Goal: Task Accomplishment & Management: Manage account settings

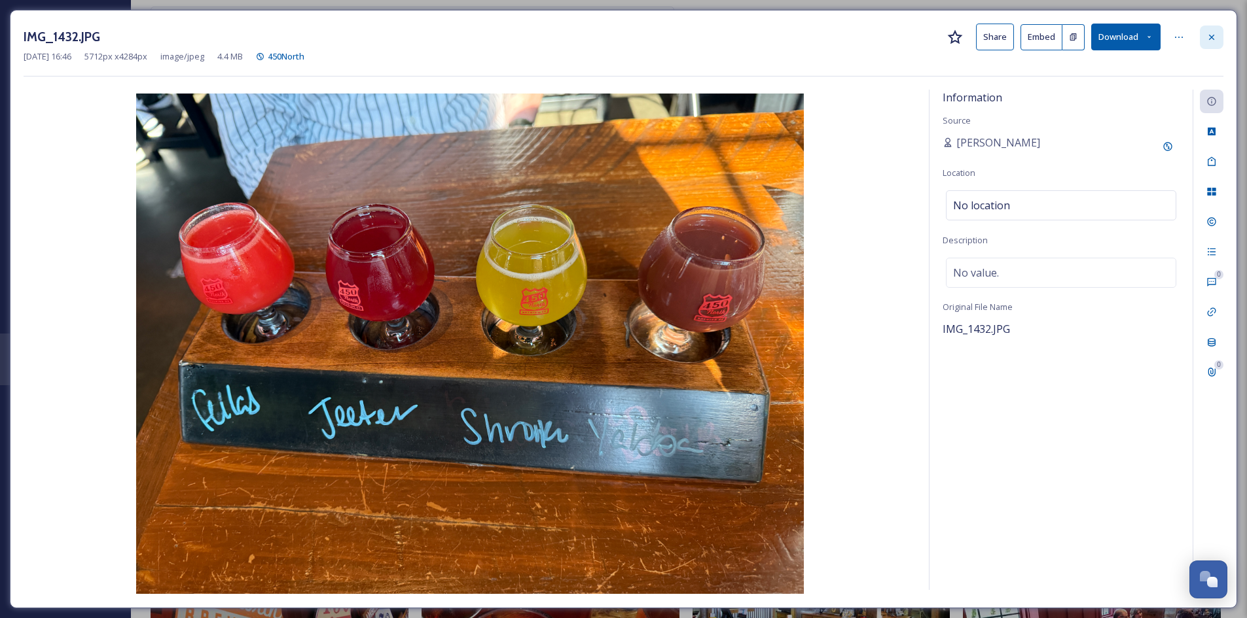
click at [1210, 33] on icon at bounding box center [1211, 37] width 10 height 10
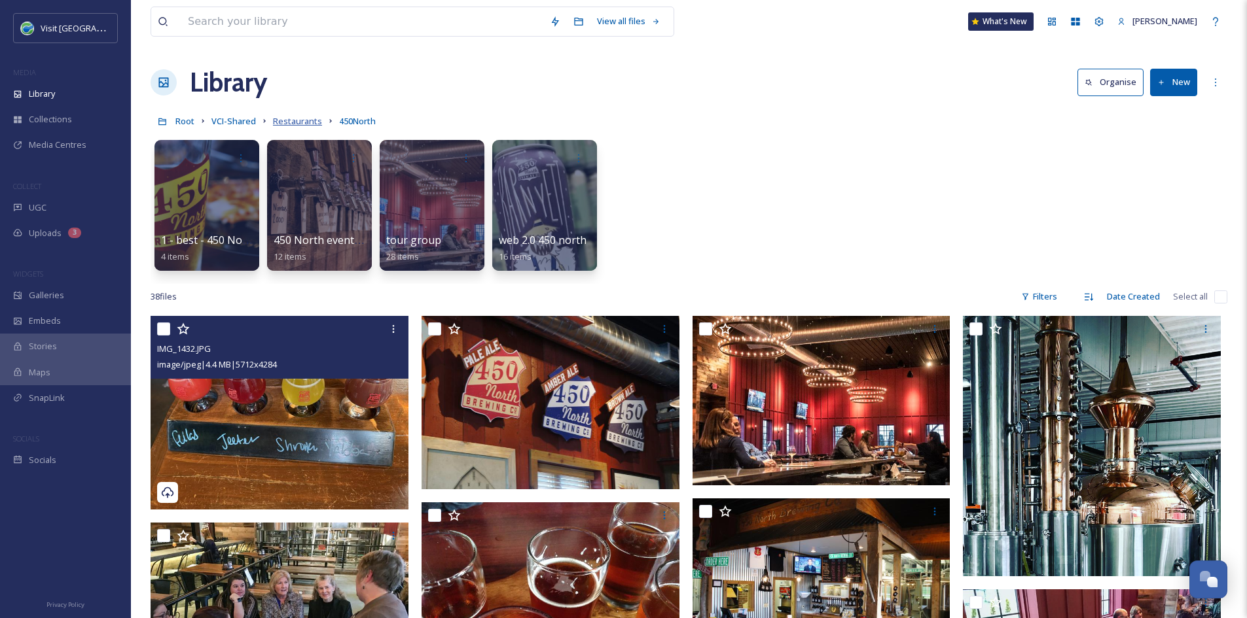
click at [292, 122] on span "Restaurants" at bounding box center [297, 121] width 49 height 12
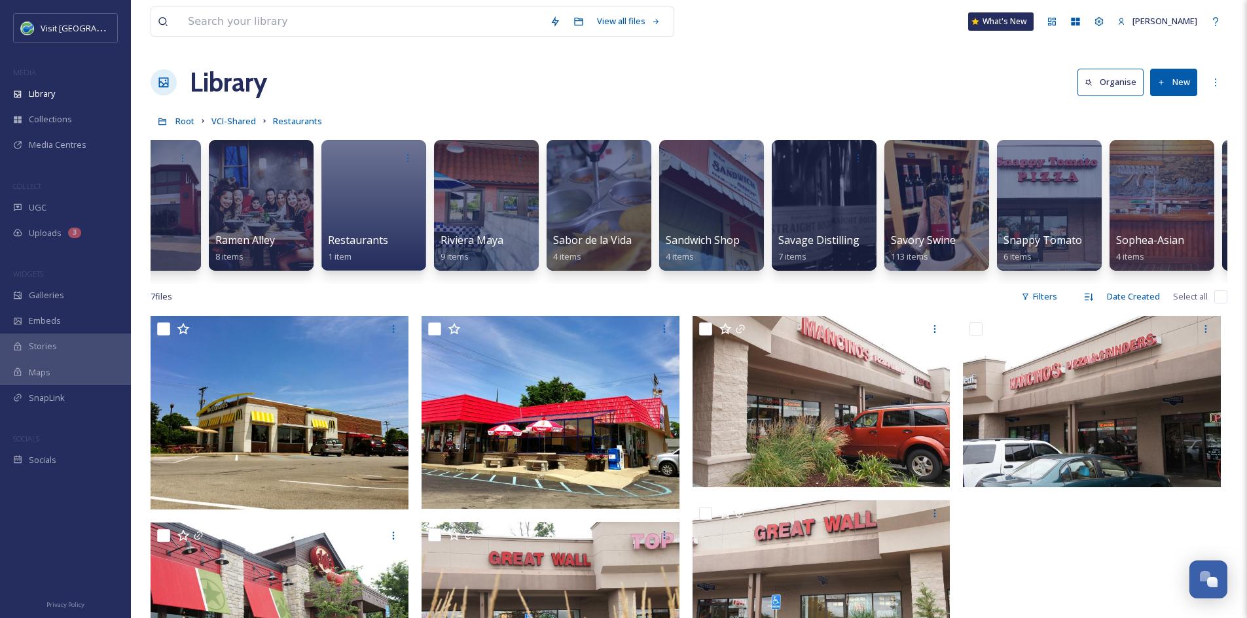
scroll to position [0, 7712]
click at [817, 247] on span "Savage Distilling" at bounding box center [818, 241] width 82 height 14
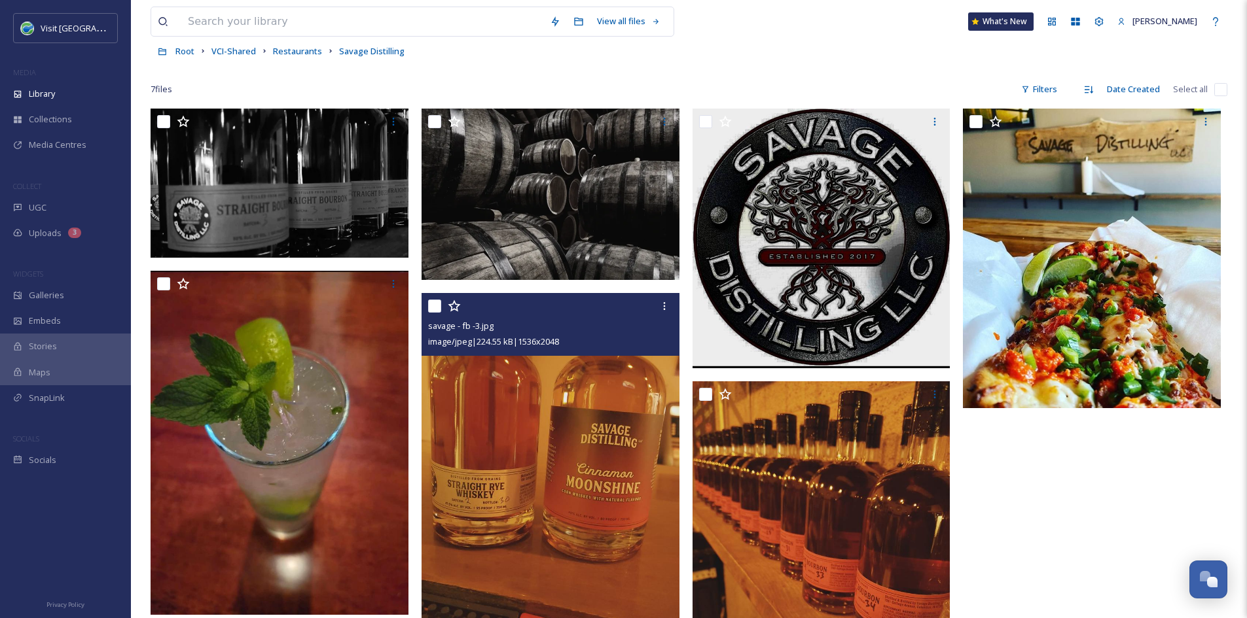
scroll to position [199, 0]
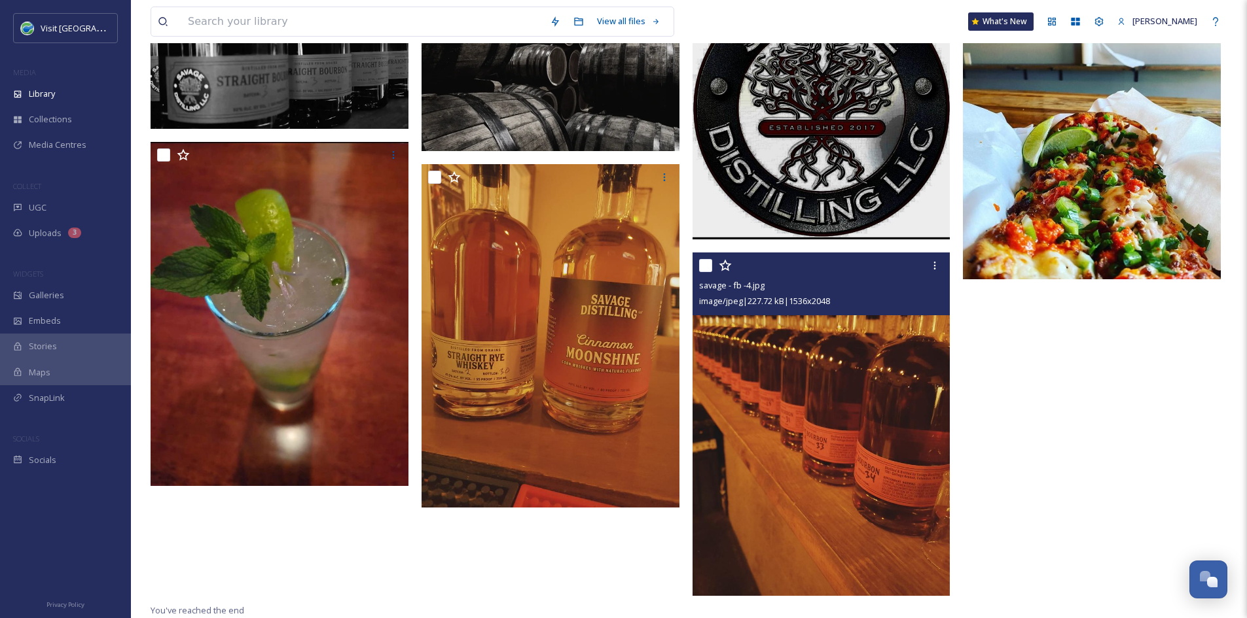
click at [787, 416] on img at bounding box center [821, 425] width 258 height 344
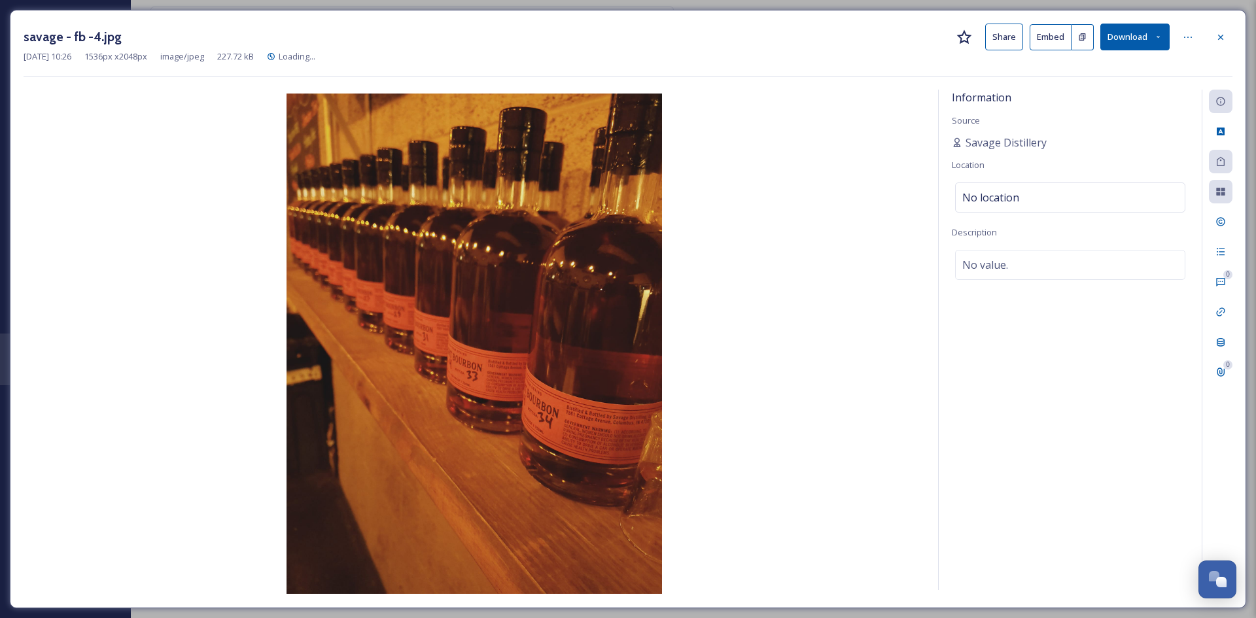
click at [1003, 35] on button "Share" at bounding box center [1004, 37] width 38 height 27
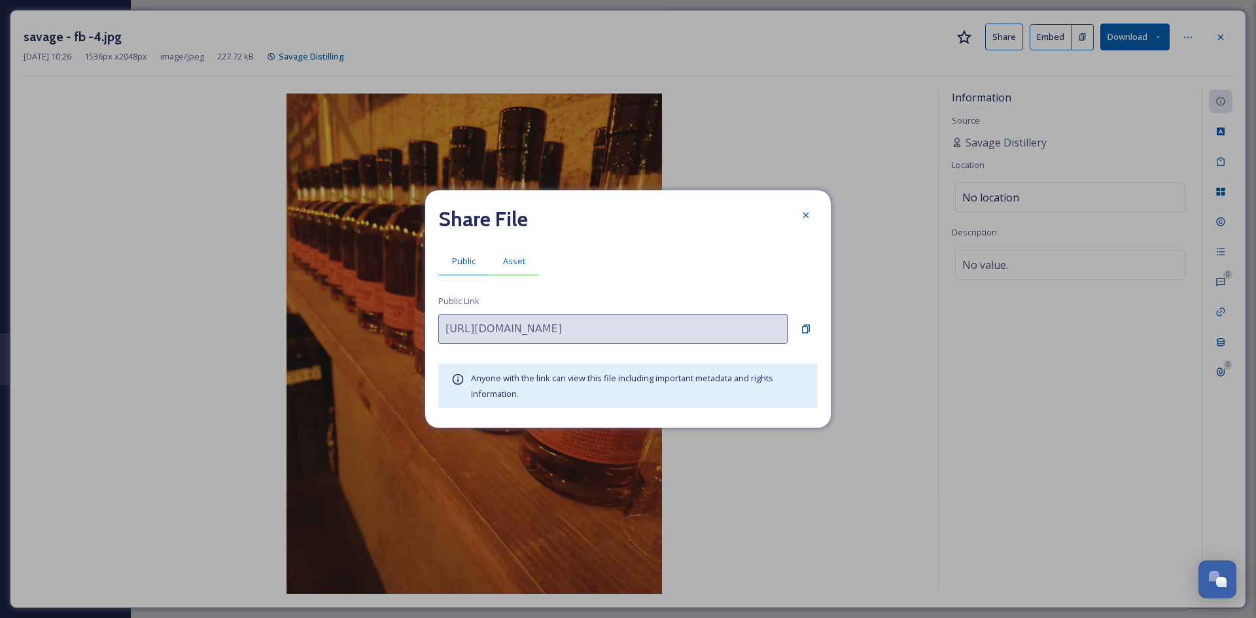
click at [512, 266] on span "Asset" at bounding box center [514, 261] width 22 height 12
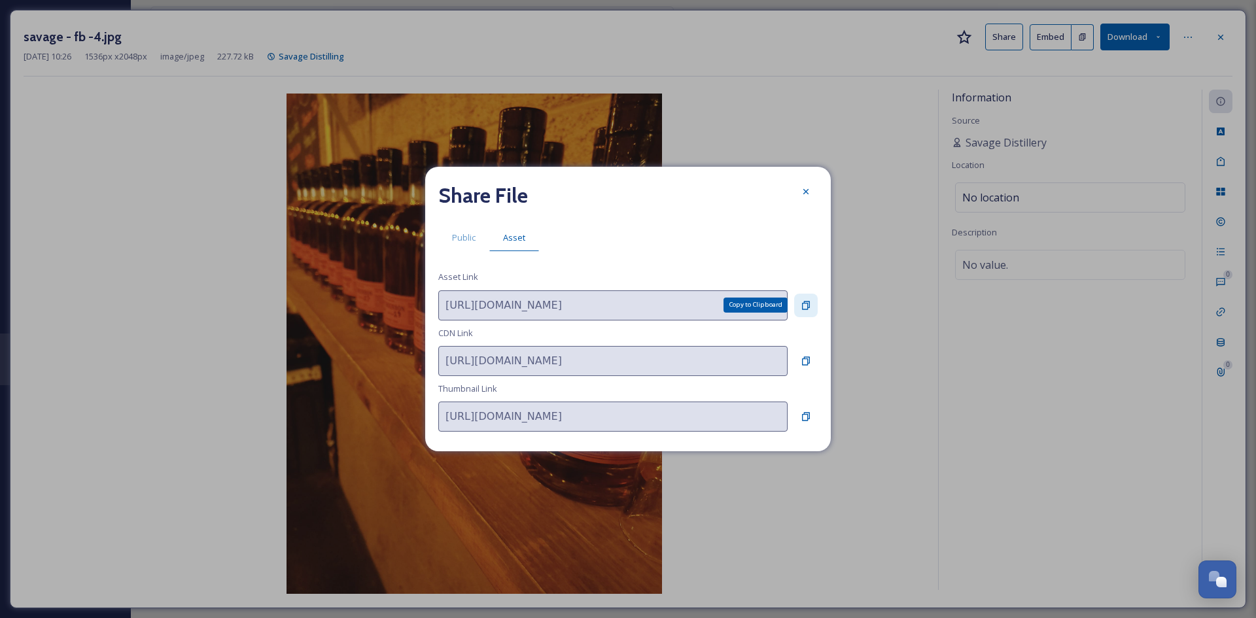
click at [802, 311] on div "Copy to Clipboard" at bounding box center [806, 306] width 24 height 24
click at [810, 195] on icon at bounding box center [806, 191] width 10 height 10
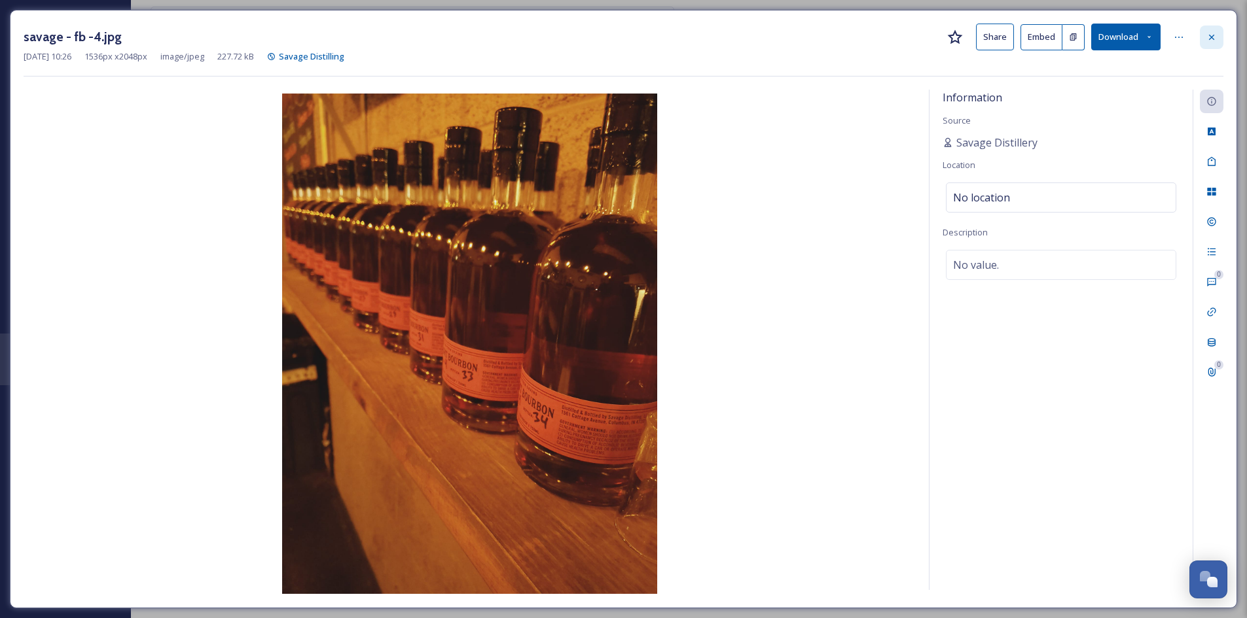
click at [1214, 42] on icon at bounding box center [1211, 37] width 10 height 10
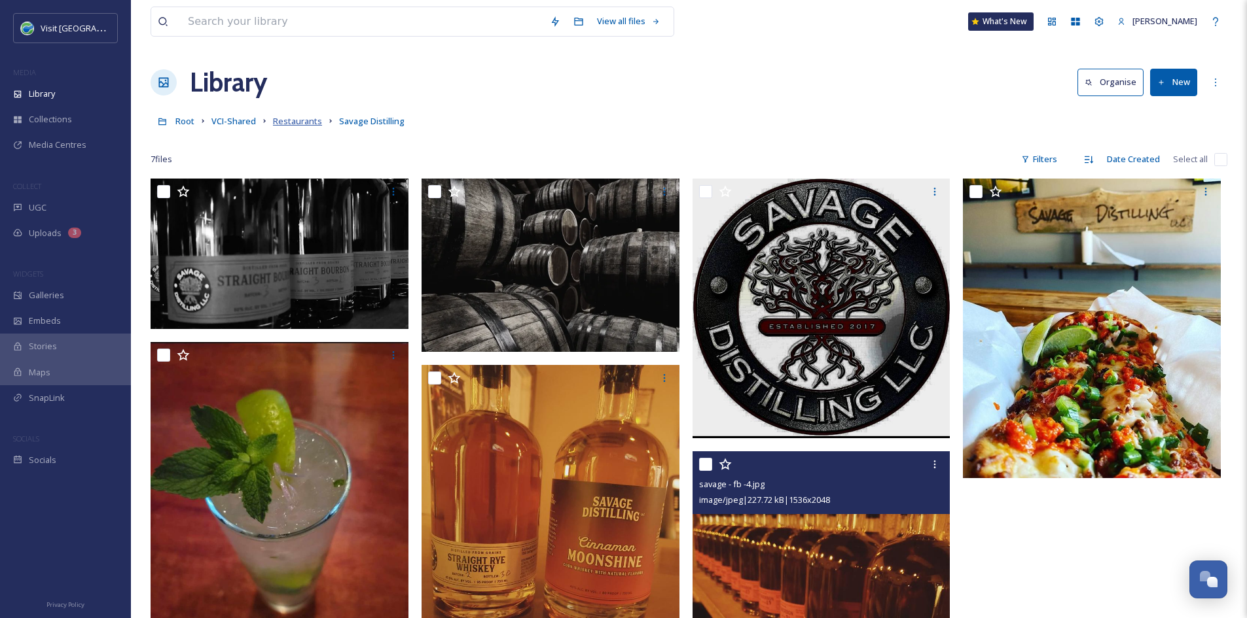
click at [300, 121] on span "Restaurants" at bounding box center [297, 121] width 49 height 12
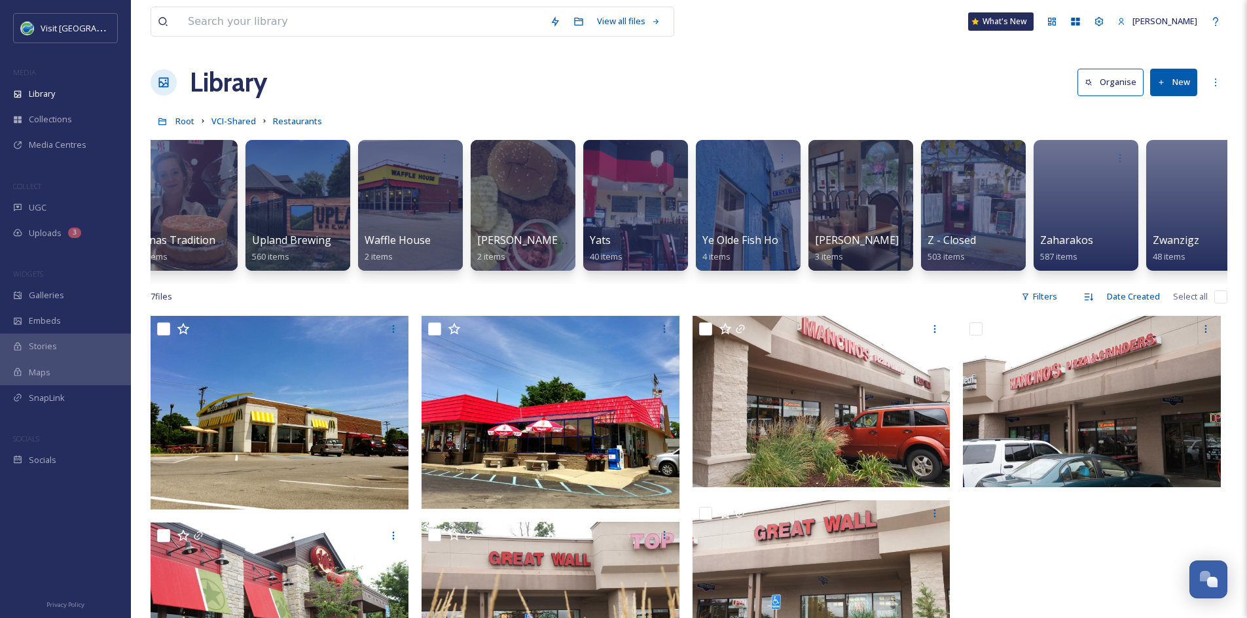
scroll to position [0, 10178]
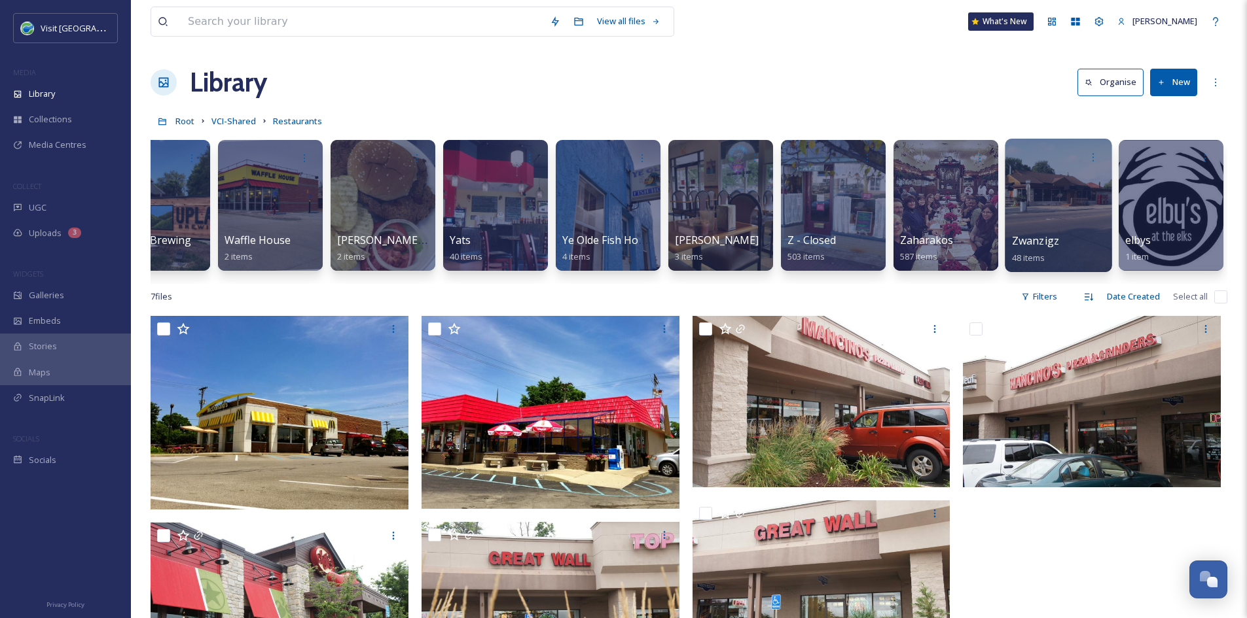
click at [1027, 239] on span "Zwanzigz" at bounding box center [1035, 241] width 47 height 14
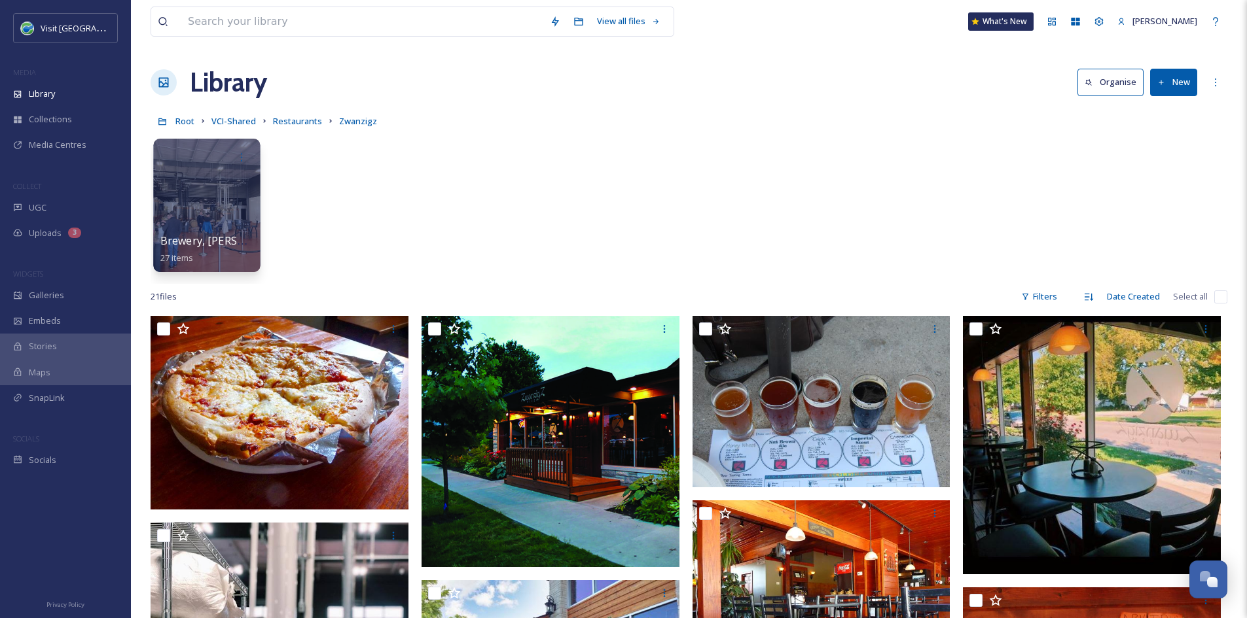
click at [211, 207] on div at bounding box center [206, 205] width 107 height 133
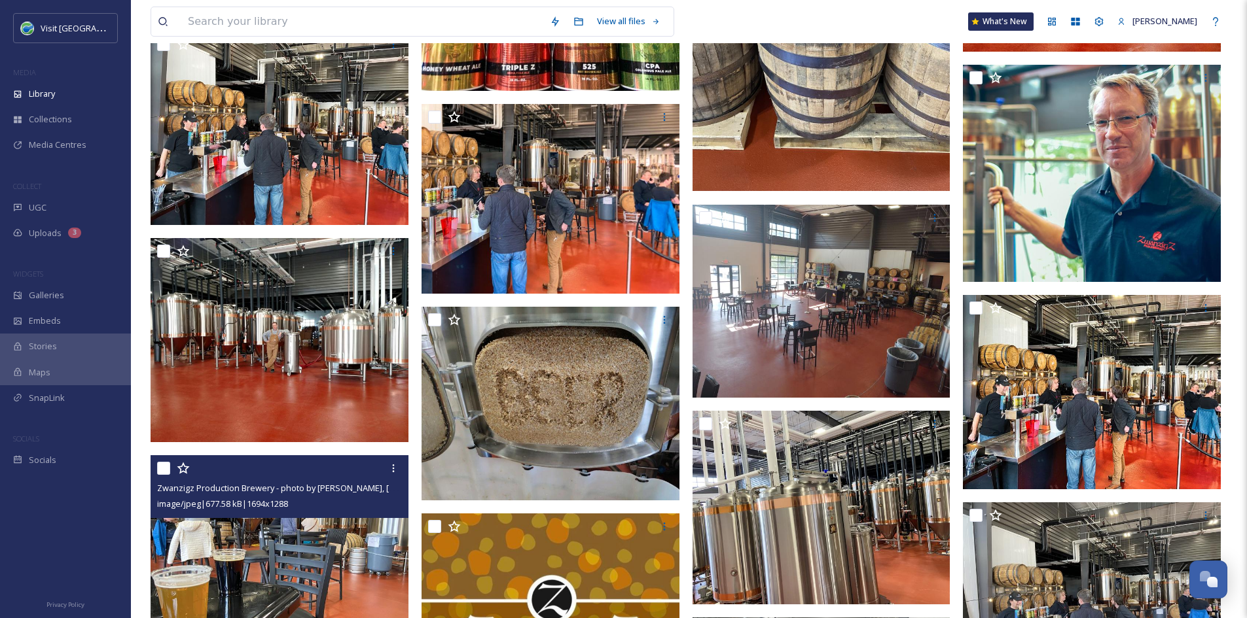
scroll to position [330, 0]
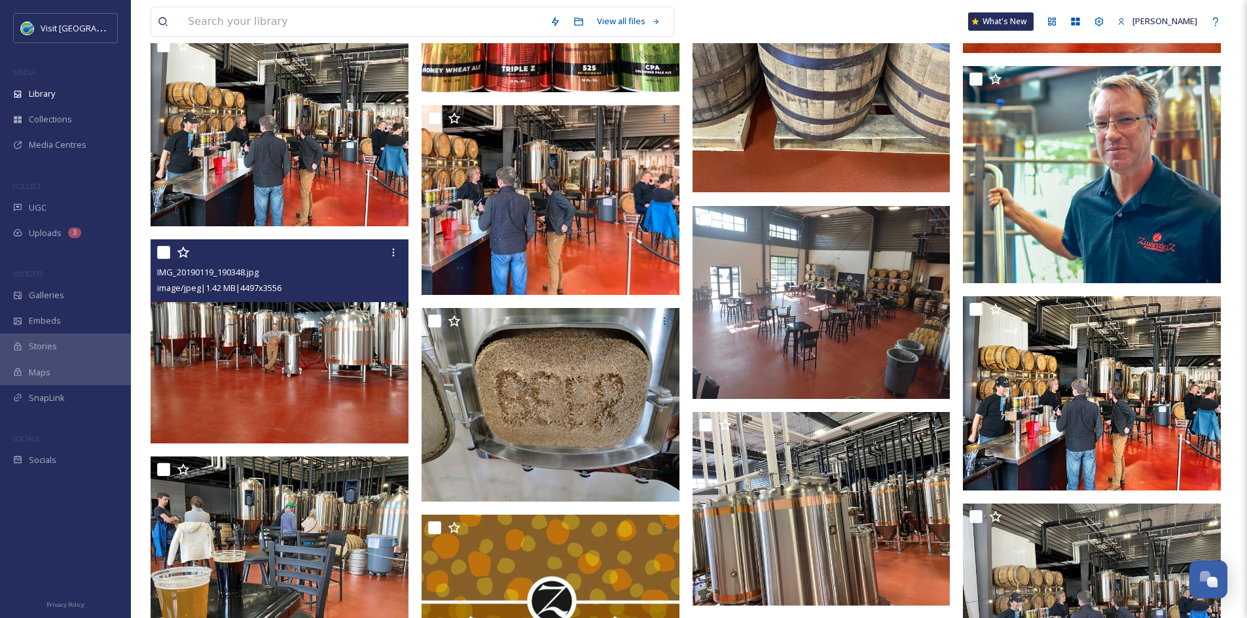
click at [277, 379] on img at bounding box center [279, 341] width 258 height 204
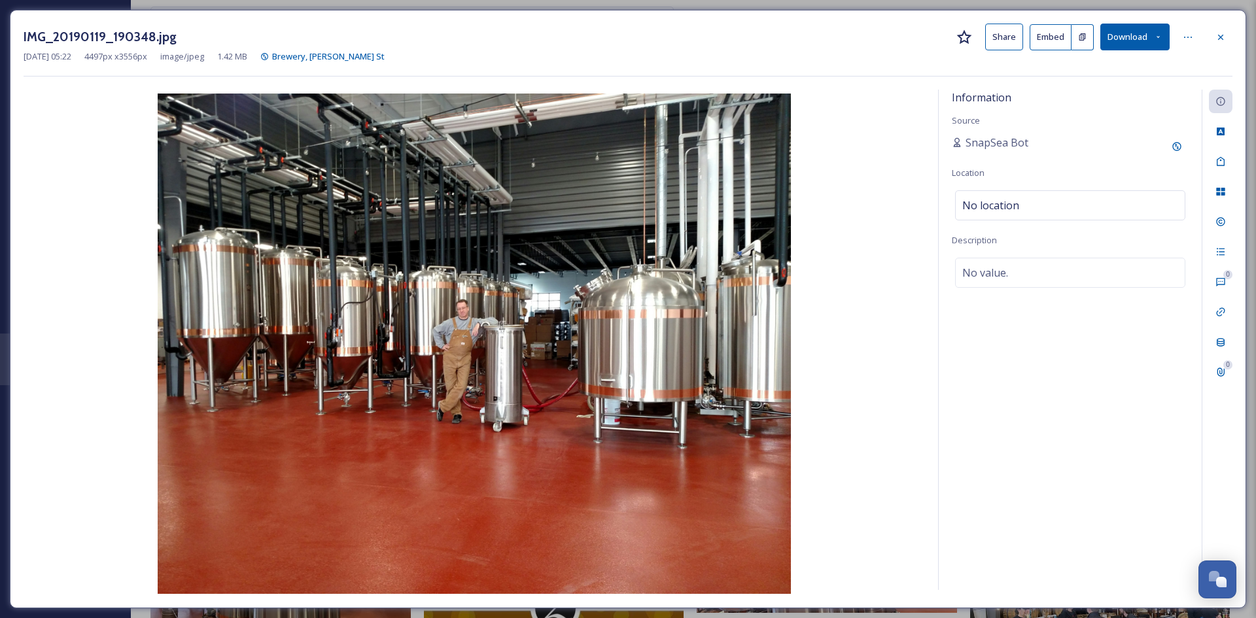
click at [1001, 35] on button "Share" at bounding box center [1004, 37] width 38 height 27
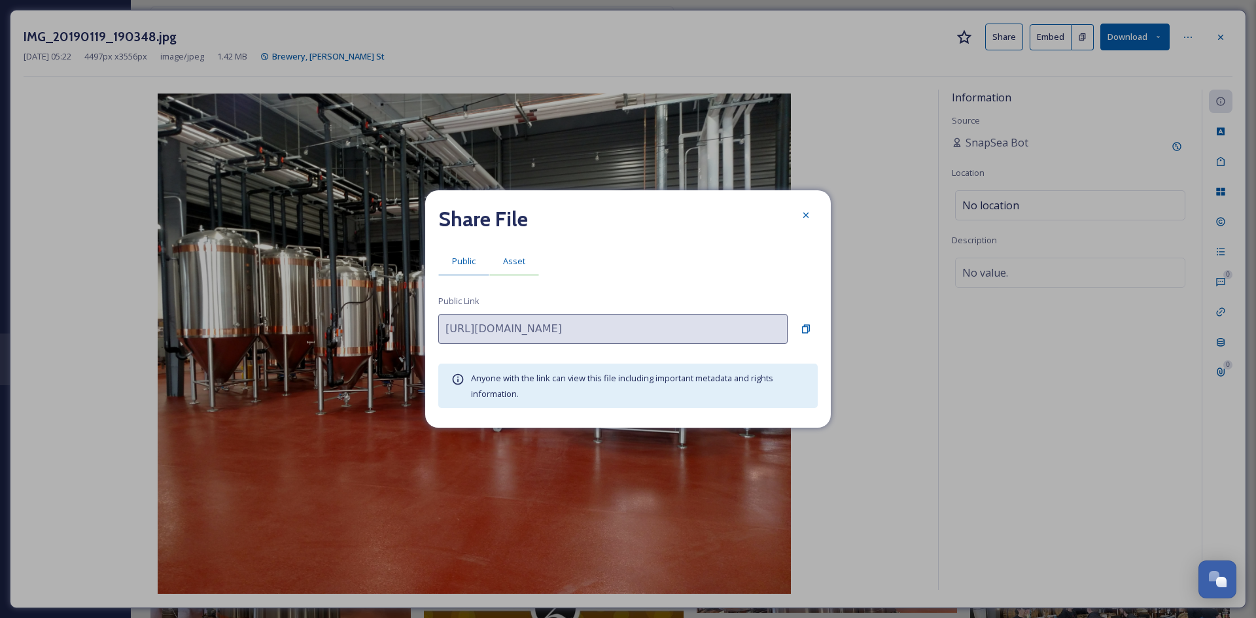
click at [505, 264] on span "Asset" at bounding box center [514, 261] width 22 height 12
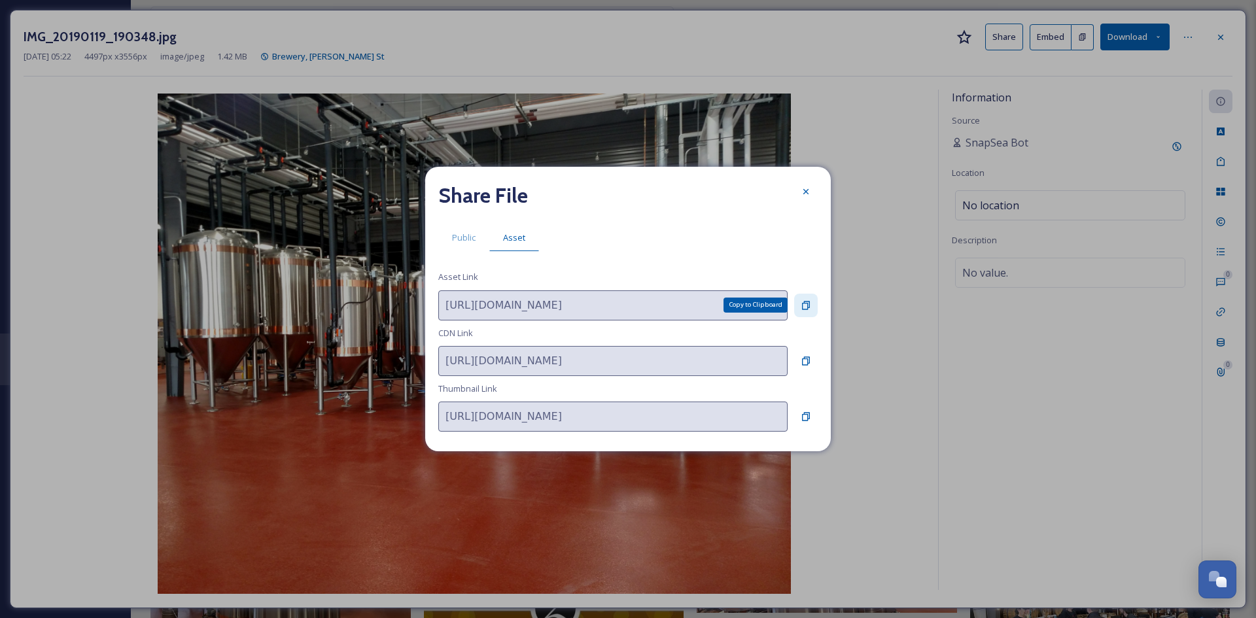
click at [814, 296] on div "Copy to Clipboard" at bounding box center [806, 306] width 24 height 24
click at [805, 187] on icon at bounding box center [806, 191] width 10 height 10
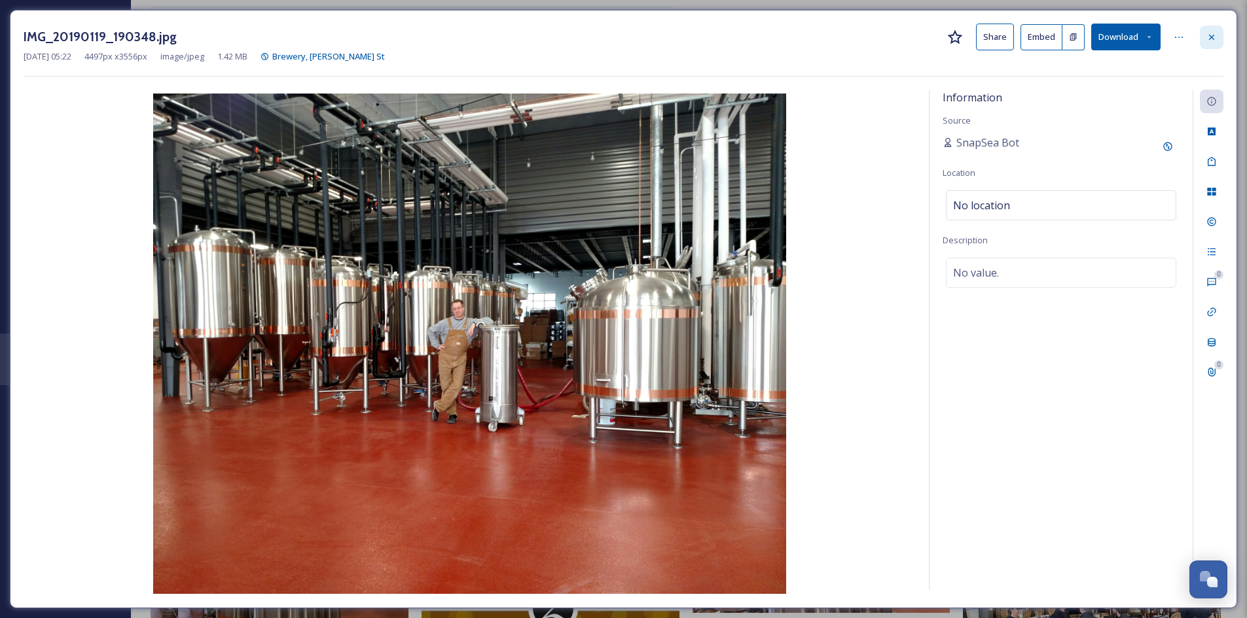
click at [1205, 43] on div at bounding box center [1211, 38] width 24 height 24
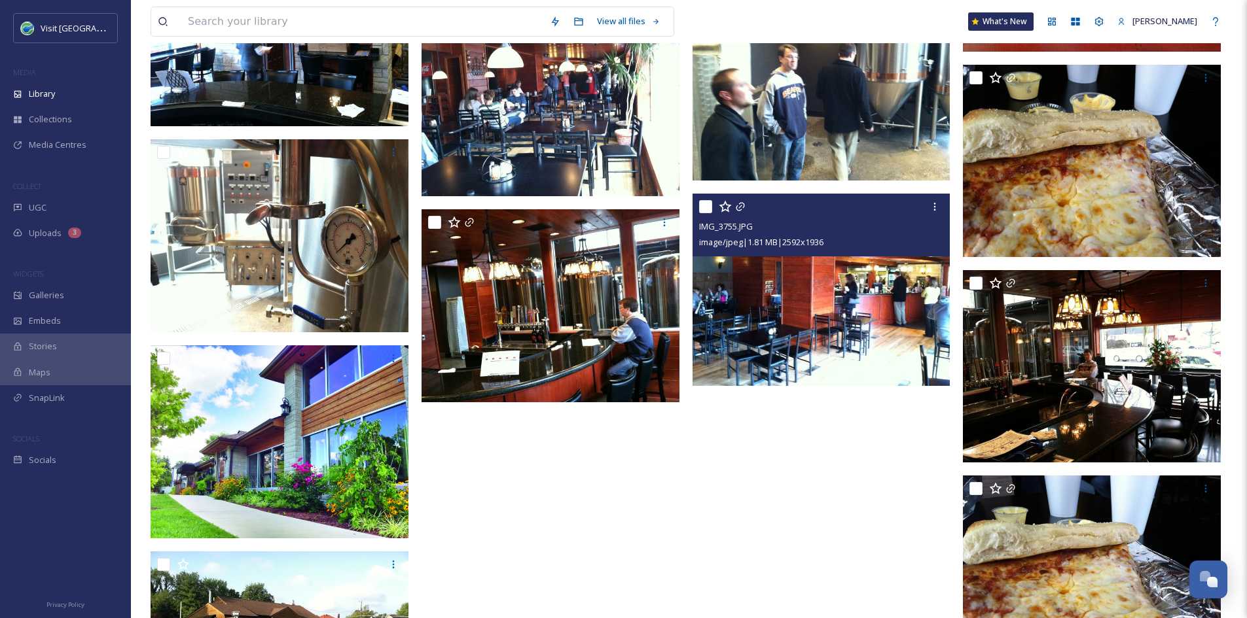
scroll to position [1072, 0]
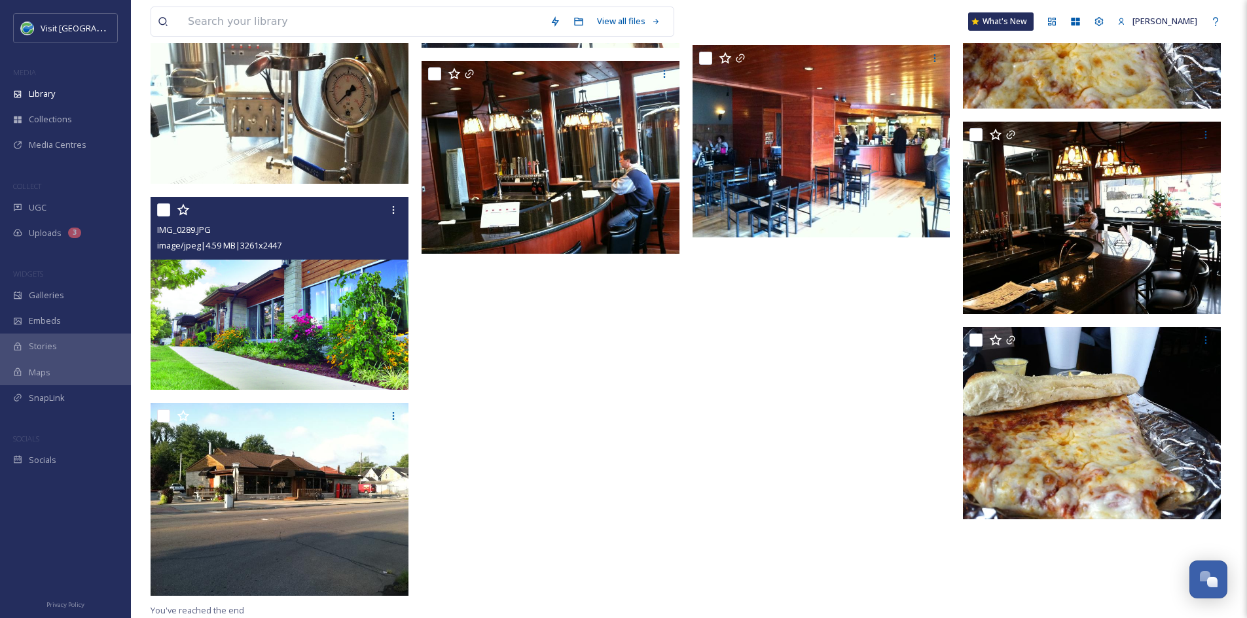
click at [262, 315] on img at bounding box center [279, 294] width 258 height 194
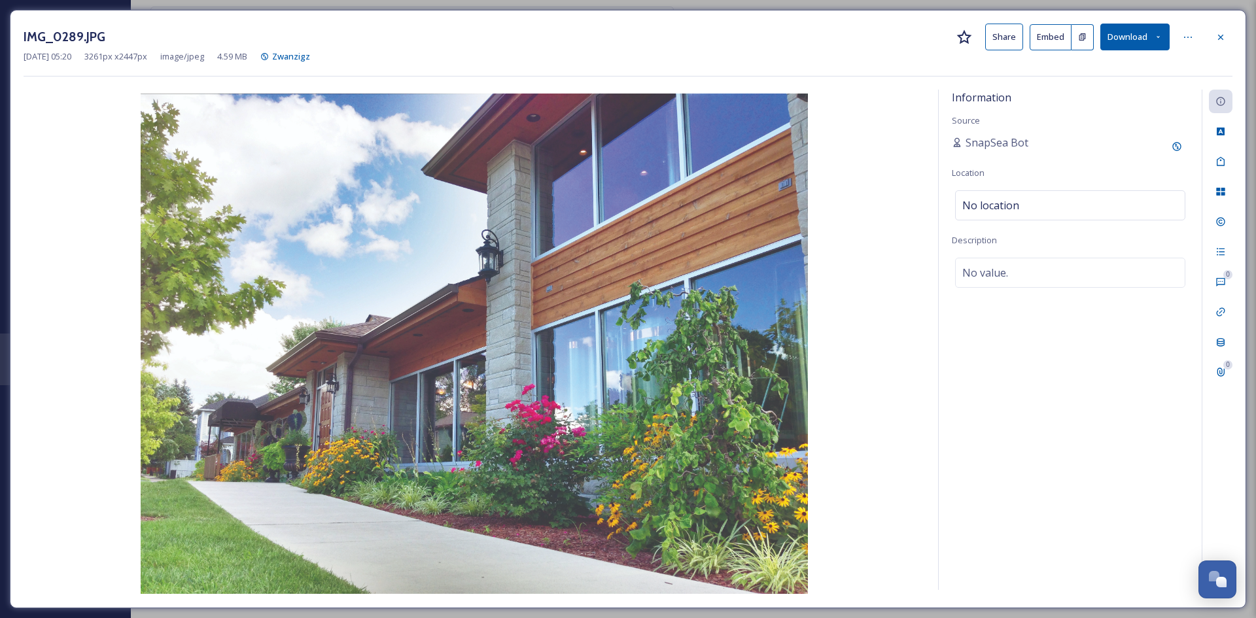
click at [1004, 44] on button "Share" at bounding box center [1004, 37] width 38 height 27
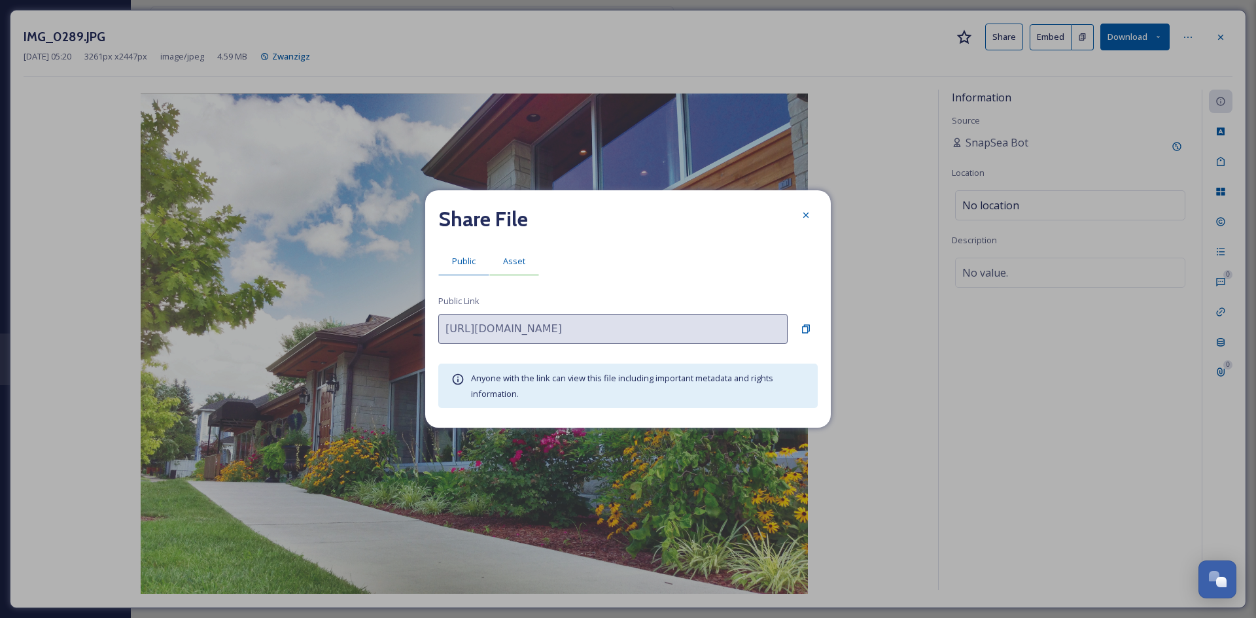
click at [524, 256] on span "Asset" at bounding box center [514, 261] width 22 height 12
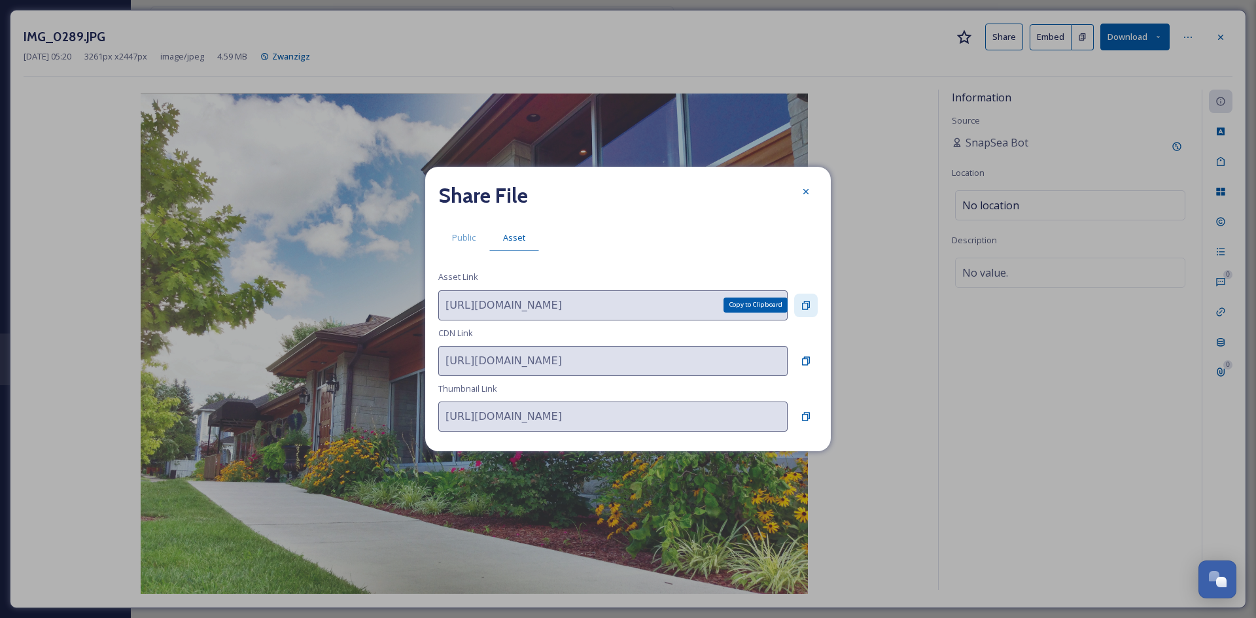
click at [808, 306] on icon at bounding box center [806, 305] width 8 height 9
click at [802, 192] on icon at bounding box center [806, 191] width 10 height 10
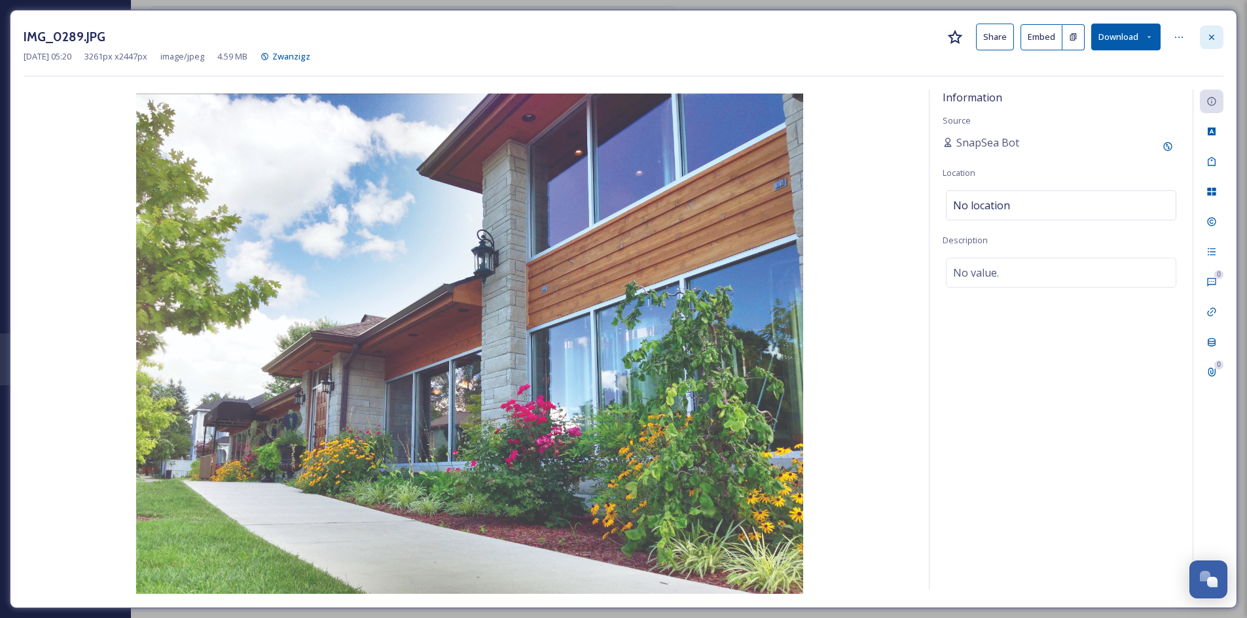
click at [1218, 34] on div at bounding box center [1211, 38] width 24 height 24
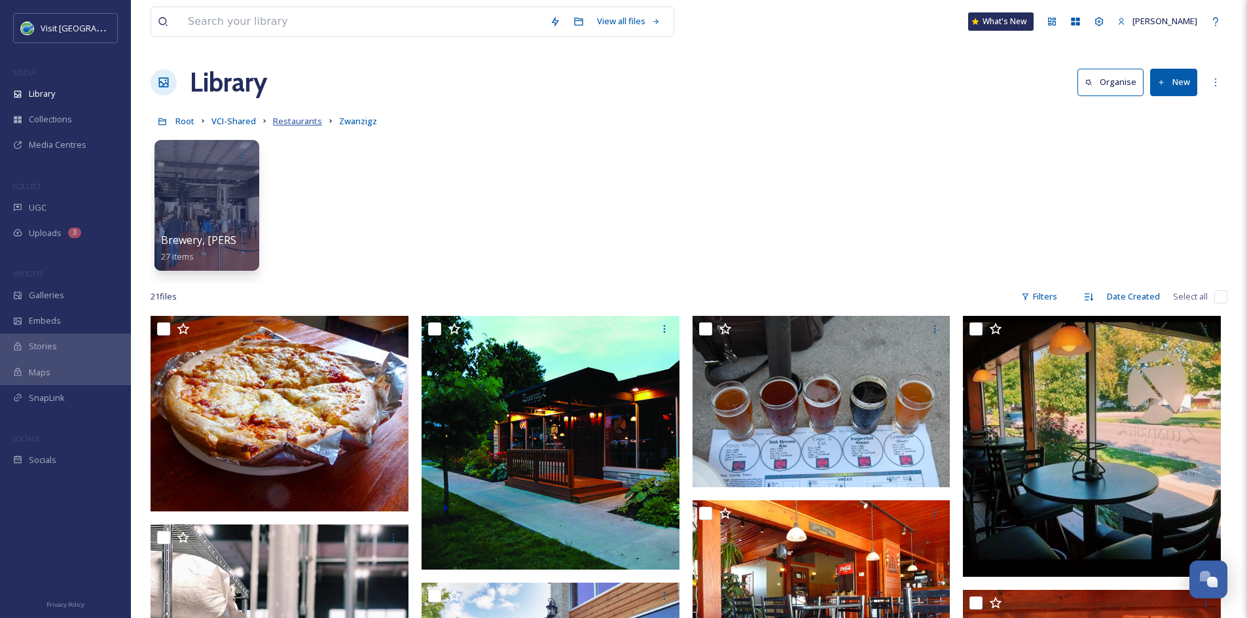
click at [297, 121] on span "Restaurants" at bounding box center [297, 121] width 49 height 12
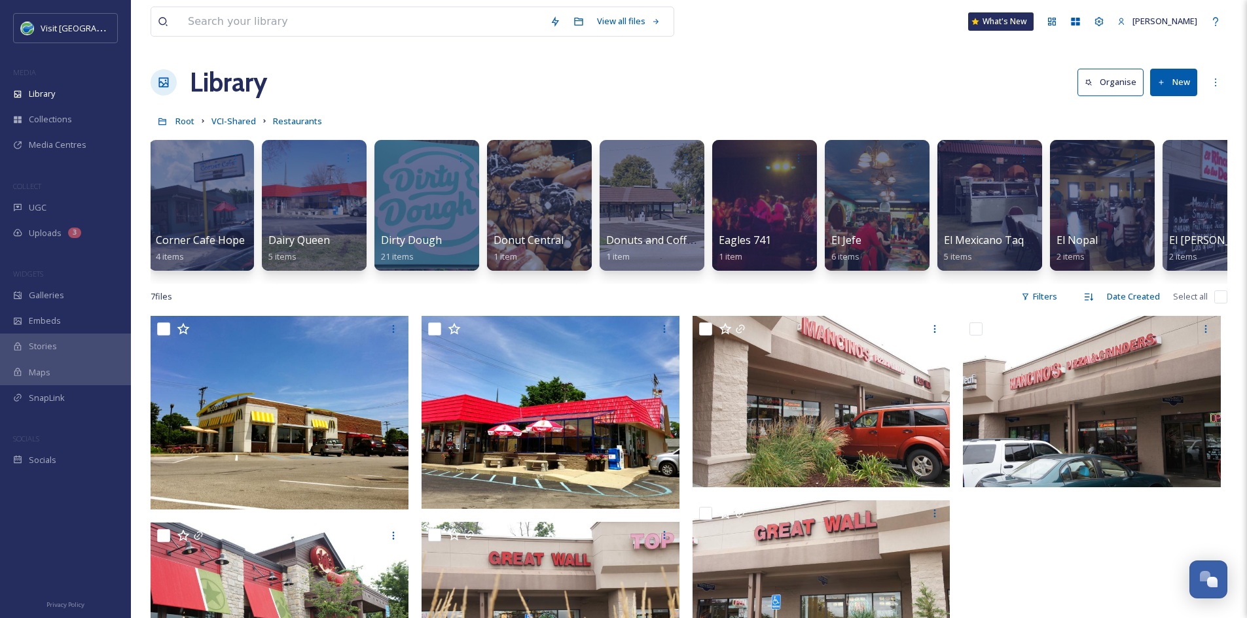
scroll to position [0, 2369]
click at [531, 242] on span "Donut Central" at bounding box center [527, 241] width 71 height 14
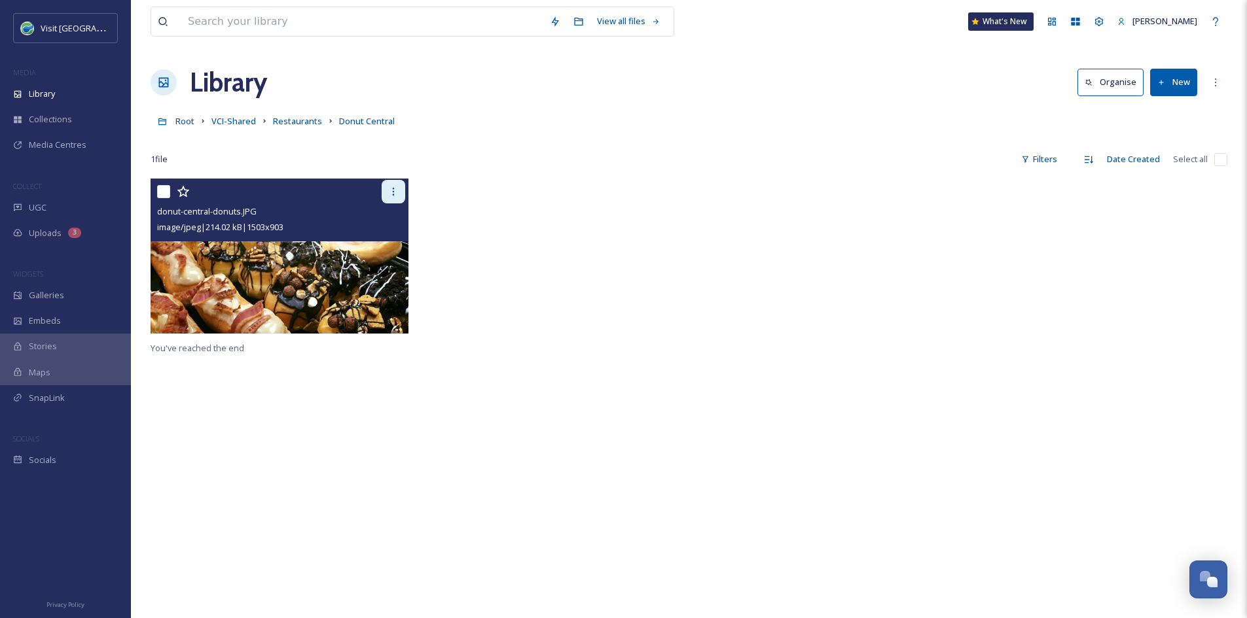
click at [392, 193] on icon at bounding box center [393, 191] width 10 height 10
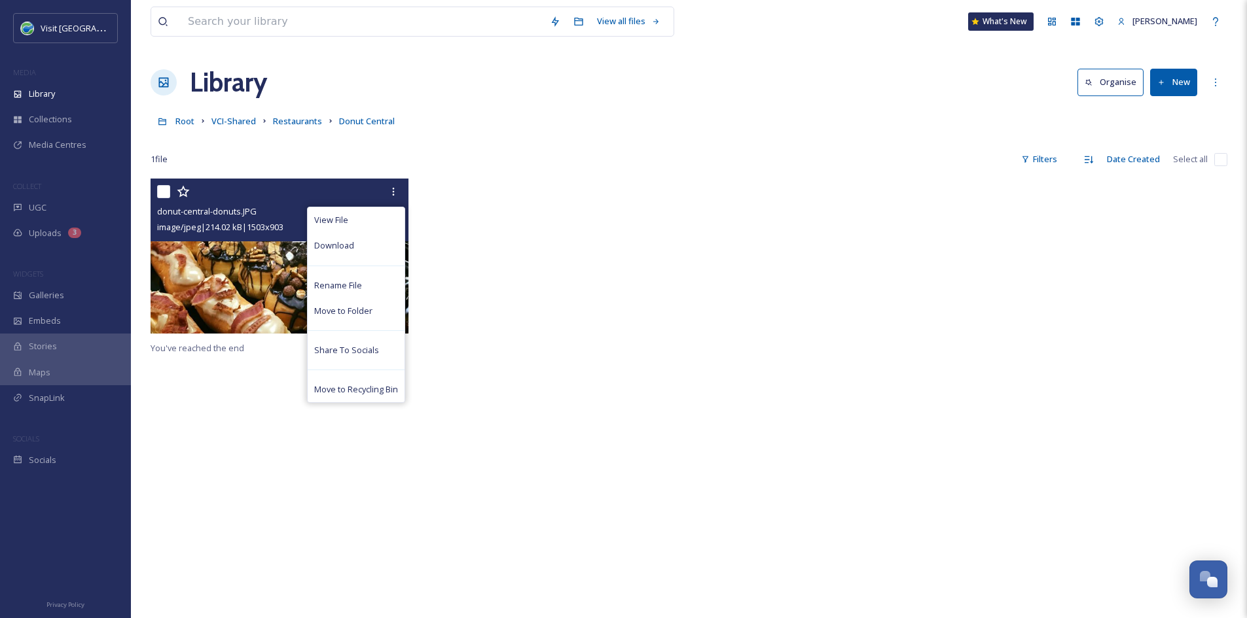
click at [260, 260] on img at bounding box center [279, 256] width 258 height 155
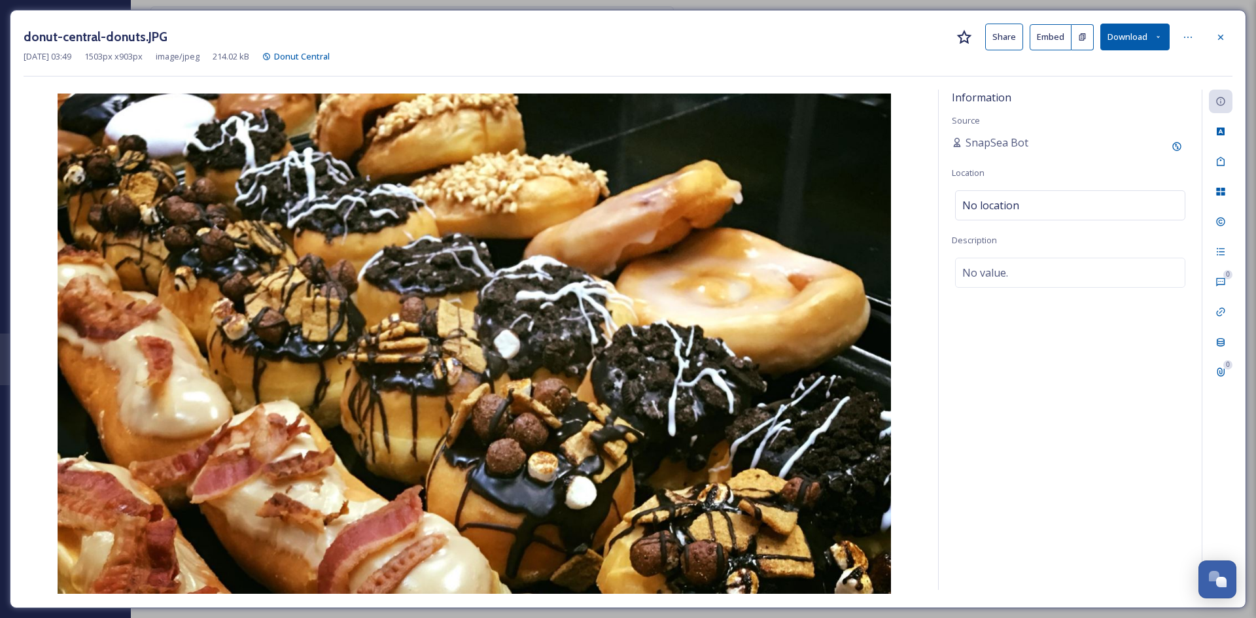
click at [999, 37] on button "Share" at bounding box center [1004, 37] width 38 height 27
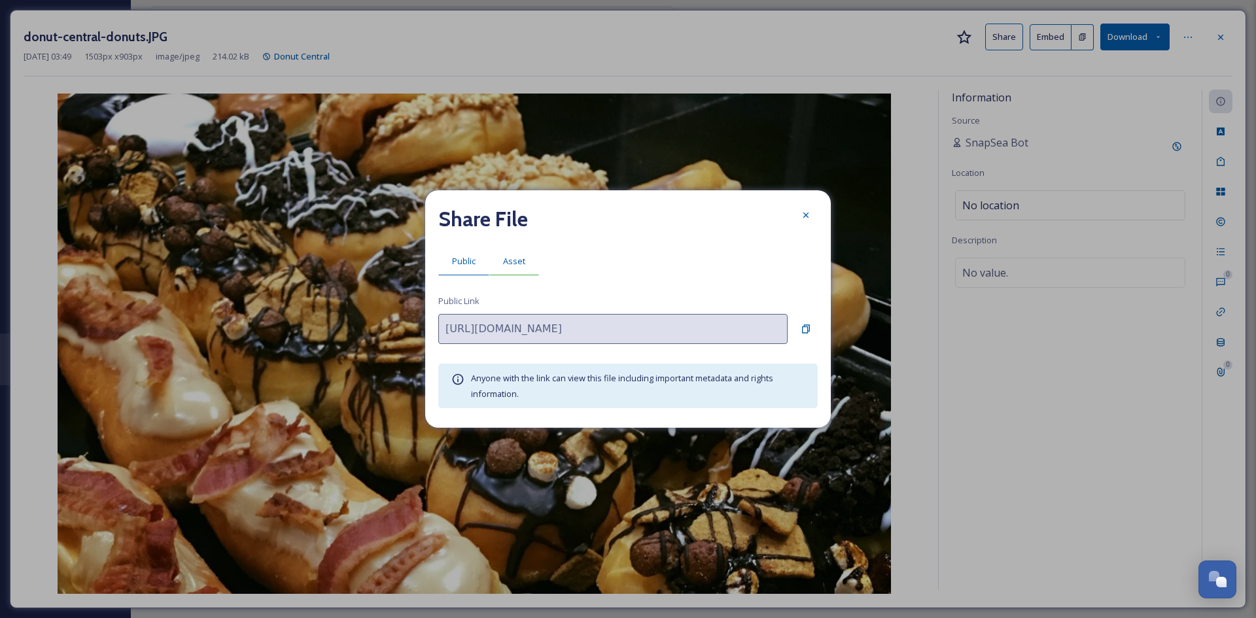
click at [519, 258] on span "Asset" at bounding box center [514, 261] width 22 height 12
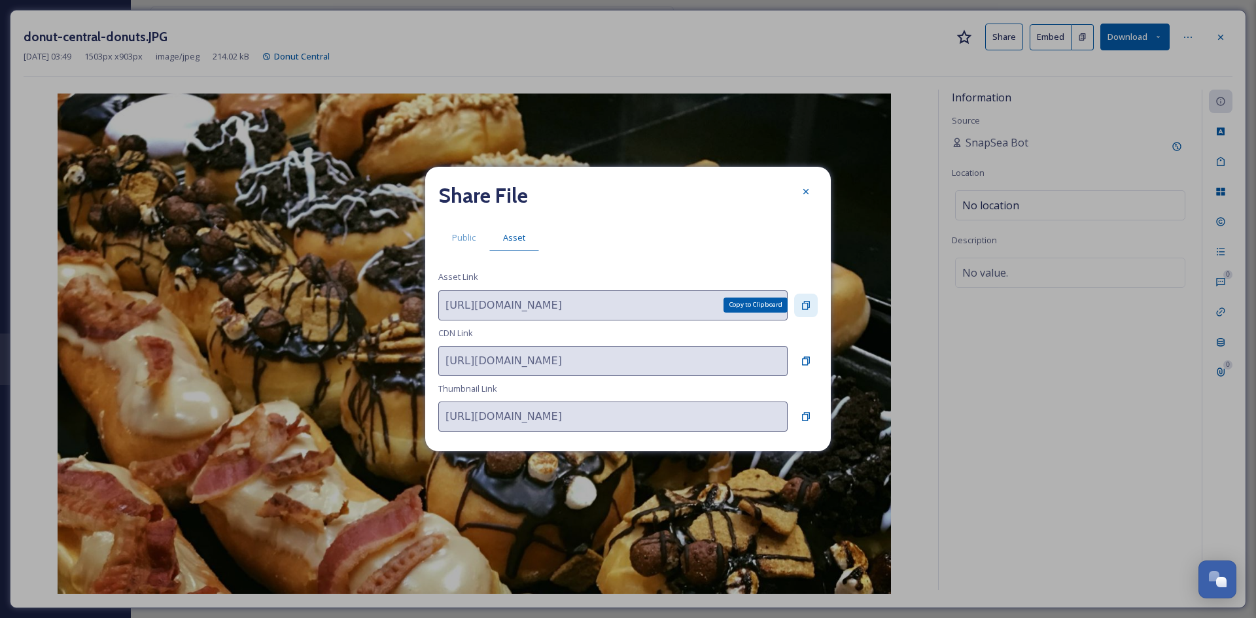
click at [803, 308] on icon at bounding box center [806, 305] width 8 height 9
click at [808, 194] on icon at bounding box center [806, 191] width 5 height 5
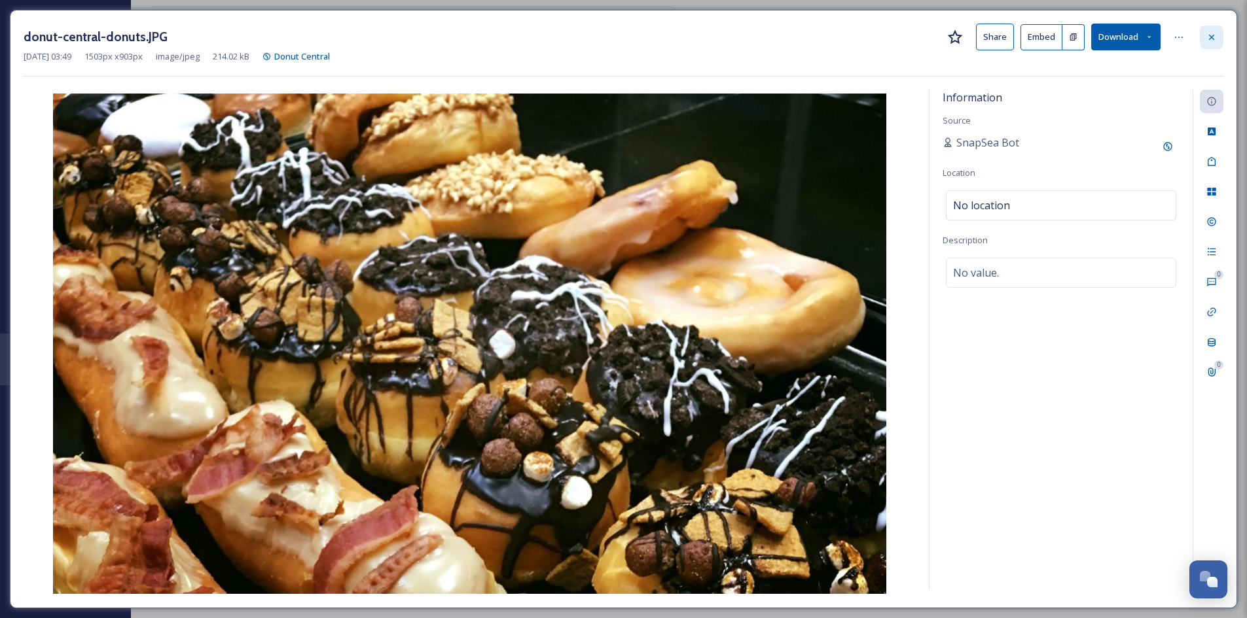
click at [1219, 32] on div at bounding box center [1211, 38] width 24 height 24
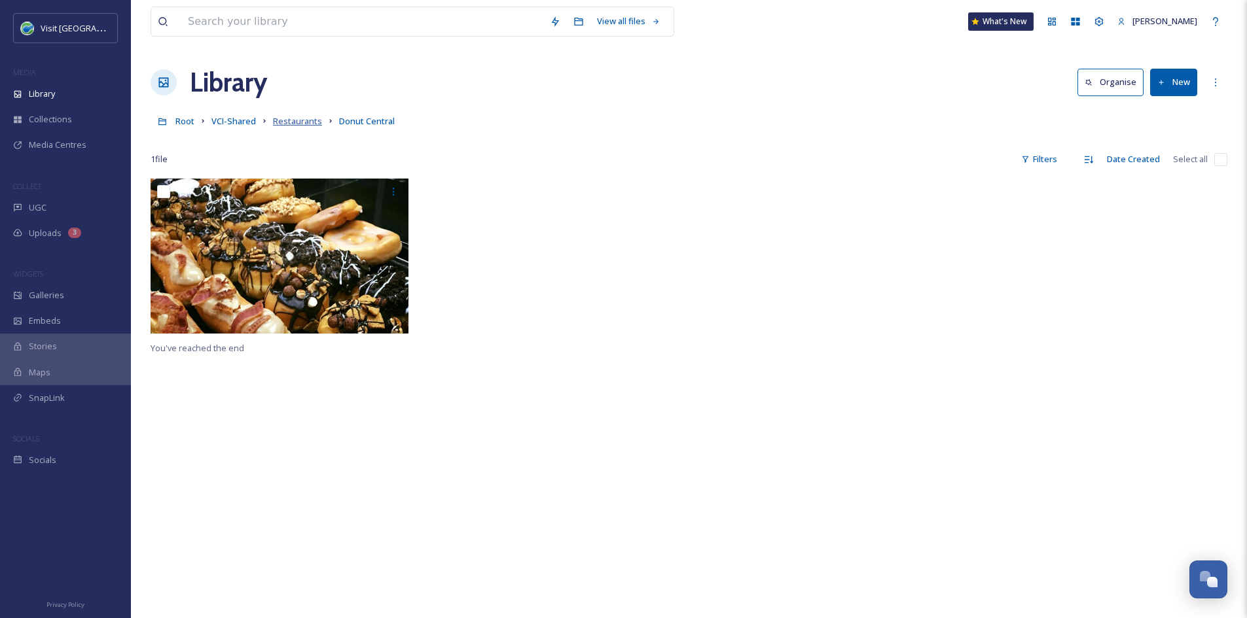
click at [290, 123] on span "Restaurants" at bounding box center [297, 121] width 49 height 12
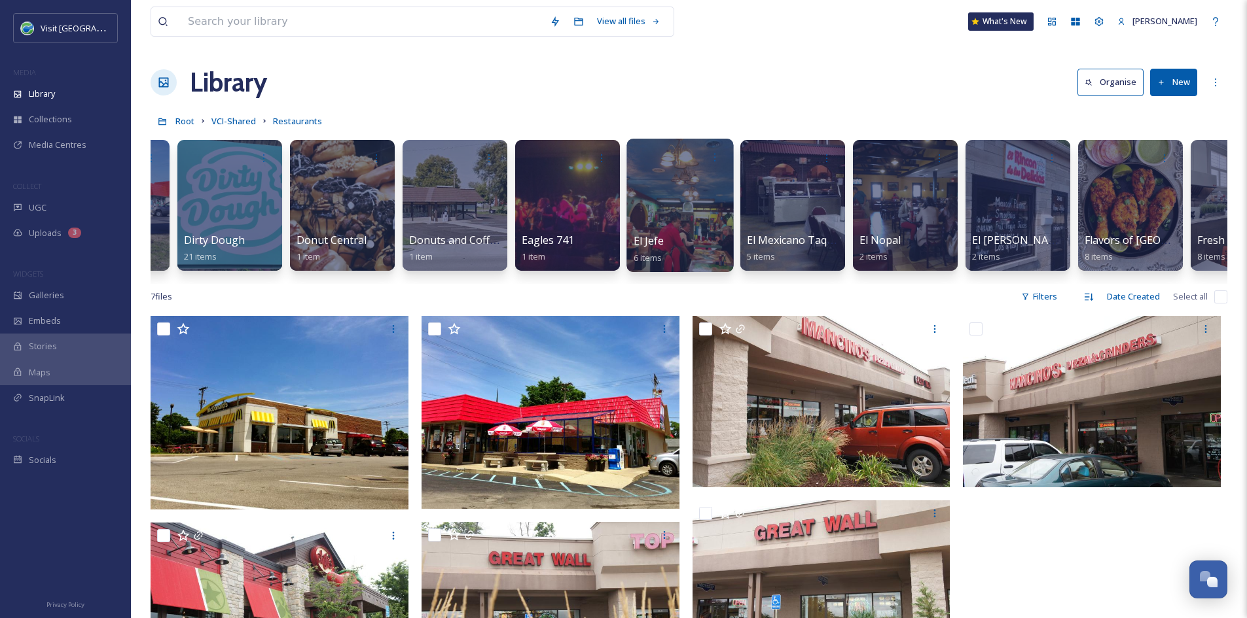
scroll to position [0, 2566]
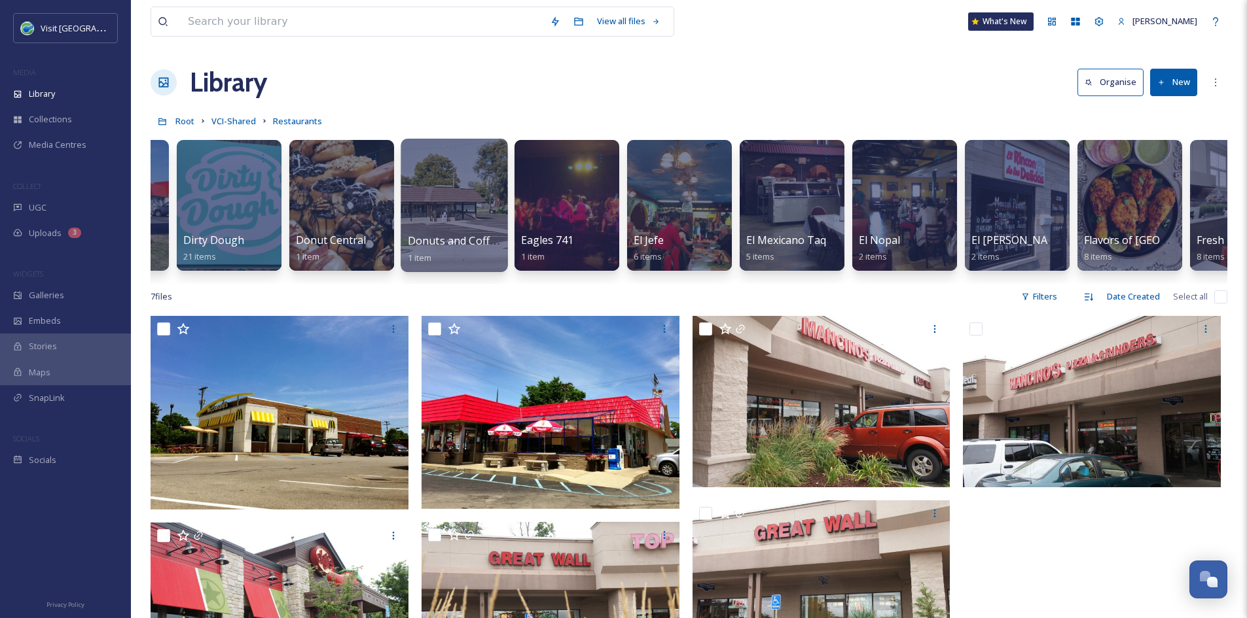
click at [440, 220] on div at bounding box center [453, 205] width 107 height 133
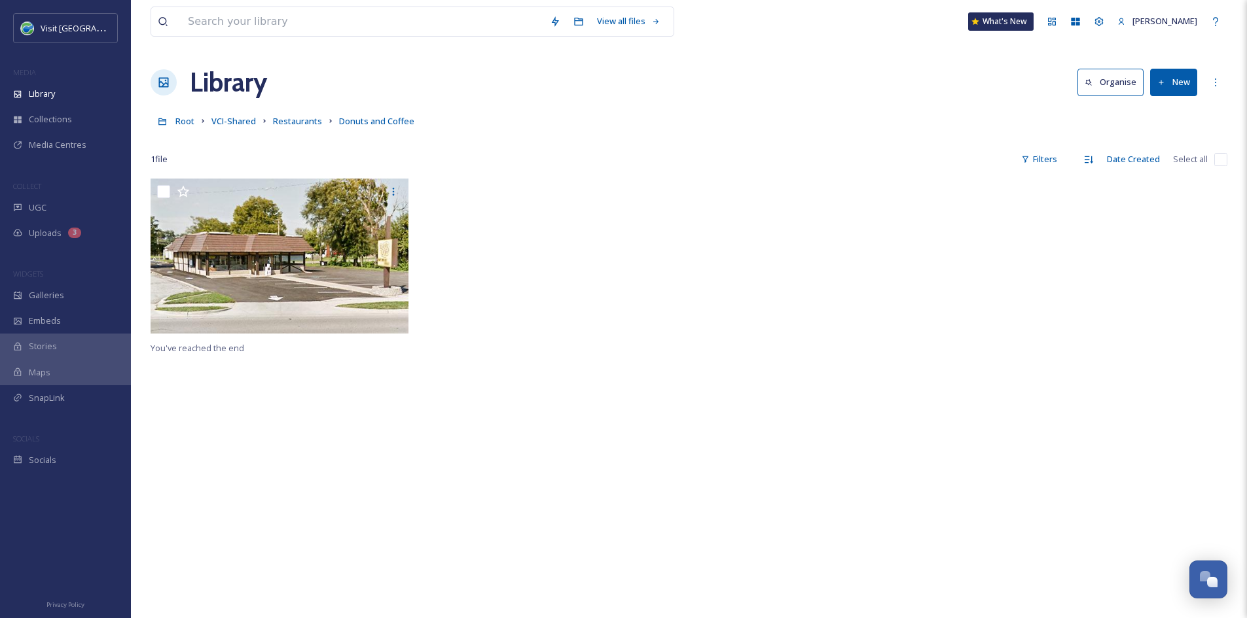
click at [1186, 96] on div "Library Organise New" at bounding box center [688, 82] width 1076 height 39
click at [1173, 82] on button "New" at bounding box center [1173, 82] width 47 height 27
click at [1162, 109] on span "File Upload" at bounding box center [1167, 113] width 43 height 12
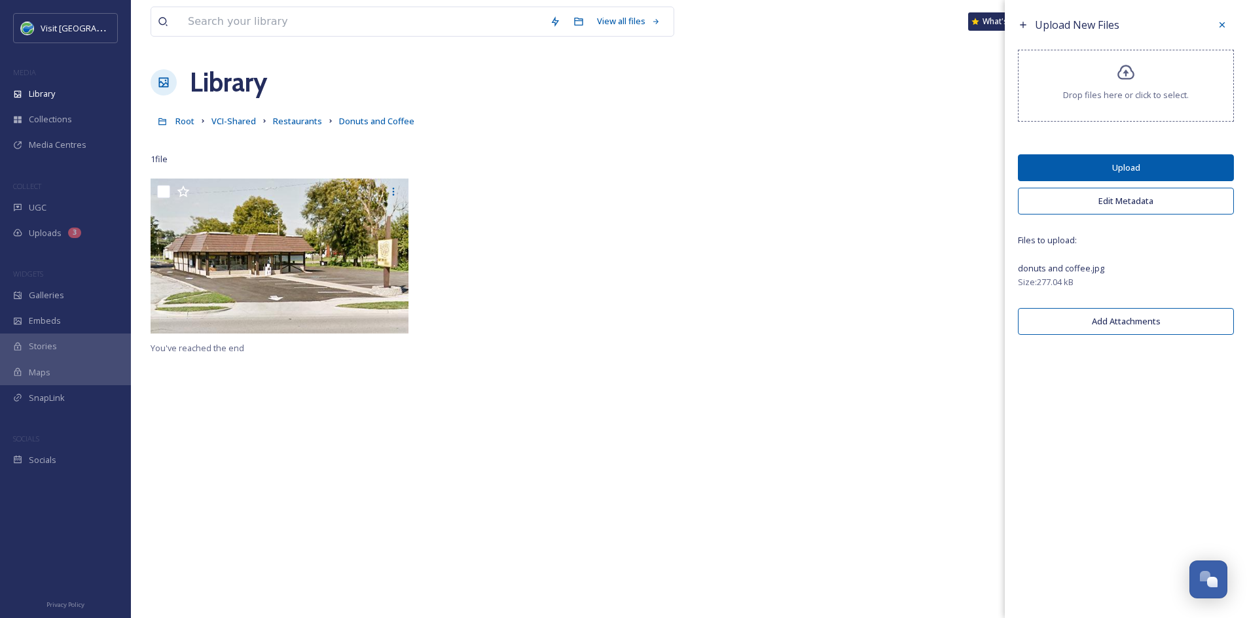
click at [1209, 169] on button "Upload" at bounding box center [1125, 167] width 216 height 27
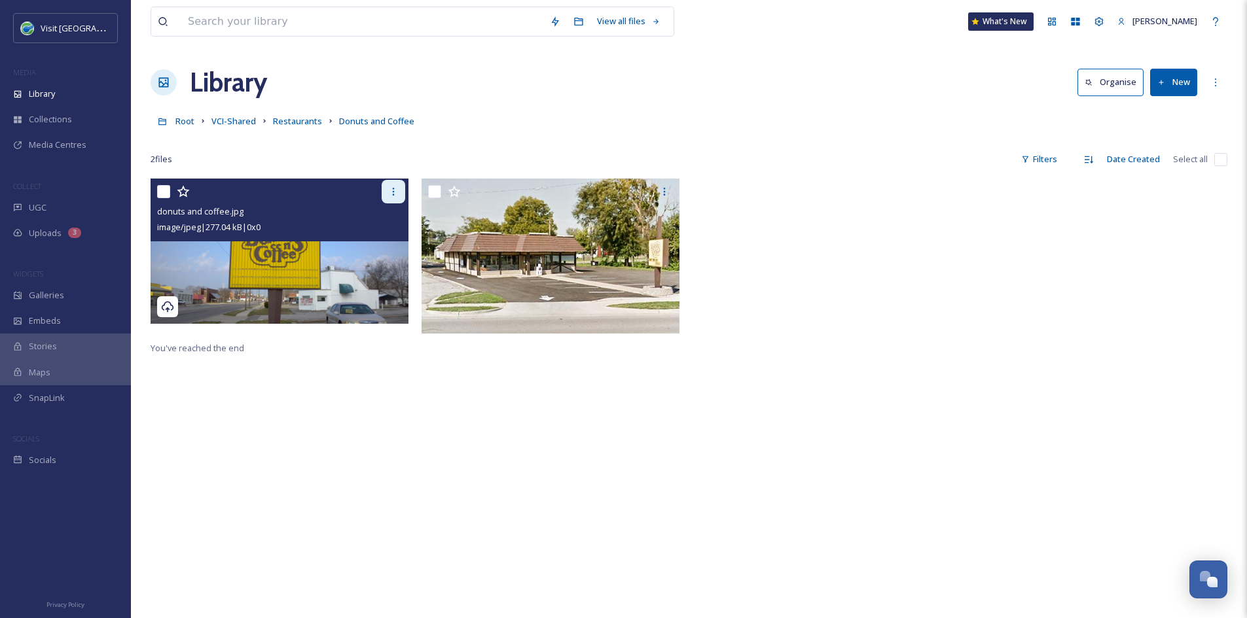
click at [397, 188] on icon at bounding box center [393, 191] width 10 height 10
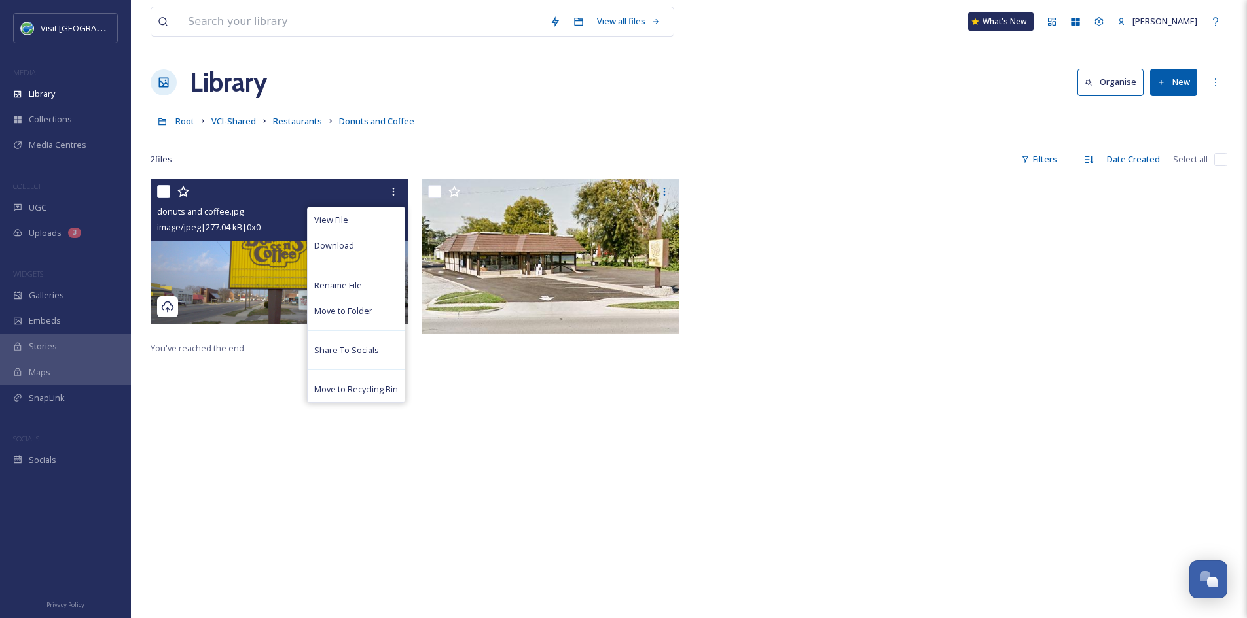
click at [249, 275] on img at bounding box center [279, 251] width 258 height 145
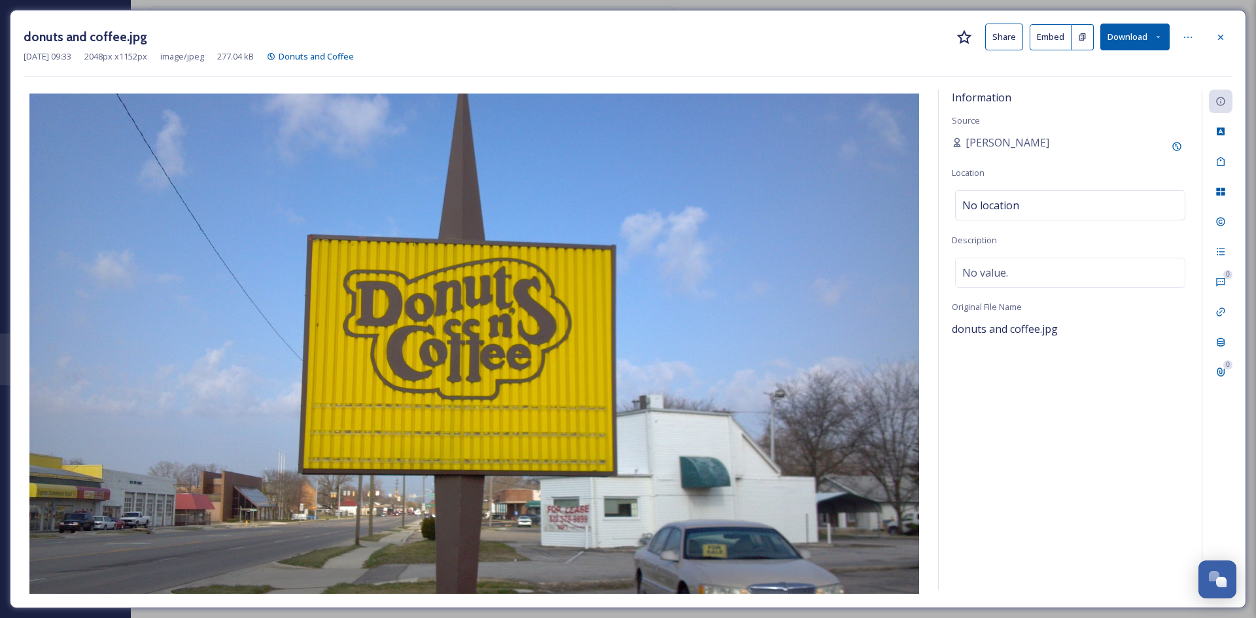
click at [1012, 40] on button "Share" at bounding box center [1004, 37] width 38 height 27
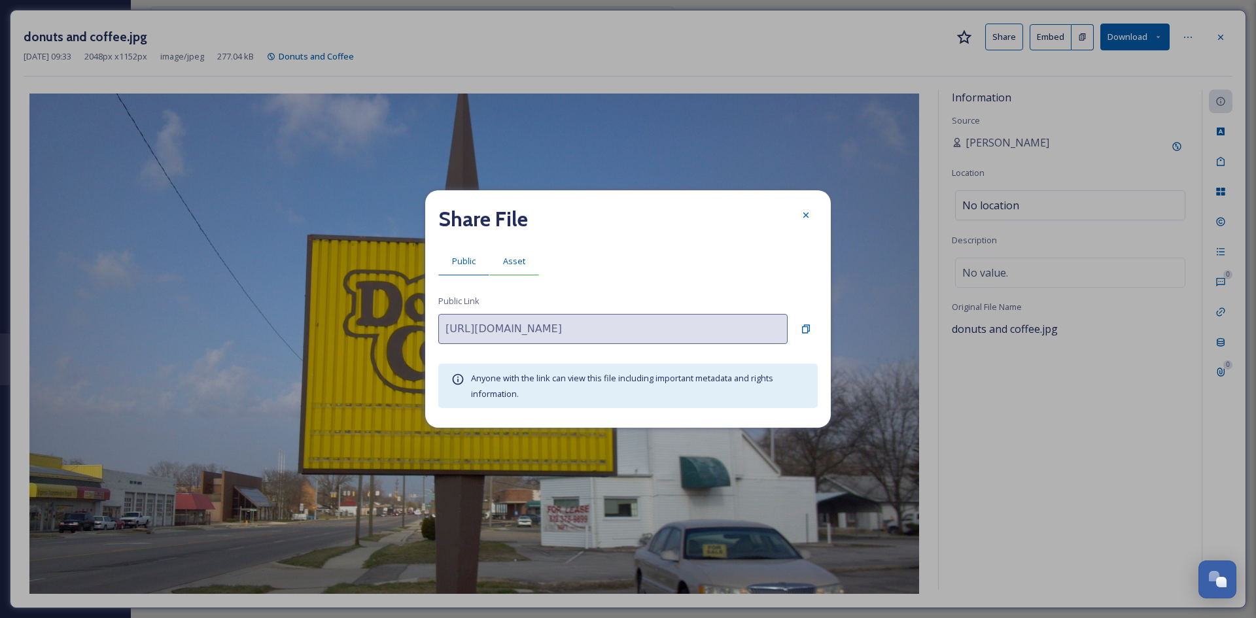
click at [520, 255] on span "Asset" at bounding box center [514, 261] width 22 height 12
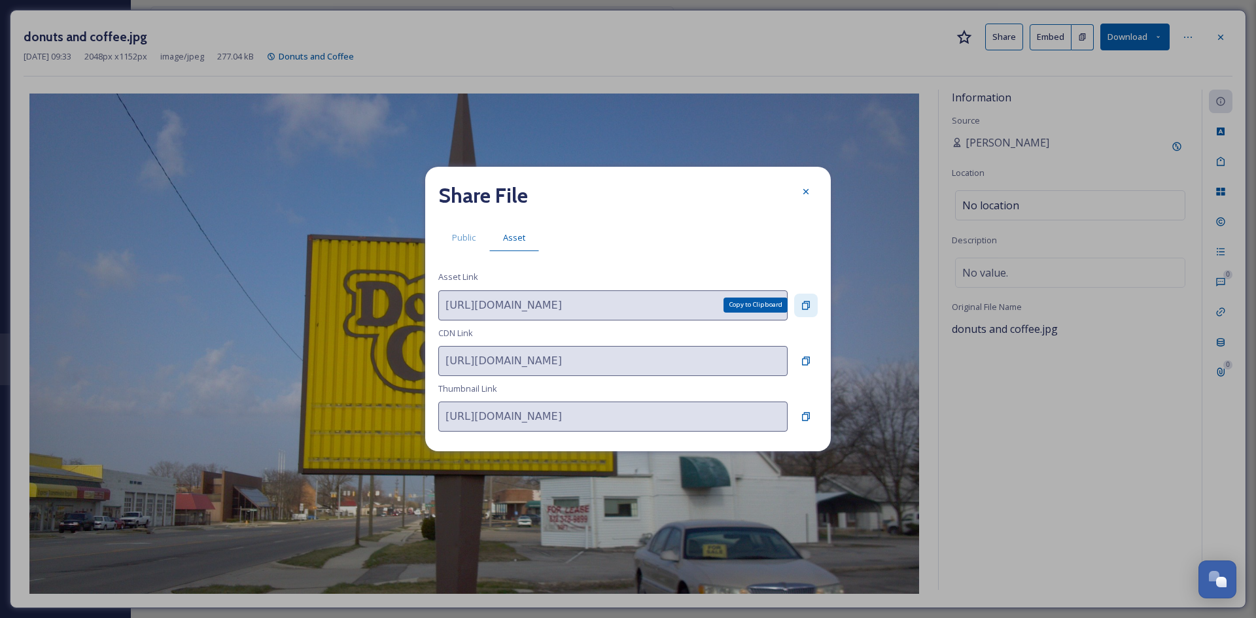
click at [807, 305] on icon at bounding box center [806, 305] width 10 height 10
click at [809, 188] on icon at bounding box center [806, 191] width 10 height 10
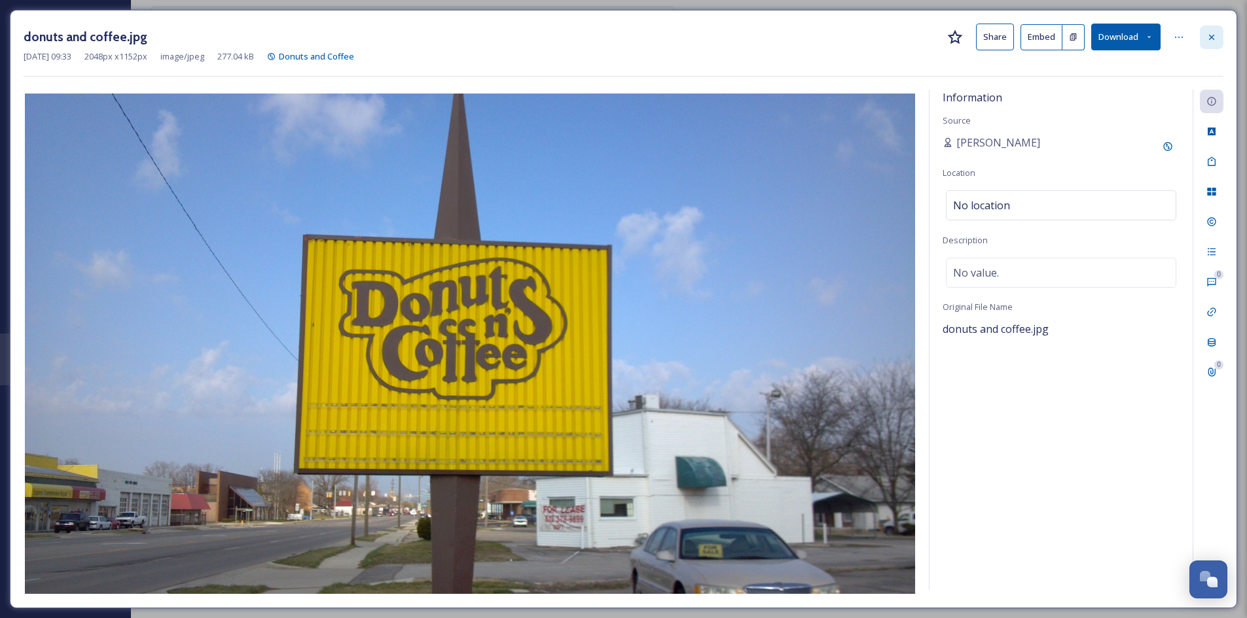
click at [1208, 37] on icon at bounding box center [1211, 37] width 10 height 10
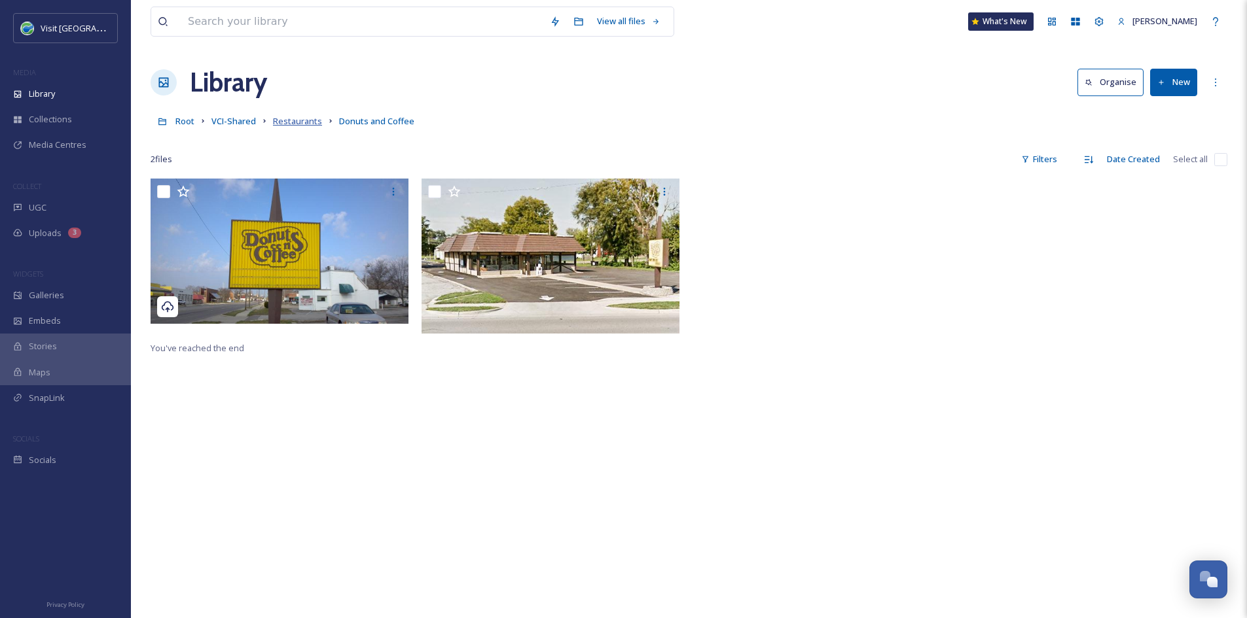
click at [277, 122] on span "Restaurants" at bounding box center [297, 121] width 49 height 12
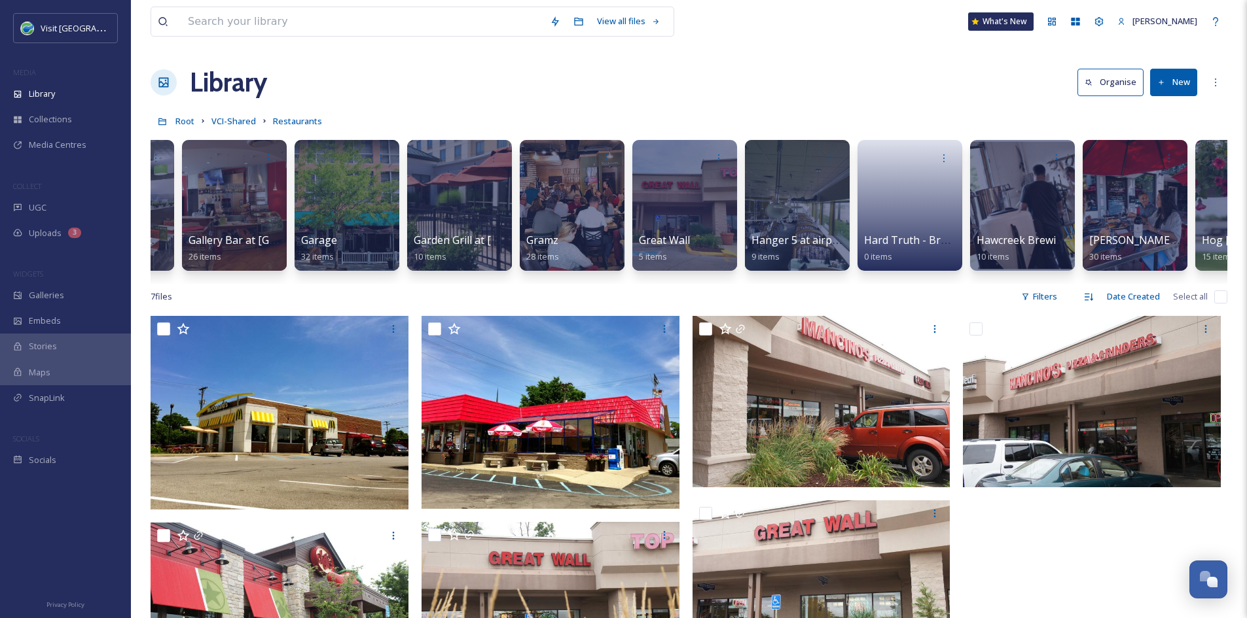
scroll to position [0, 3687]
click at [594, 213] on div at bounding box center [571, 205] width 105 height 131
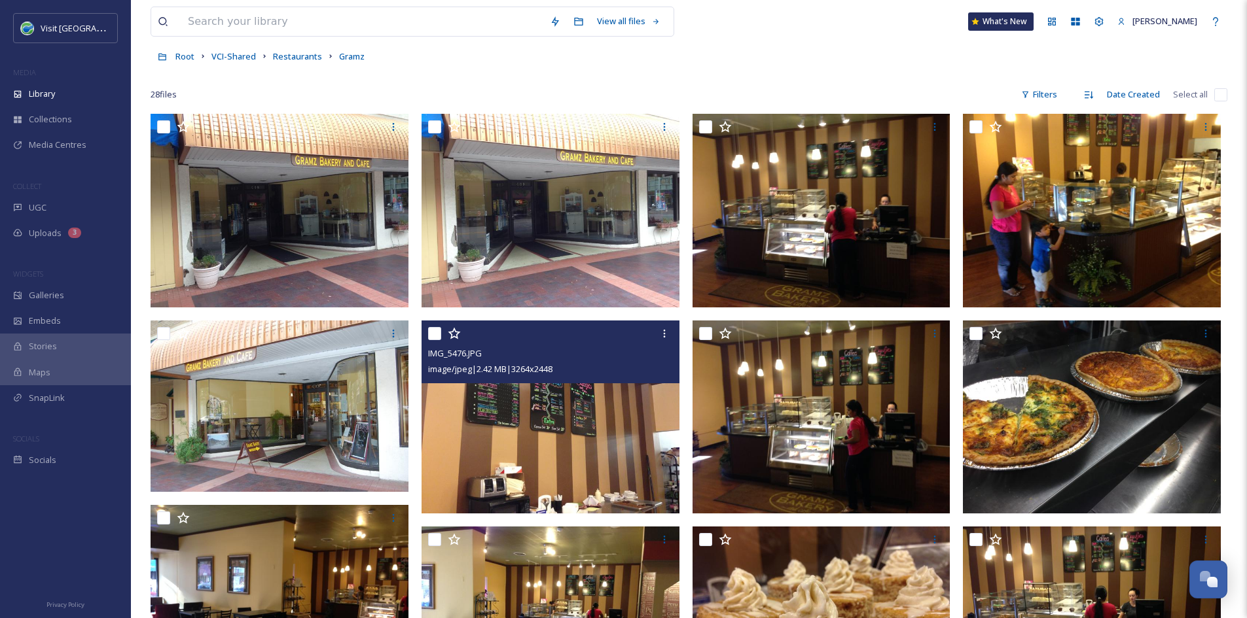
scroll to position [64, 0]
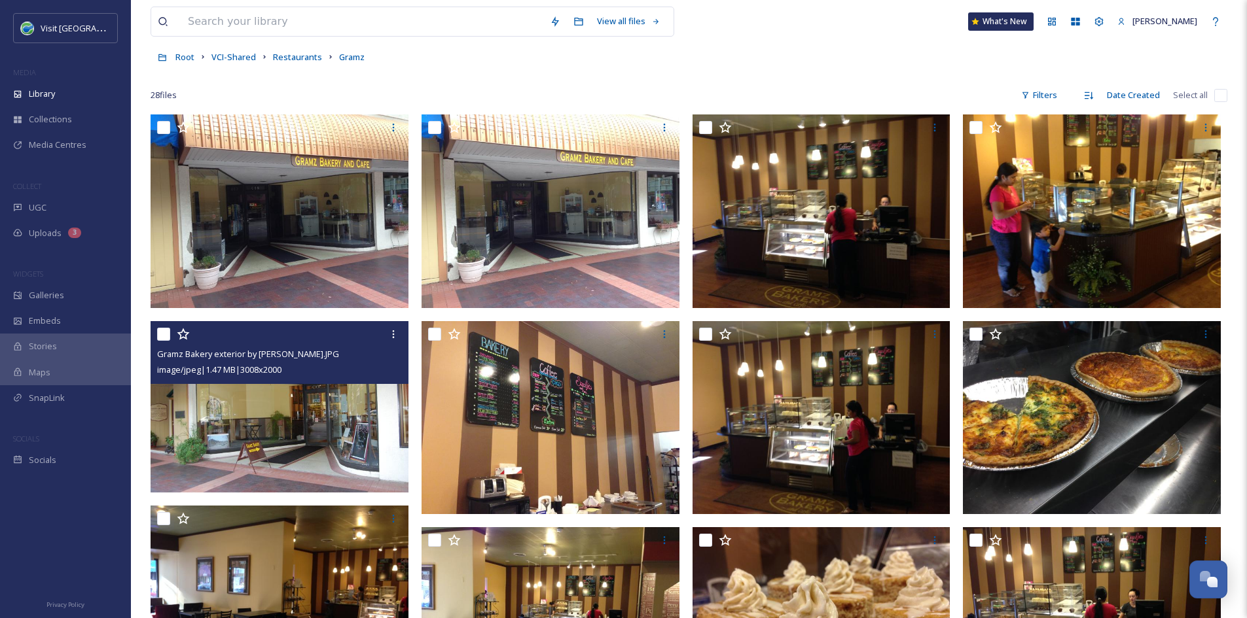
click at [324, 404] on img at bounding box center [279, 406] width 258 height 171
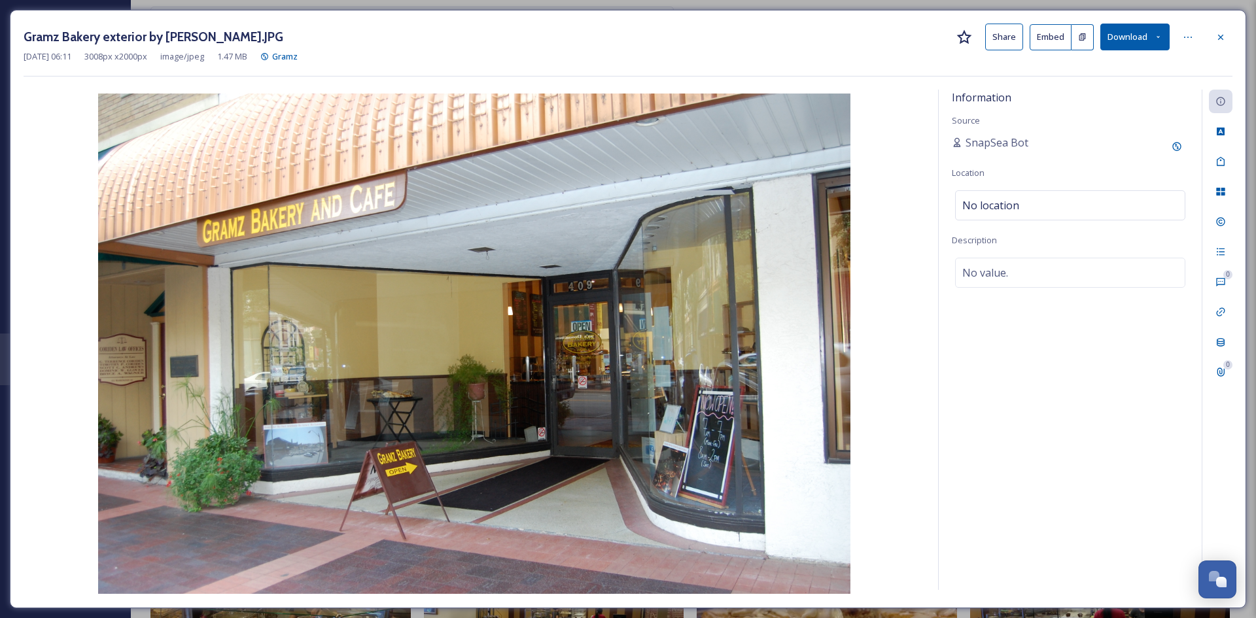
click at [1004, 33] on button "Share" at bounding box center [1004, 37] width 38 height 27
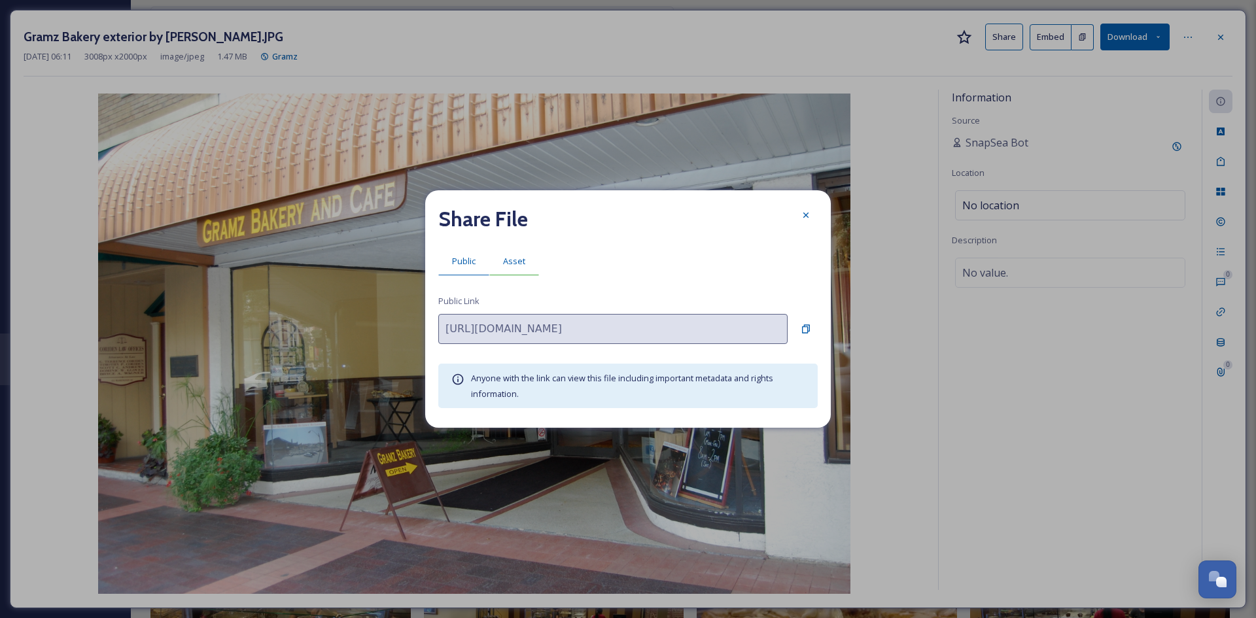
click at [513, 259] on span "Asset" at bounding box center [514, 261] width 22 height 12
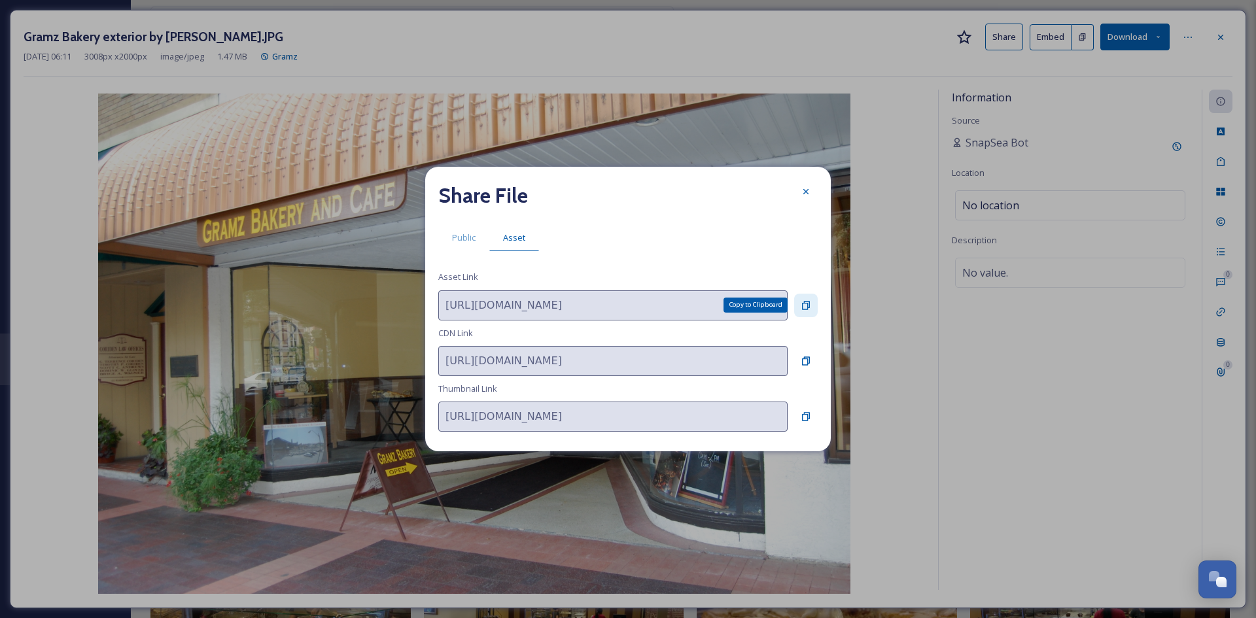
click at [807, 301] on icon at bounding box center [806, 305] width 8 height 9
click at [802, 185] on div at bounding box center [806, 192] width 24 height 24
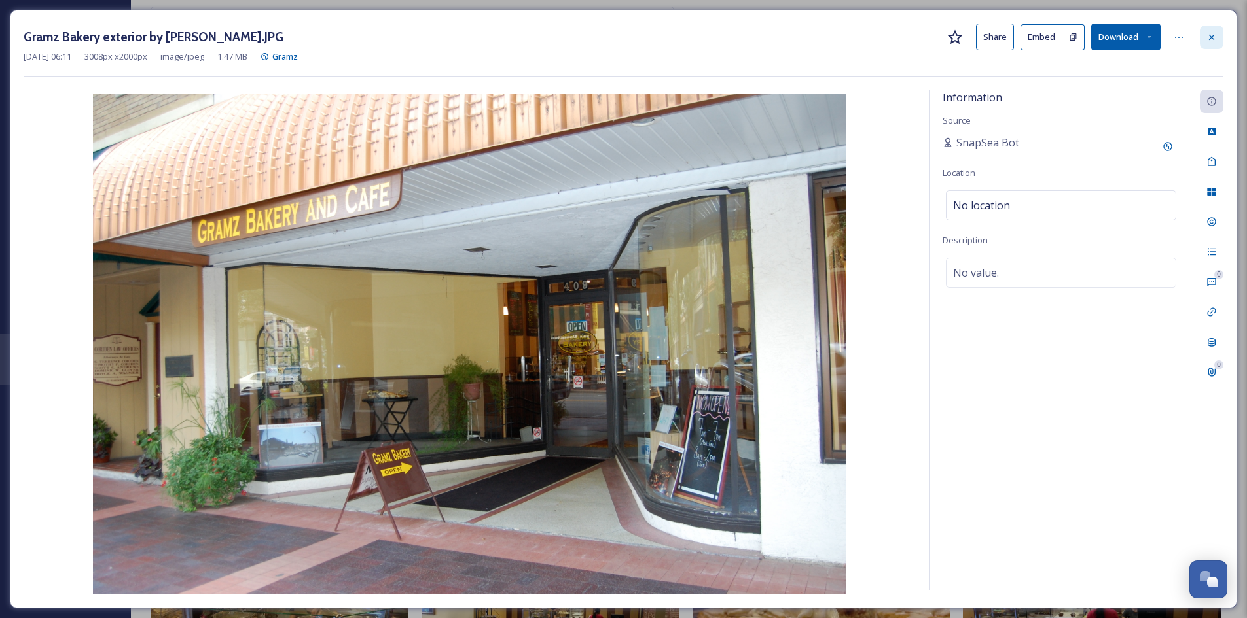
click at [1203, 43] on div at bounding box center [1211, 38] width 24 height 24
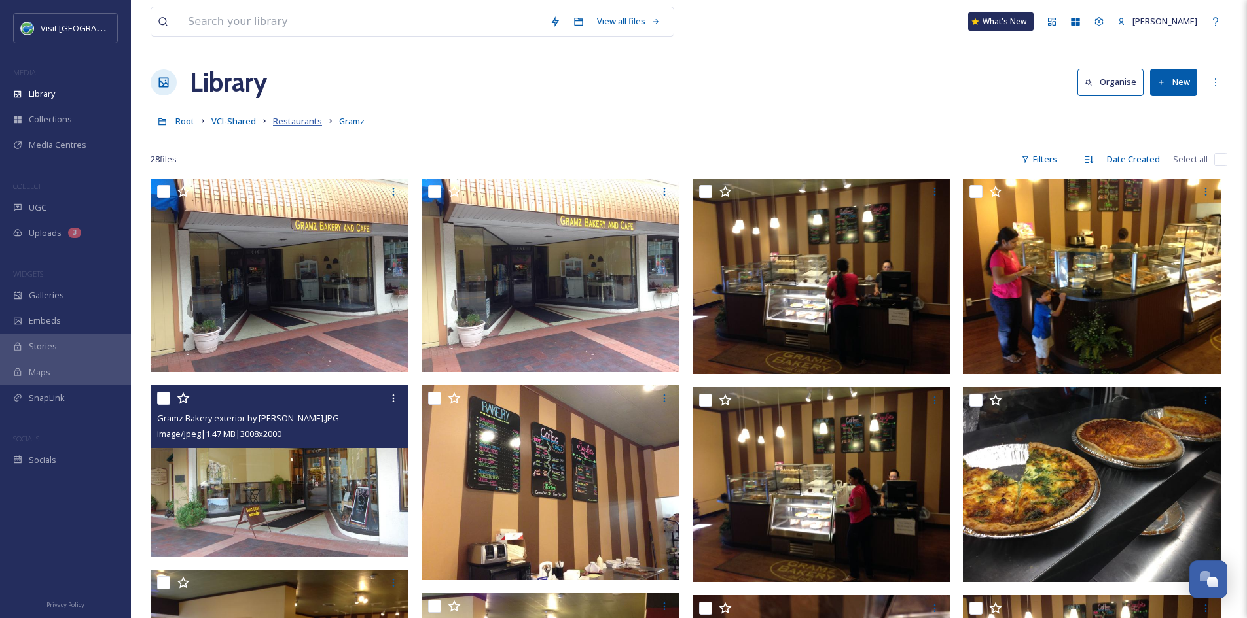
click at [284, 120] on span "Restaurants" at bounding box center [297, 121] width 49 height 12
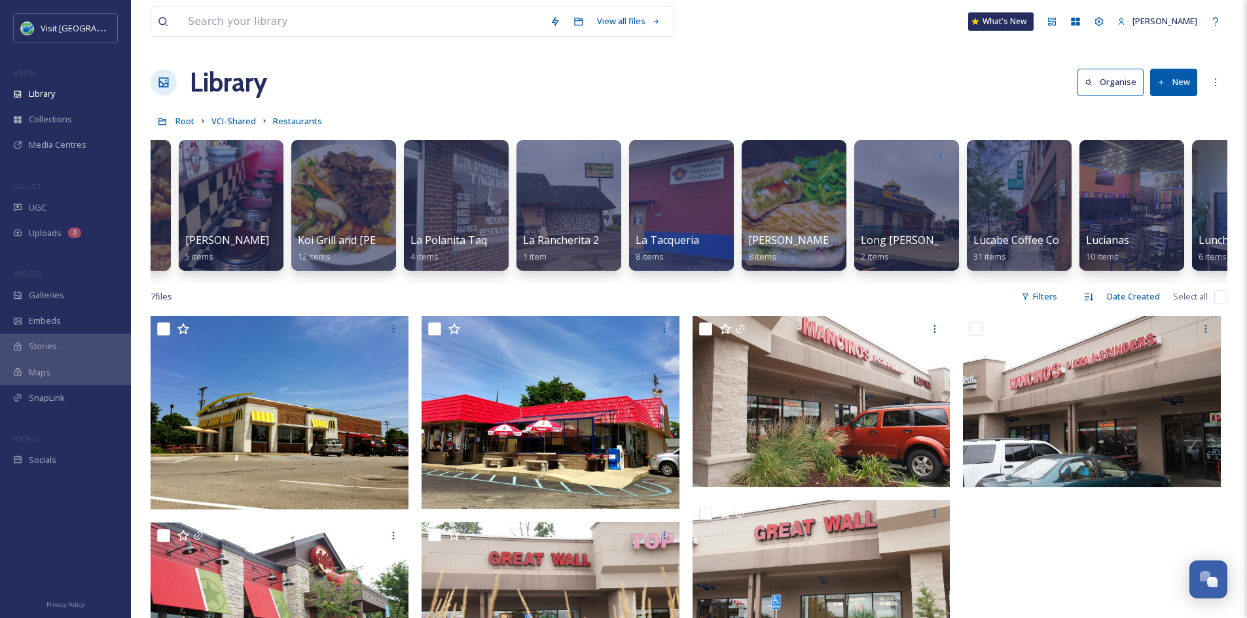
scroll to position [0, 4928]
click at [797, 221] on div at bounding box center [792, 205] width 107 height 133
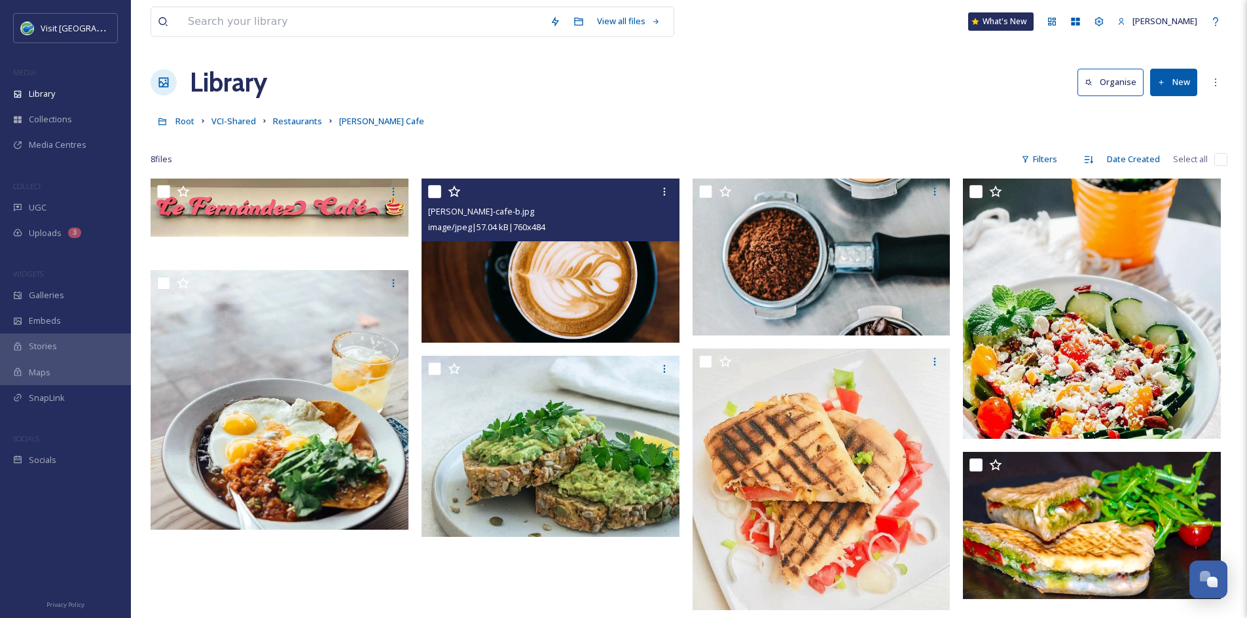
click at [626, 275] on img at bounding box center [550, 261] width 258 height 164
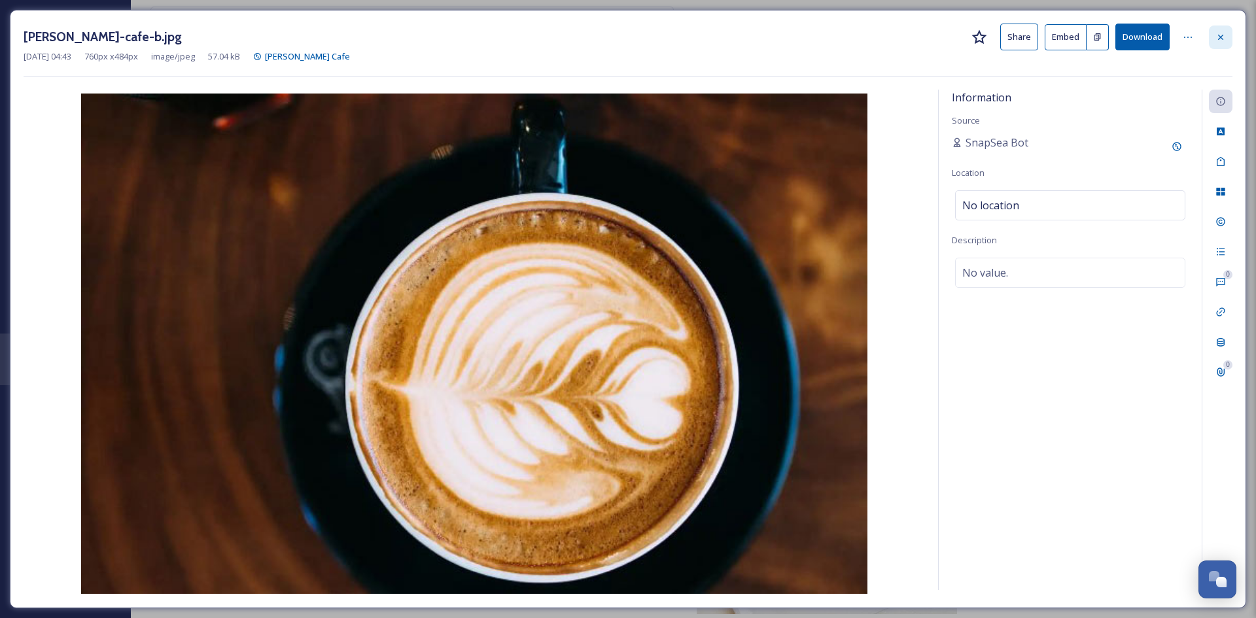
click at [1216, 35] on icon at bounding box center [1221, 37] width 10 height 10
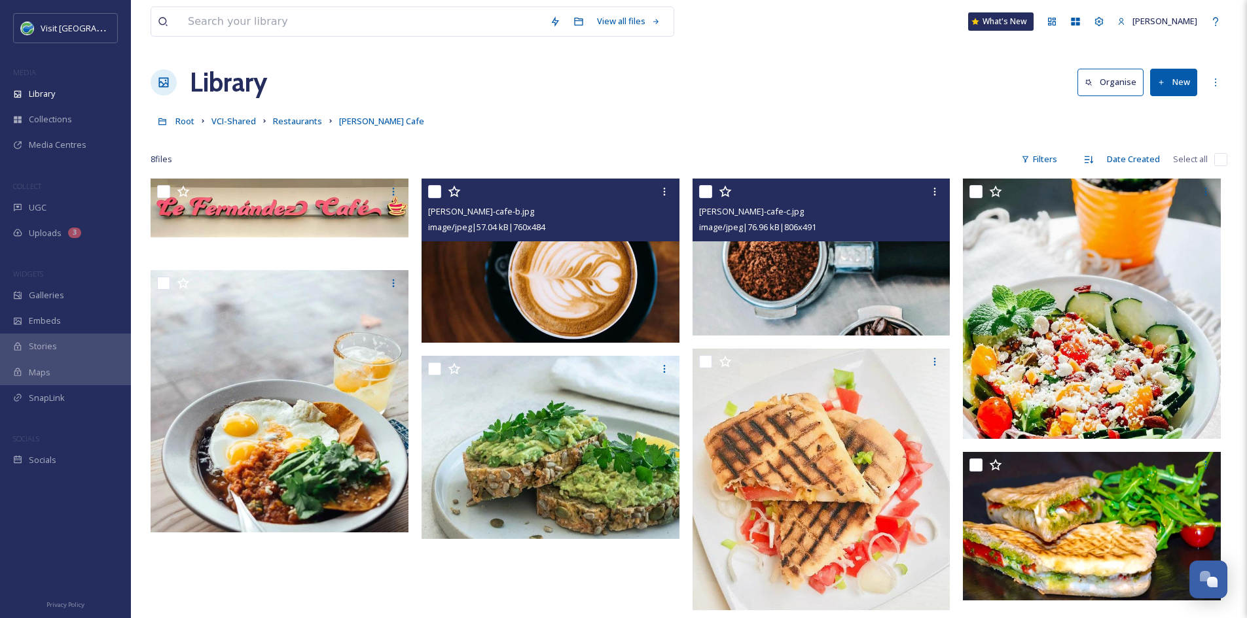
click at [819, 288] on img at bounding box center [821, 257] width 258 height 157
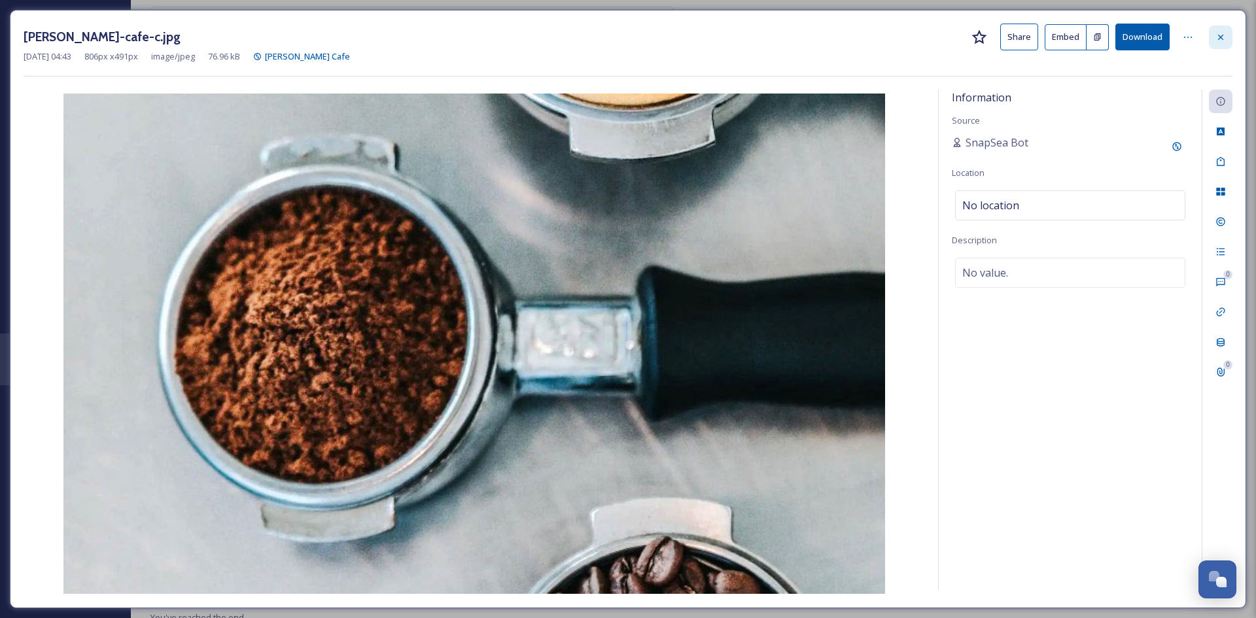
click at [1226, 35] on icon at bounding box center [1221, 37] width 10 height 10
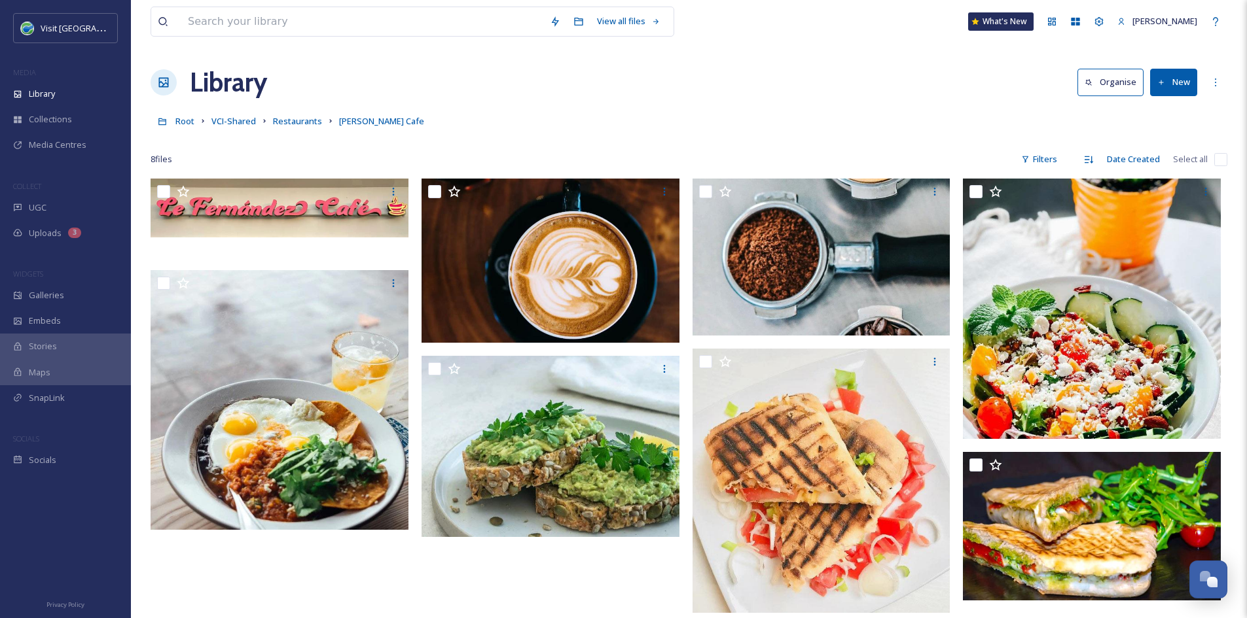
click at [1169, 79] on button "New" at bounding box center [1173, 82] width 47 height 27
click at [1157, 113] on span "File Upload" at bounding box center [1167, 113] width 43 height 12
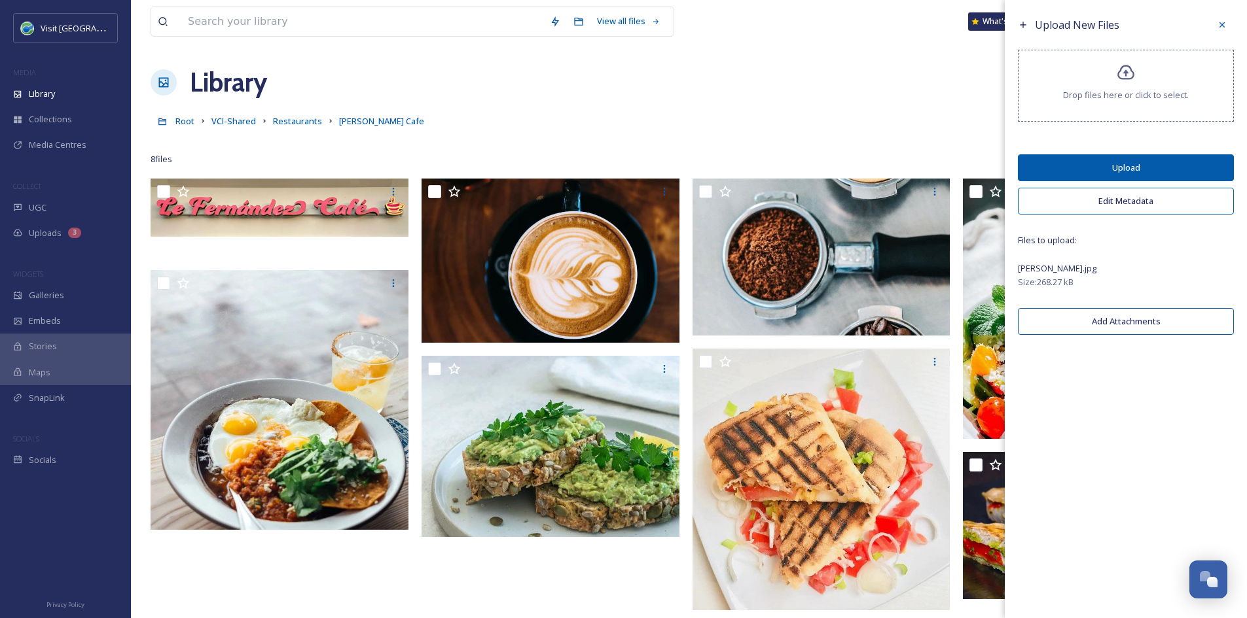
click at [1205, 169] on button "Upload" at bounding box center [1125, 167] width 216 height 27
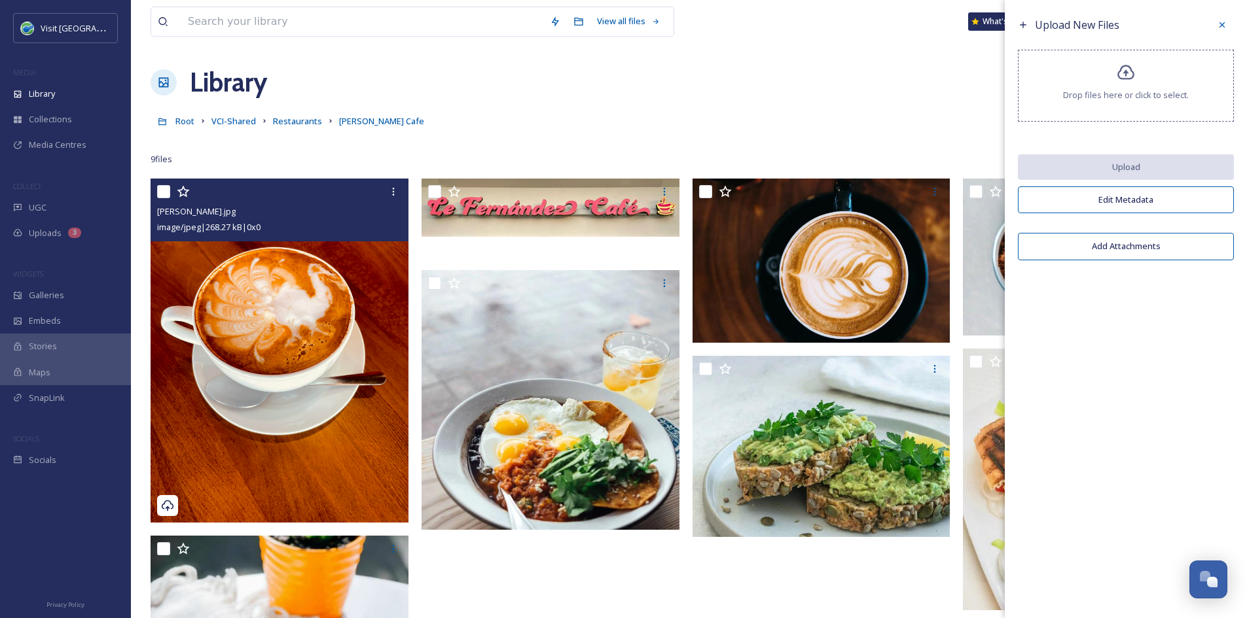
click at [292, 379] on img at bounding box center [279, 351] width 258 height 344
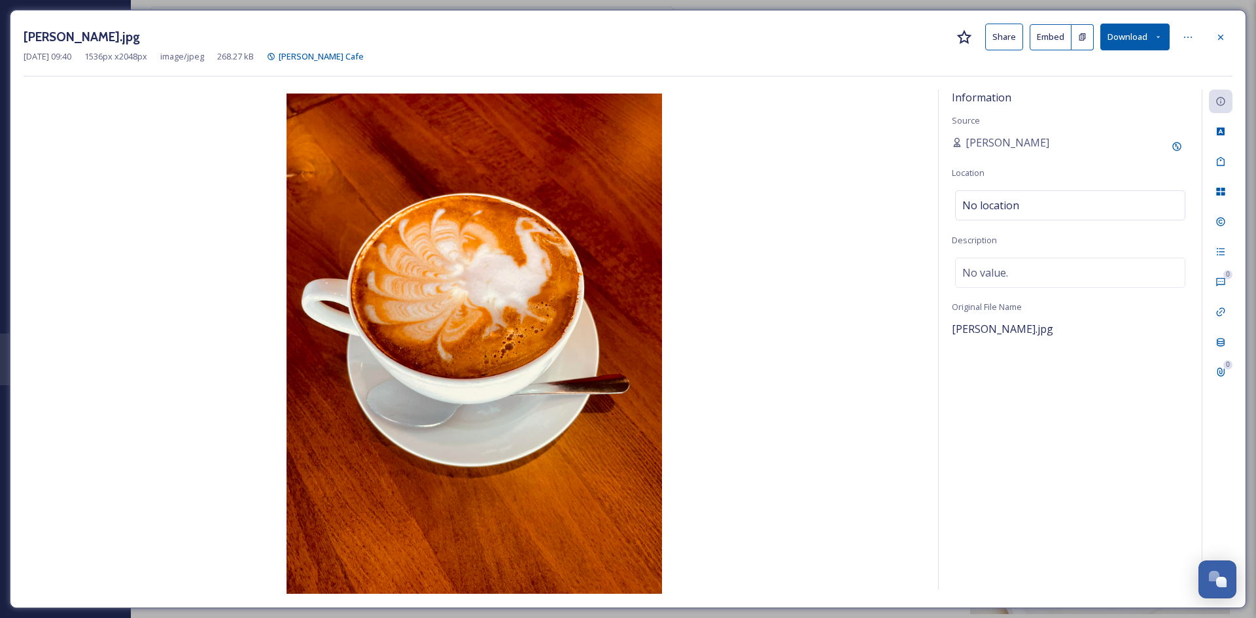
click at [1014, 29] on button "Share" at bounding box center [1004, 37] width 38 height 27
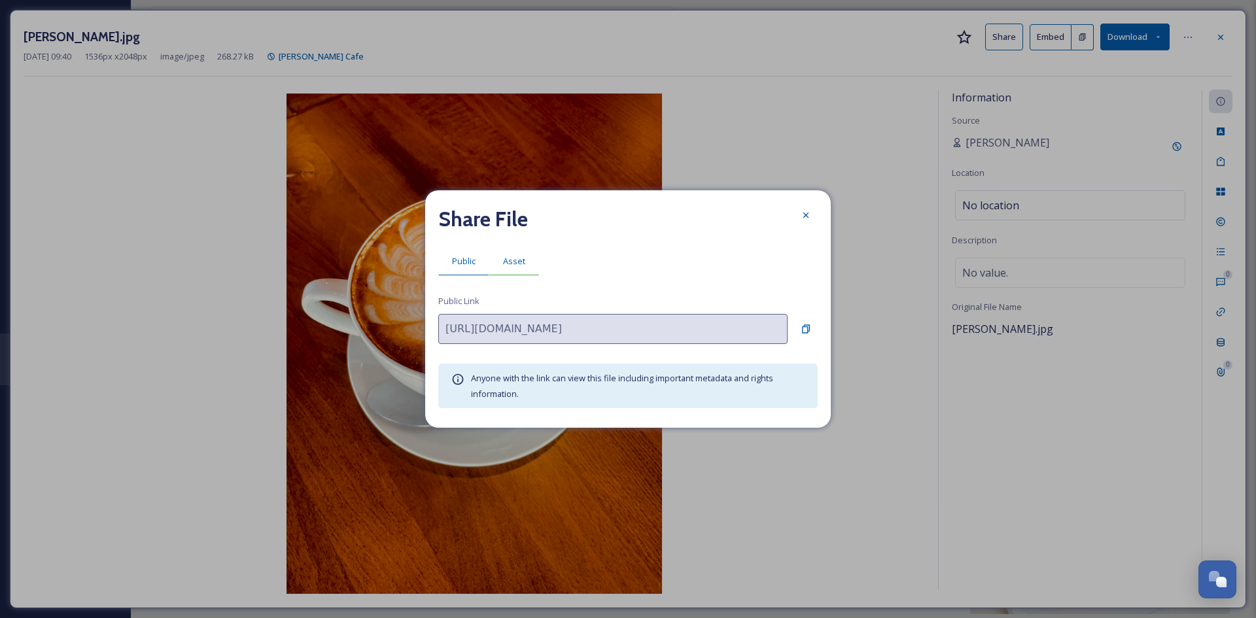
click at [514, 261] on span "Asset" at bounding box center [514, 261] width 22 height 12
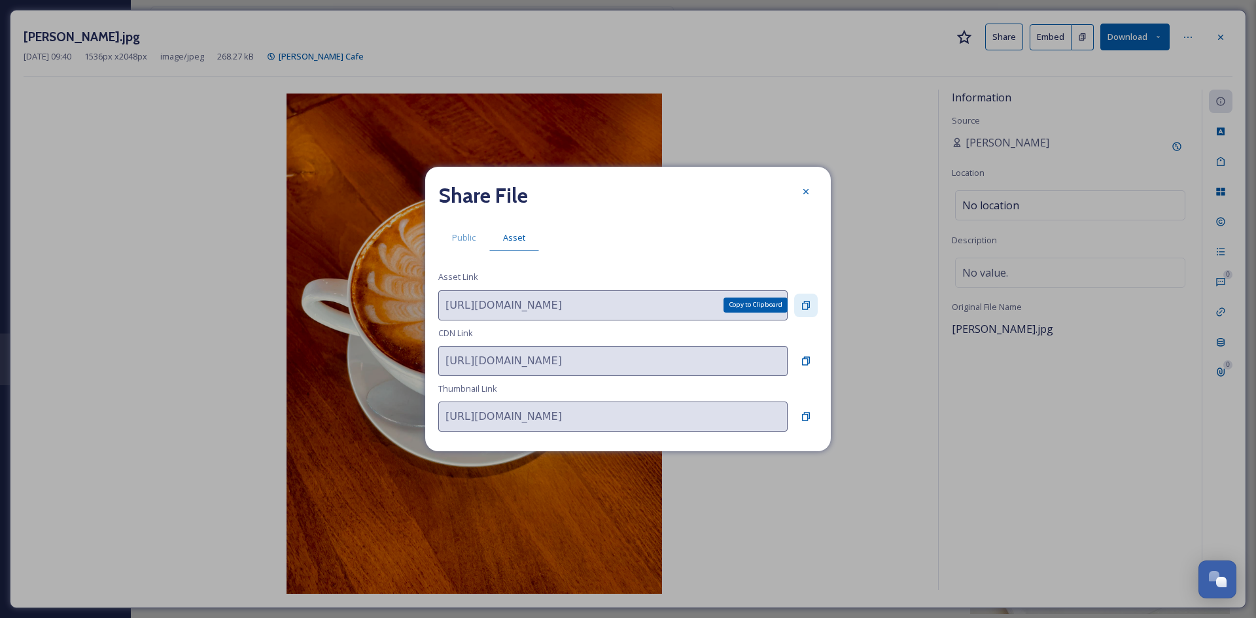
click at [805, 303] on icon at bounding box center [806, 305] width 8 height 9
click at [808, 188] on icon at bounding box center [806, 191] width 10 height 10
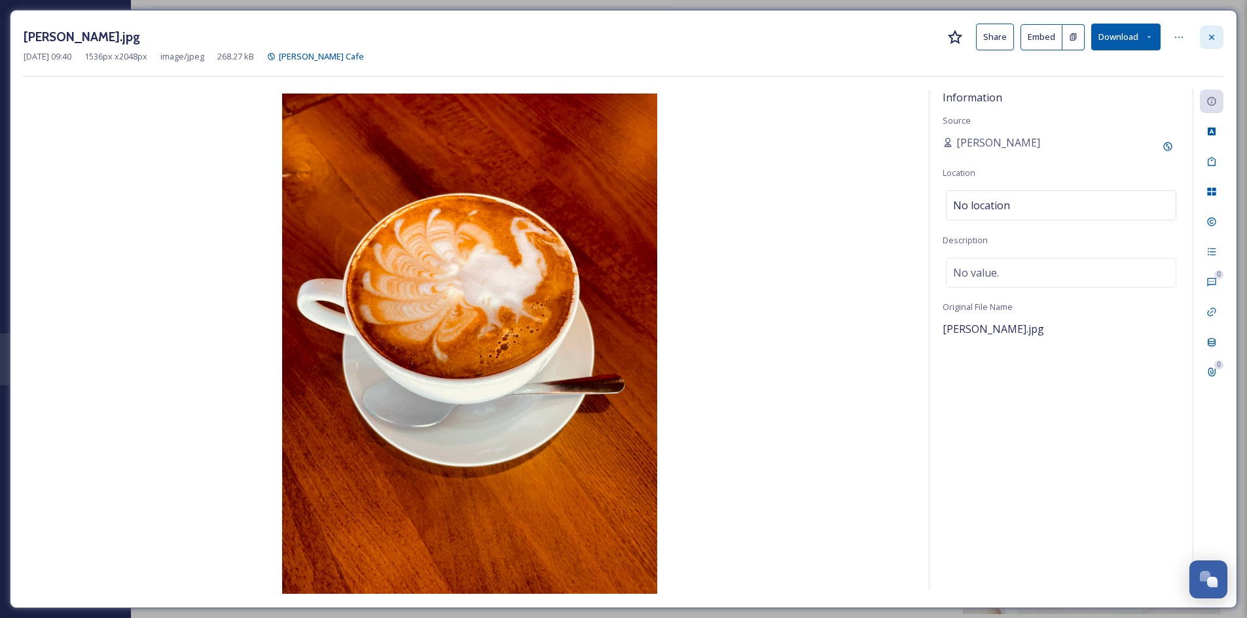
click at [1211, 41] on icon at bounding box center [1211, 37] width 10 height 10
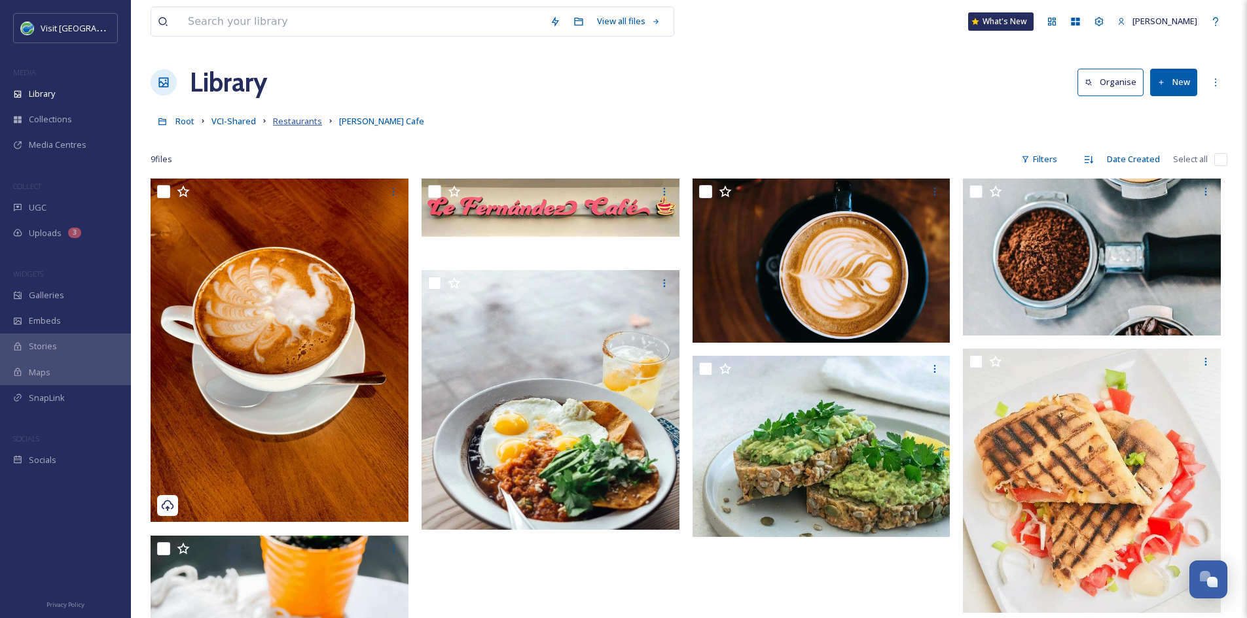
click at [304, 122] on span "Restaurants" at bounding box center [297, 121] width 49 height 12
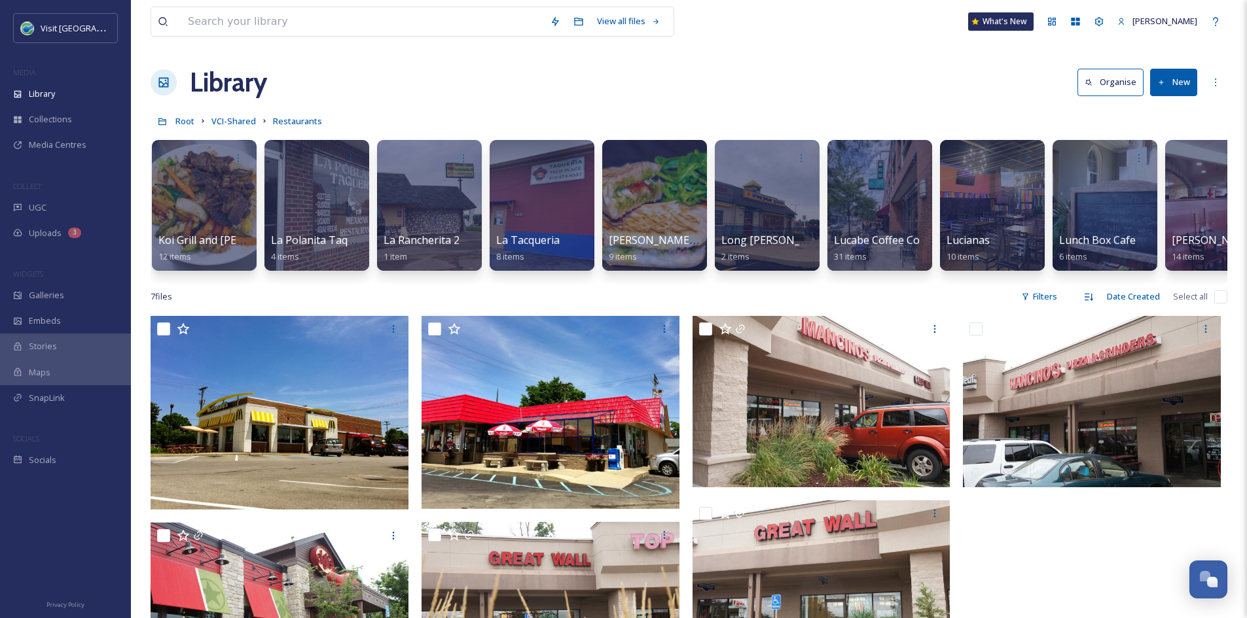
scroll to position [0, 5068]
click at [882, 251] on div "Lucabe Coffee Co 31 items" at bounding box center [879, 249] width 94 height 33
click at [872, 236] on span "Lucabe Coffee Co" at bounding box center [876, 241] width 88 height 14
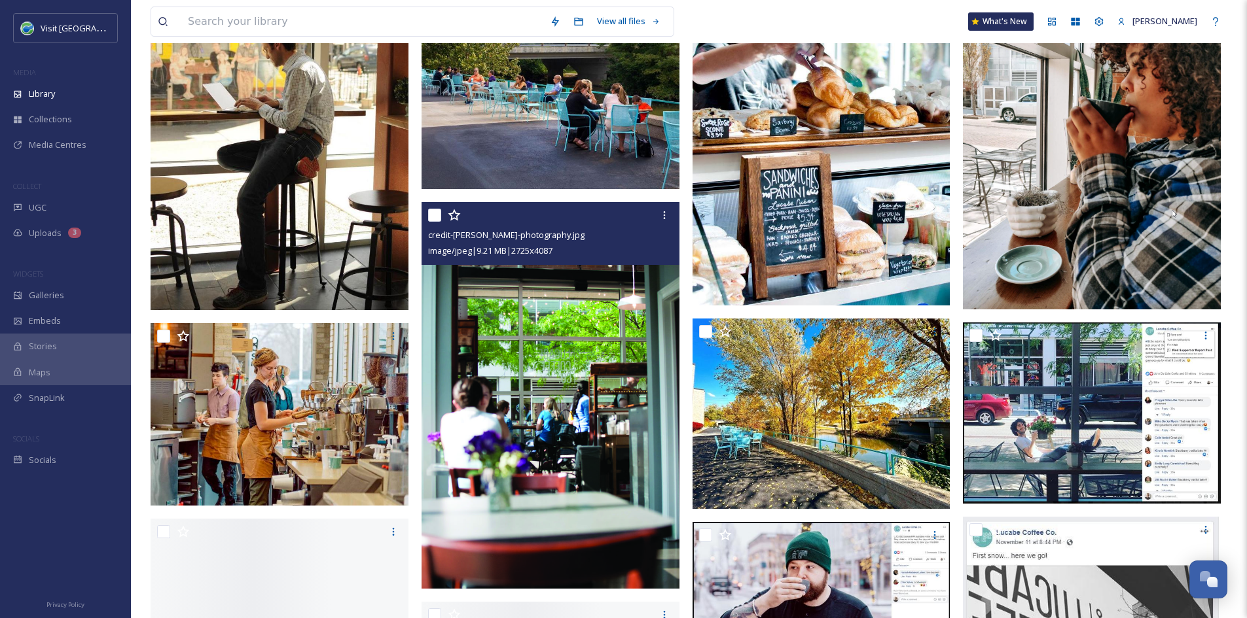
scroll to position [196, 0]
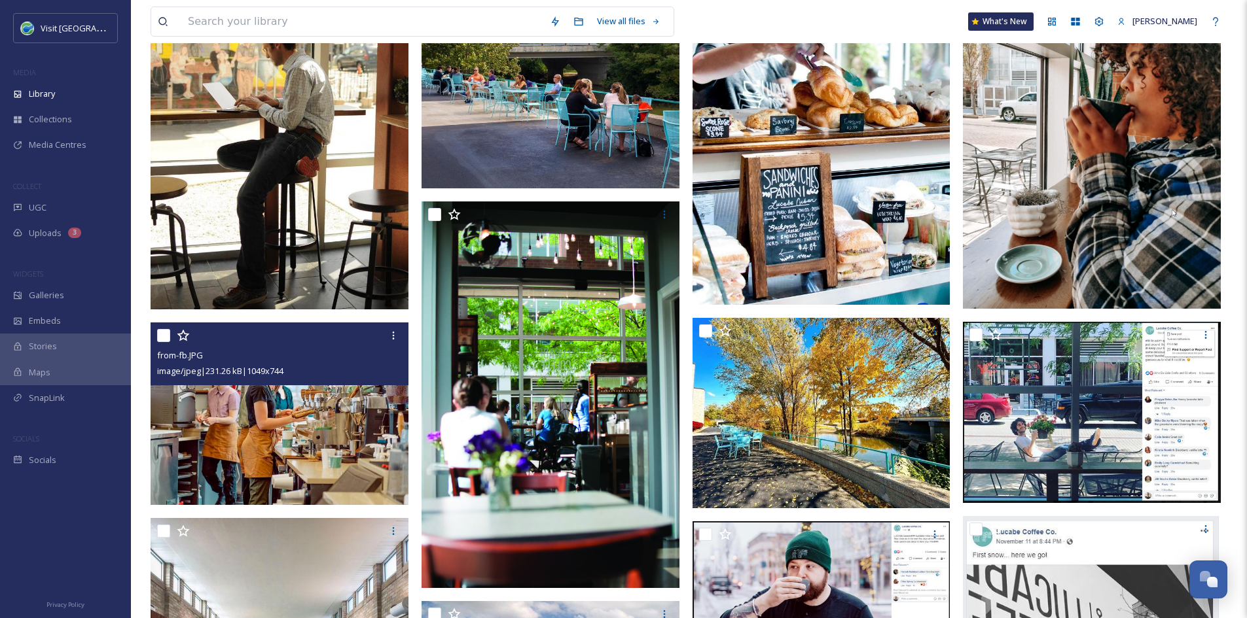
click at [281, 449] on img at bounding box center [279, 414] width 258 height 183
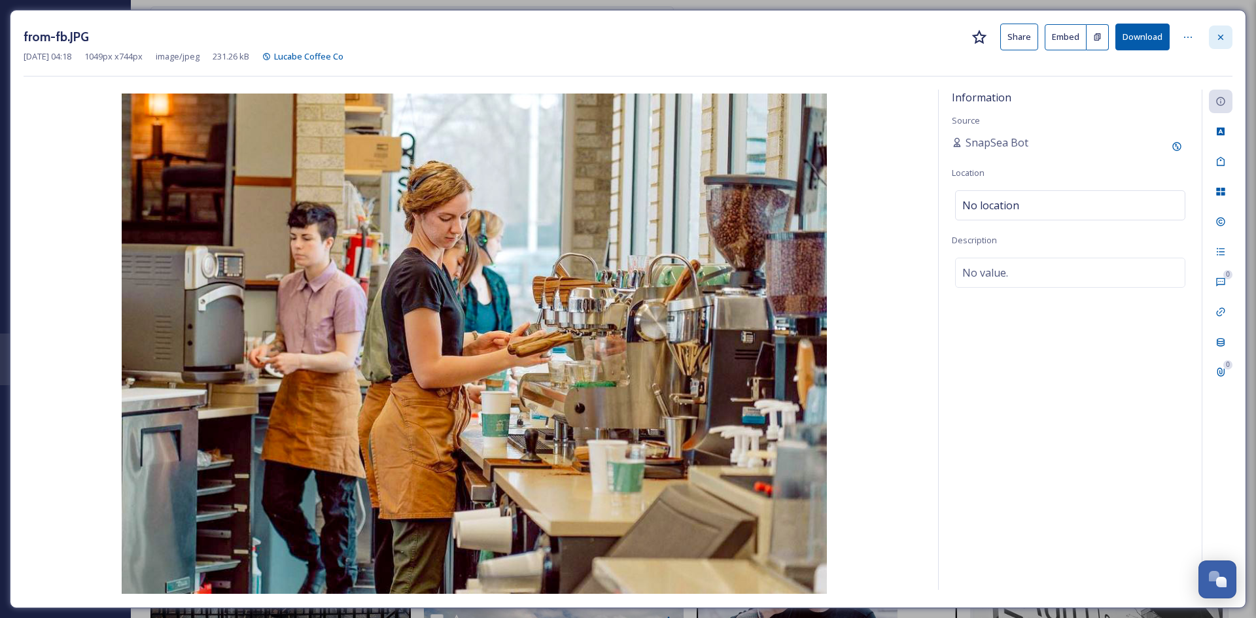
click at [1223, 39] on icon at bounding box center [1220, 36] width 5 height 5
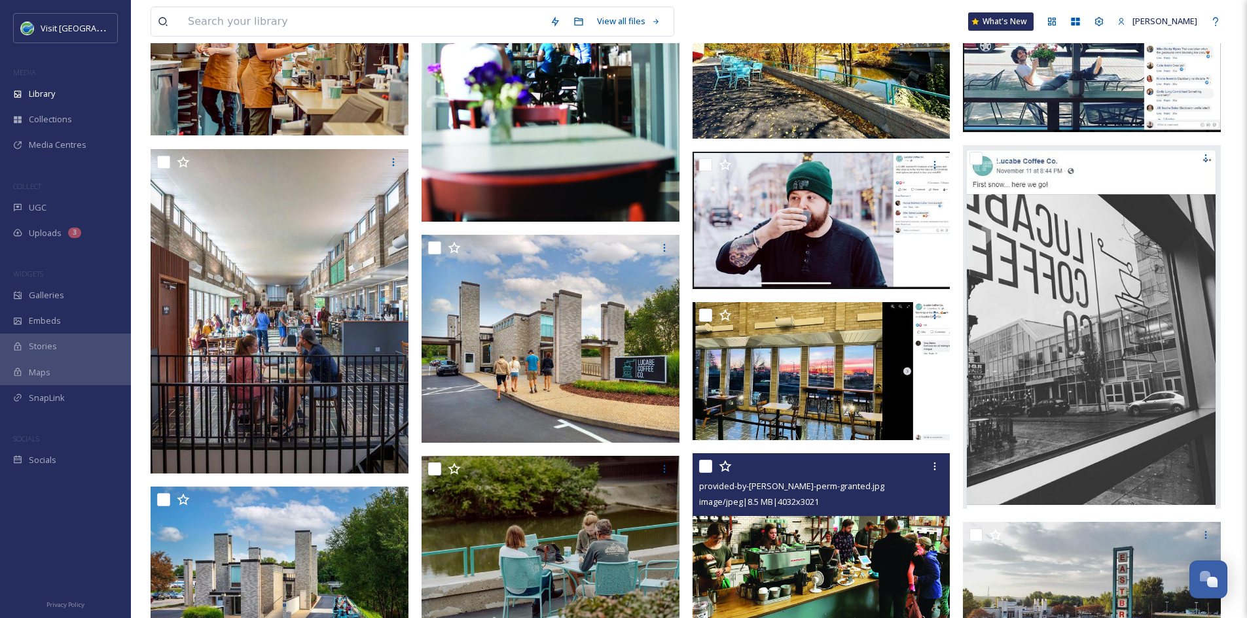
scroll to position [570, 0]
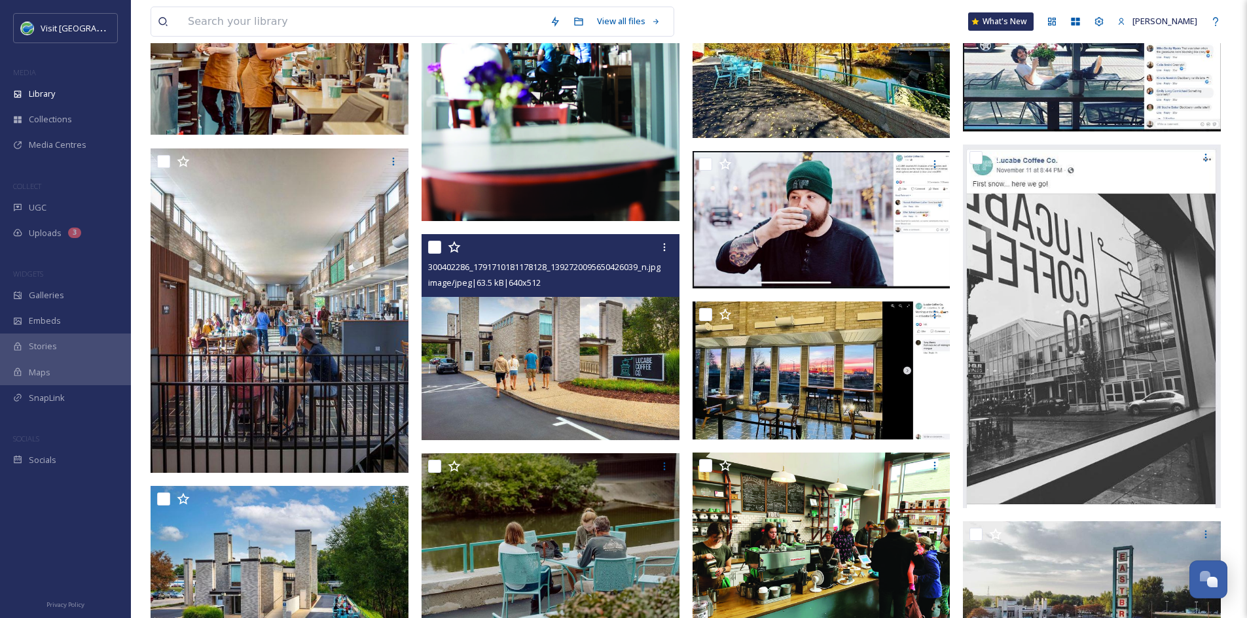
click at [509, 320] on img at bounding box center [550, 337] width 258 height 206
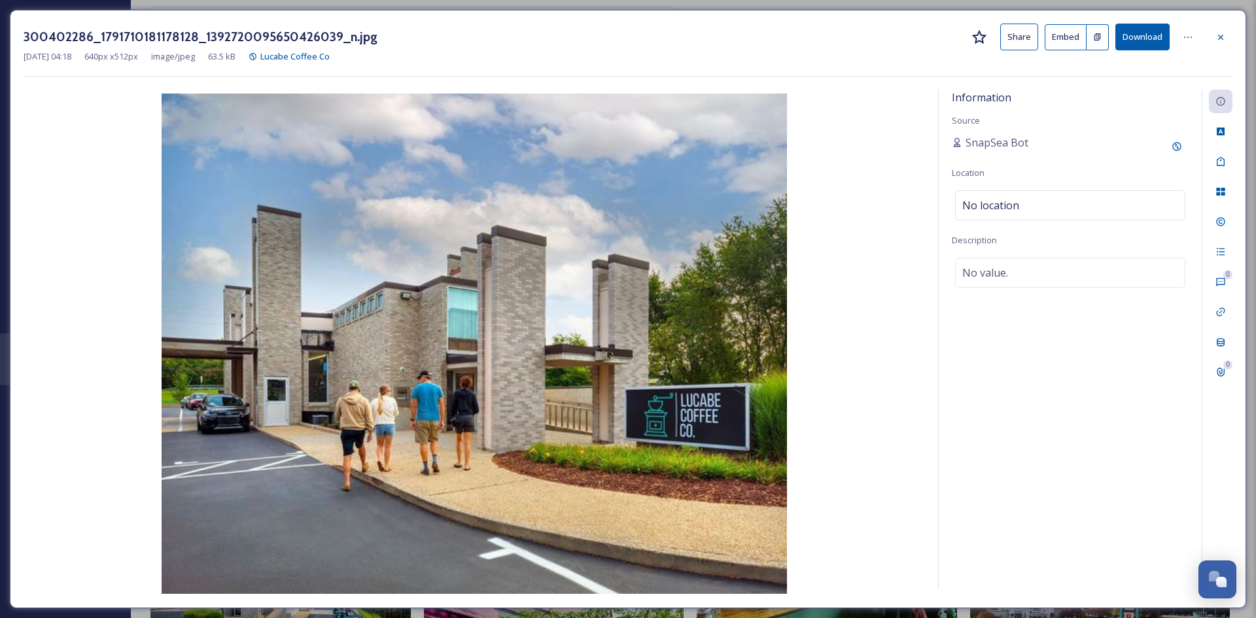
click at [1021, 35] on button "Share" at bounding box center [1019, 37] width 38 height 27
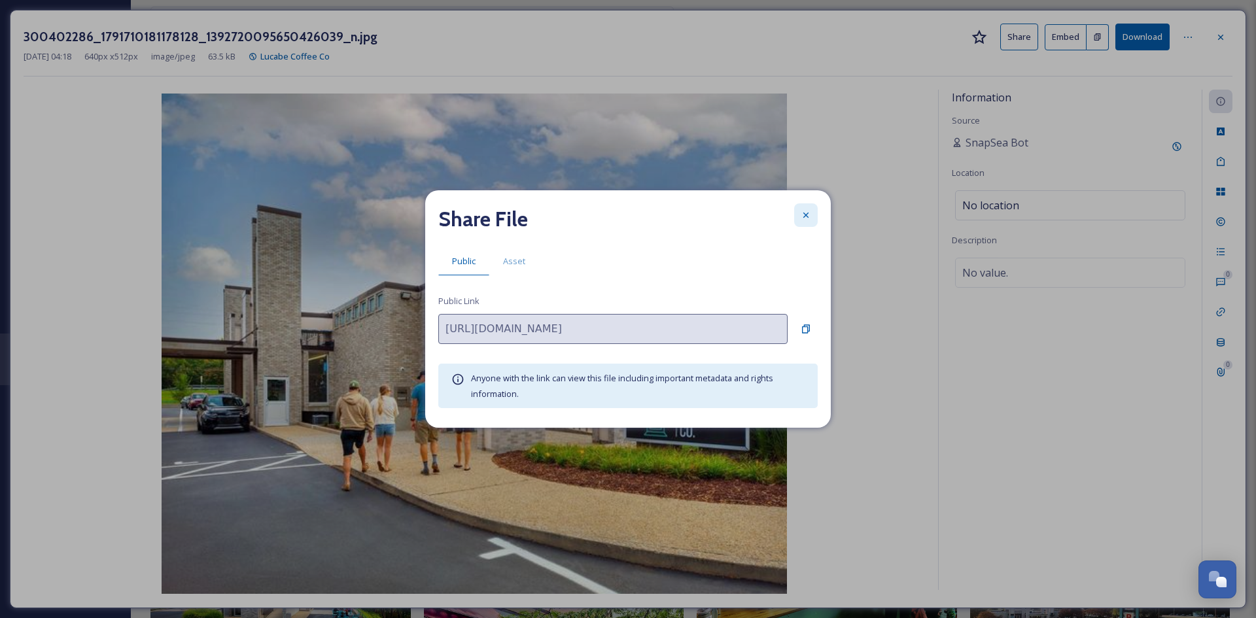
click at [809, 207] on div at bounding box center [806, 215] width 24 height 24
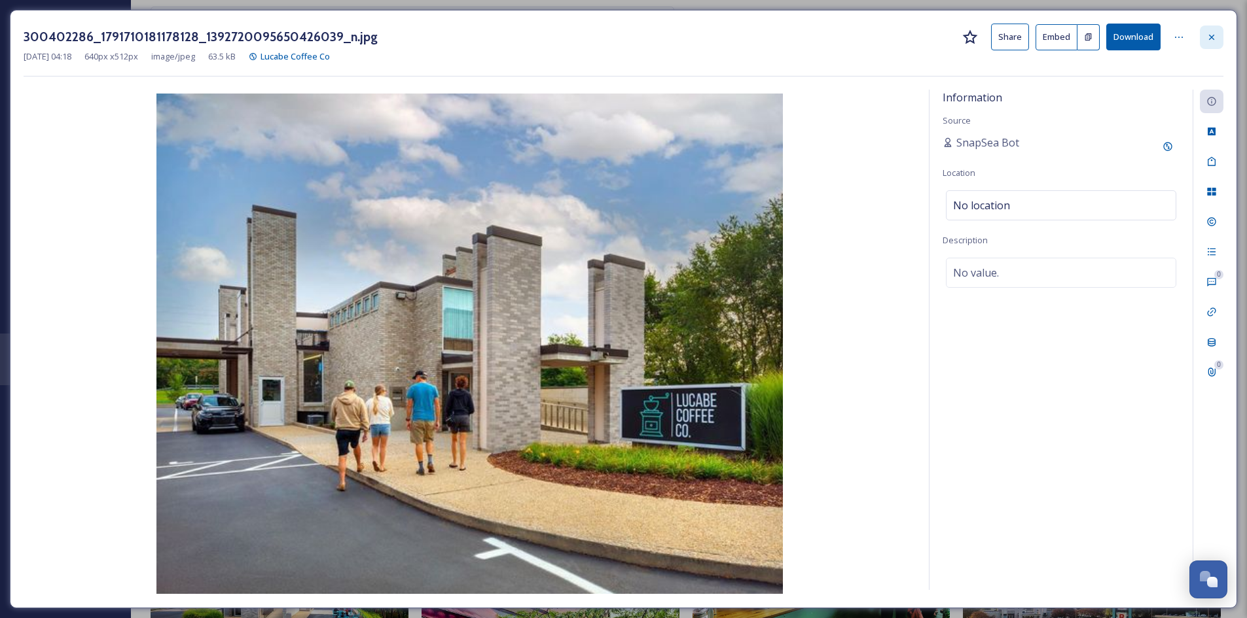
click at [1213, 39] on icon at bounding box center [1211, 36] width 5 height 5
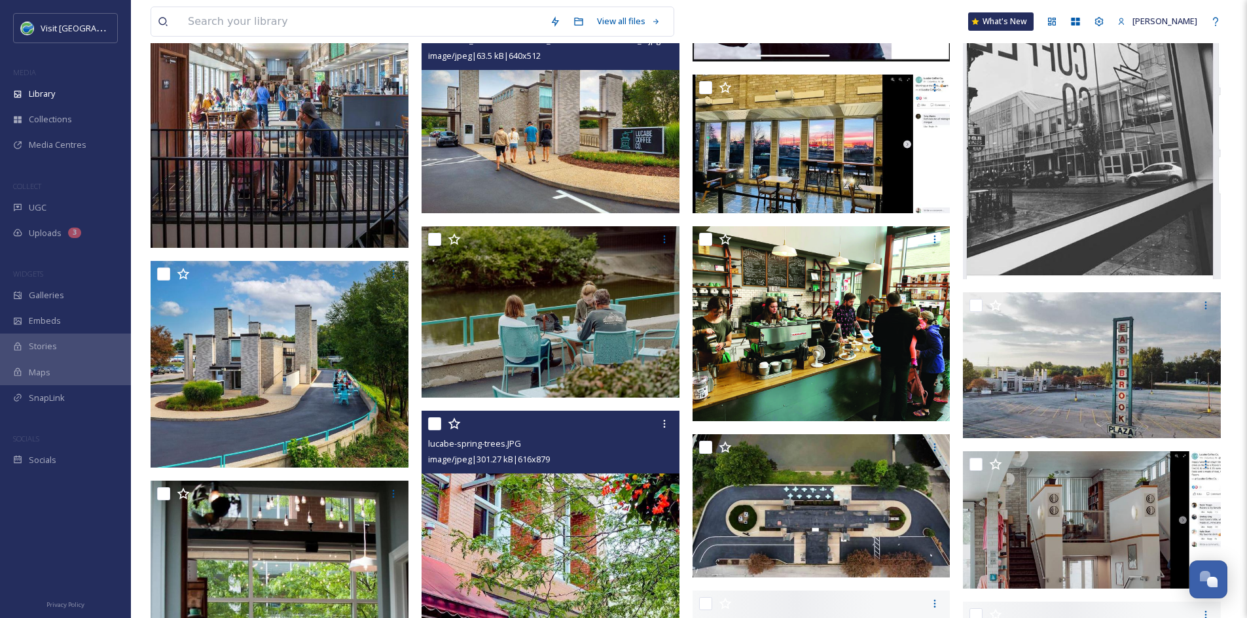
scroll to position [798, 0]
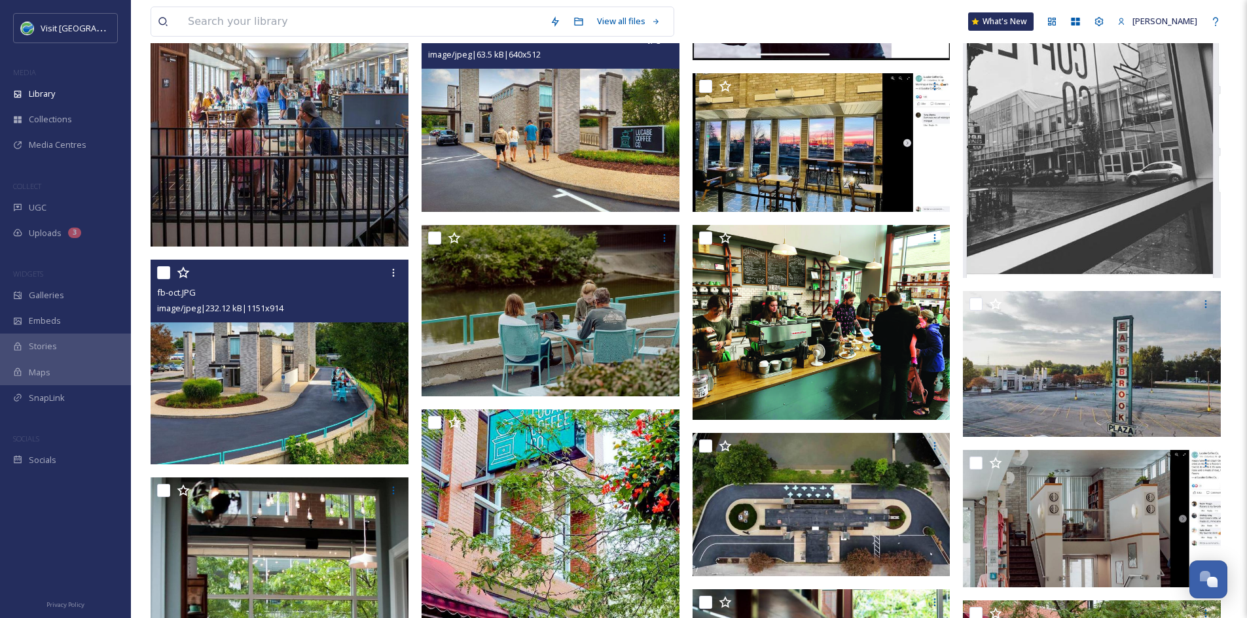
click at [351, 391] on img at bounding box center [279, 362] width 258 height 205
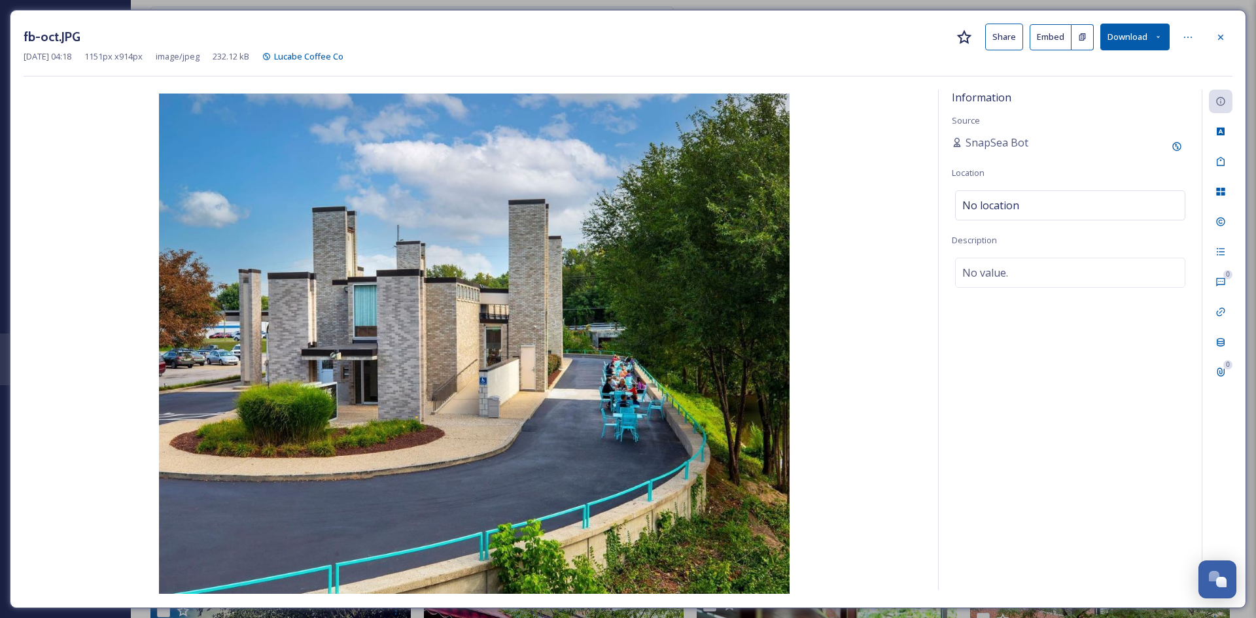
click at [997, 38] on button "Share" at bounding box center [1004, 37] width 38 height 27
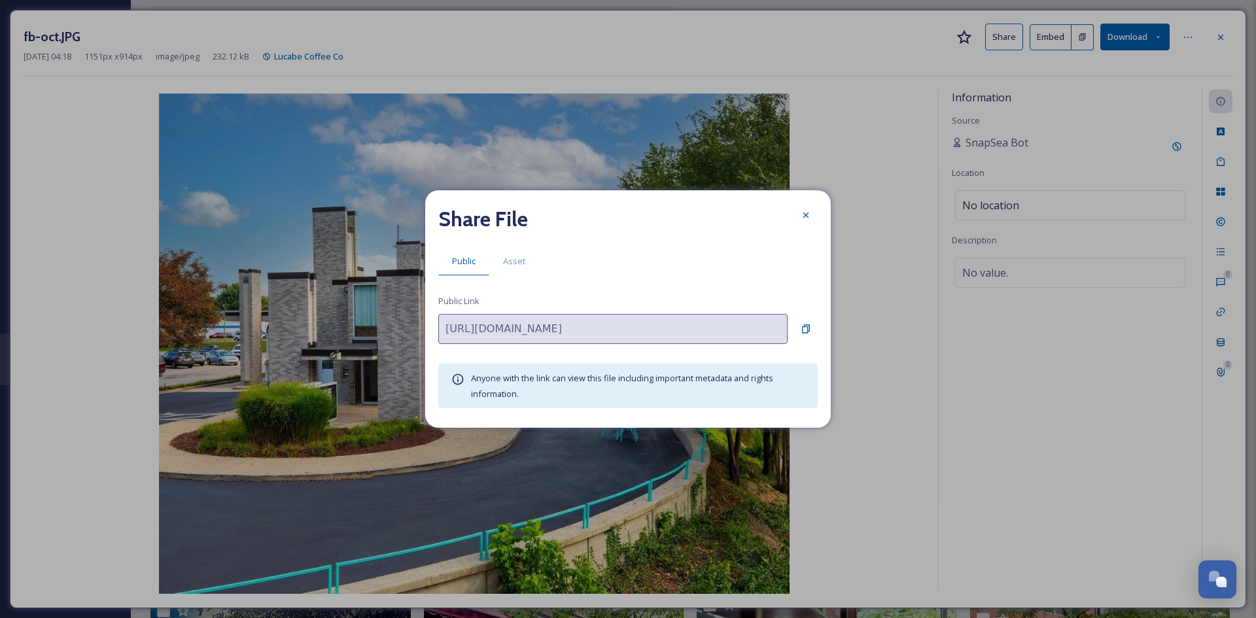
click at [512, 280] on div "Share File Public Asset Public Link [URL][DOMAIN_NAME] Anyone with the link can…" at bounding box center [628, 308] width 406 height 237
click at [512, 266] on span "Asset" at bounding box center [514, 261] width 22 height 12
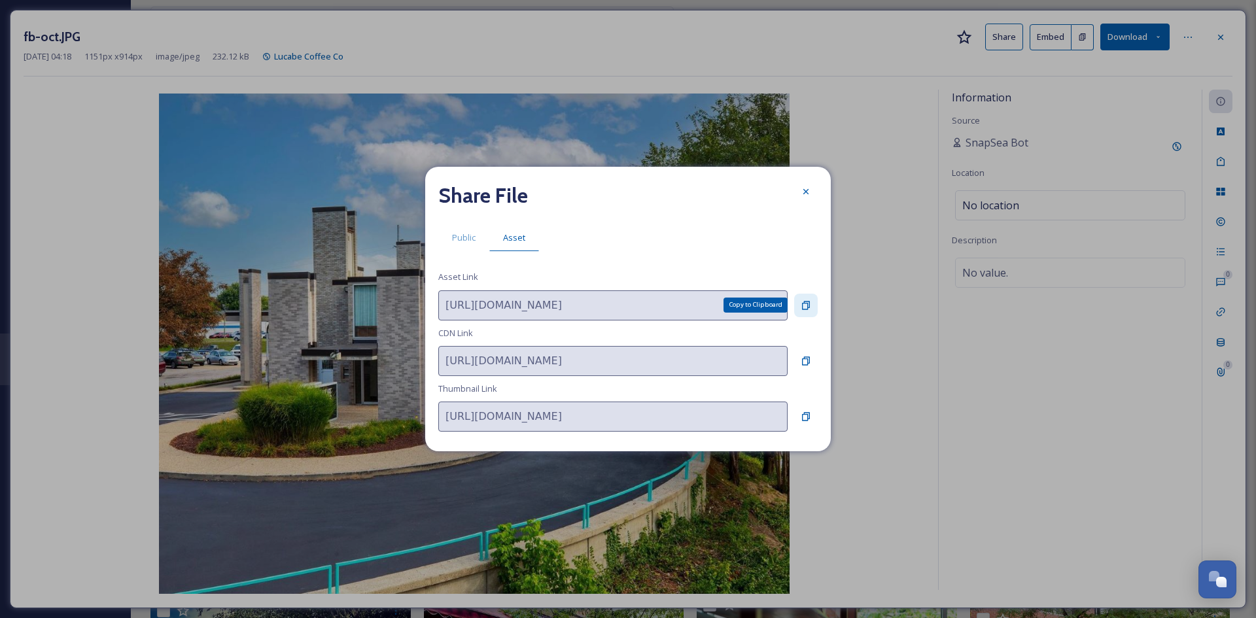
click at [802, 303] on icon at bounding box center [806, 305] width 10 height 10
click at [808, 194] on icon at bounding box center [806, 191] width 5 height 5
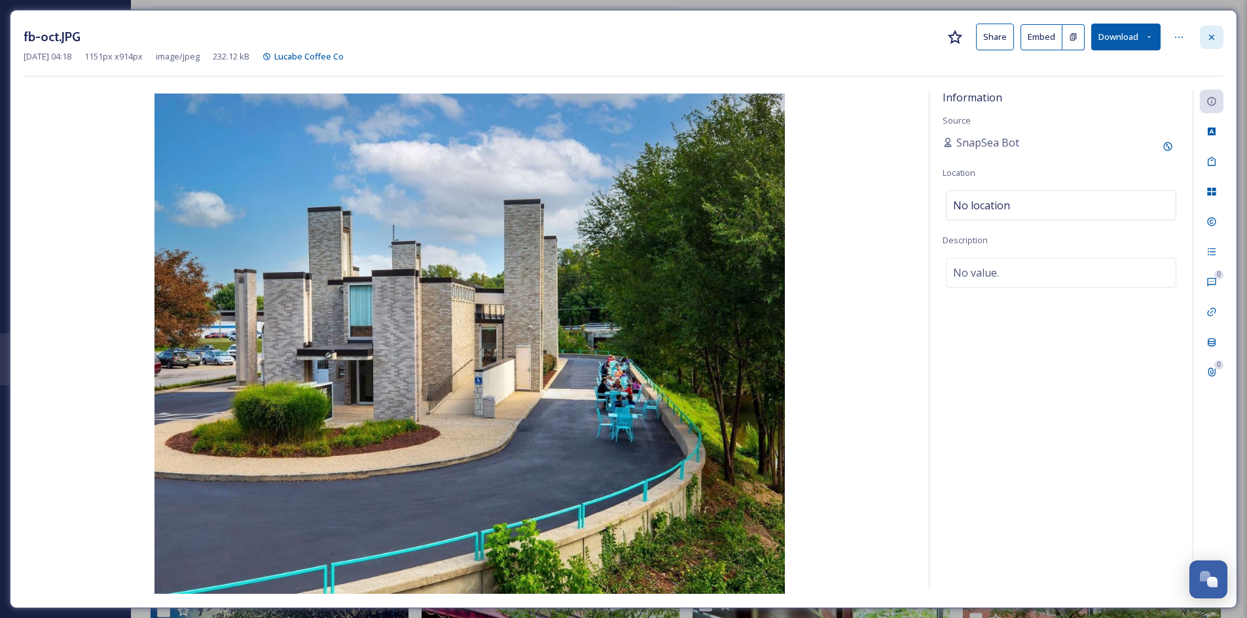
click at [1216, 32] on div at bounding box center [1211, 38] width 24 height 24
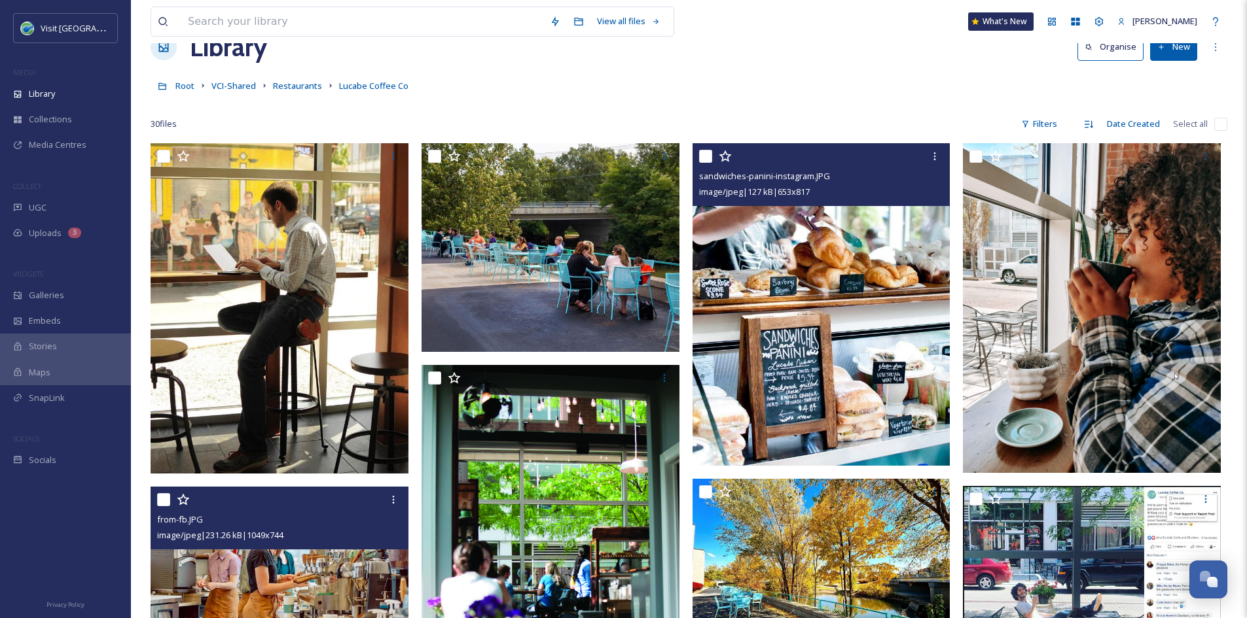
scroll to position [35, 0]
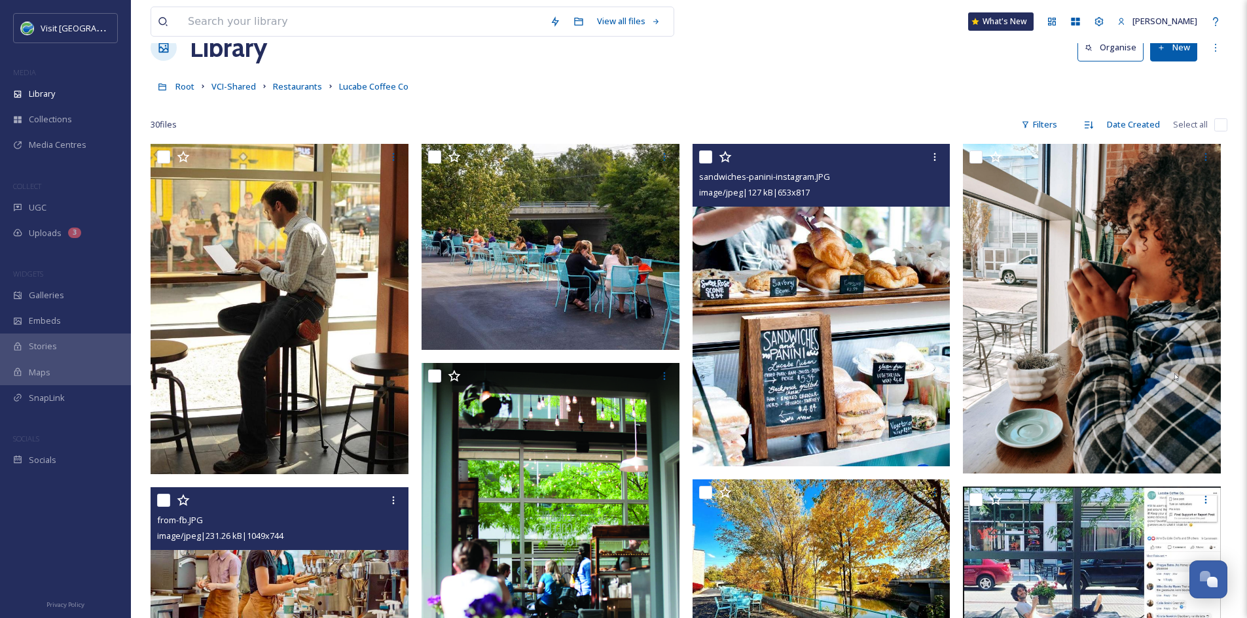
click at [864, 318] on img at bounding box center [821, 305] width 258 height 323
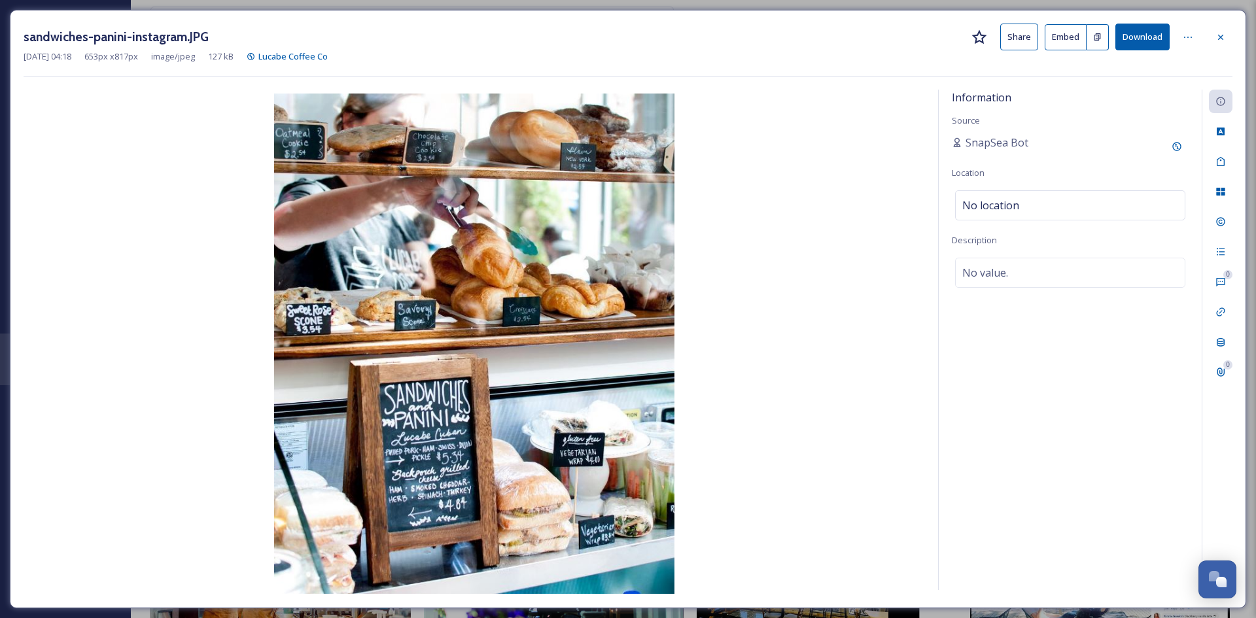
click at [1021, 37] on button "Share" at bounding box center [1019, 37] width 38 height 27
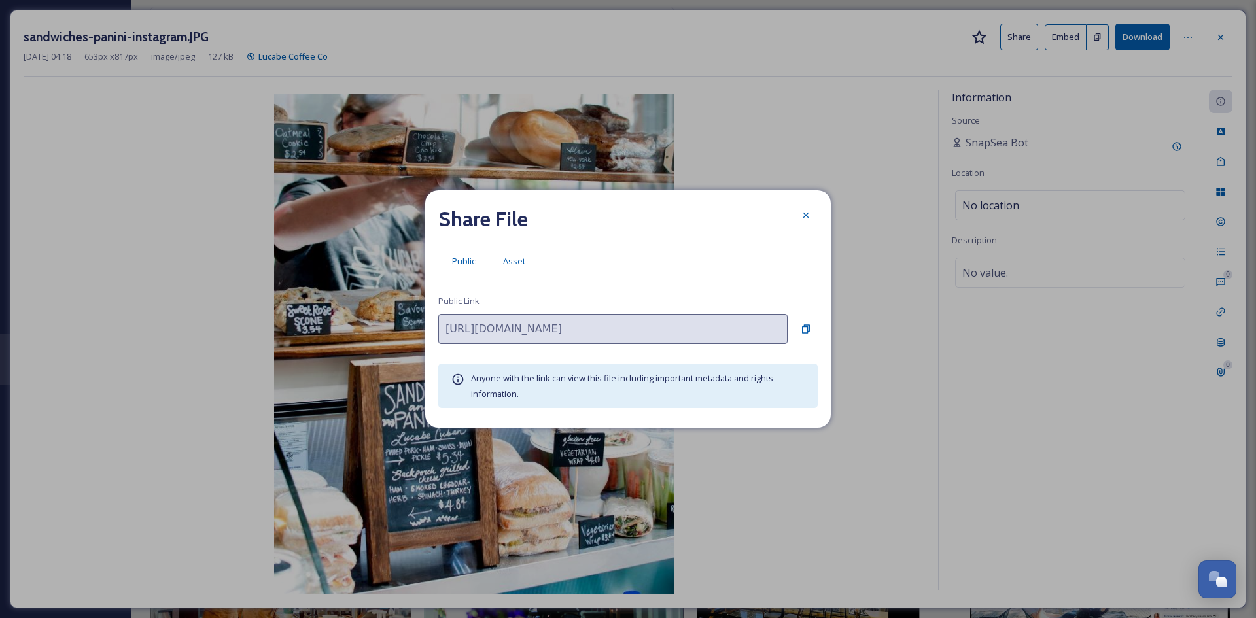
click at [512, 265] on span "Asset" at bounding box center [514, 261] width 22 height 12
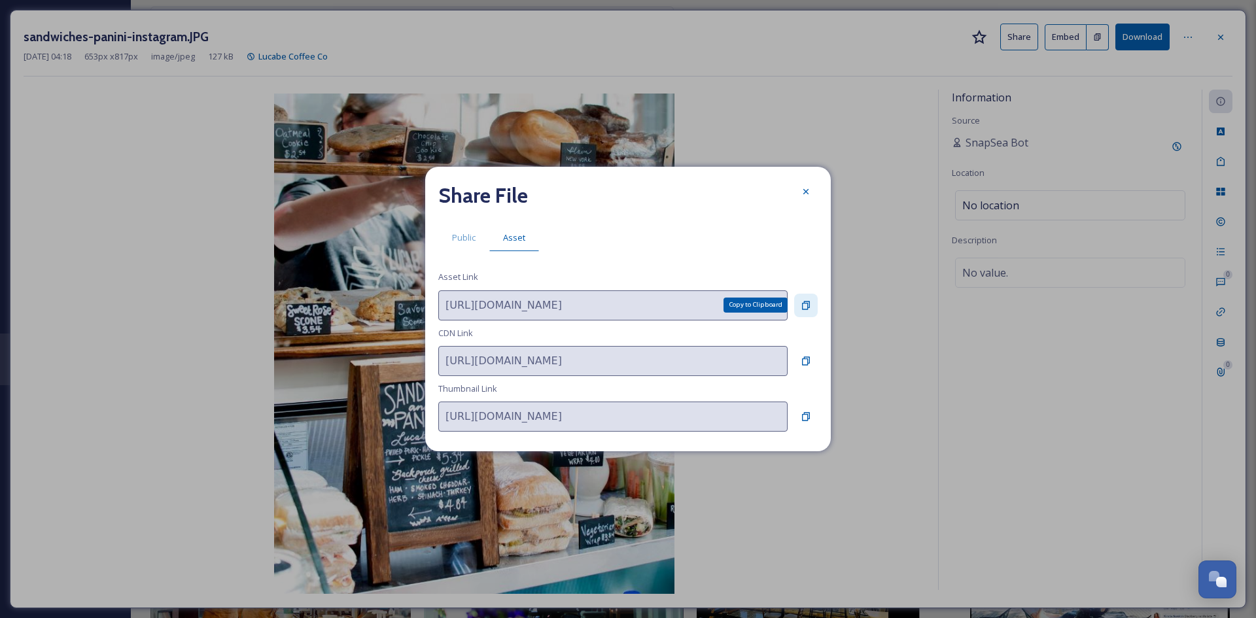
click at [802, 304] on icon at bounding box center [806, 305] width 10 height 10
click at [810, 195] on icon at bounding box center [806, 191] width 10 height 10
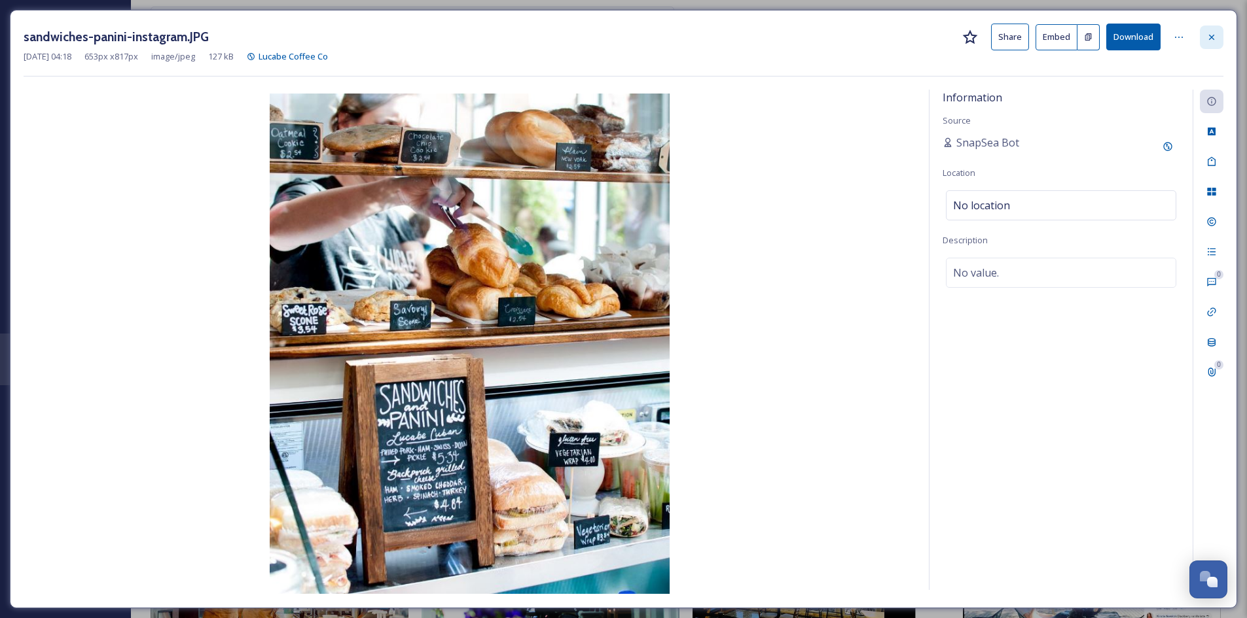
click at [1218, 35] on div at bounding box center [1211, 38] width 24 height 24
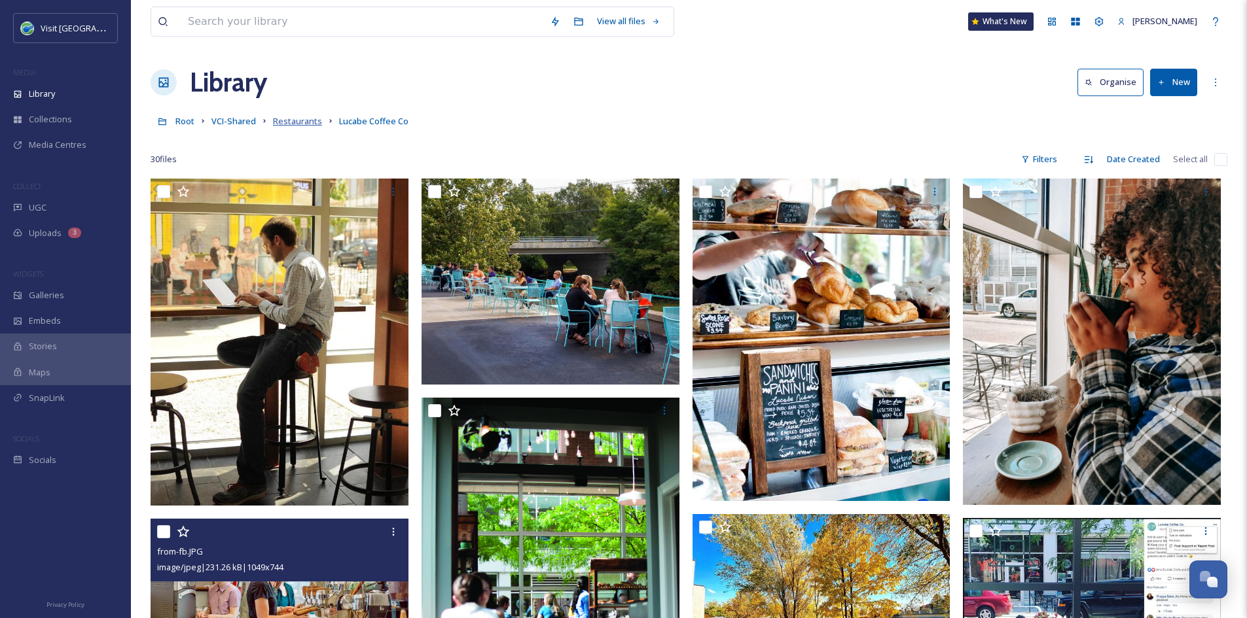
click at [293, 122] on span "Restaurants" at bounding box center [297, 121] width 49 height 12
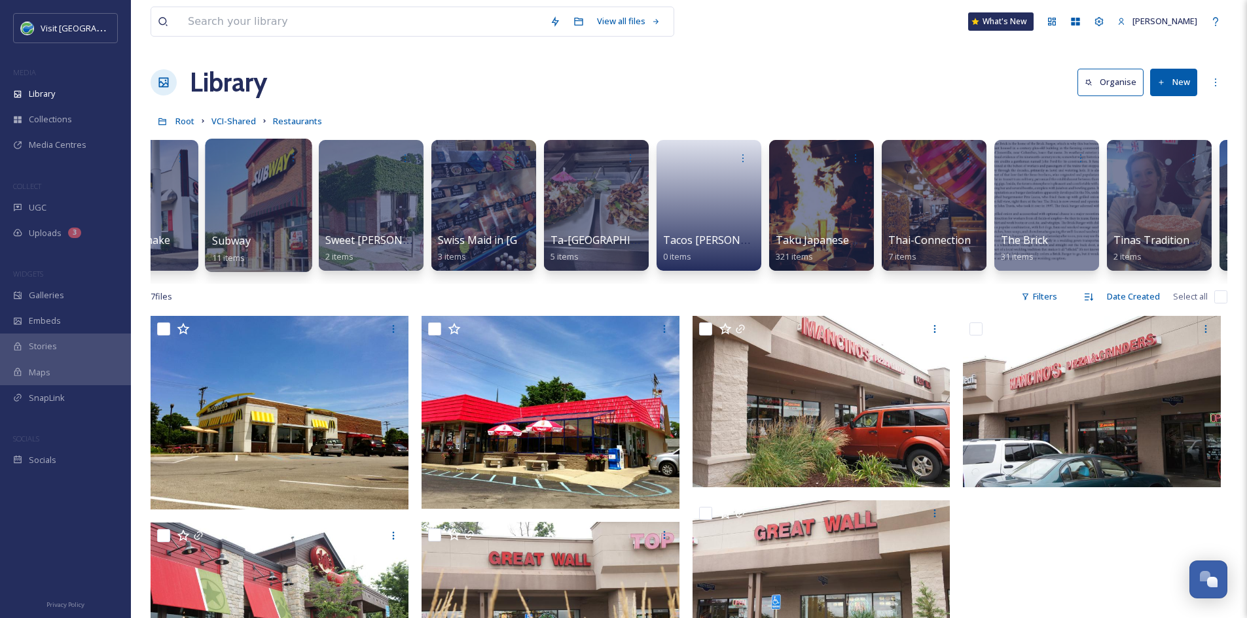
scroll to position [0, 9065]
click at [1008, 203] on div at bounding box center [1045, 205] width 105 height 131
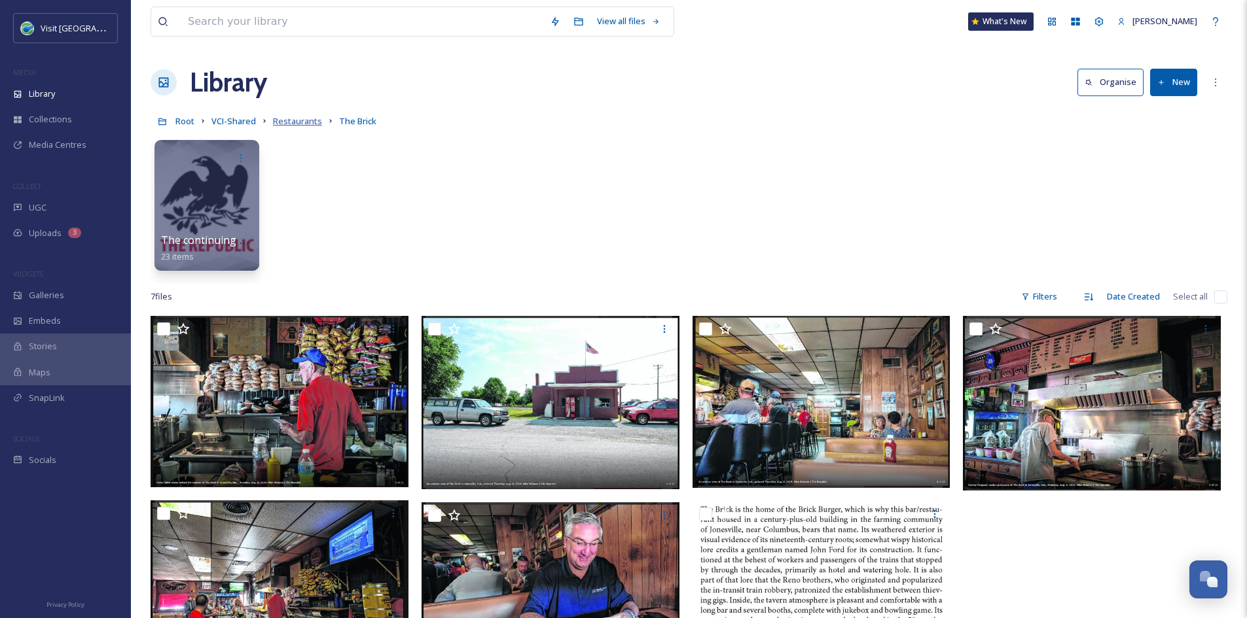
click at [298, 124] on span "Restaurants" at bounding box center [297, 121] width 49 height 12
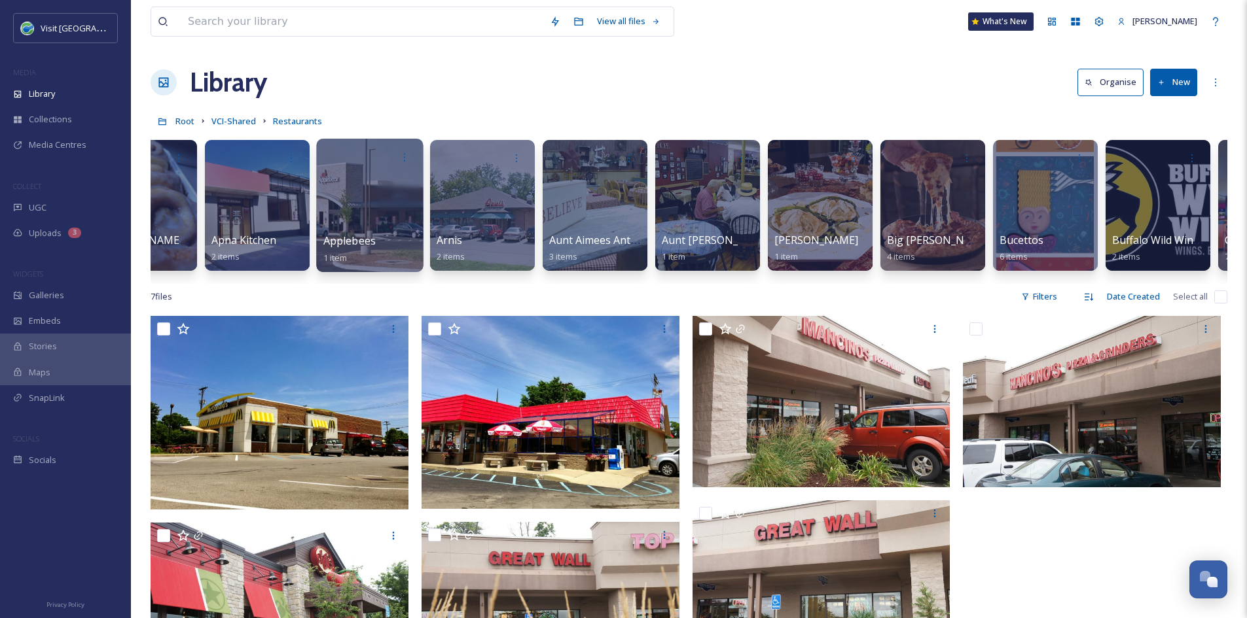
scroll to position [0, 513]
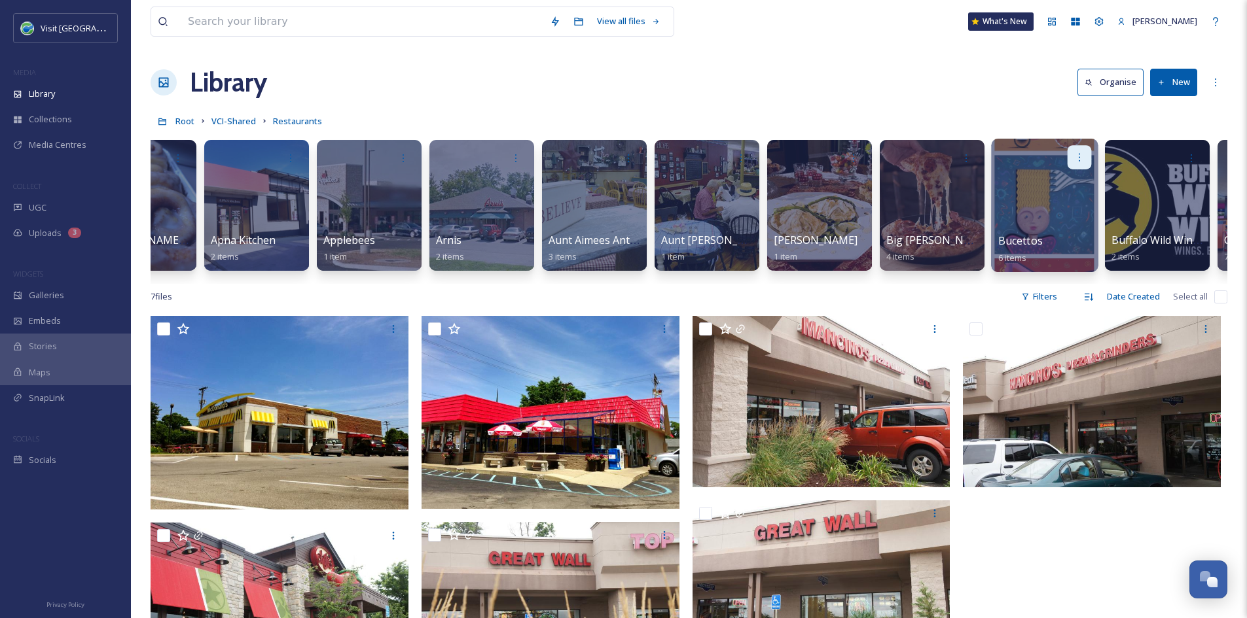
click at [1080, 154] on icon at bounding box center [1079, 157] width 10 height 10
click at [1052, 221] on div "Move to Folder" at bounding box center [1053, 213] width 73 height 26
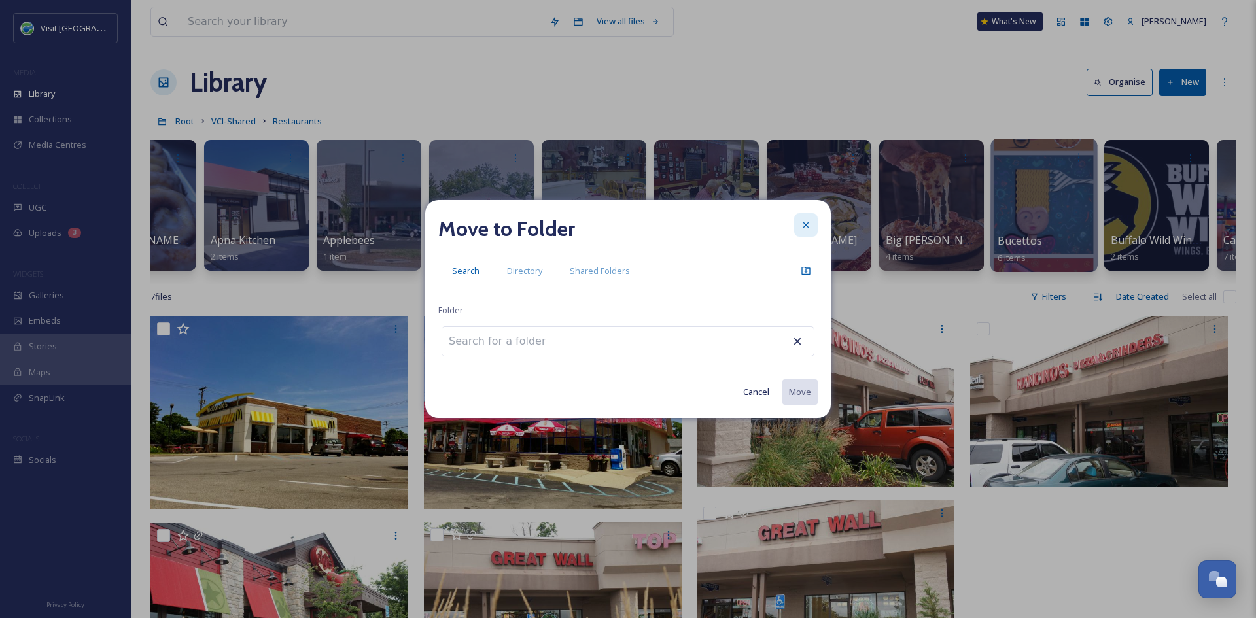
click at [811, 224] on icon at bounding box center [806, 225] width 10 height 10
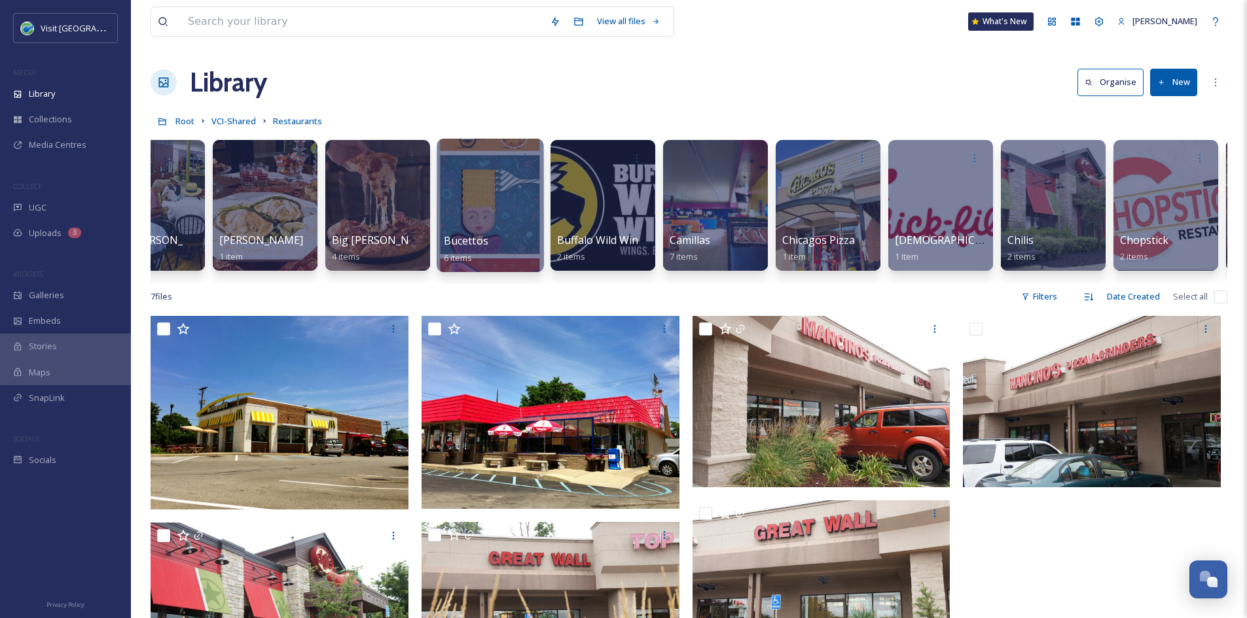
scroll to position [0, 1092]
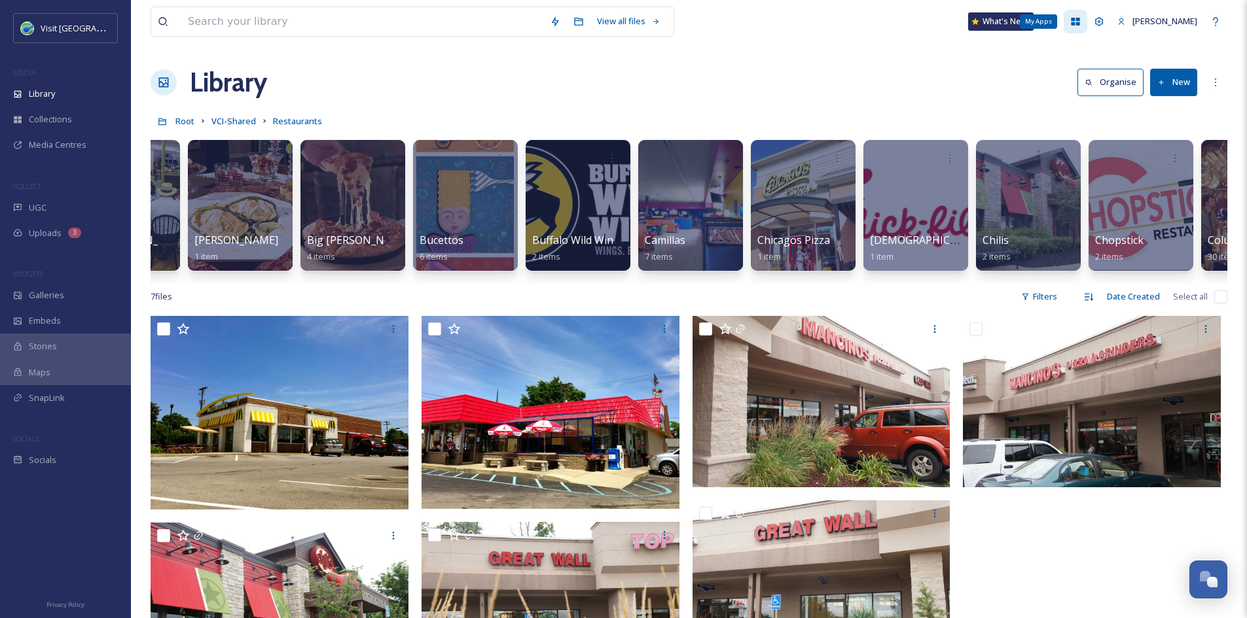
click at [1080, 18] on icon at bounding box center [1075, 21] width 10 height 10
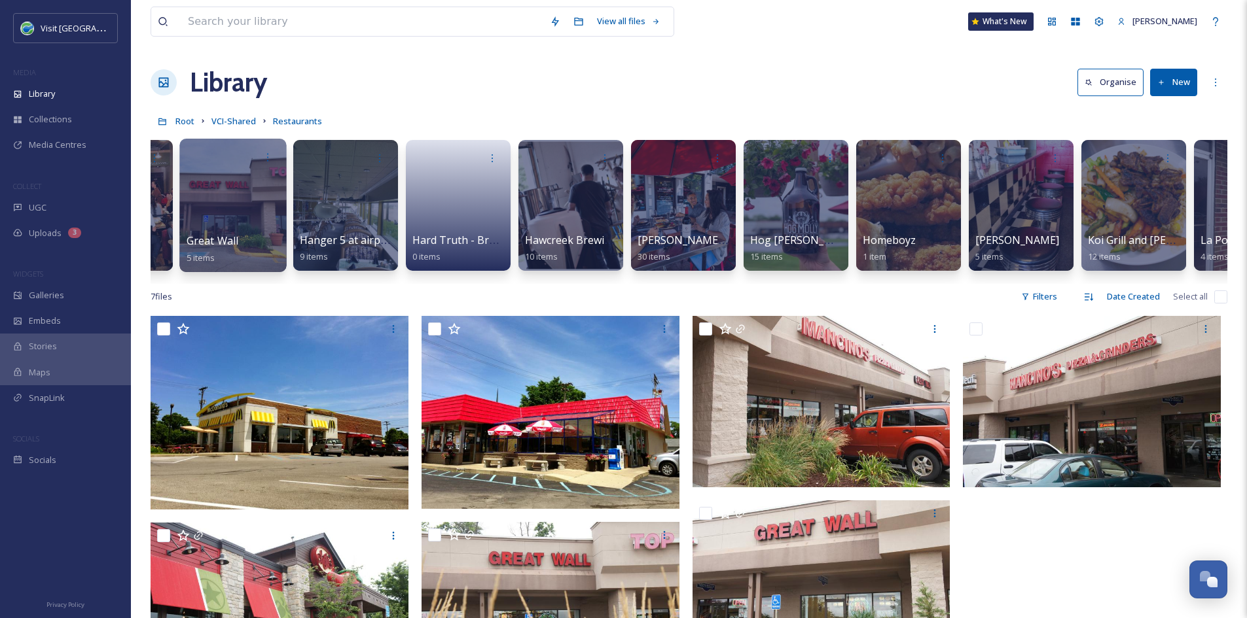
scroll to position [0, 4143]
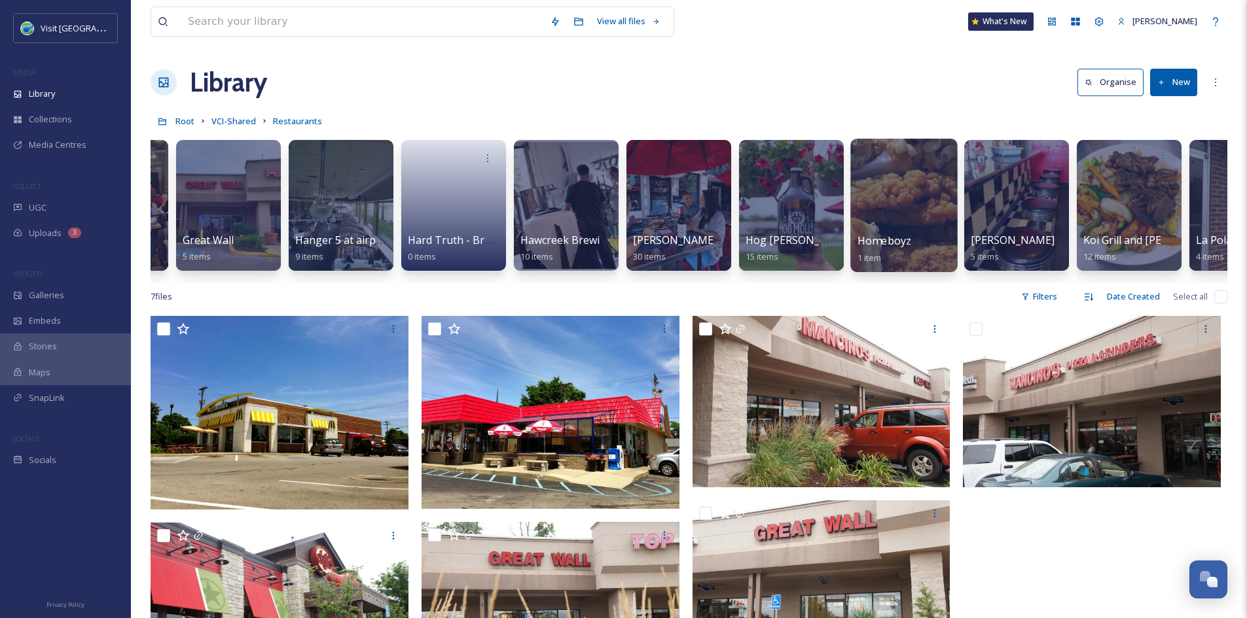
click at [906, 234] on span "Homeboyz" at bounding box center [884, 241] width 54 height 14
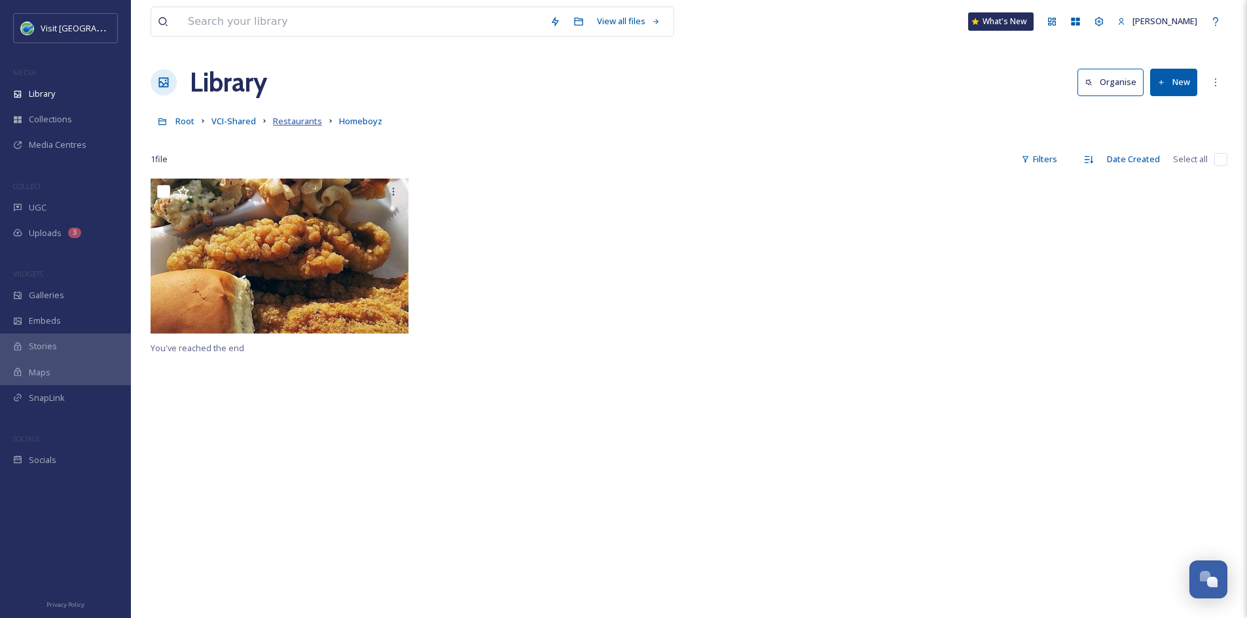
click at [290, 127] on span "Restaurants" at bounding box center [297, 121] width 49 height 12
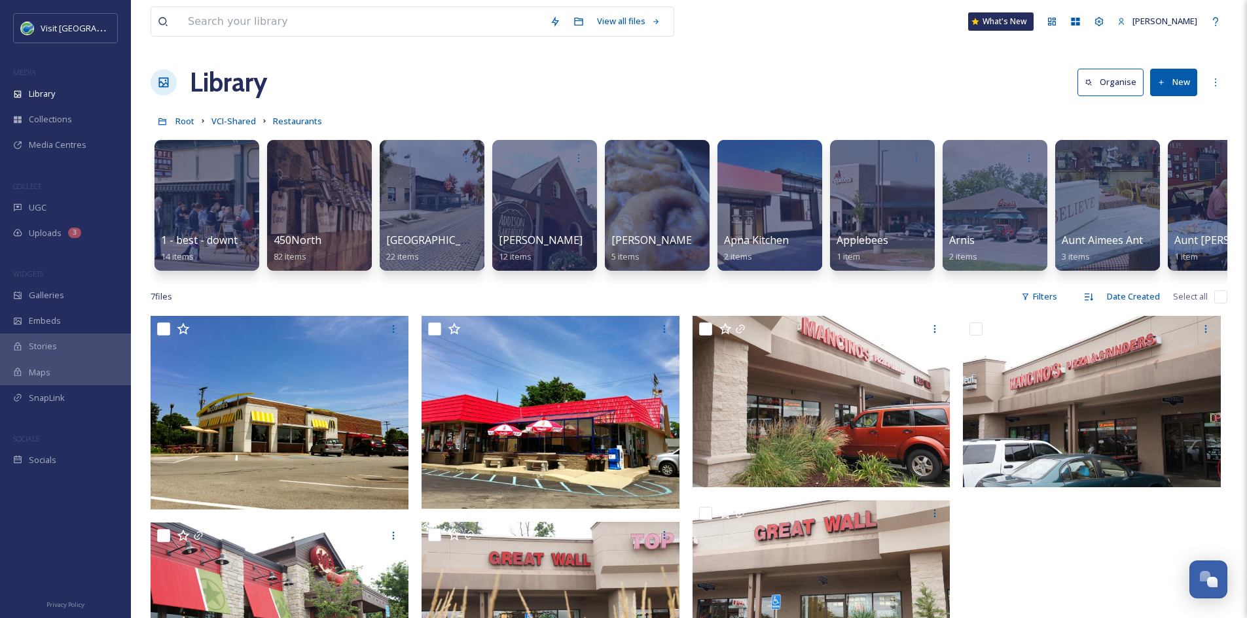
click at [1163, 77] on button "New" at bounding box center [1173, 82] width 47 height 27
drag, startPoint x: 1167, startPoint y: 143, endPoint x: 1168, endPoint y: 163, distance: 20.3
click at [1168, 163] on div "File Upload .zip Upload Folder" at bounding box center [1159, 138] width 75 height 79
click at [1168, 163] on span "Folder" at bounding box center [1158, 164] width 25 height 12
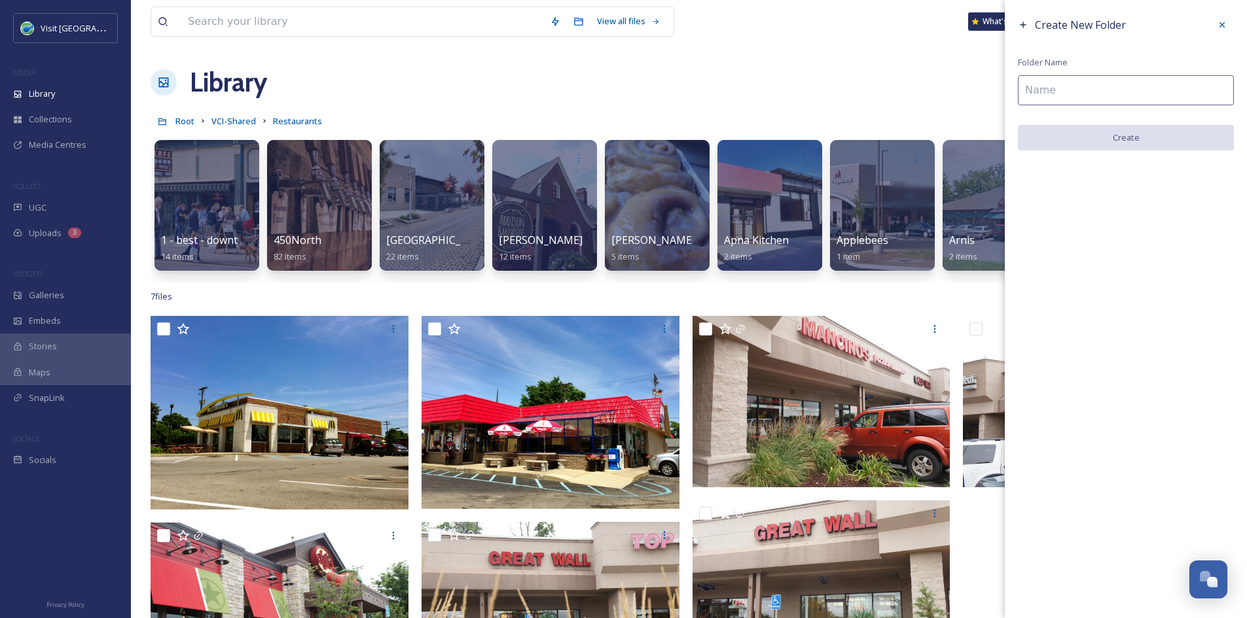
click at [1113, 92] on input at bounding box center [1125, 90] width 216 height 30
click at [1088, 93] on input at bounding box center [1125, 90] width 216 height 30
paste input "Auntie [PERSON_NAME]’s"
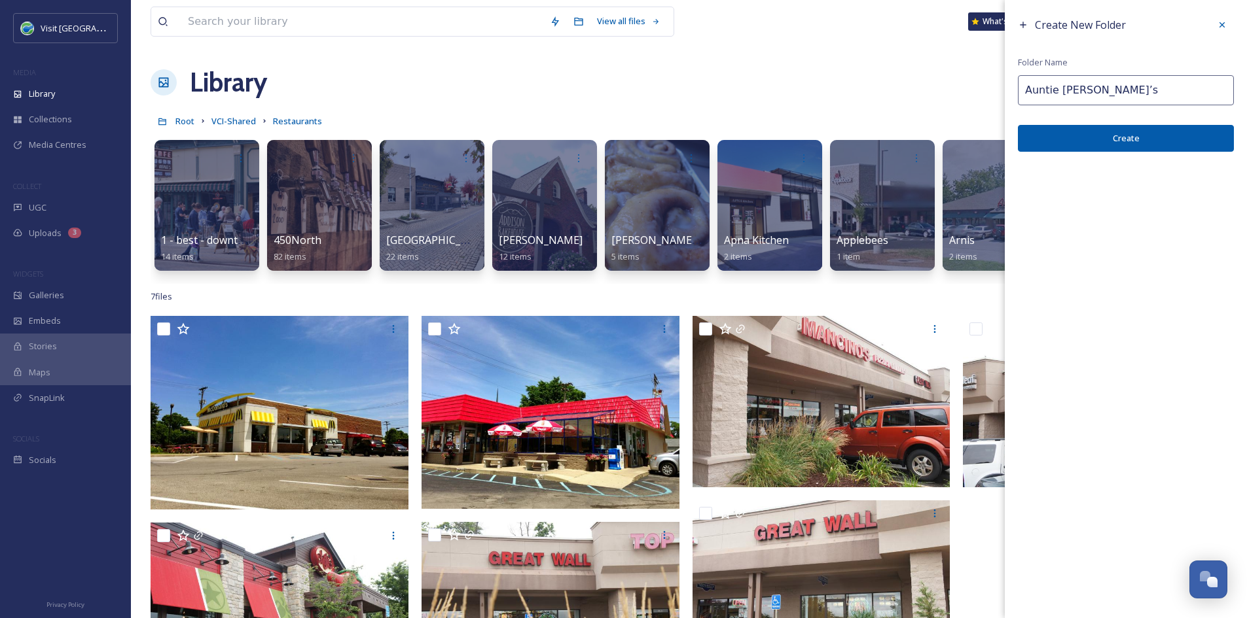
type input "Auntie [PERSON_NAME]’s"
click at [1097, 144] on button "Create" at bounding box center [1125, 138] width 216 height 27
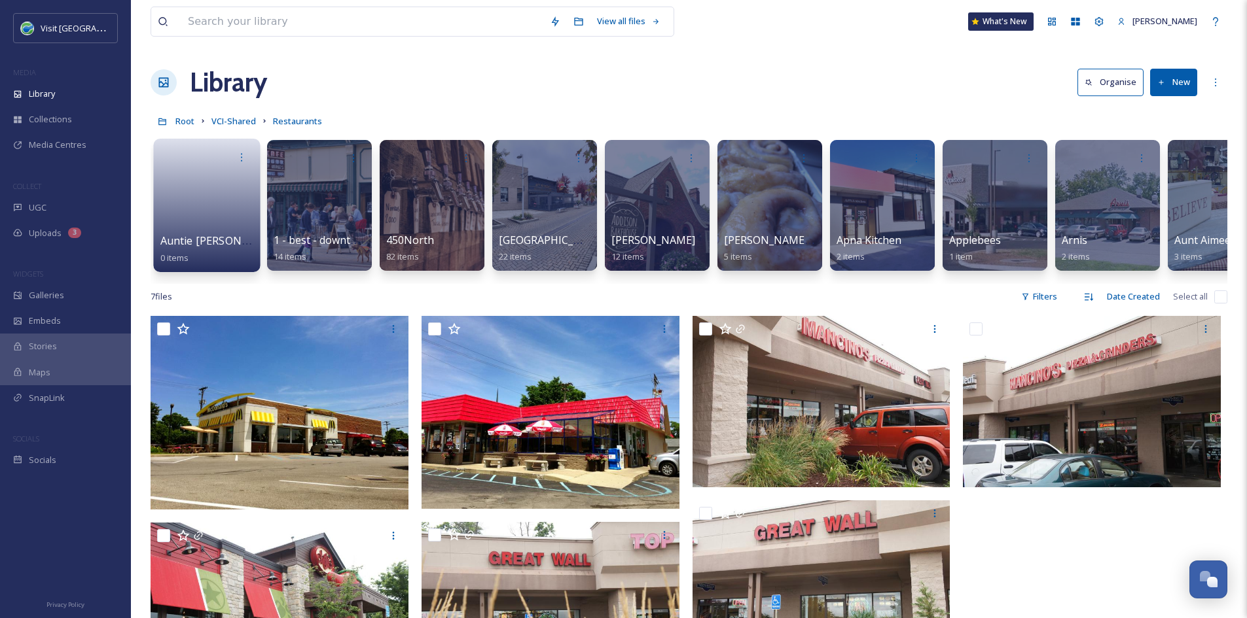
click at [226, 205] on link at bounding box center [207, 200] width 94 height 63
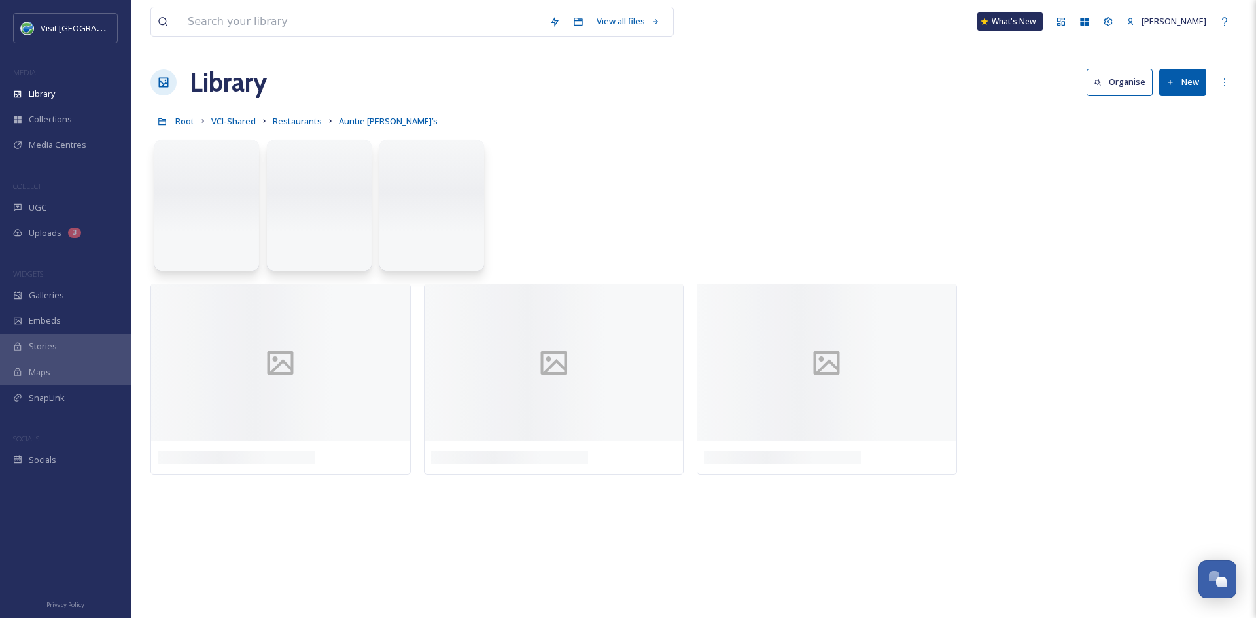
click at [1182, 82] on button "New" at bounding box center [1182, 82] width 47 height 27
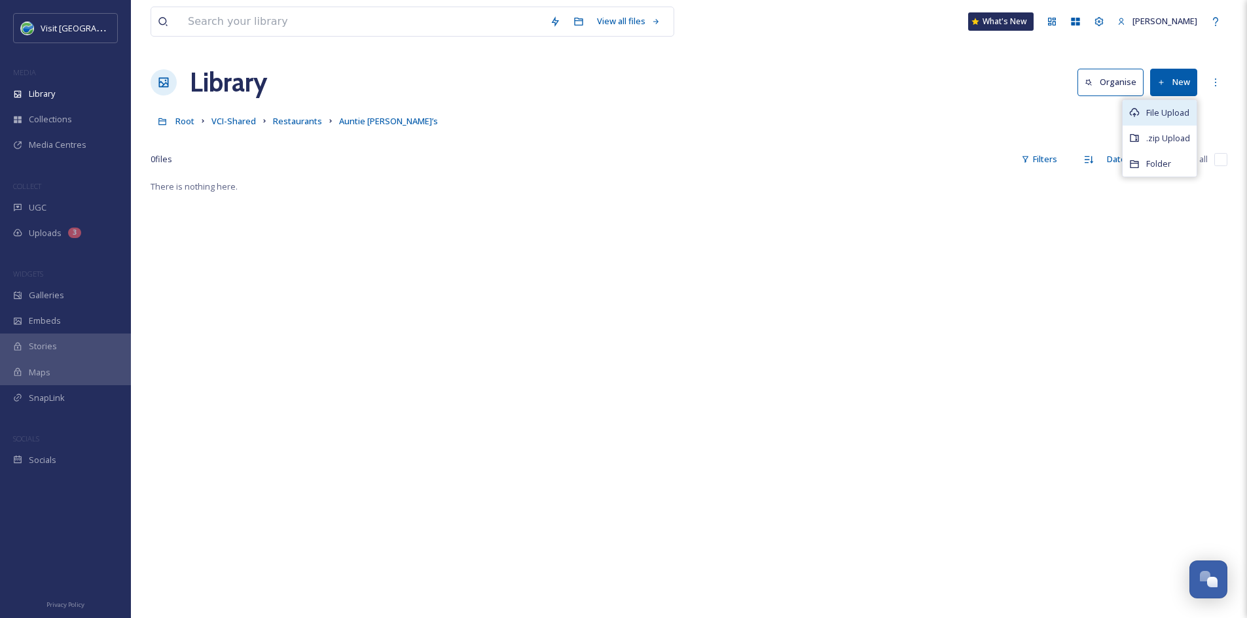
click at [1147, 117] on span "File Upload" at bounding box center [1167, 113] width 43 height 12
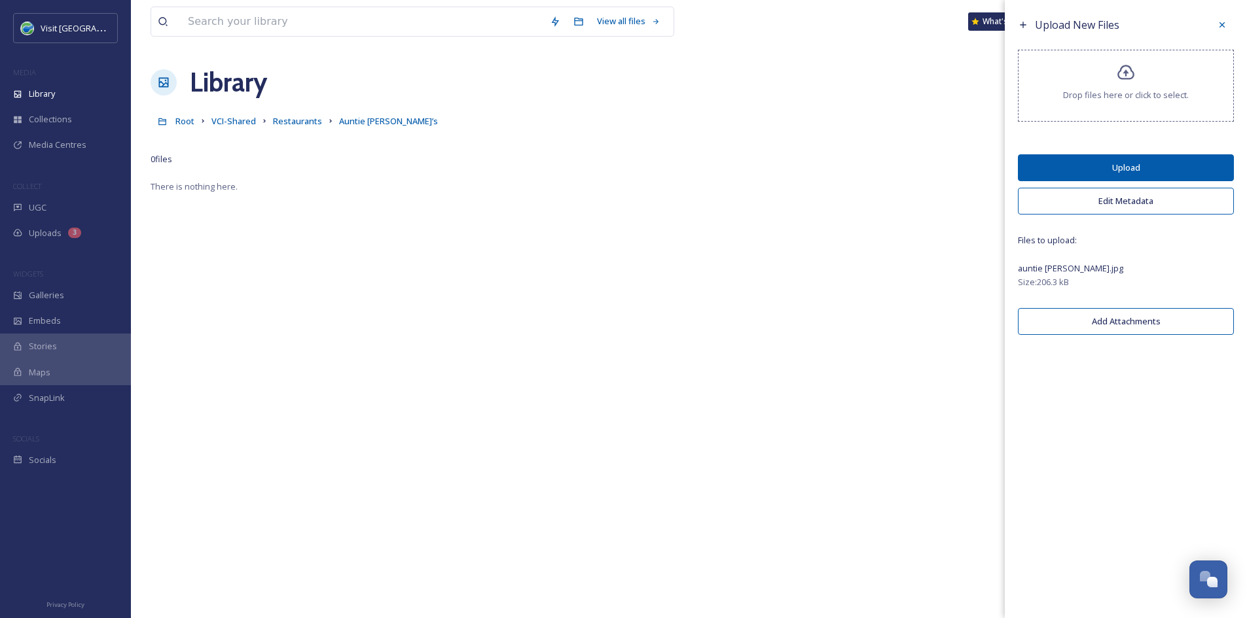
click at [1172, 171] on button "Upload" at bounding box center [1125, 167] width 216 height 27
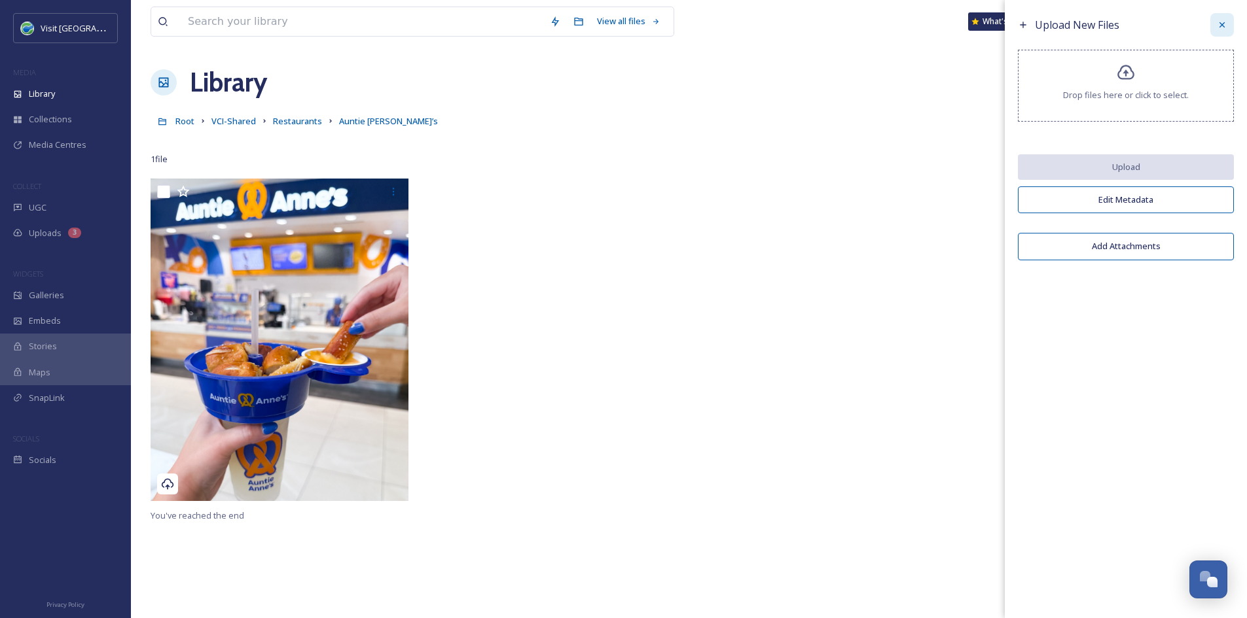
click at [1217, 26] on icon at bounding box center [1221, 25] width 10 height 10
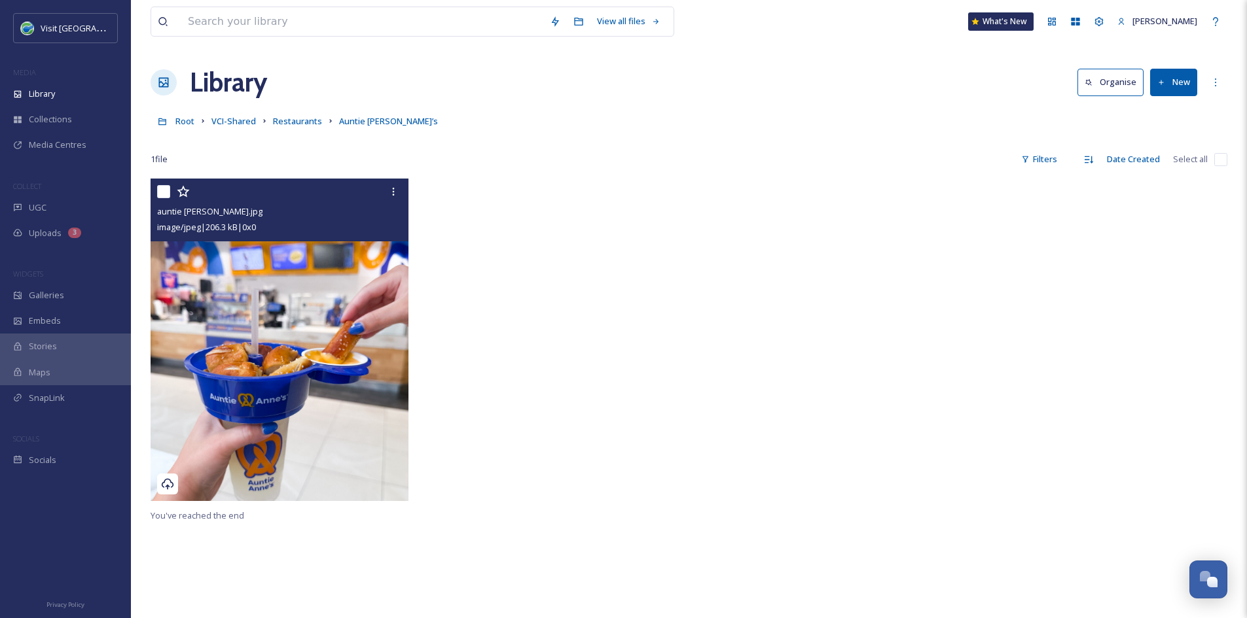
click at [319, 277] on img at bounding box center [279, 340] width 258 height 323
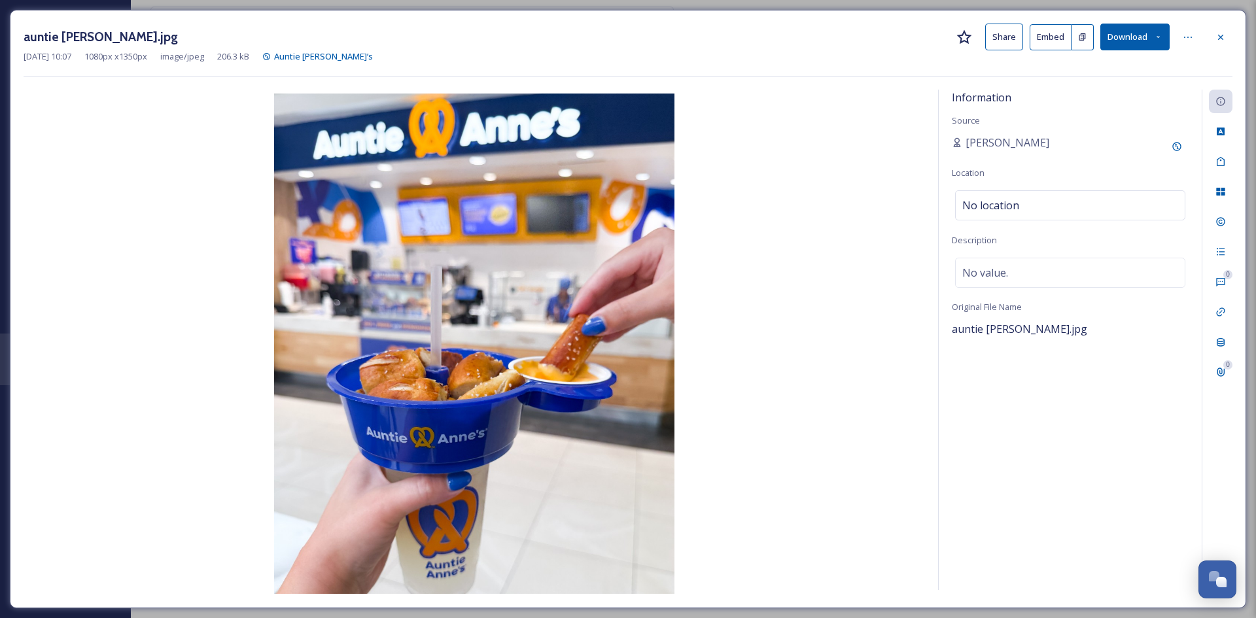
click at [1003, 32] on button "Share" at bounding box center [1004, 37] width 38 height 27
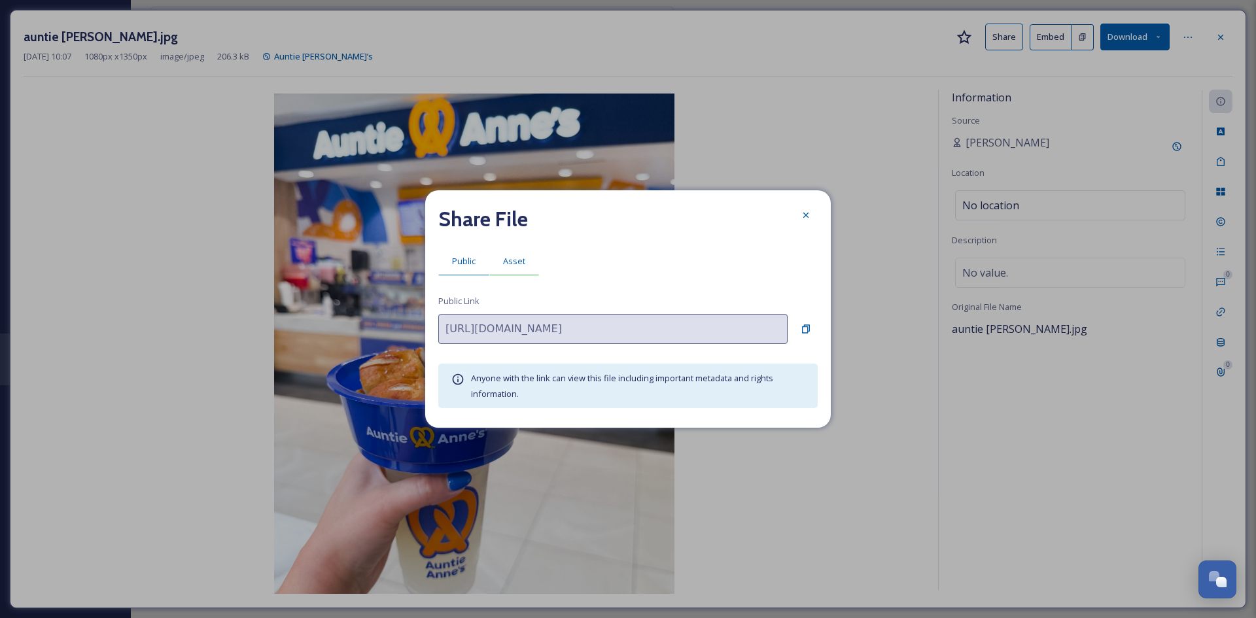
click at [515, 260] on span "Asset" at bounding box center [514, 261] width 22 height 12
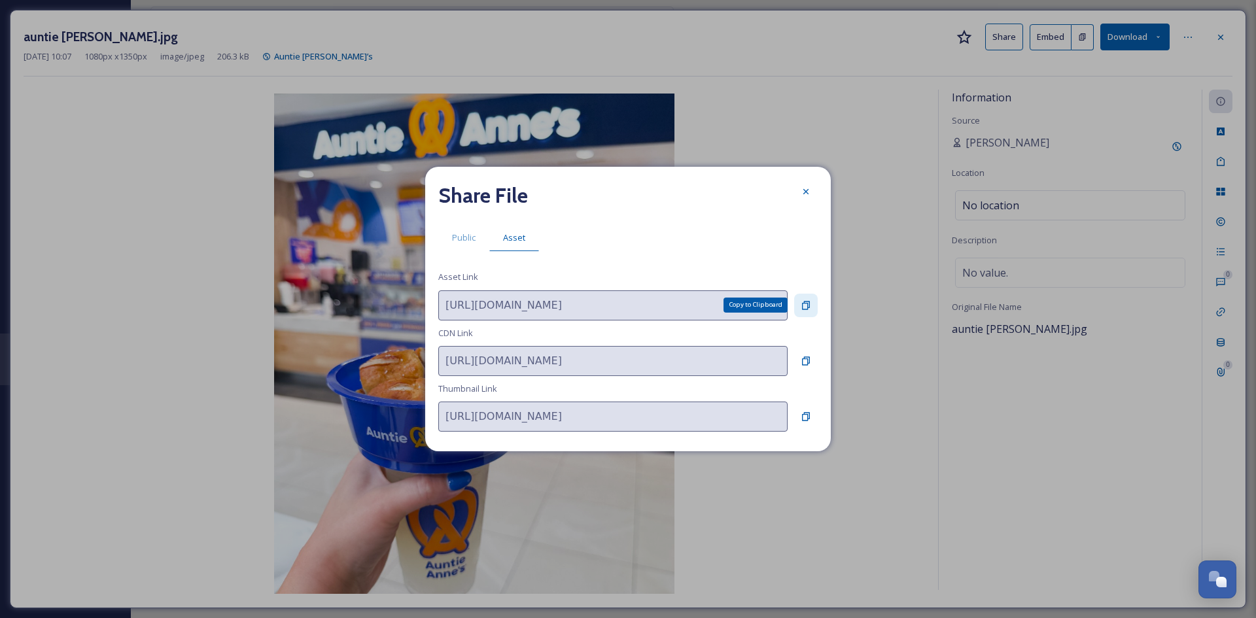
click at [798, 303] on div "Copy to Clipboard" at bounding box center [806, 306] width 24 height 24
click at [807, 190] on icon at bounding box center [806, 191] width 5 height 5
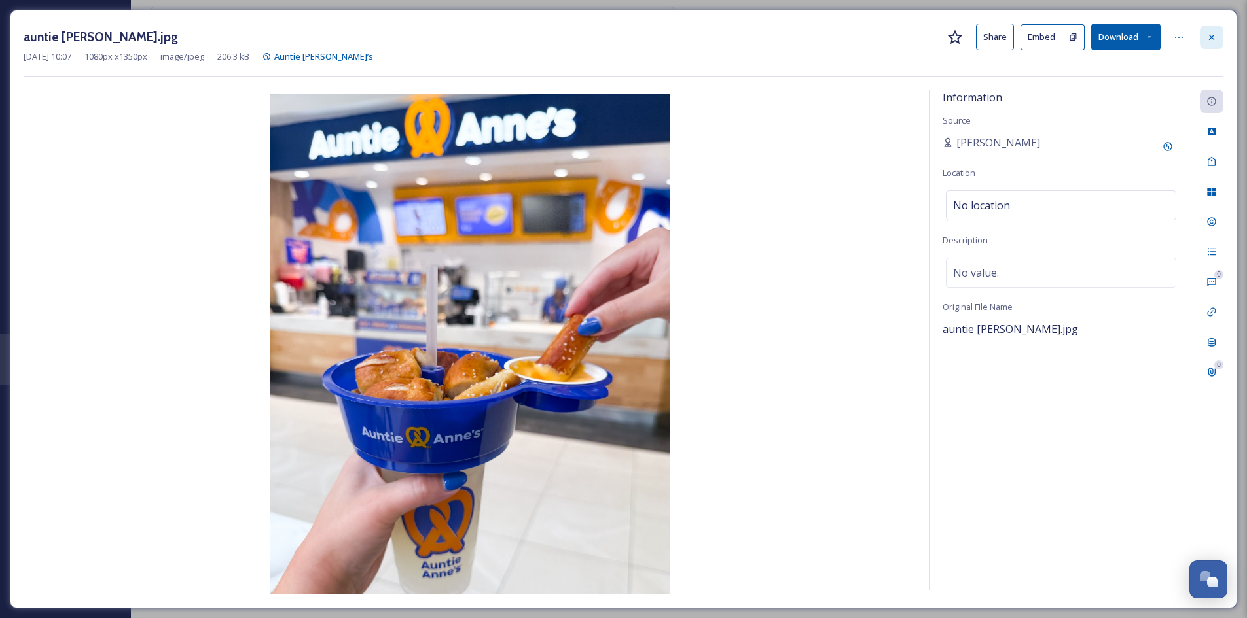
click at [1211, 38] on icon at bounding box center [1211, 36] width 5 height 5
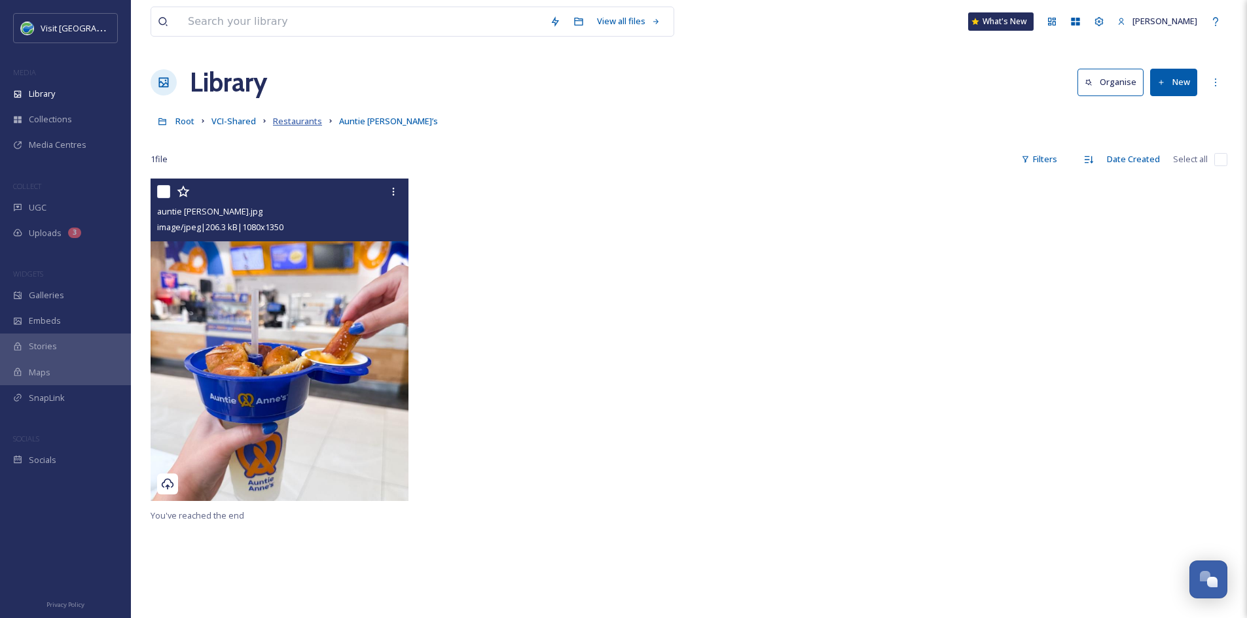
click at [294, 121] on span "Restaurants" at bounding box center [297, 121] width 49 height 12
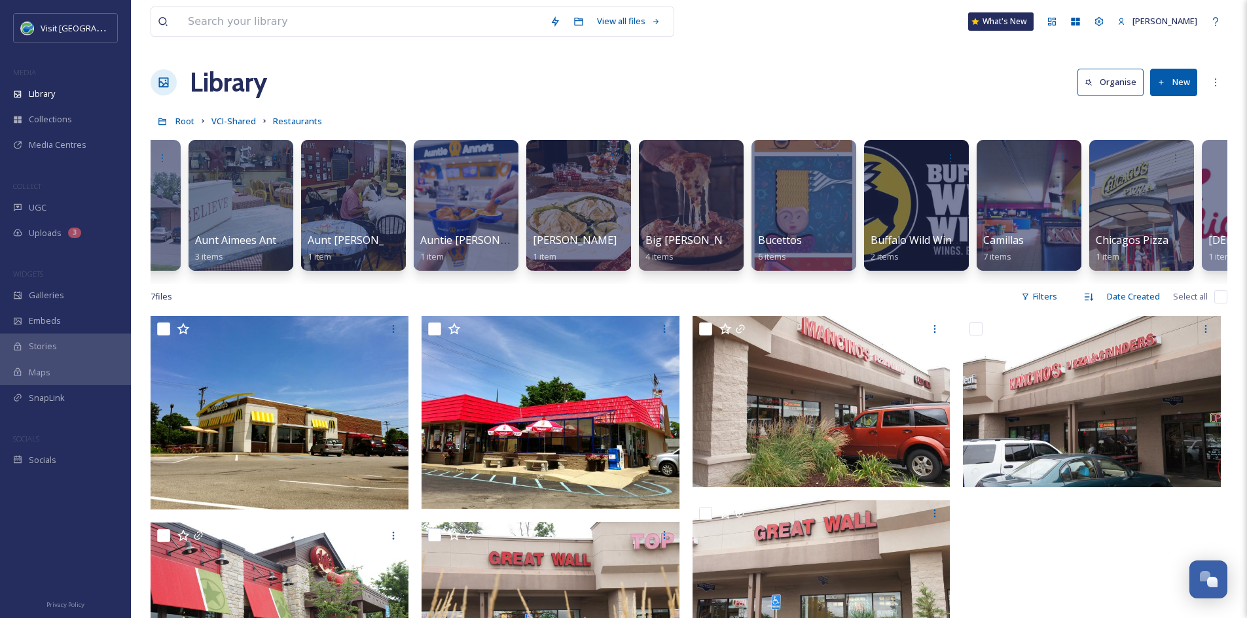
scroll to position [0, 867]
click at [232, 120] on span "VCI-Shared" at bounding box center [233, 121] width 44 height 12
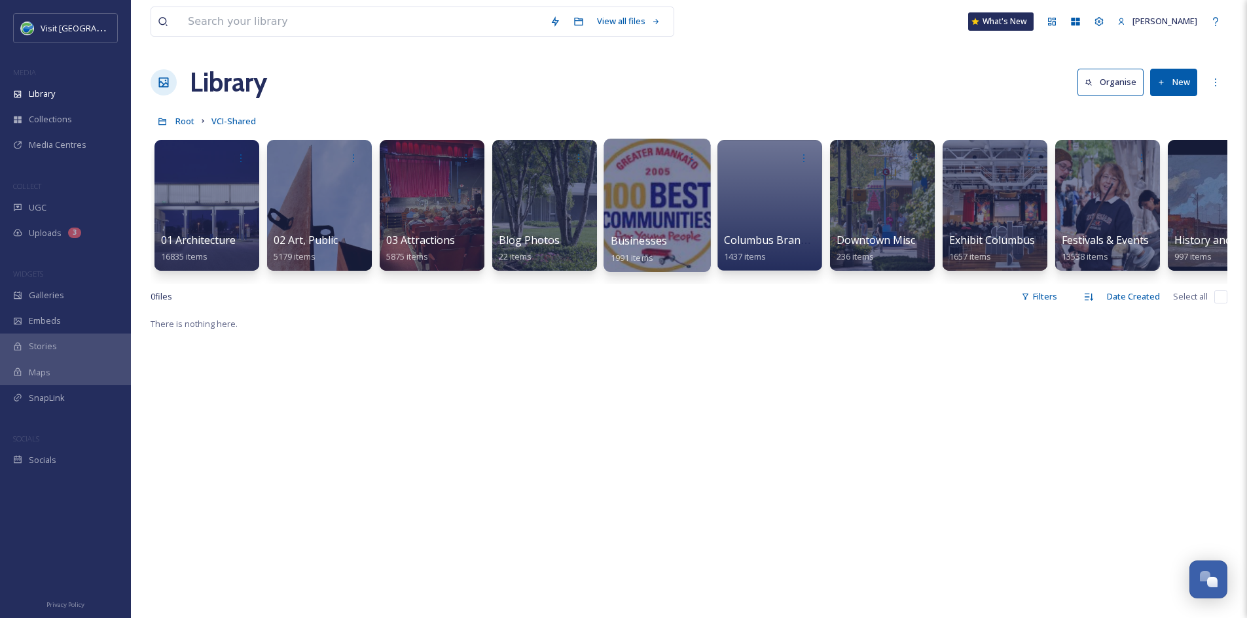
click at [632, 251] on link "Businesses 1991 items" at bounding box center [638, 249] width 57 height 29
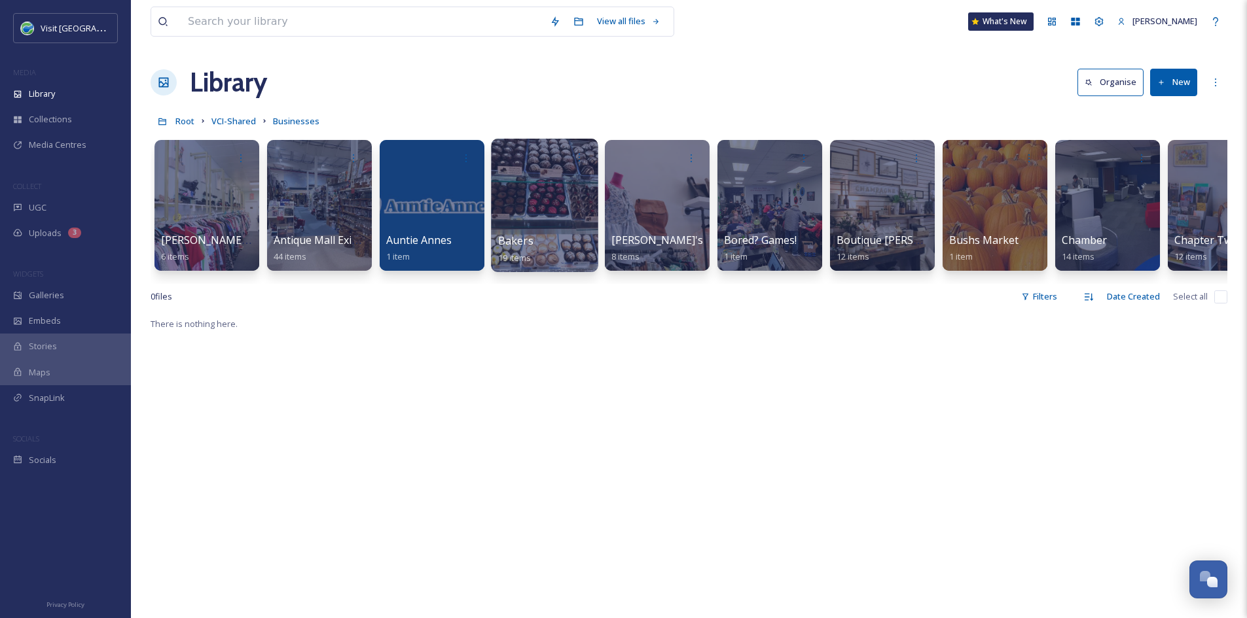
click at [583, 212] on div at bounding box center [544, 205] width 107 height 133
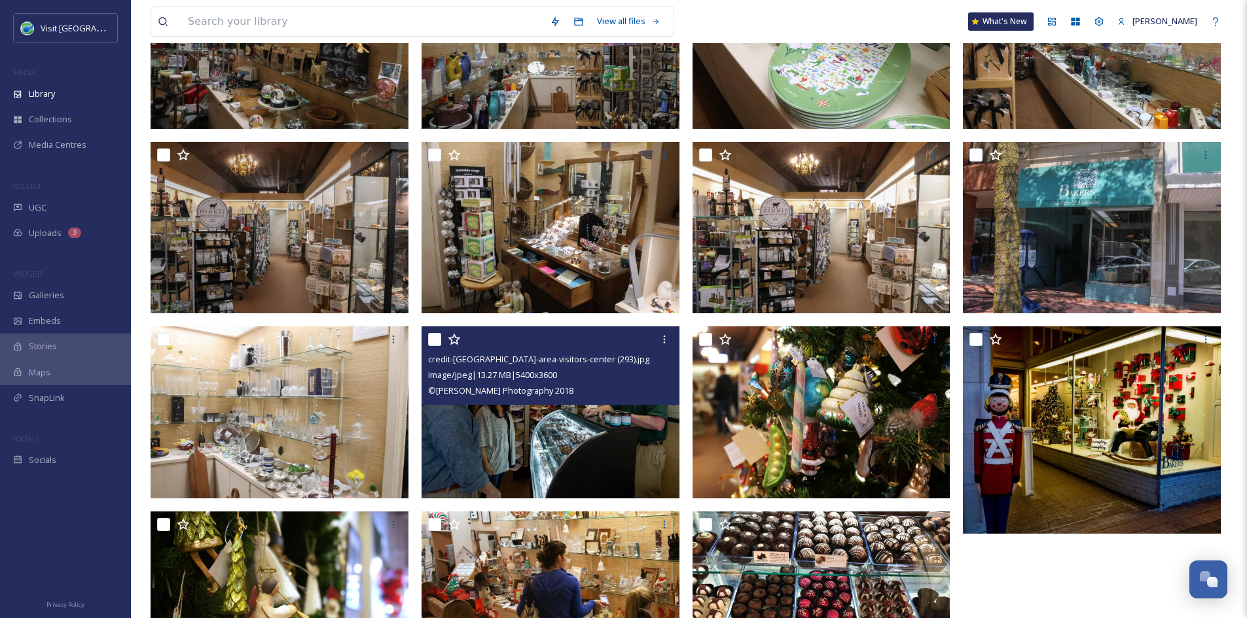
scroll to position [516, 0]
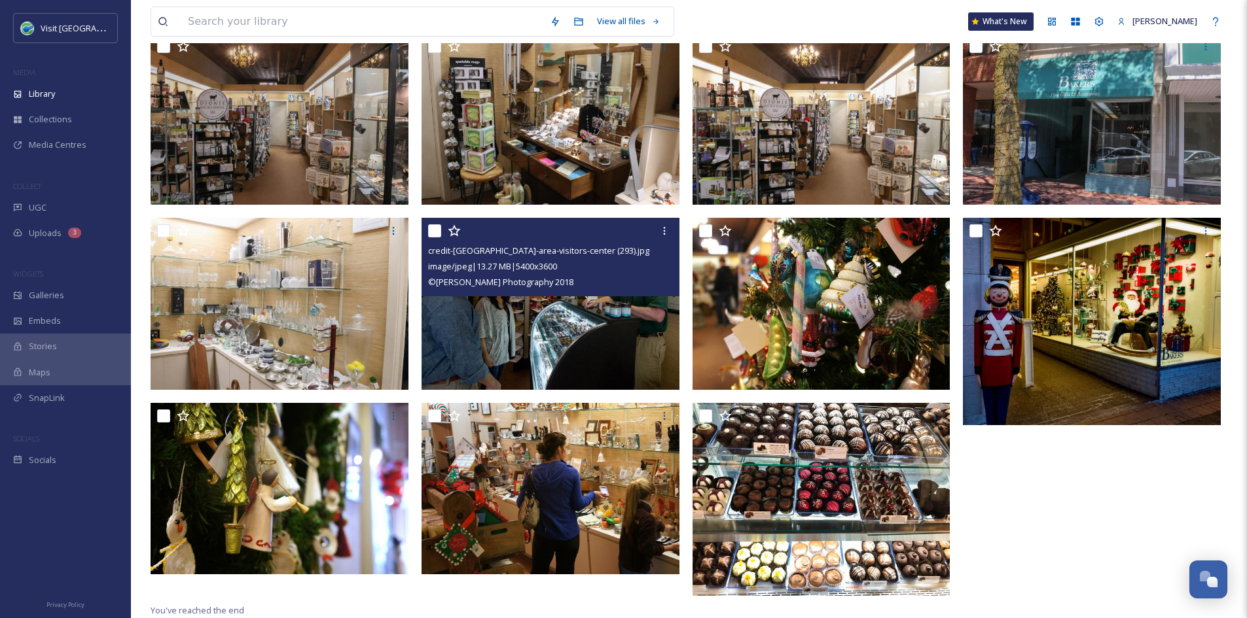
click at [587, 332] on img at bounding box center [550, 304] width 258 height 172
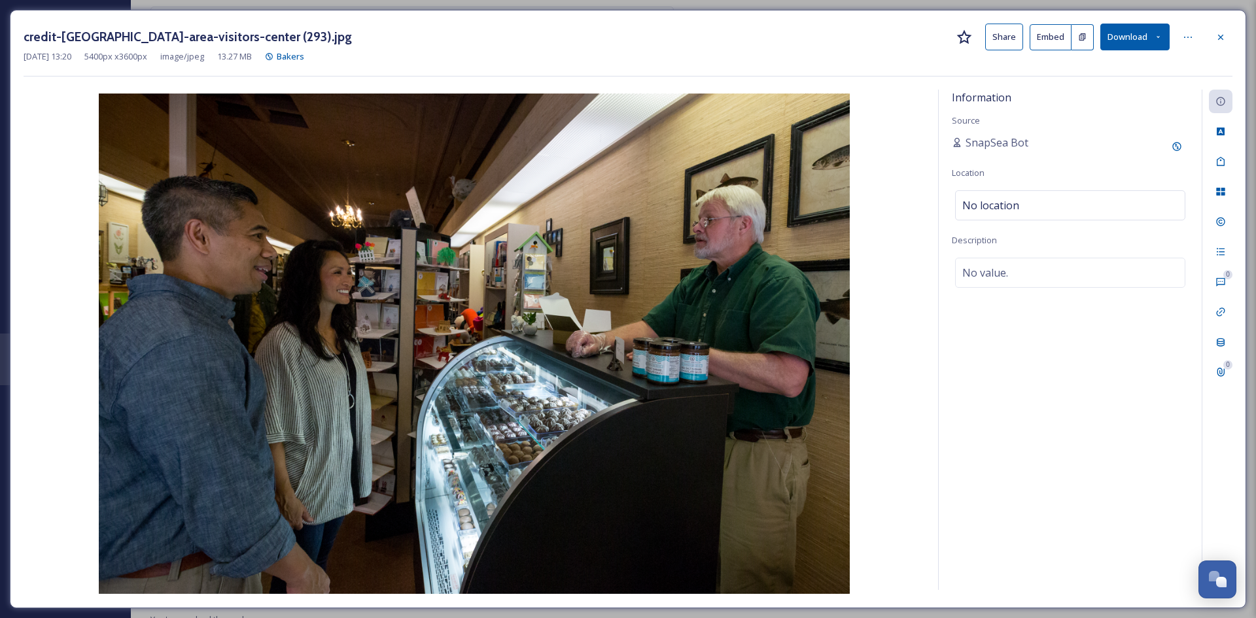
click at [1000, 43] on button "Share" at bounding box center [1004, 37] width 38 height 27
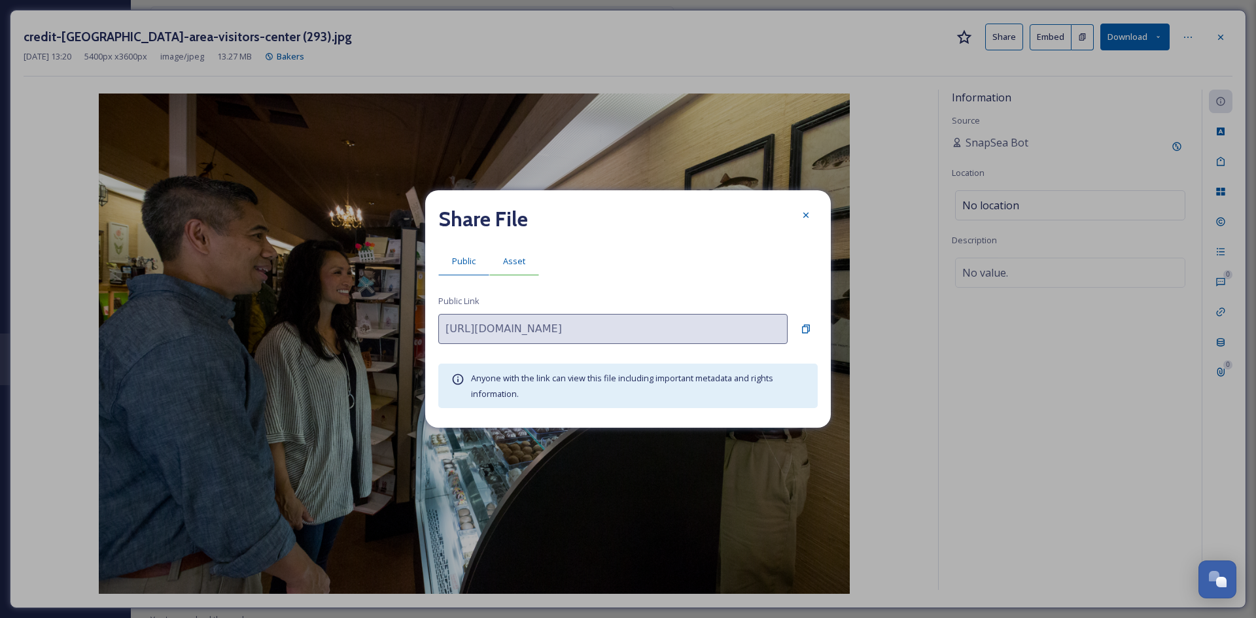
click at [514, 274] on div "Asset" at bounding box center [514, 261] width 50 height 27
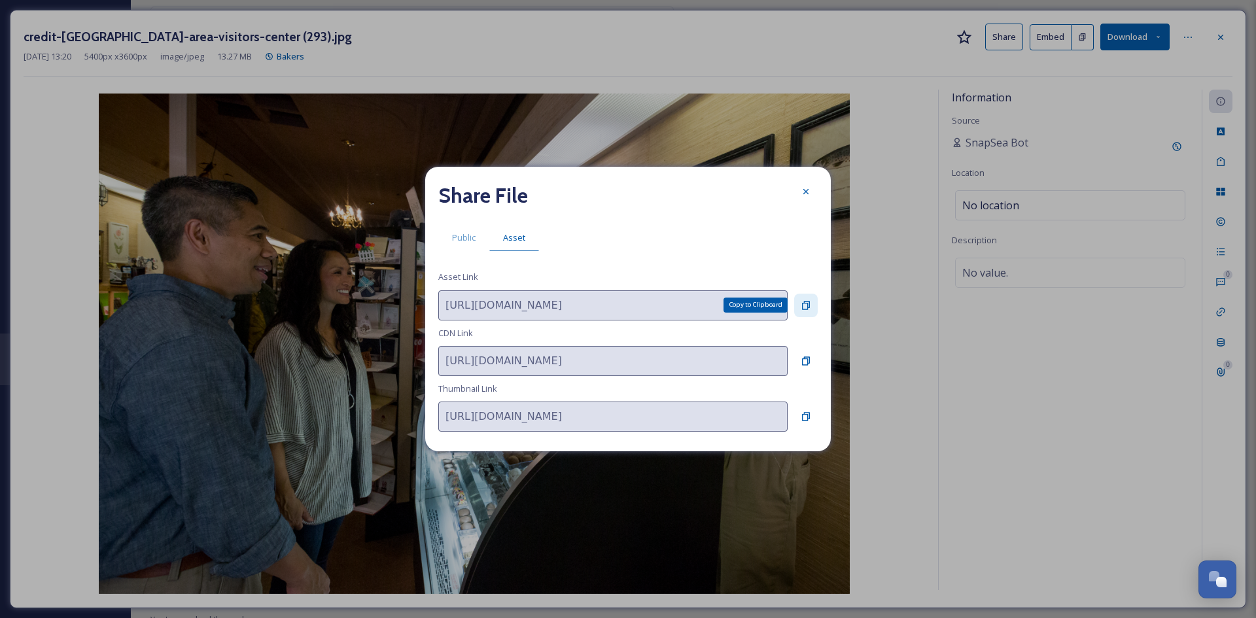
click at [806, 303] on icon at bounding box center [806, 305] width 8 height 9
click at [807, 190] on icon at bounding box center [806, 191] width 10 height 10
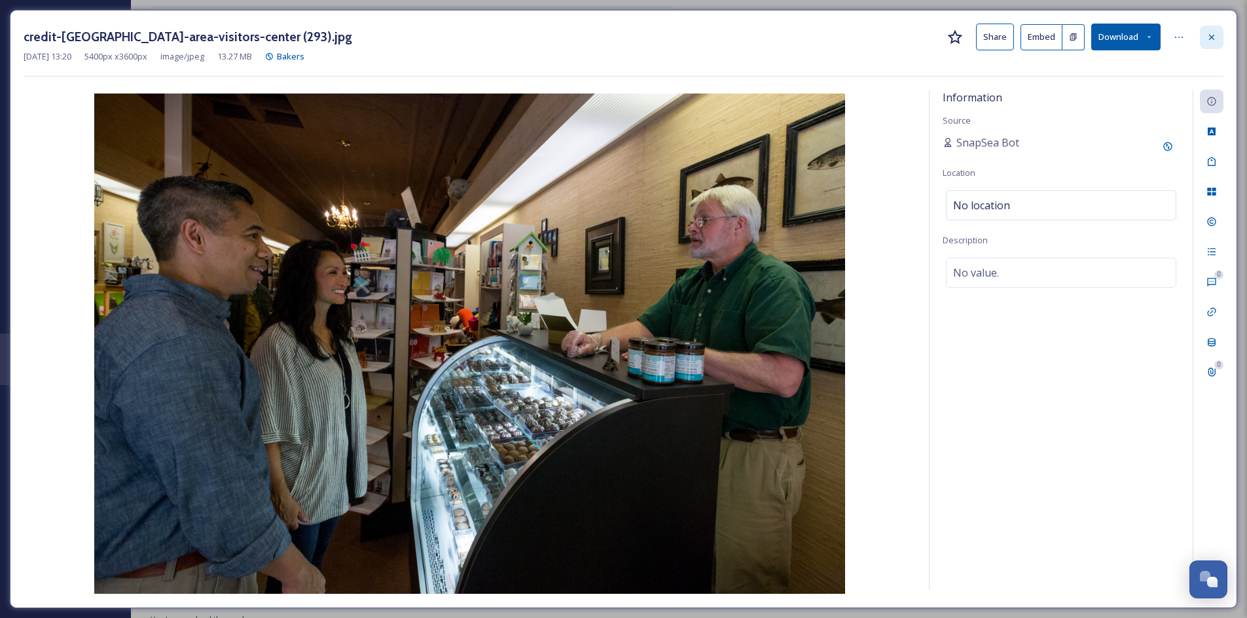
click at [1218, 35] on div at bounding box center [1211, 38] width 24 height 24
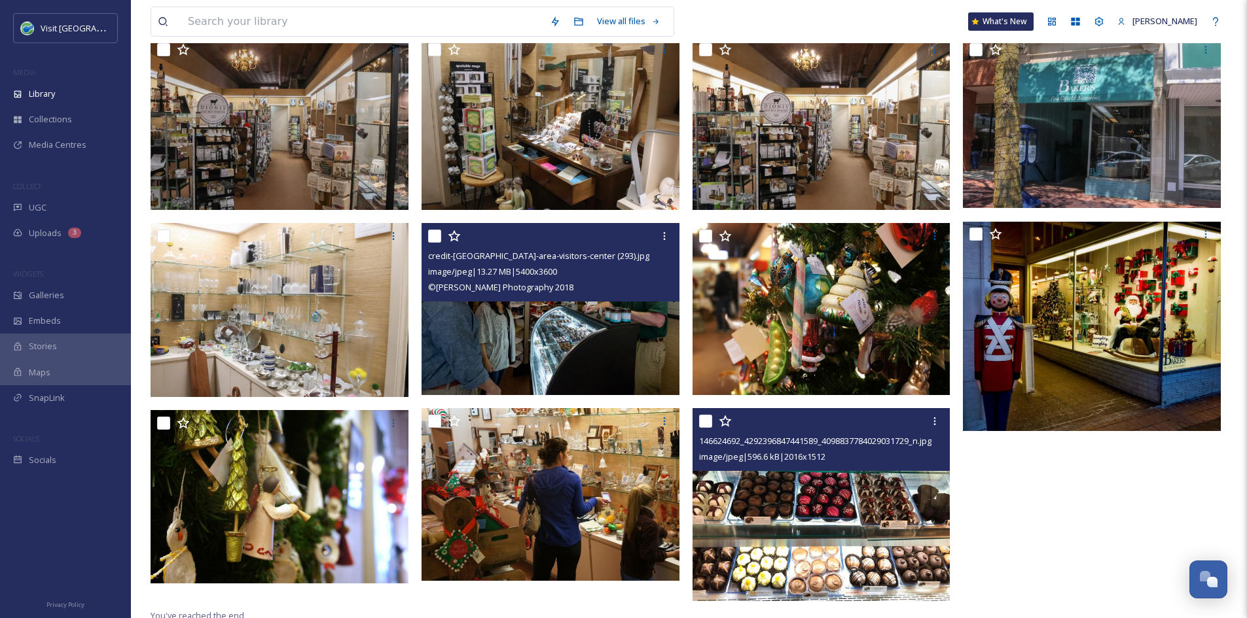
click at [788, 470] on div "146624692_4292396847441589_4098837784029031729_n.jpg image/jpeg | 596.6 kB | 20…" at bounding box center [821, 439] width 258 height 63
click at [790, 505] on img at bounding box center [821, 505] width 258 height 194
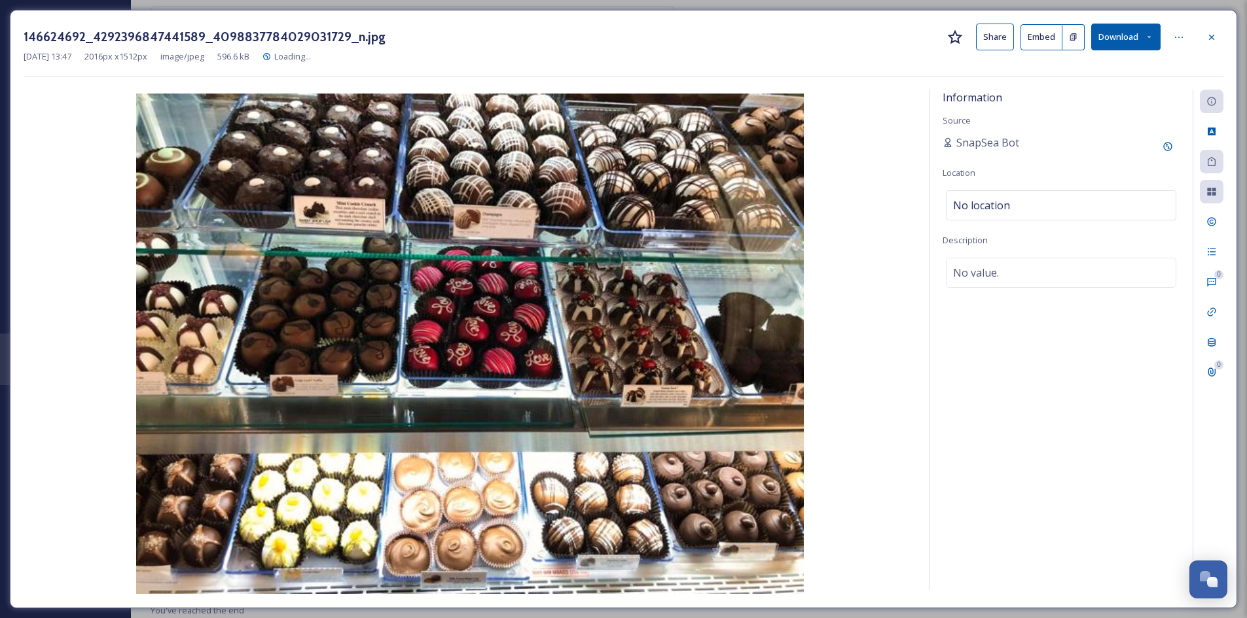
scroll to position [503, 0]
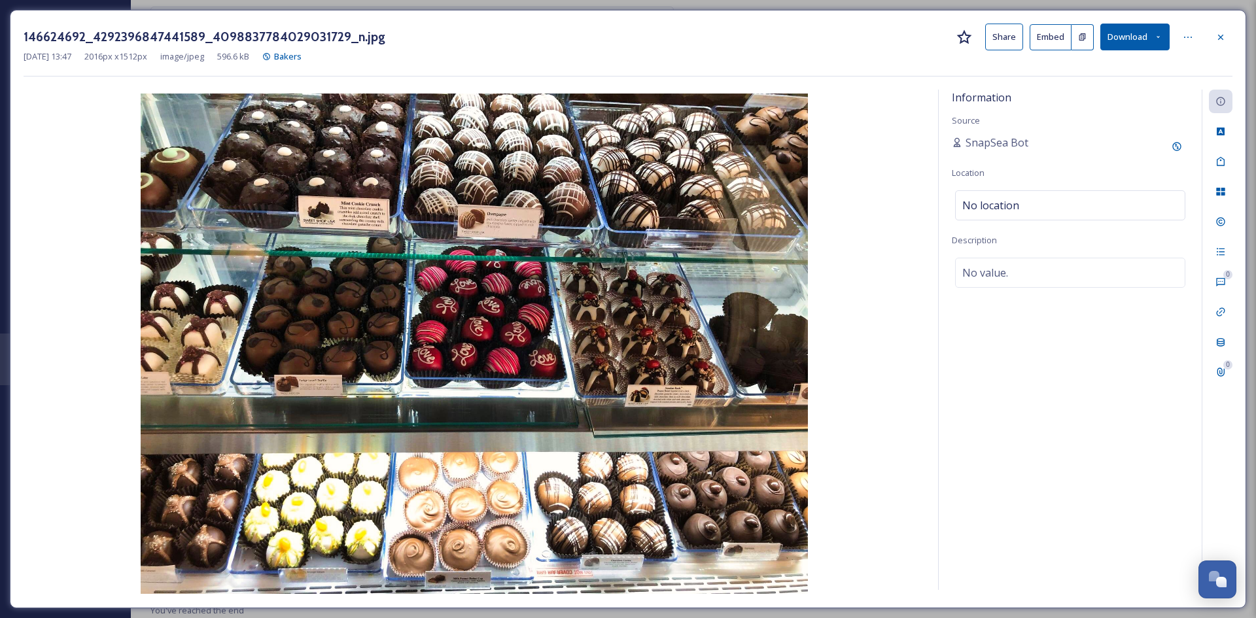
click at [1004, 38] on button "Share" at bounding box center [1004, 37] width 38 height 27
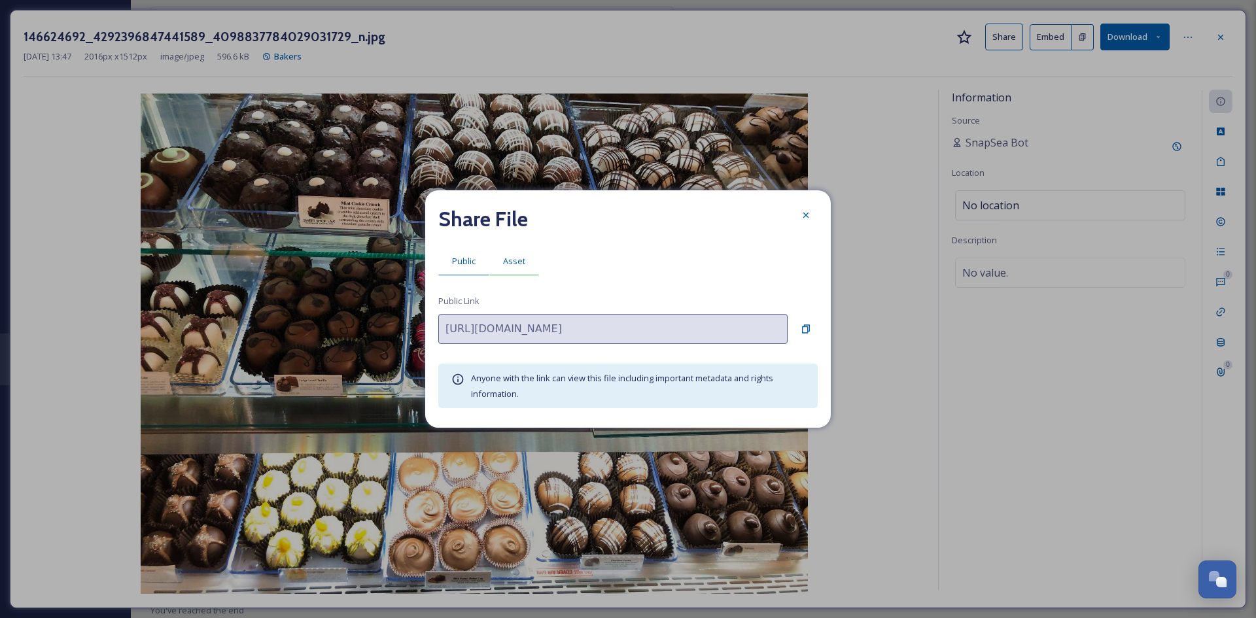
click at [519, 253] on div "Asset" at bounding box center [514, 261] width 50 height 27
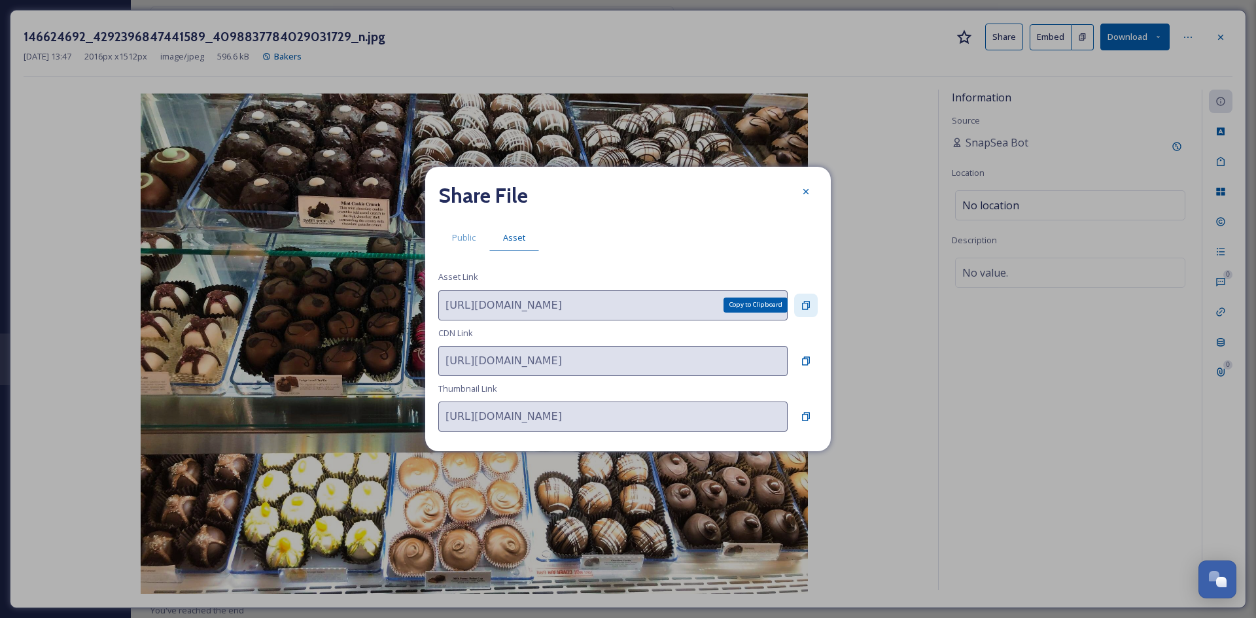
click at [807, 300] on icon at bounding box center [806, 305] width 10 height 10
click at [802, 186] on icon at bounding box center [806, 191] width 10 height 10
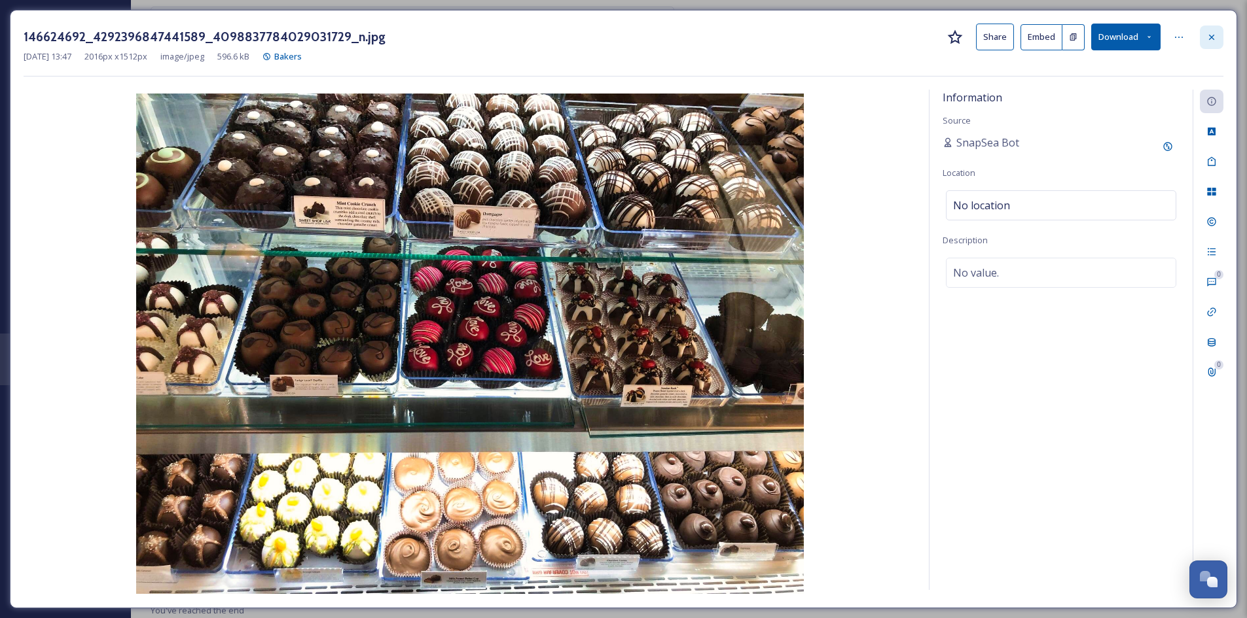
click at [1212, 37] on icon at bounding box center [1211, 36] width 5 height 5
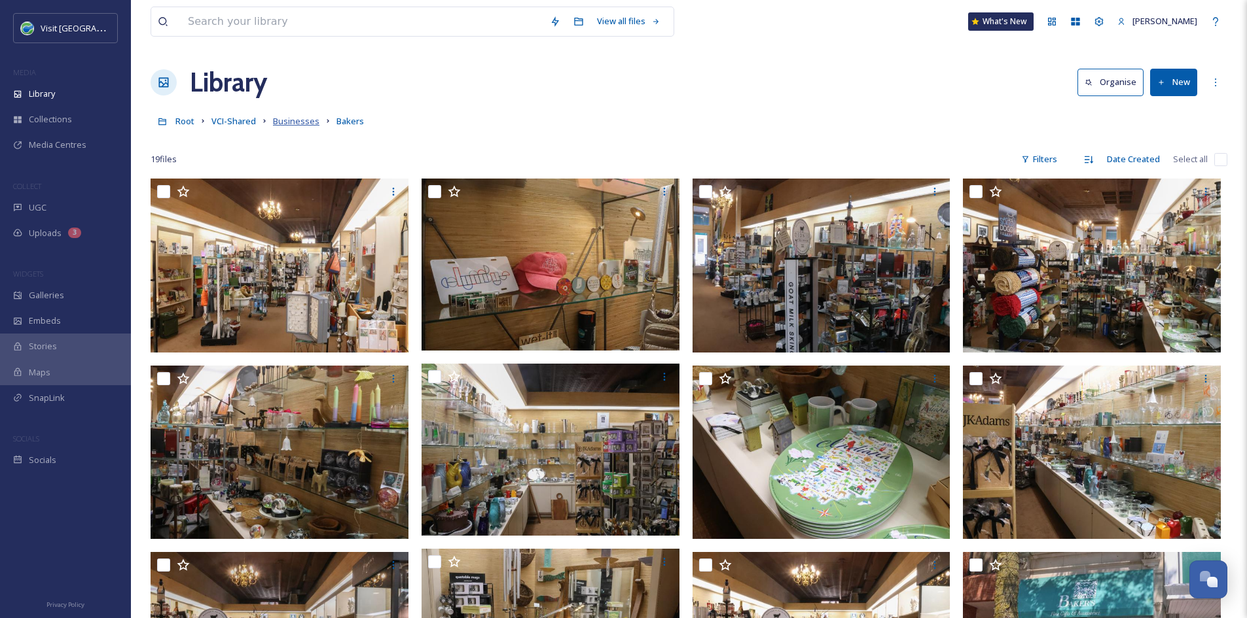
click at [294, 120] on span "Businesses" at bounding box center [296, 121] width 46 height 12
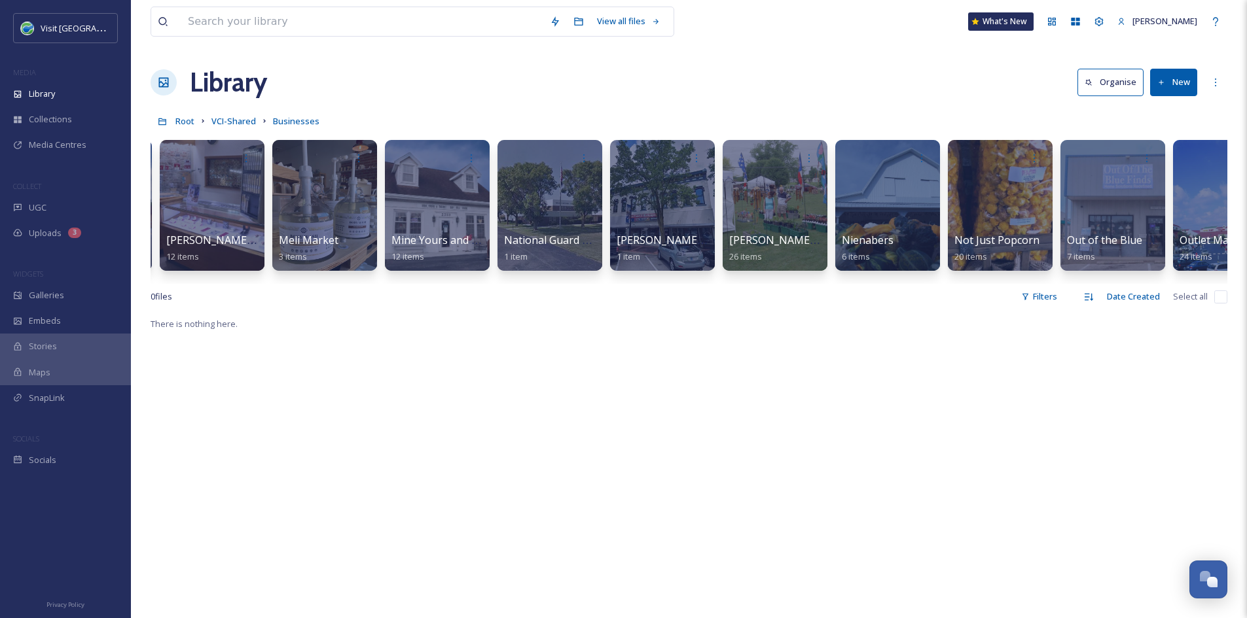
scroll to position [0, 4383]
click at [1004, 226] on div at bounding box center [1000, 205] width 107 height 133
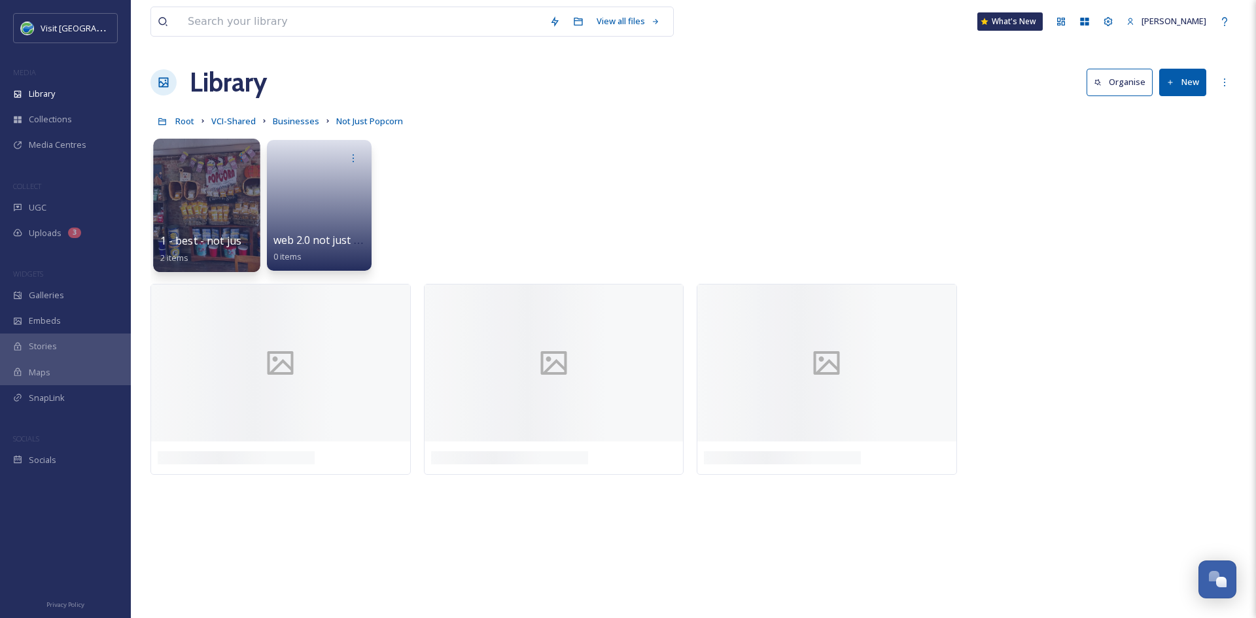
click at [221, 197] on div at bounding box center [206, 205] width 107 height 133
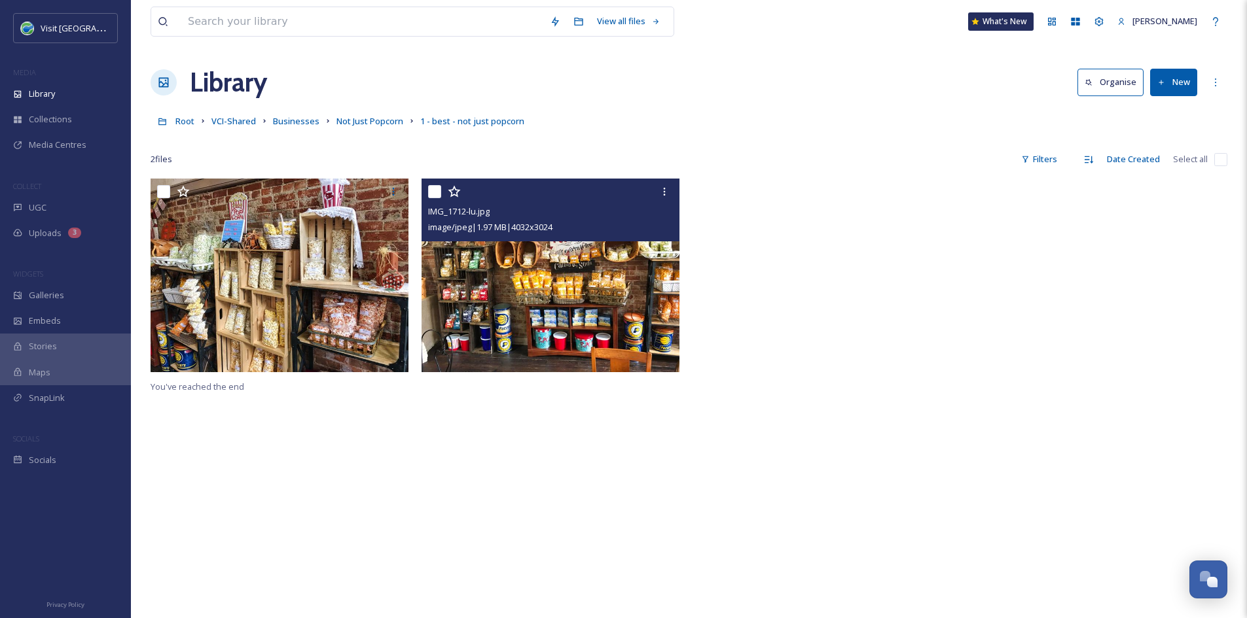
click at [643, 278] on img at bounding box center [550, 276] width 258 height 194
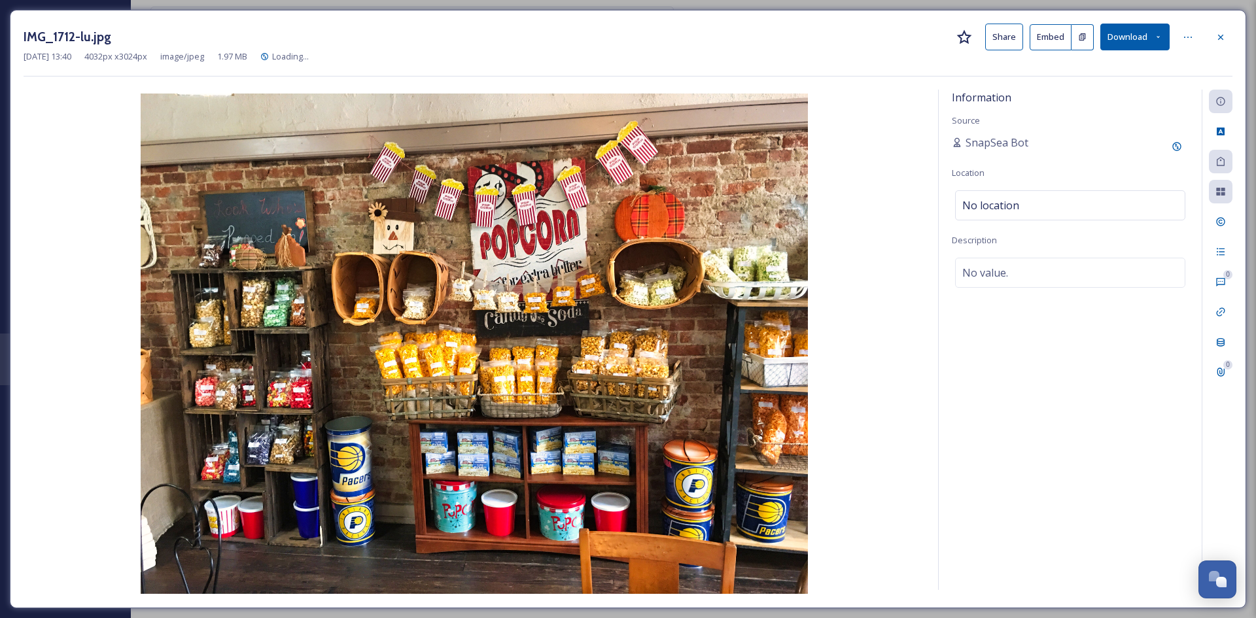
click at [1004, 37] on button "Share" at bounding box center [1004, 37] width 38 height 27
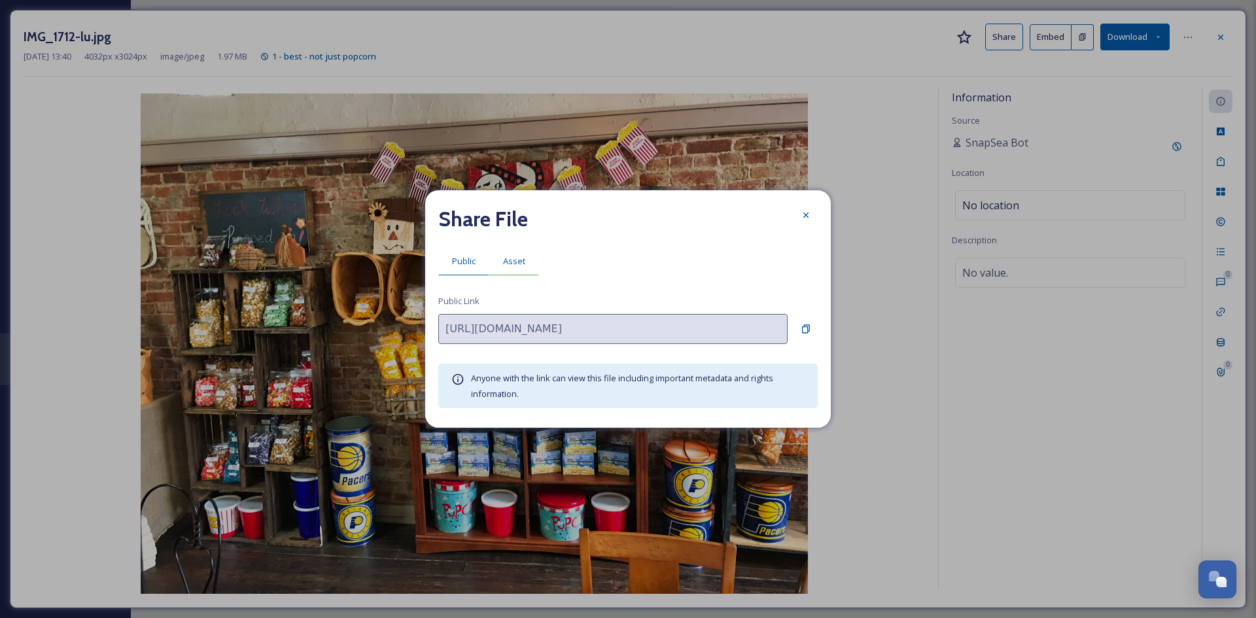
click at [511, 251] on div "Asset" at bounding box center [514, 261] width 50 height 27
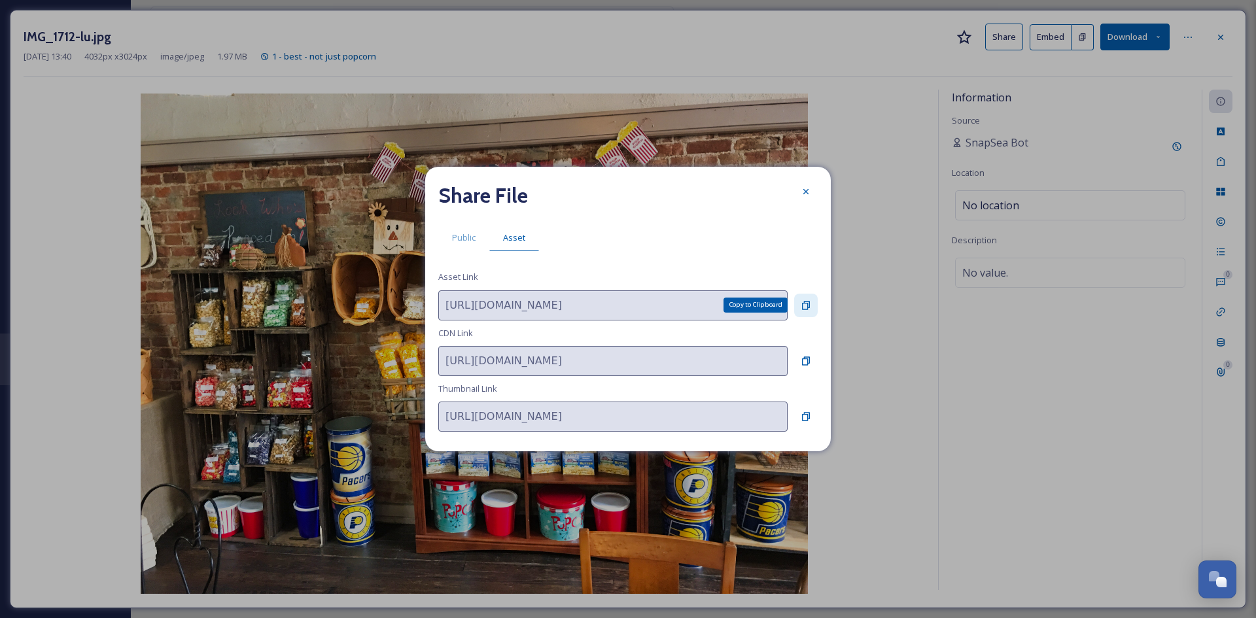
click at [808, 302] on icon at bounding box center [806, 305] width 8 height 9
click at [804, 190] on icon at bounding box center [806, 191] width 5 height 5
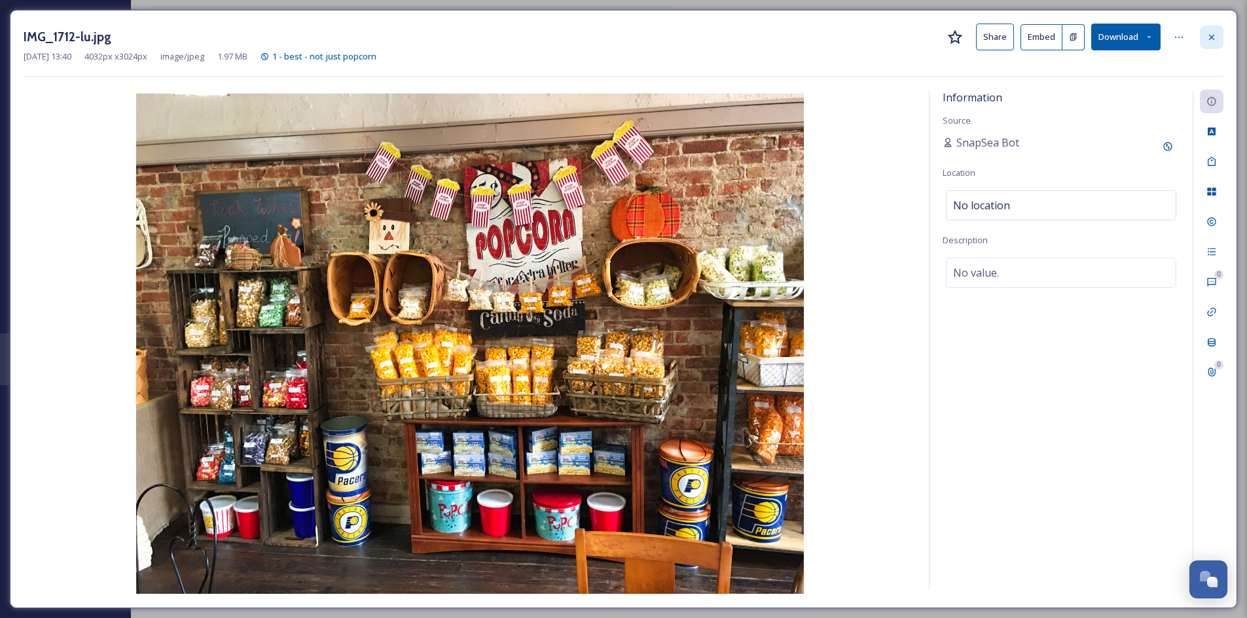
click at [1219, 38] on div at bounding box center [1211, 38] width 24 height 24
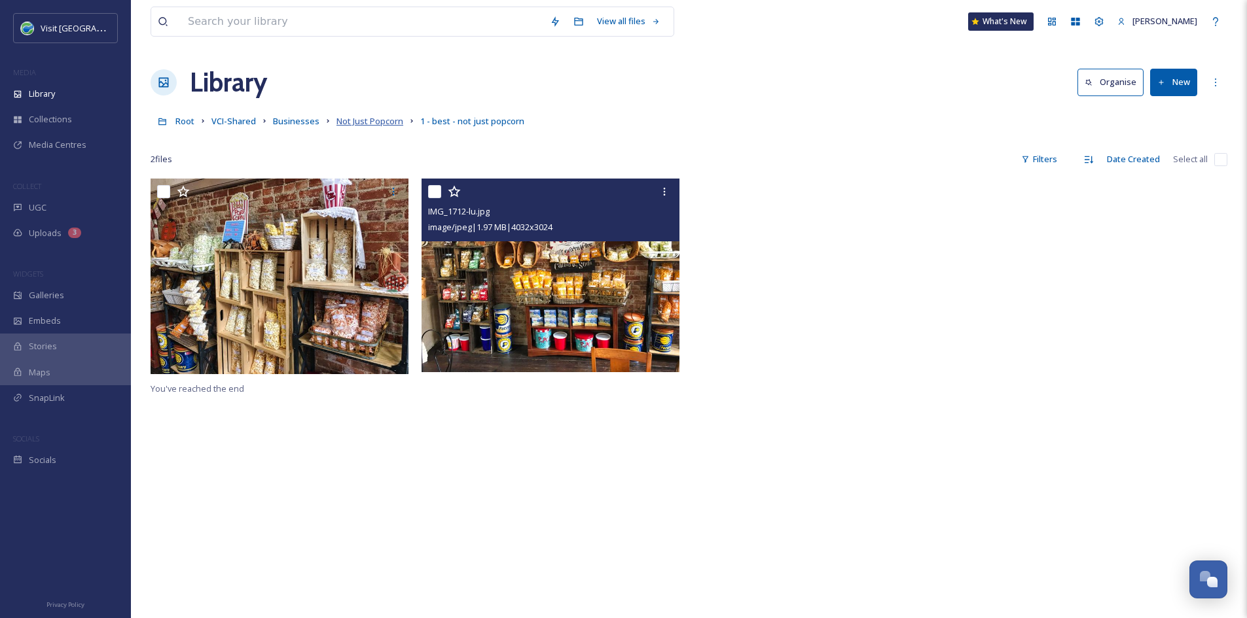
click at [342, 122] on span "Not Just Popcorn" at bounding box center [369, 121] width 67 height 12
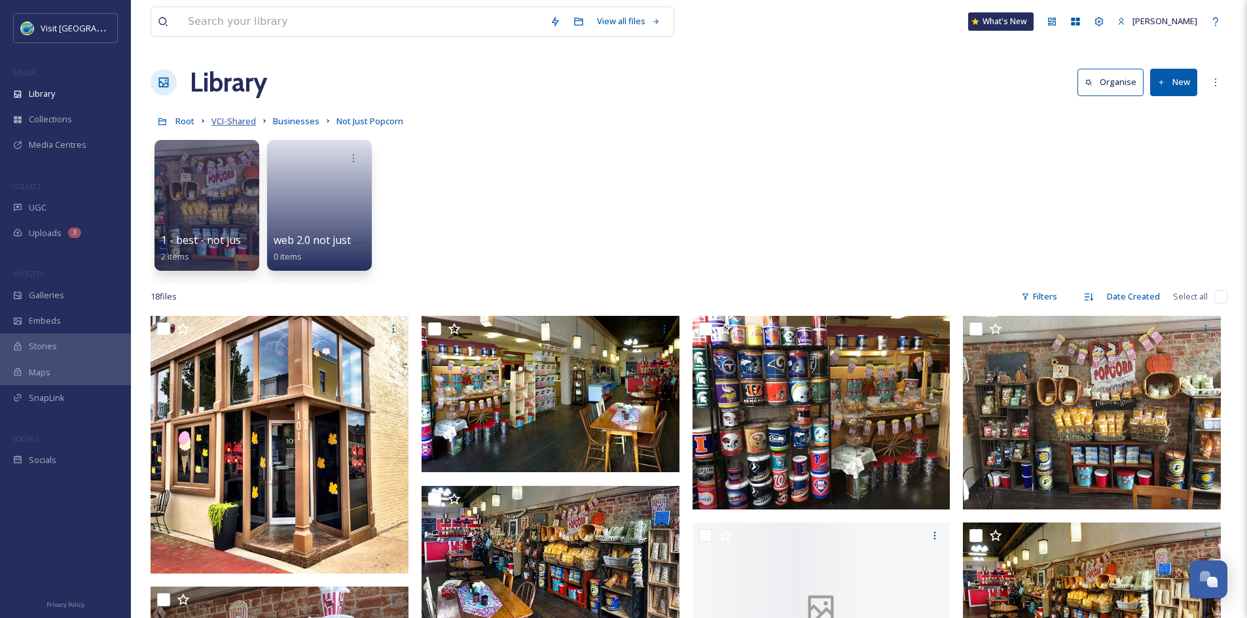
click at [244, 123] on span "VCI-Shared" at bounding box center [233, 121] width 44 height 12
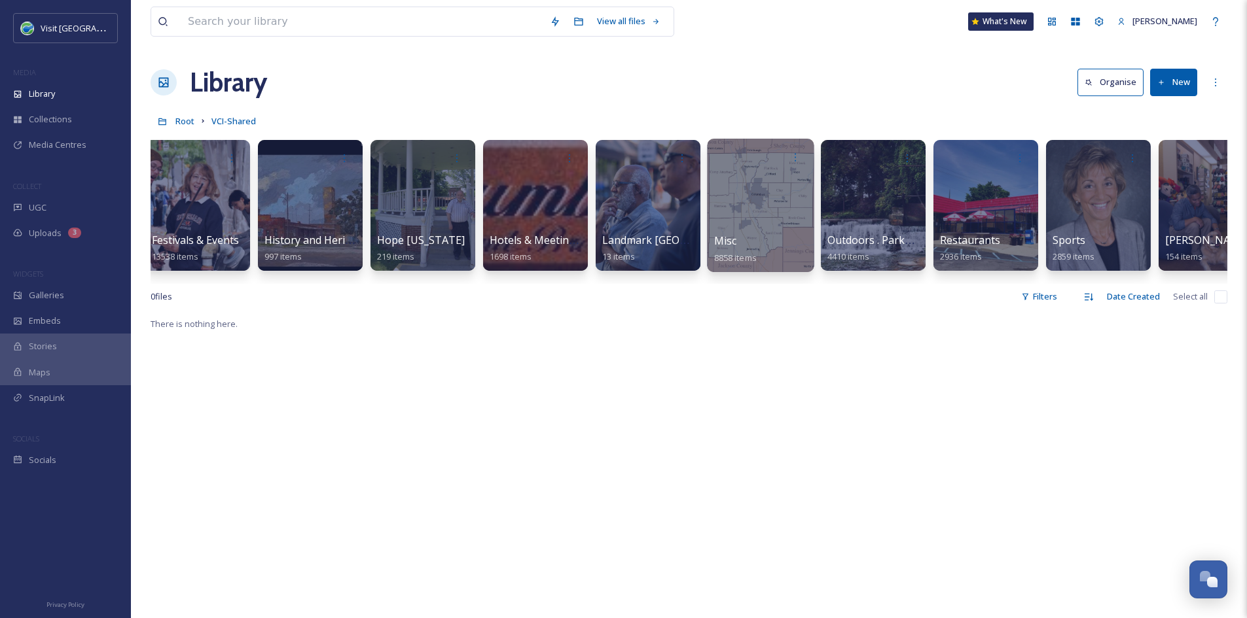
scroll to position [0, 917]
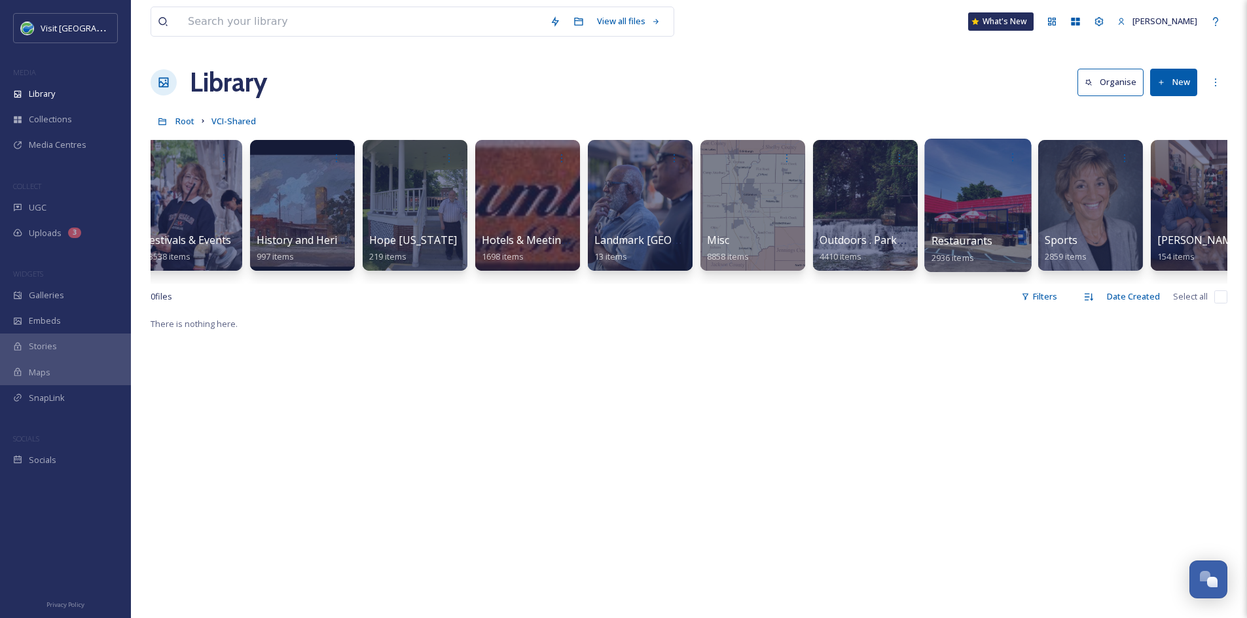
click at [953, 231] on div at bounding box center [977, 205] width 107 height 133
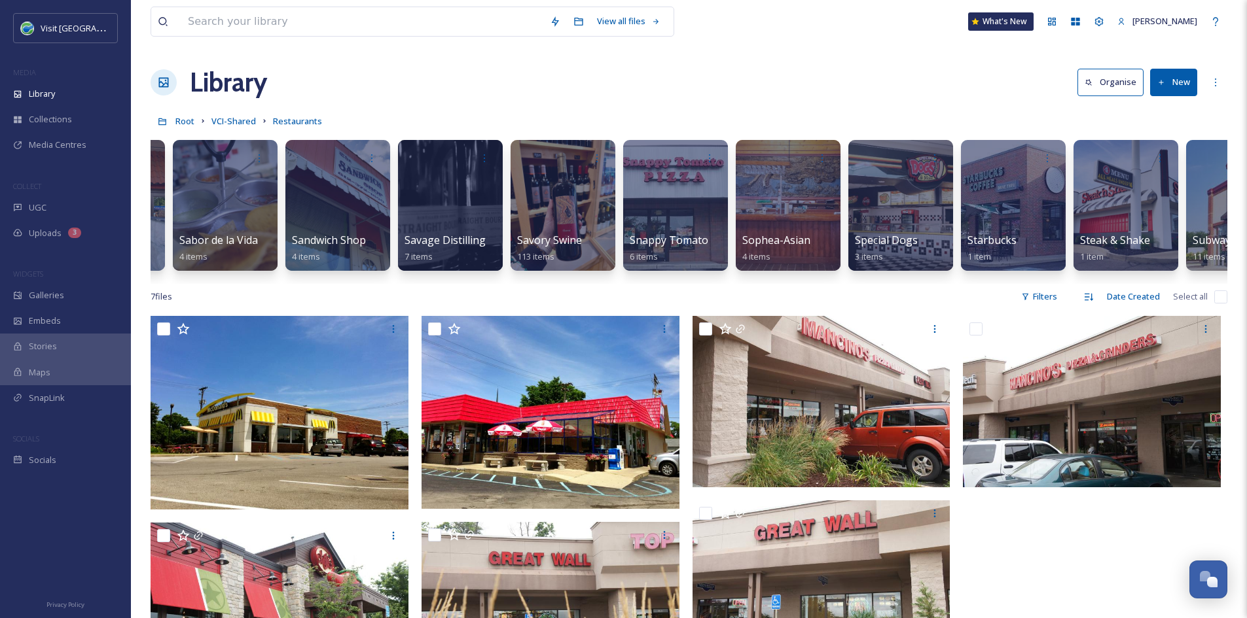
scroll to position [0, 8198]
click at [1171, 77] on button "New" at bounding box center [1173, 82] width 47 height 27
click at [1160, 158] on span "Folder" at bounding box center [1158, 164] width 25 height 12
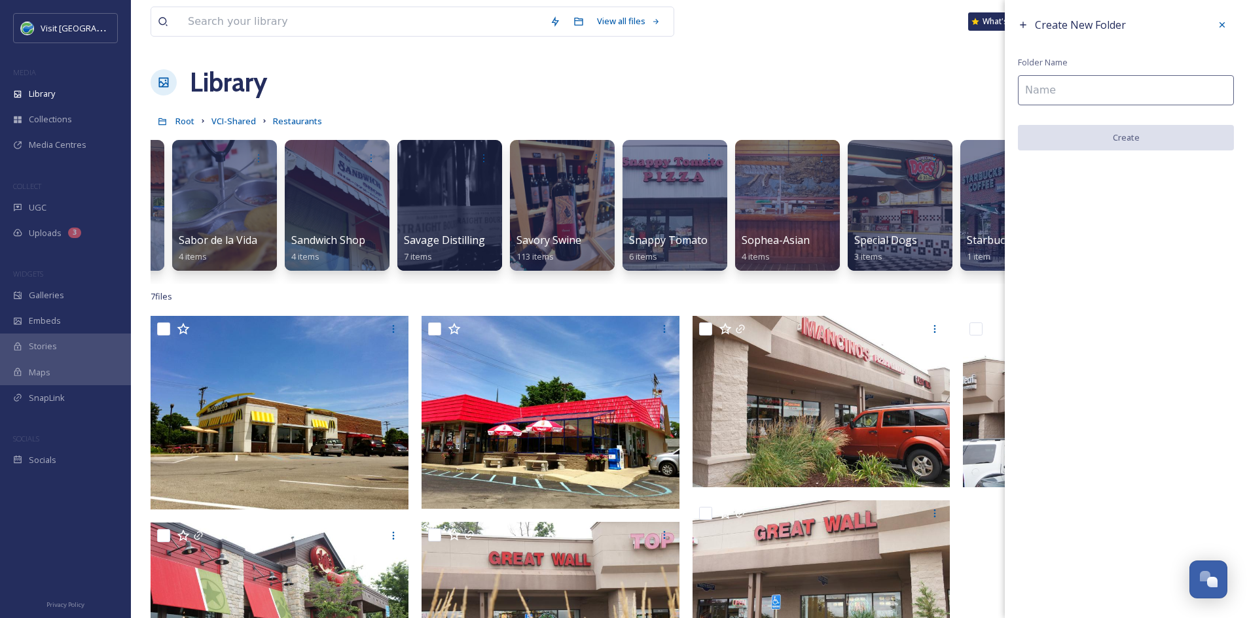
click at [1126, 93] on input at bounding box center [1125, 90] width 216 height 30
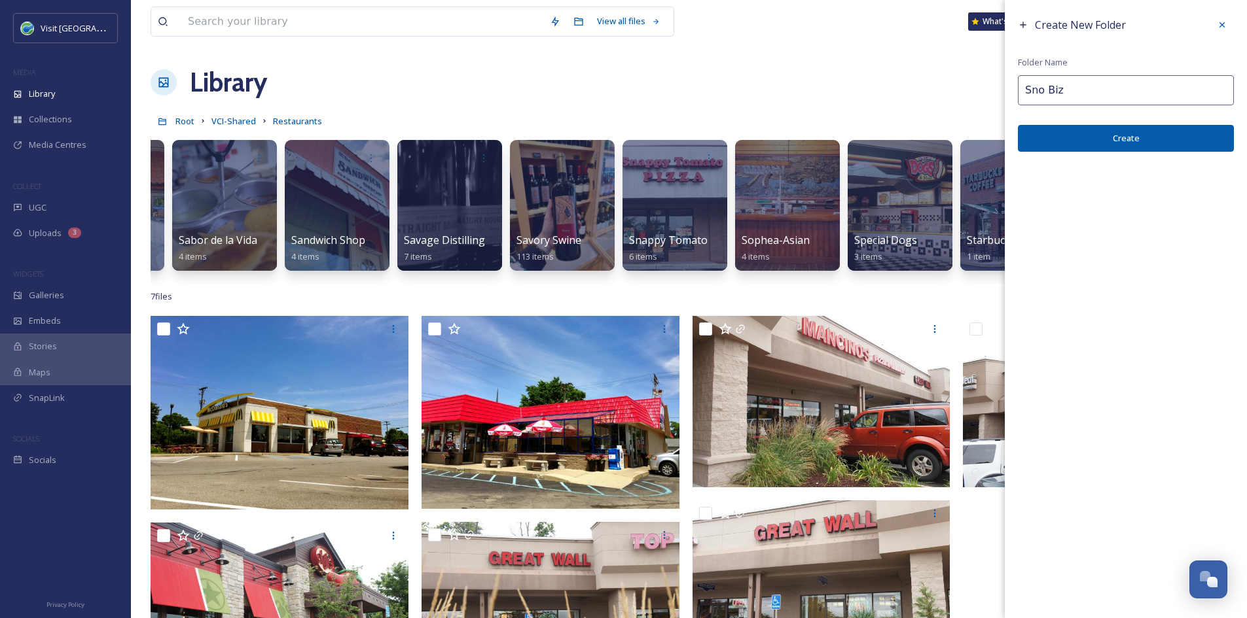
type input "Sno Biz"
click at [1135, 141] on button "Create" at bounding box center [1125, 138] width 216 height 27
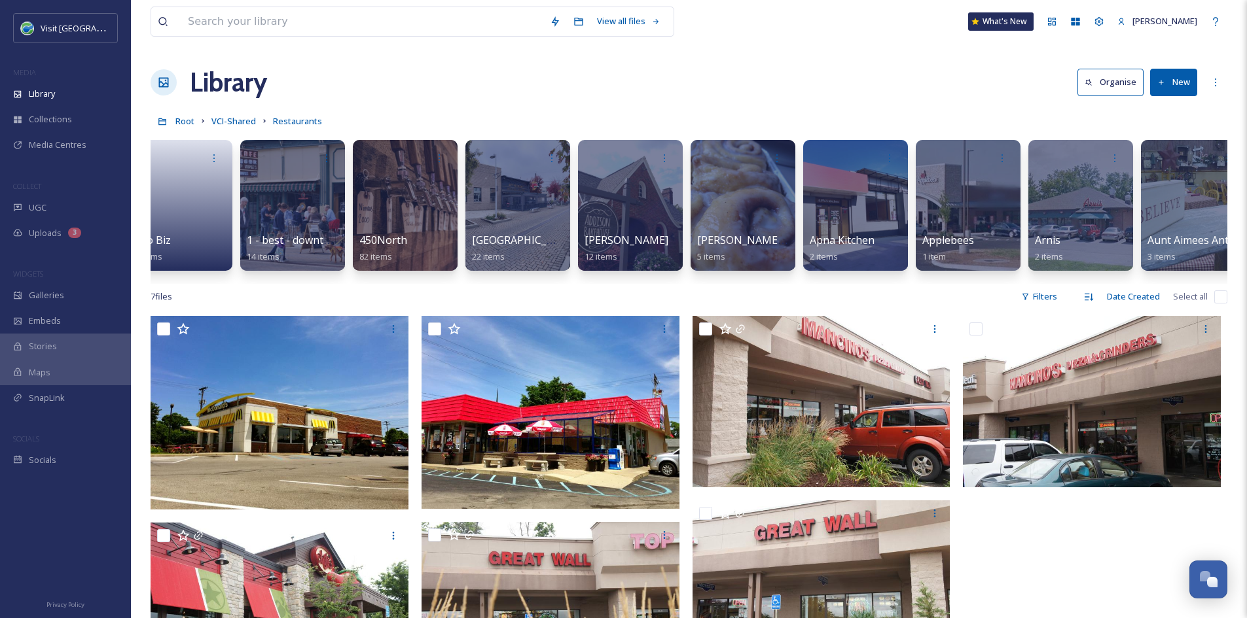
scroll to position [0, 0]
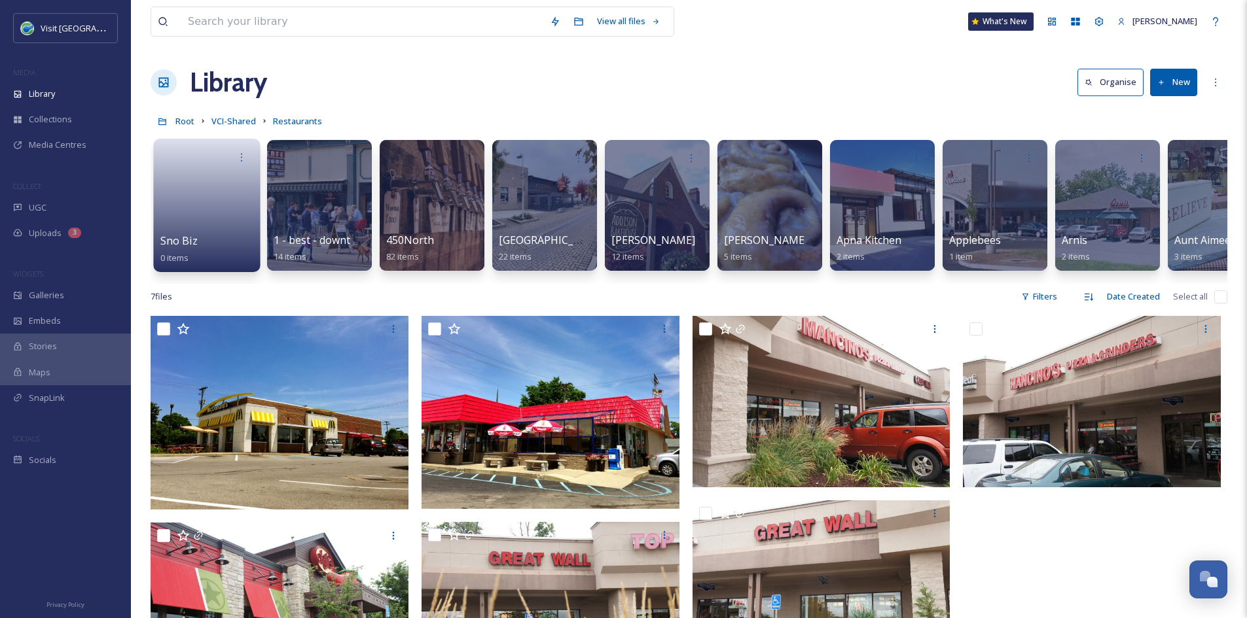
click at [198, 224] on link at bounding box center [207, 200] width 94 height 63
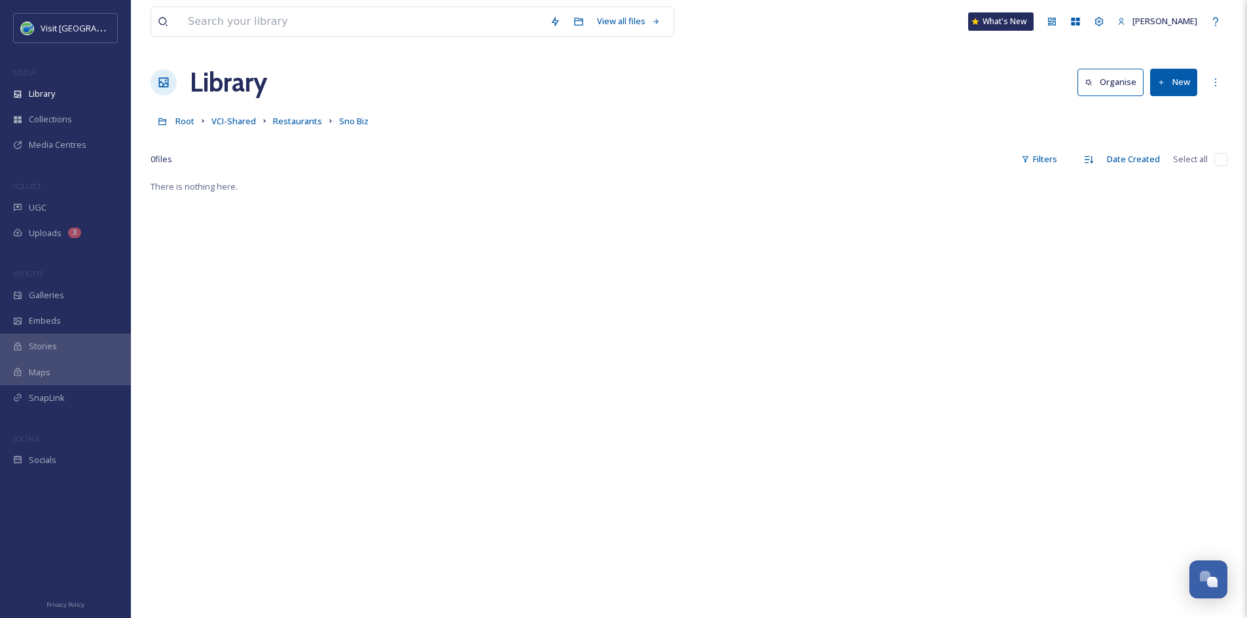
click at [1179, 80] on button "New" at bounding box center [1173, 82] width 47 height 27
click at [1167, 113] on span "File Upload" at bounding box center [1167, 113] width 43 height 12
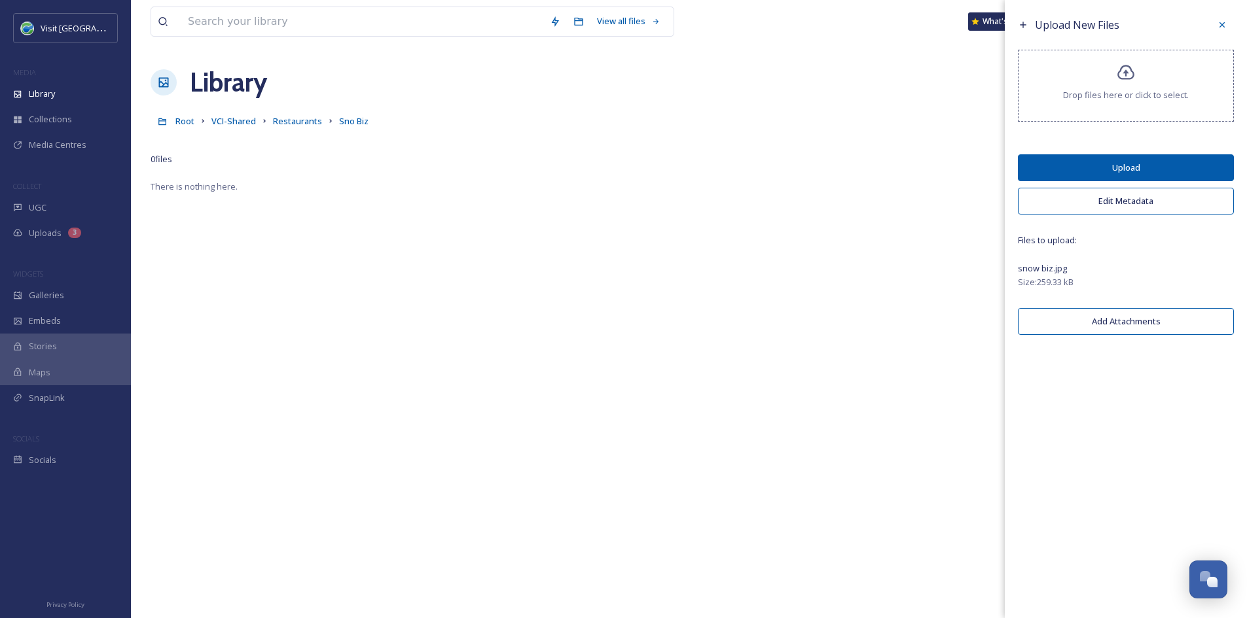
click at [1205, 162] on button "Upload" at bounding box center [1125, 167] width 216 height 27
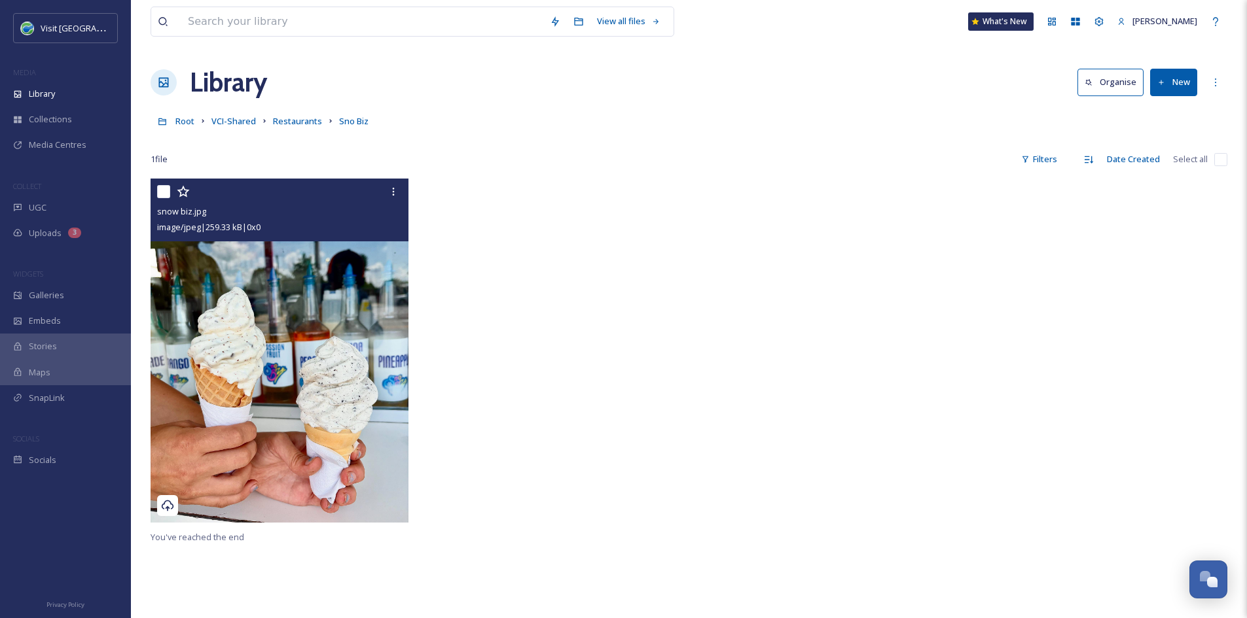
click at [213, 296] on img at bounding box center [279, 351] width 258 height 344
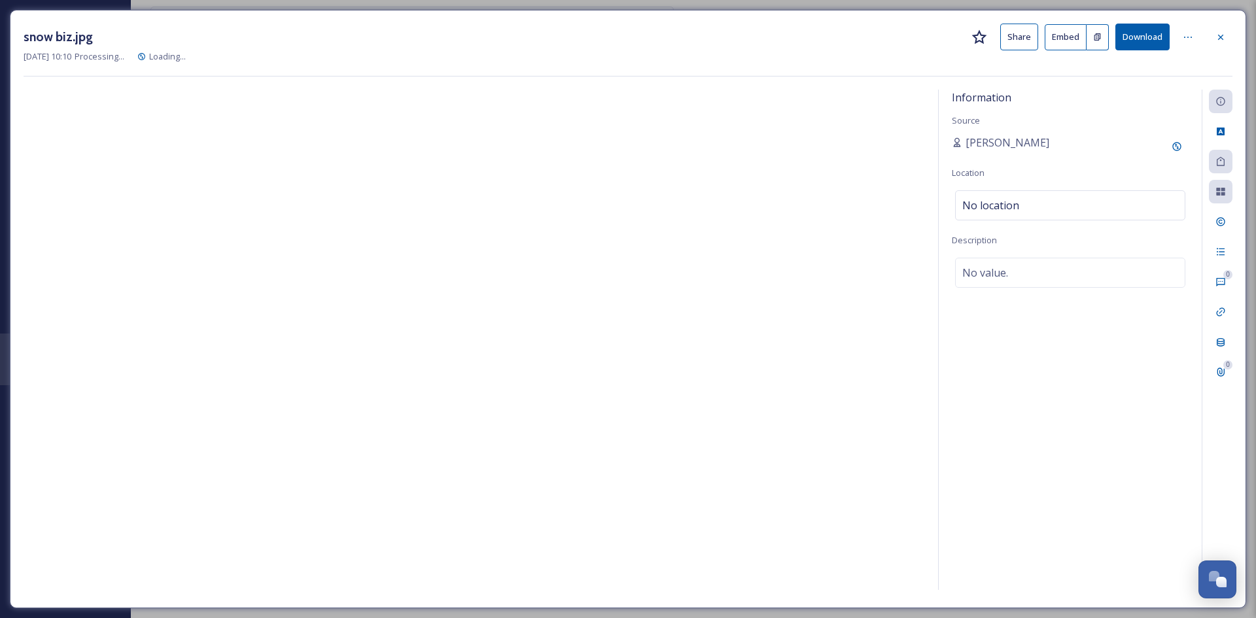
click at [1029, 33] on button "Share" at bounding box center [1019, 37] width 38 height 27
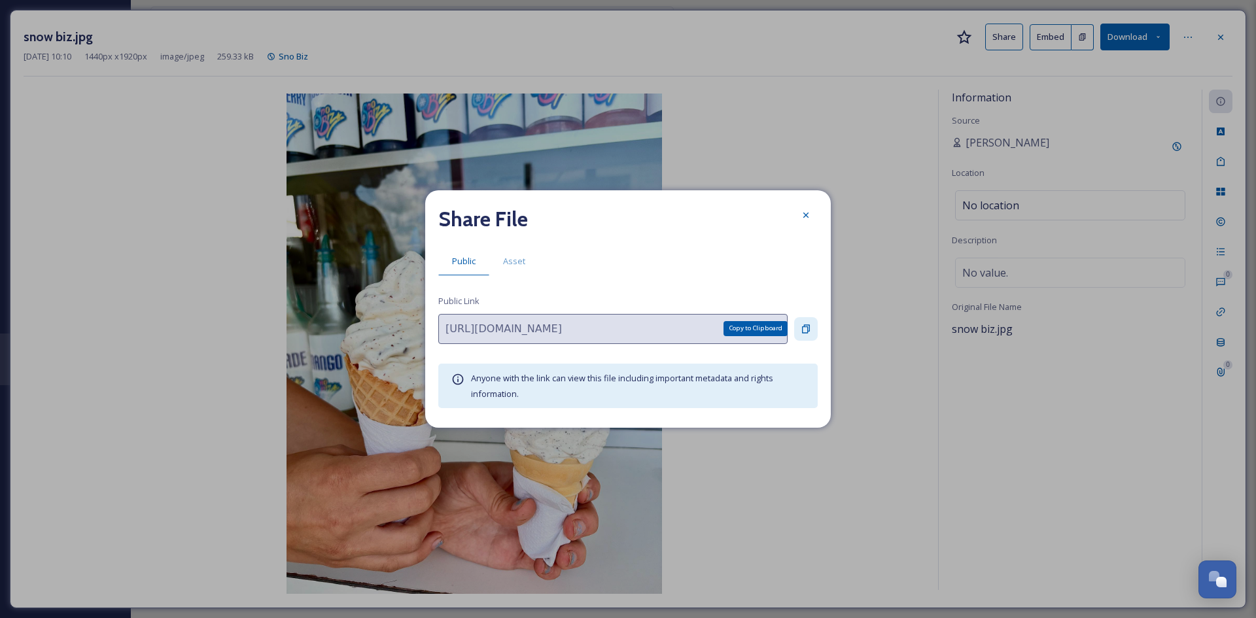
click at [802, 328] on icon at bounding box center [806, 329] width 10 height 10
click at [805, 211] on icon at bounding box center [806, 215] width 10 height 10
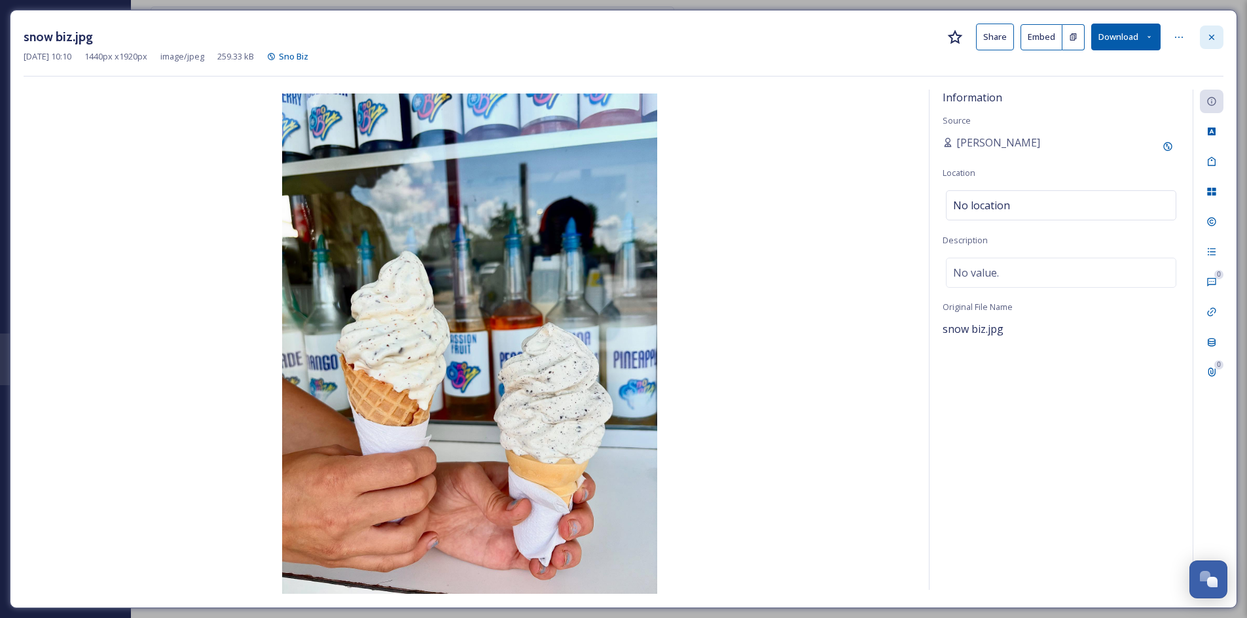
click at [1215, 37] on icon at bounding box center [1211, 37] width 10 height 10
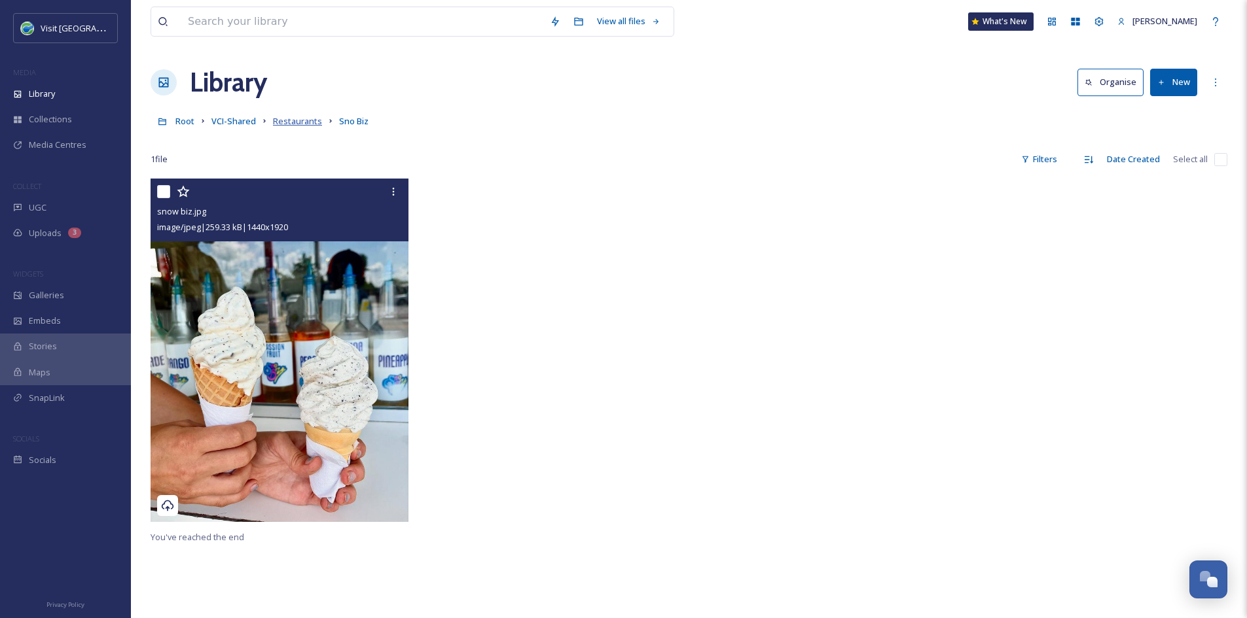
click at [306, 122] on span "Restaurants" at bounding box center [297, 121] width 49 height 12
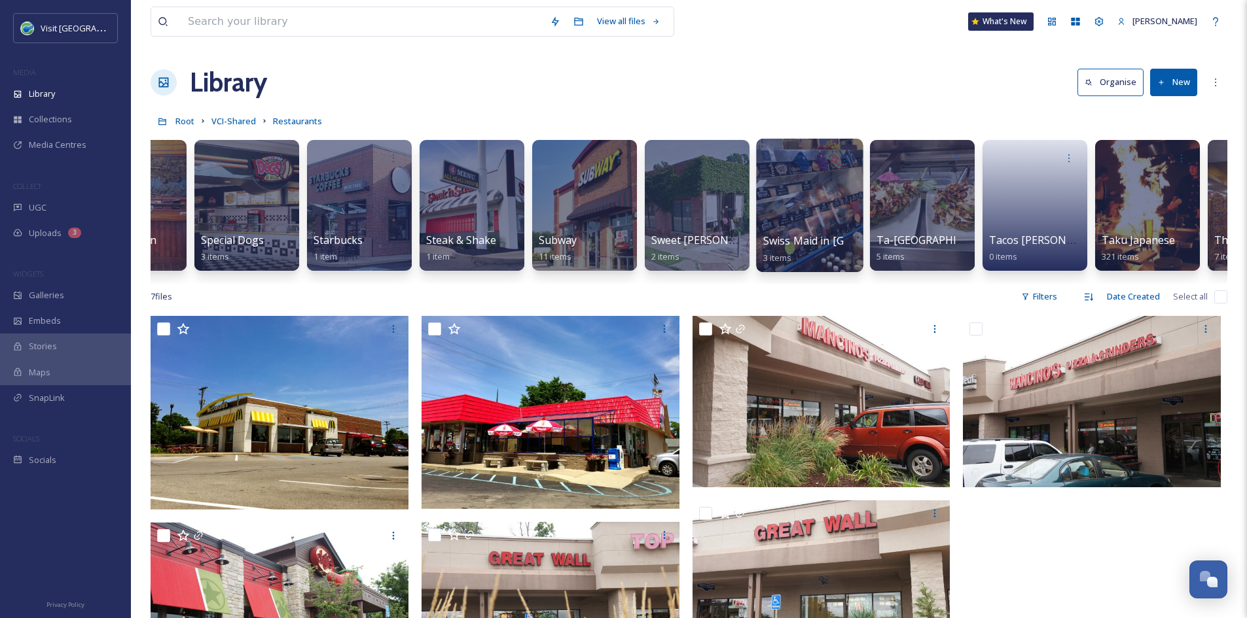
scroll to position [0, 8986]
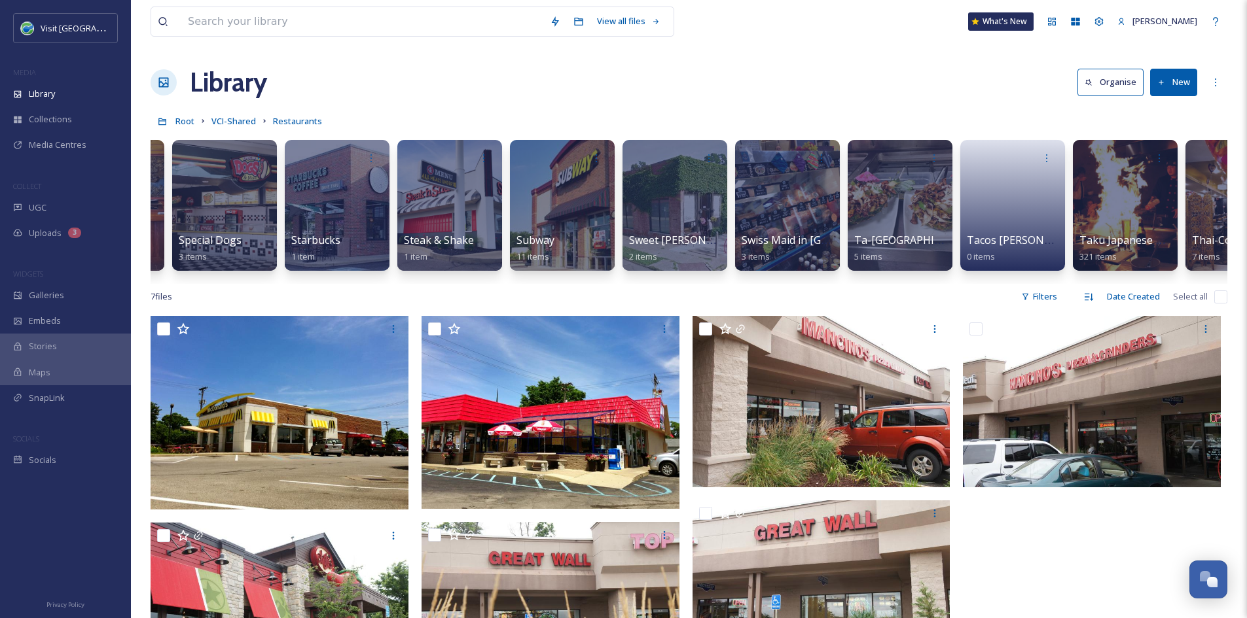
click at [1176, 83] on button "New" at bounding box center [1173, 82] width 47 height 27
click at [1159, 166] on span "Folder" at bounding box center [1158, 164] width 25 height 12
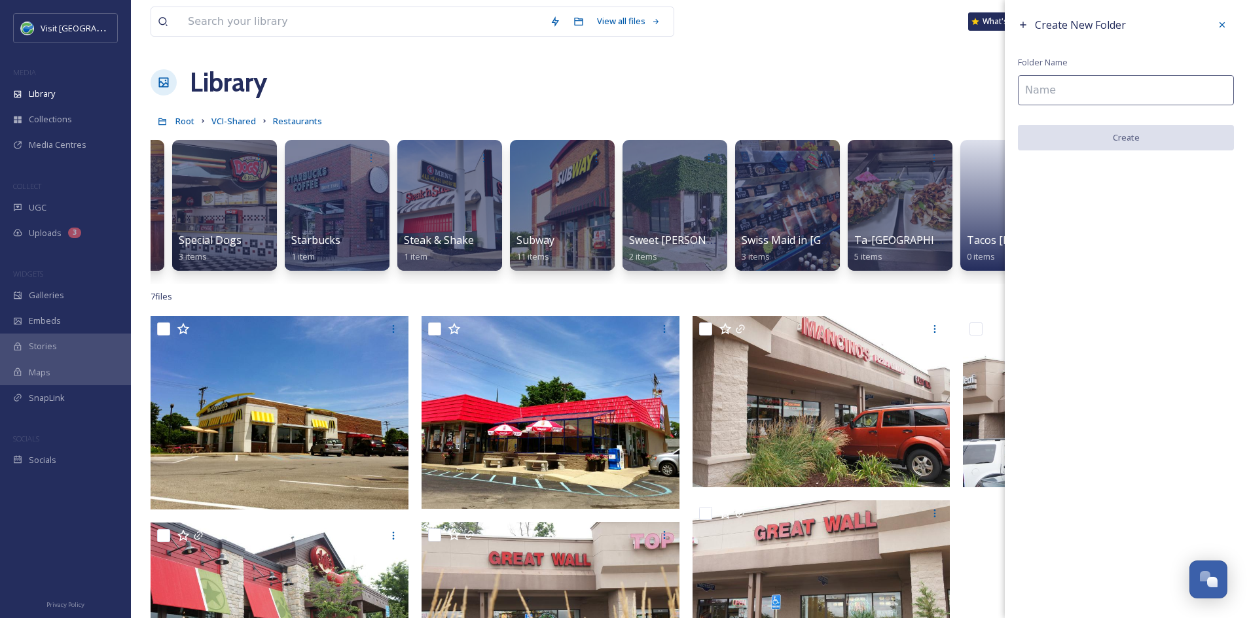
click at [1114, 96] on input at bounding box center [1125, 90] width 216 height 30
paste input "[URL][DOMAIN_NAME]"
type input "[URL][DOMAIN_NAME]"
click at [1085, 92] on input at bounding box center [1125, 90] width 216 height 30
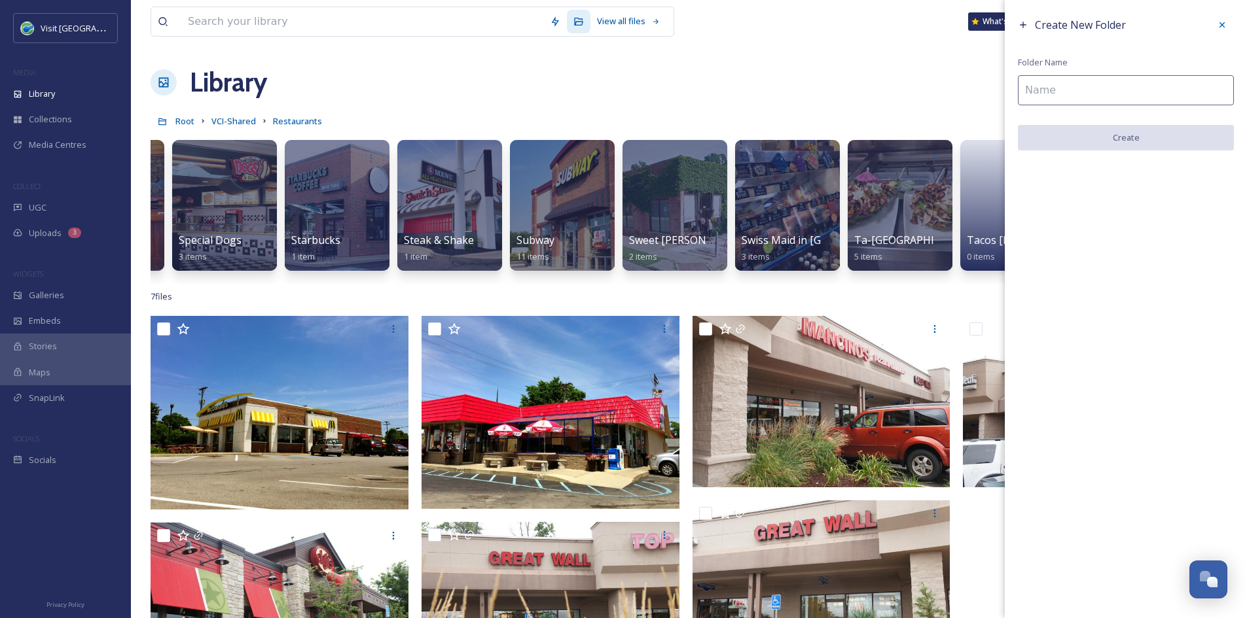
paste input "Sugar Bayer’s Cookie Co"
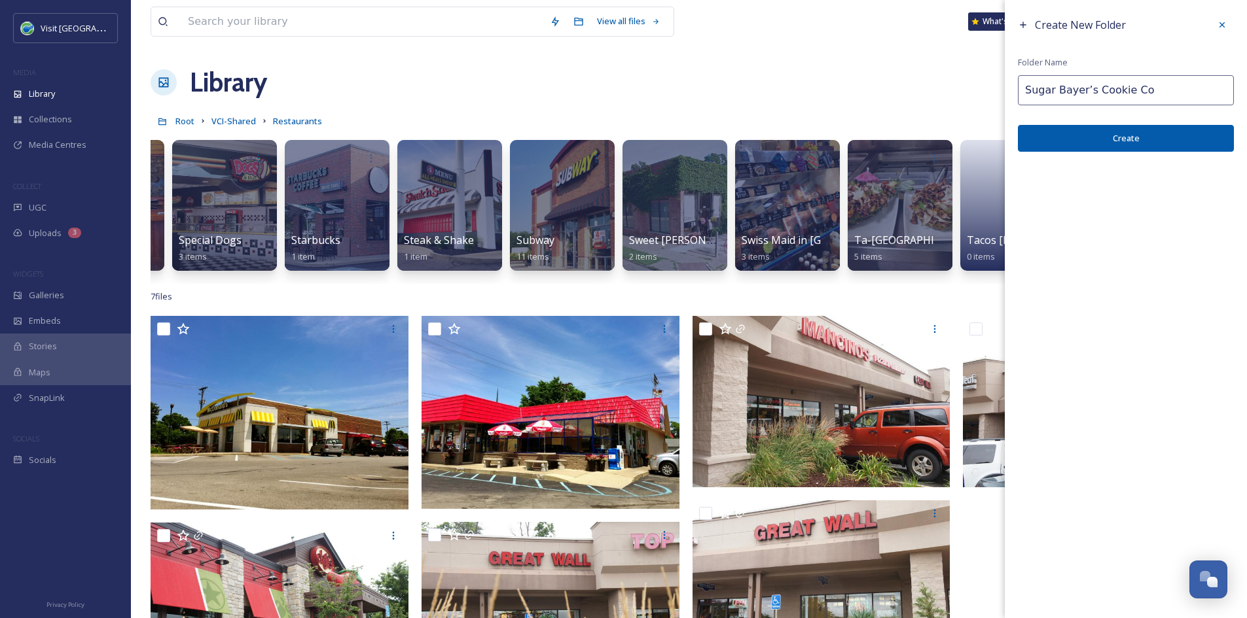
type input "Sugar Bayer’s Cookie Co"
click at [1099, 144] on button "Create" at bounding box center [1125, 138] width 216 height 27
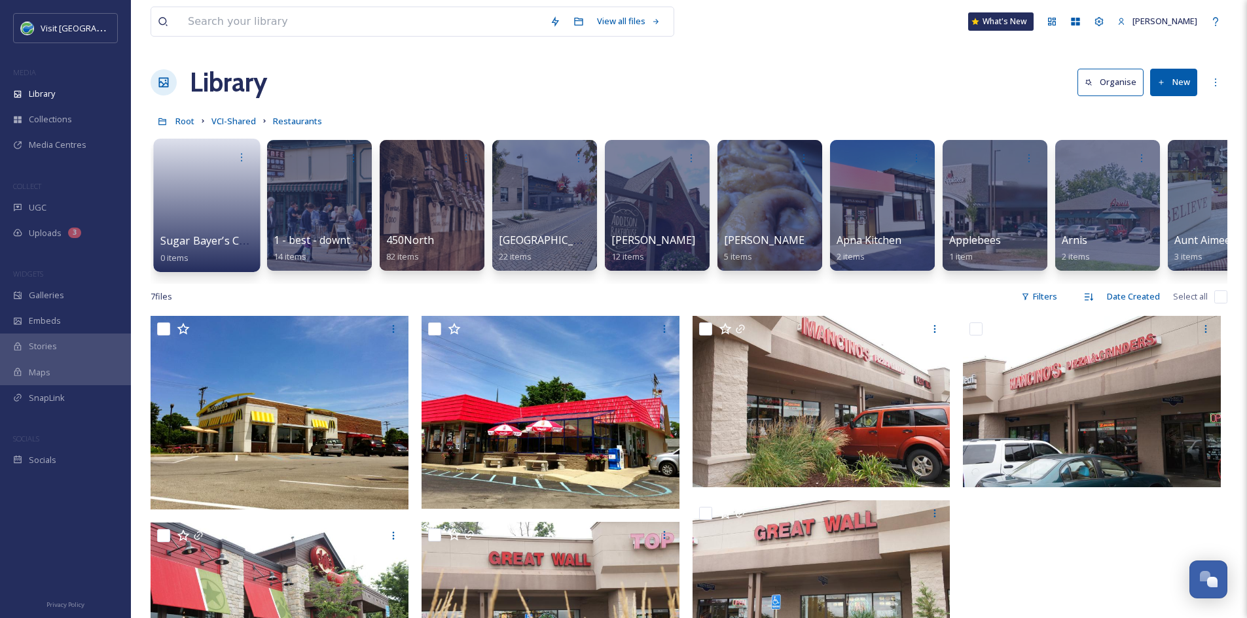
click at [171, 242] on span "Sugar Bayer’s Cookie Co" at bounding box center [221, 241] width 123 height 14
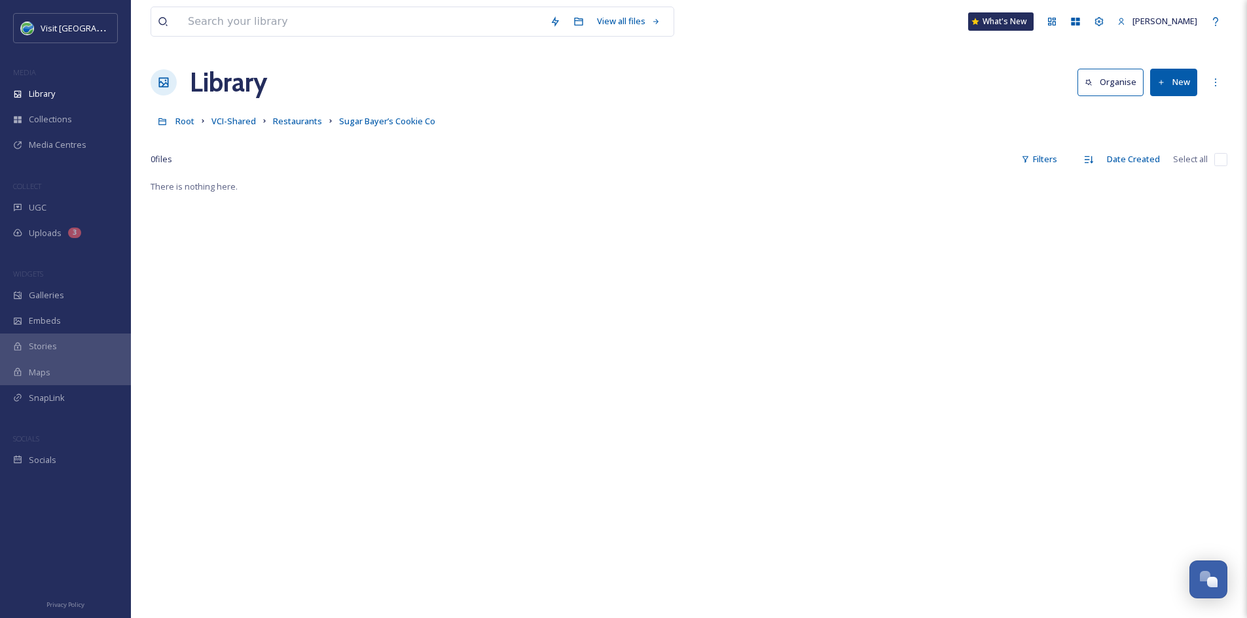
click at [1186, 82] on button "New" at bounding box center [1173, 82] width 47 height 27
click at [1156, 109] on span "File Upload" at bounding box center [1167, 113] width 43 height 12
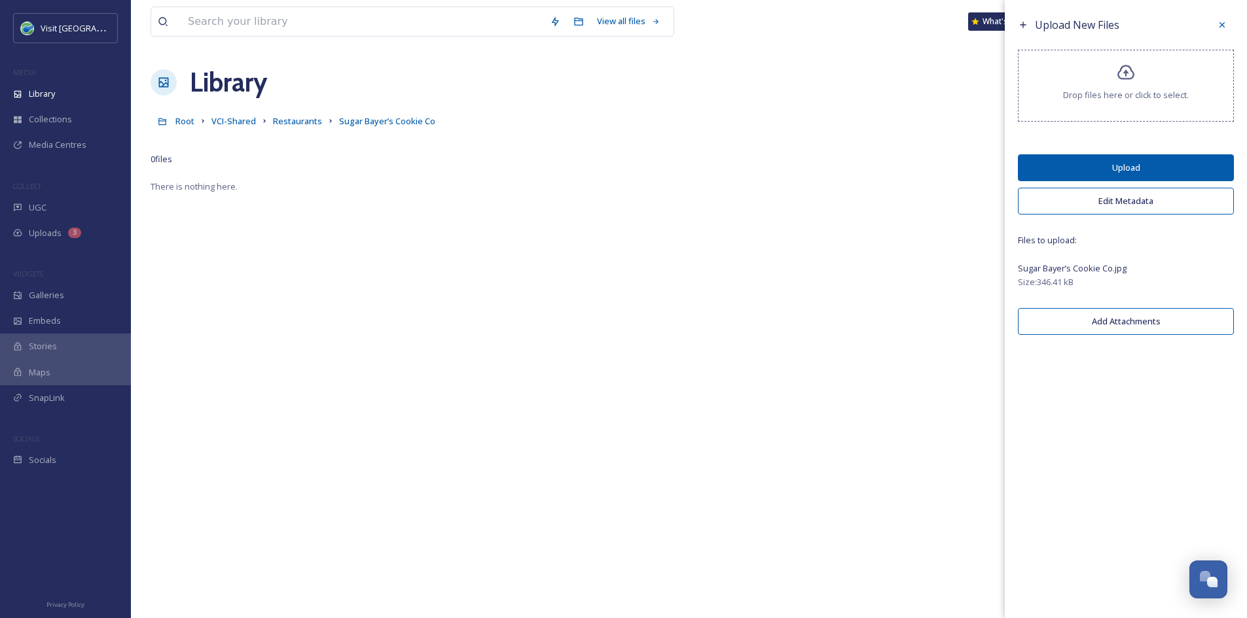
click at [1186, 167] on button "Upload" at bounding box center [1125, 167] width 216 height 27
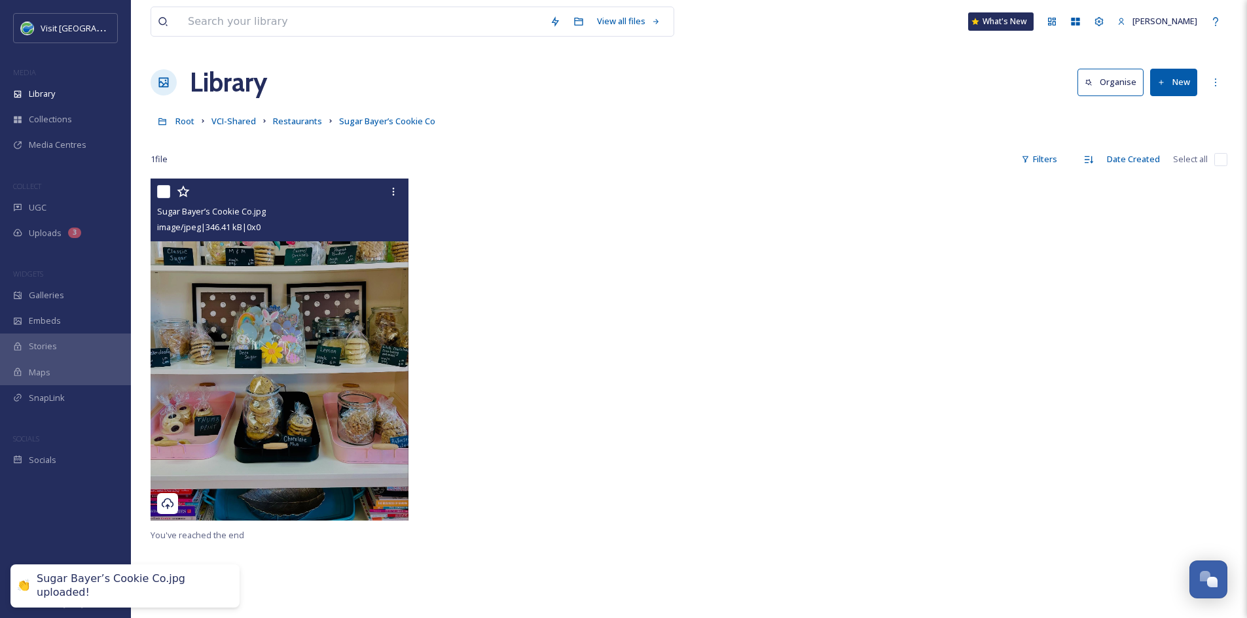
click at [298, 413] on img at bounding box center [279, 350] width 258 height 342
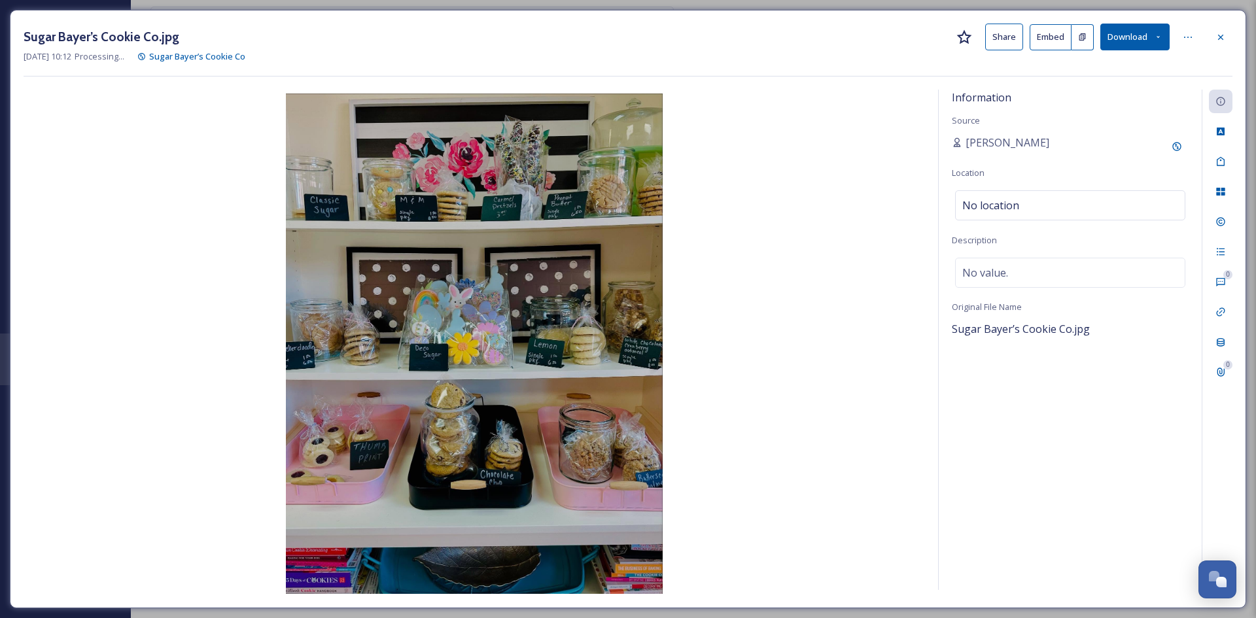
click at [1014, 39] on button "Share" at bounding box center [1004, 37] width 38 height 27
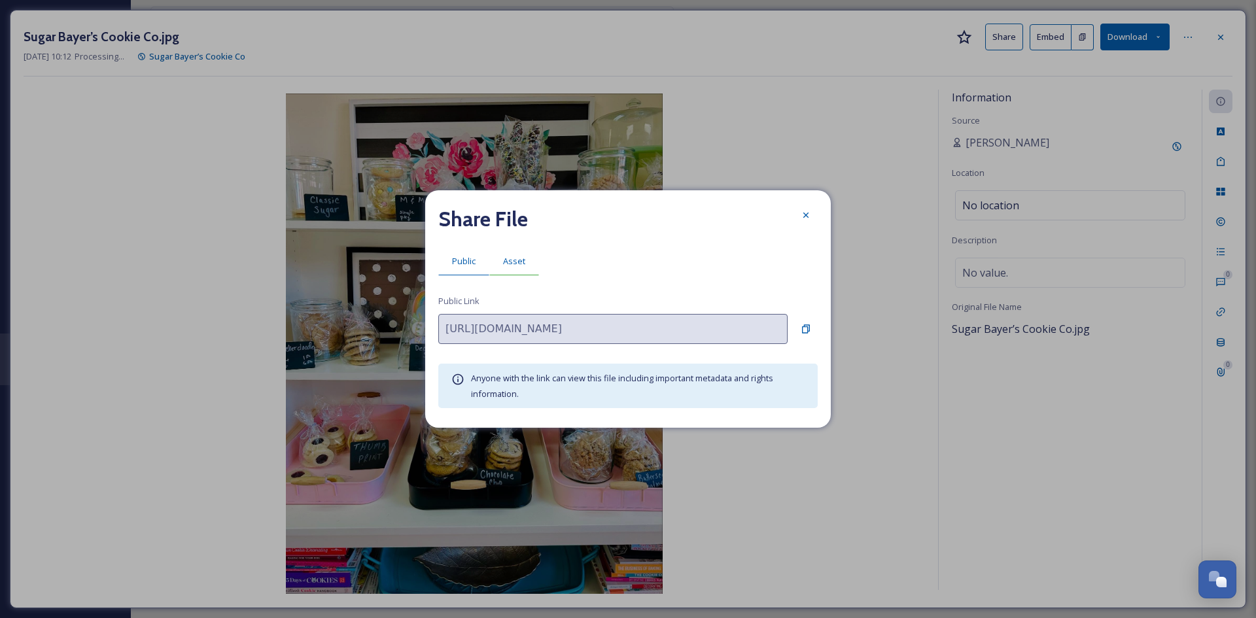
click at [517, 261] on span "Asset" at bounding box center [514, 261] width 22 height 12
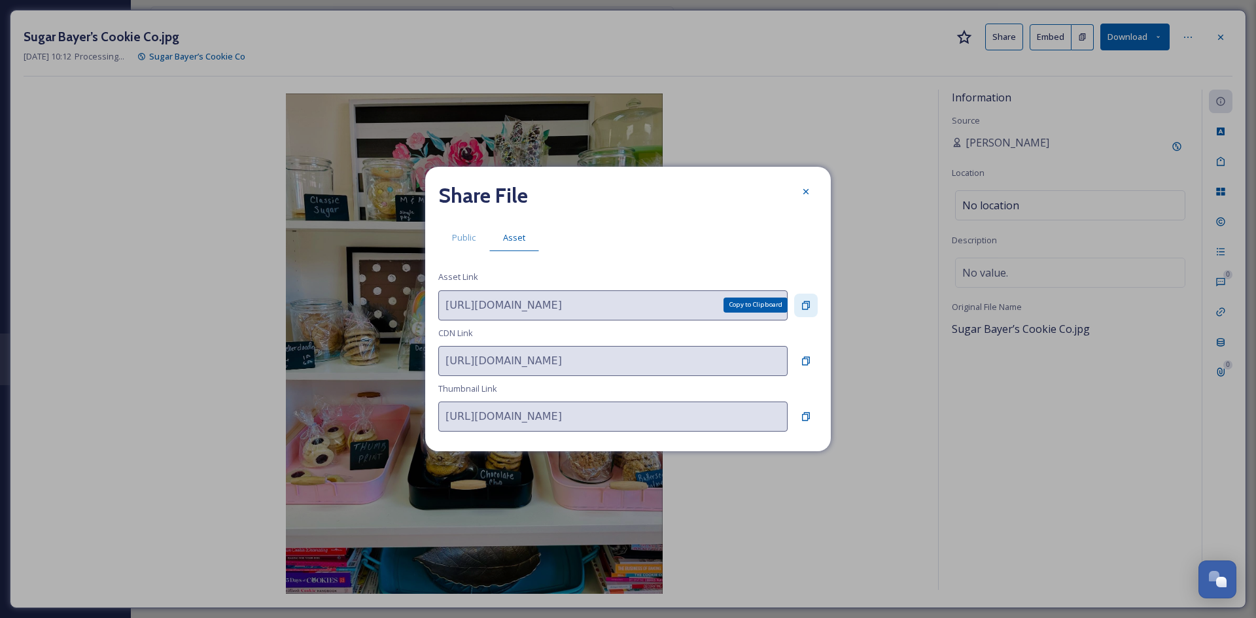
click at [804, 304] on icon at bounding box center [806, 305] width 10 height 10
click at [806, 188] on icon at bounding box center [806, 191] width 10 height 10
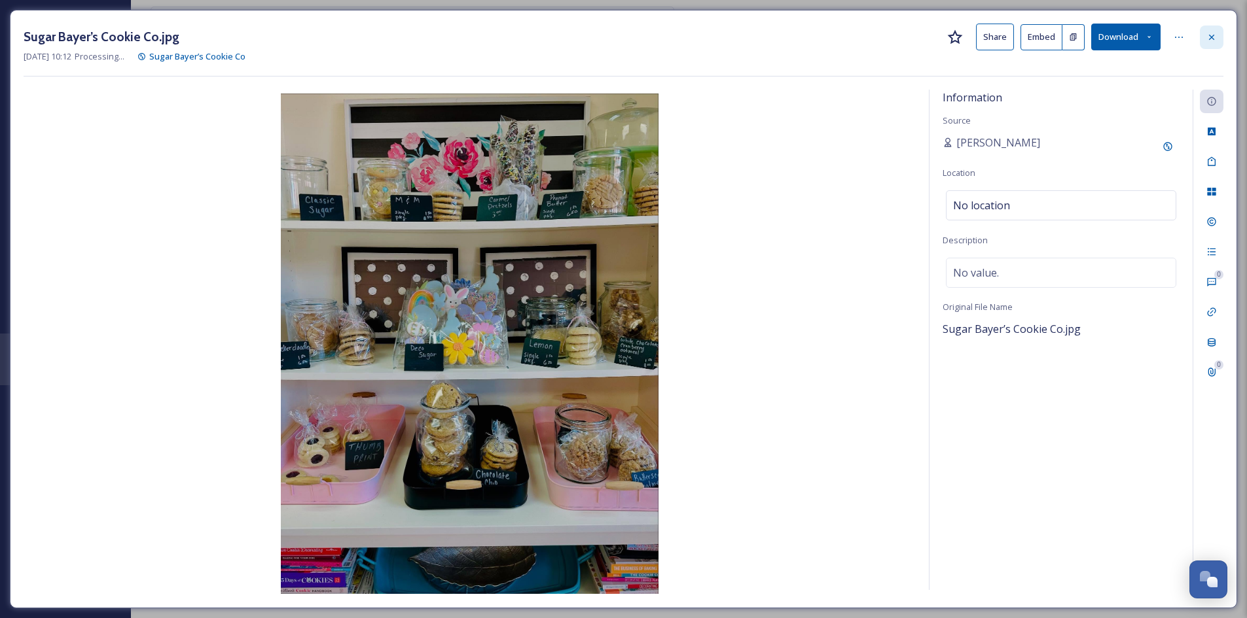
click at [1216, 38] on div at bounding box center [1211, 38] width 24 height 24
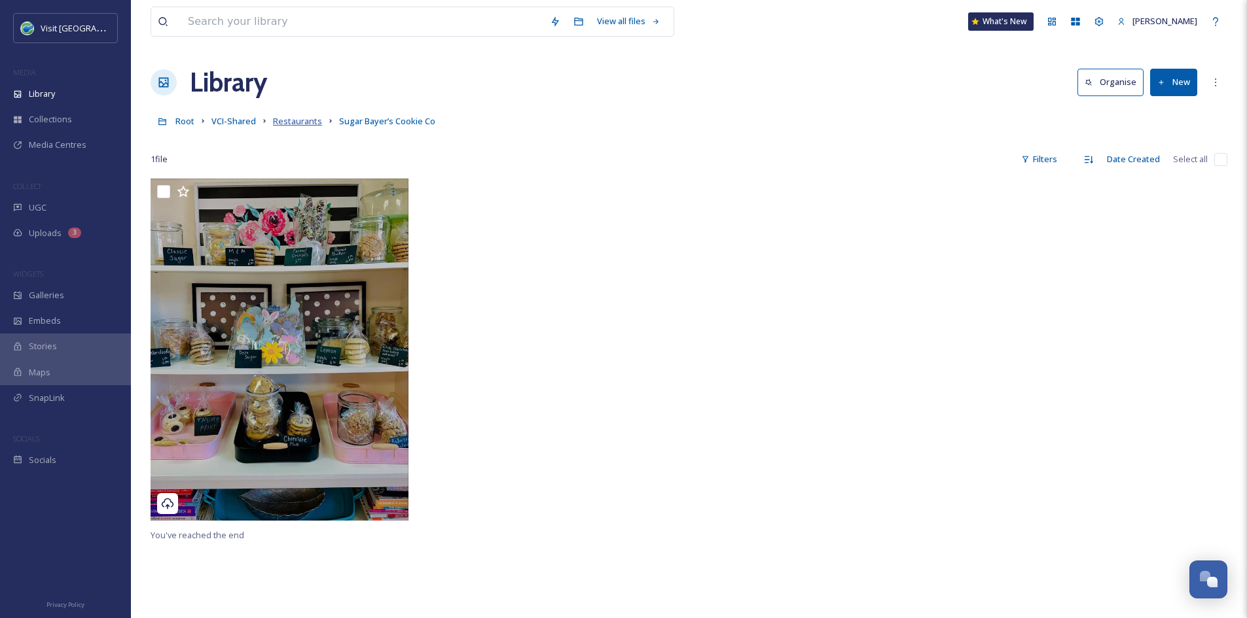
click at [304, 116] on span "Restaurants" at bounding box center [297, 121] width 49 height 12
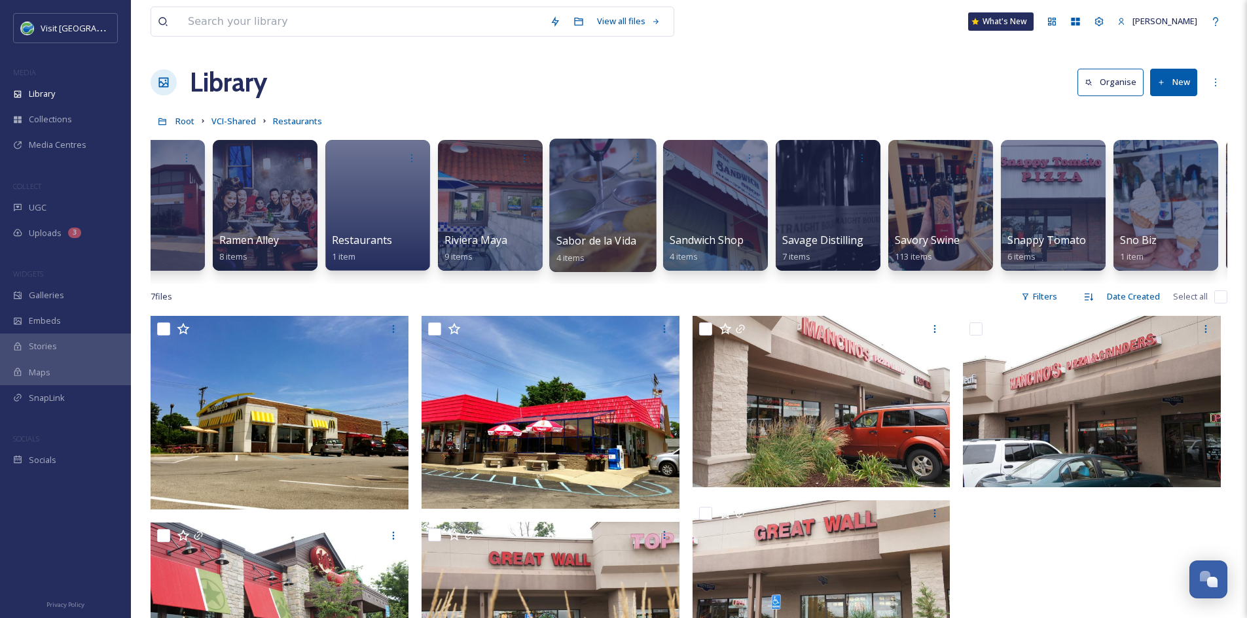
scroll to position [0, 7819]
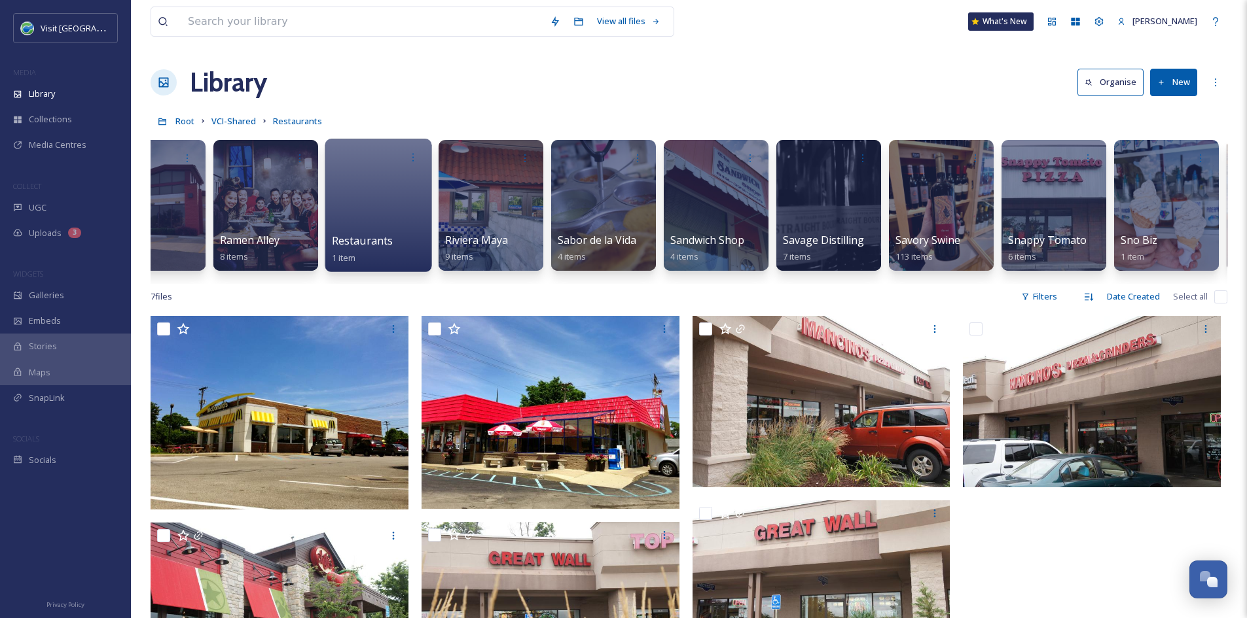
click at [376, 251] on div "Restaurants 1 item" at bounding box center [379, 249] width 94 height 33
click at [373, 232] on div at bounding box center [378, 205] width 107 height 133
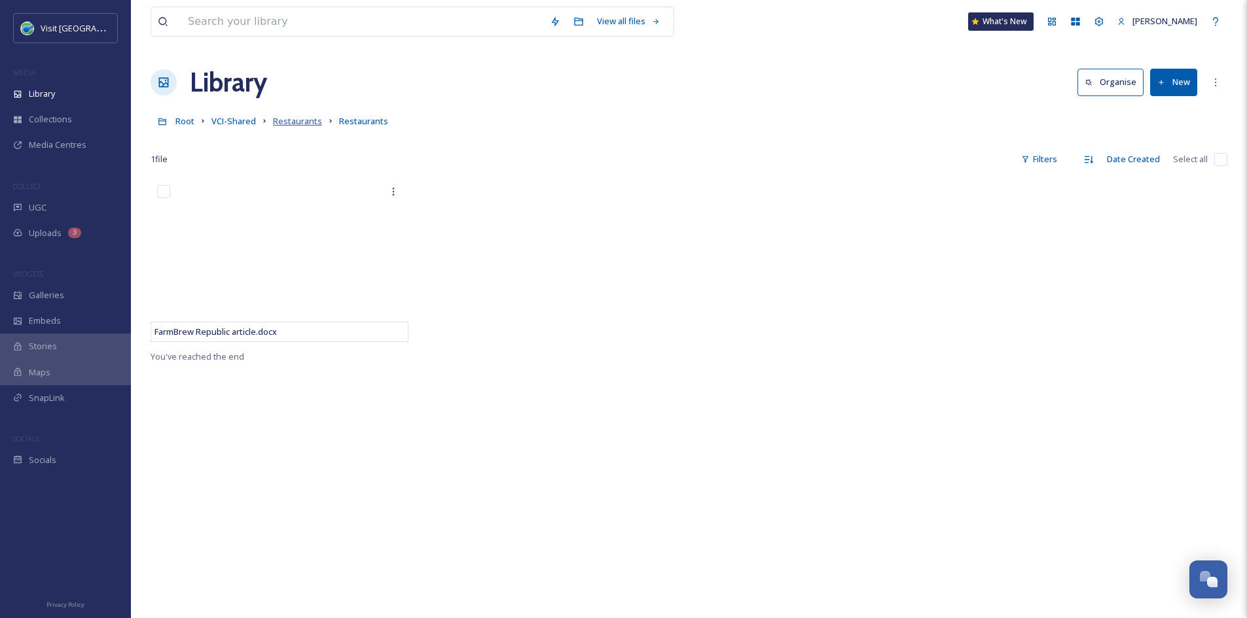
click at [294, 120] on span "Restaurants" at bounding box center [297, 121] width 49 height 12
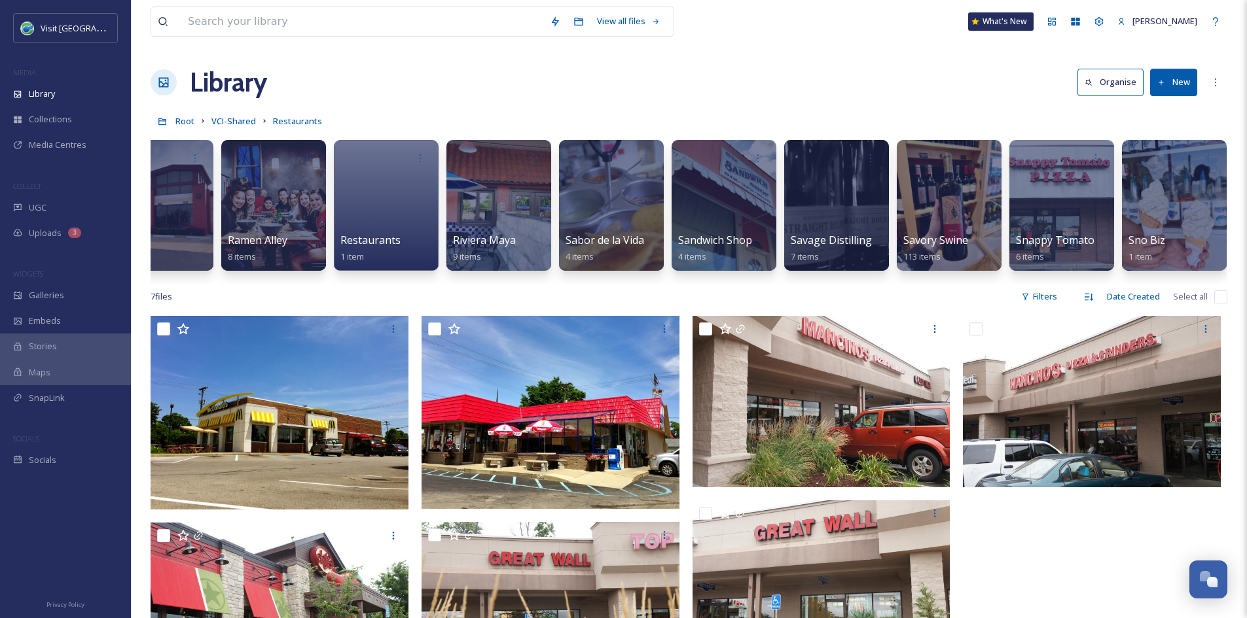
scroll to position [0, 7812]
click at [942, 230] on div at bounding box center [947, 205] width 107 height 133
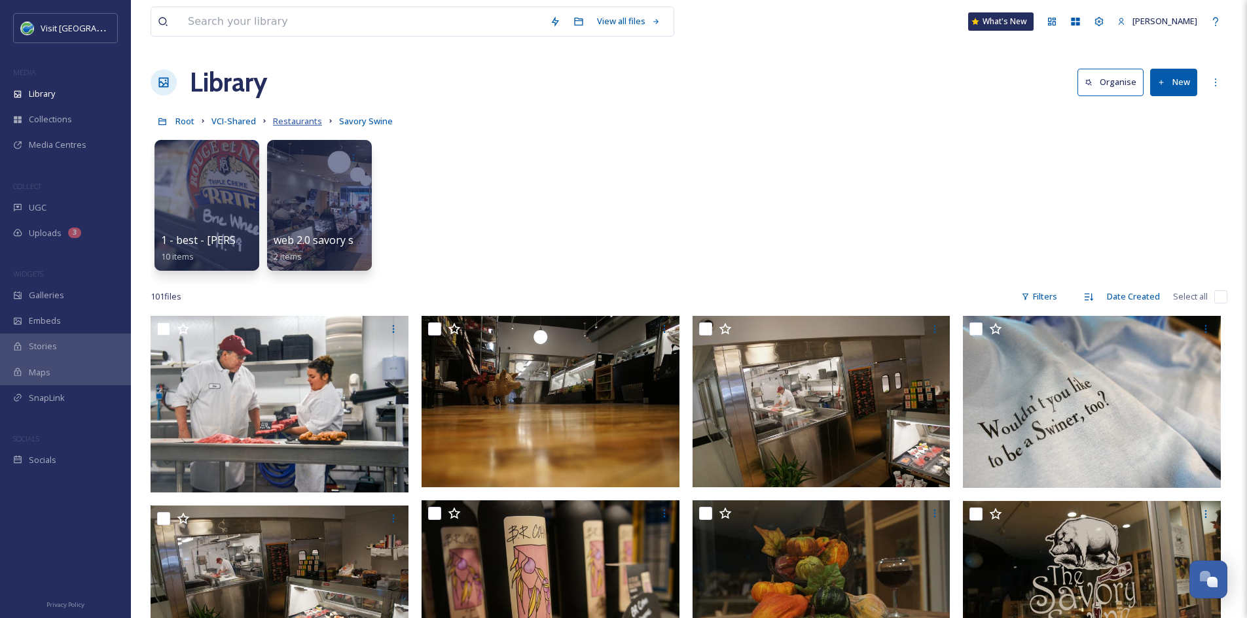
click at [307, 120] on span "Restaurants" at bounding box center [297, 121] width 49 height 12
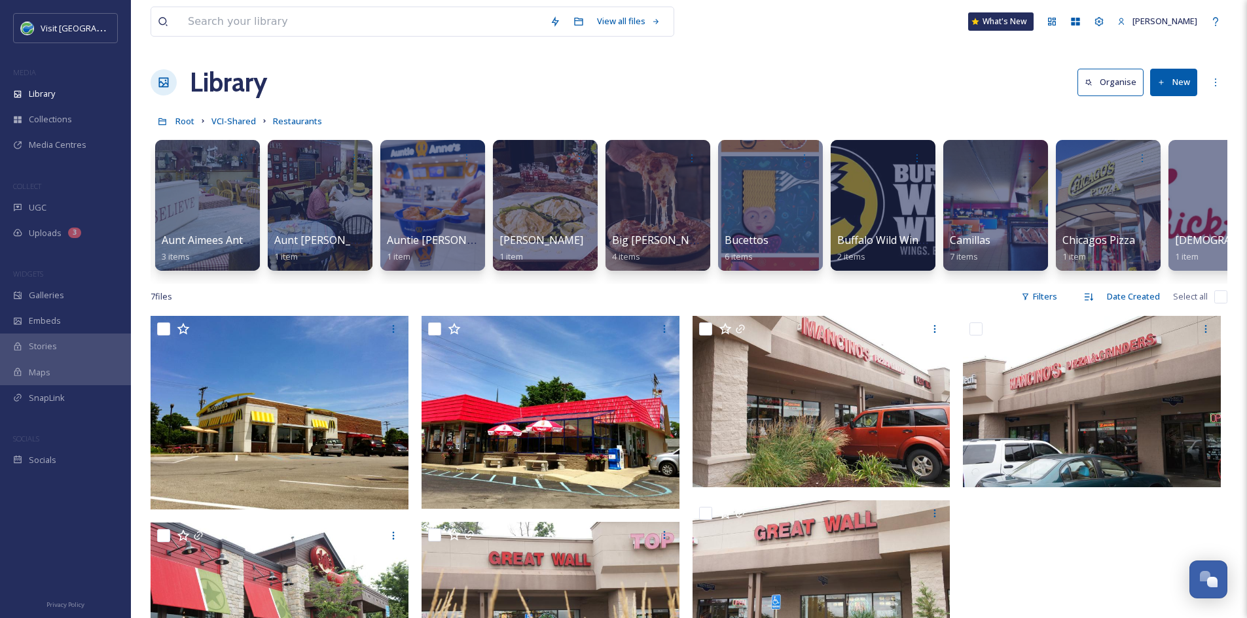
scroll to position [0, 900]
click at [241, 120] on span "VCI-Shared" at bounding box center [233, 121] width 44 height 12
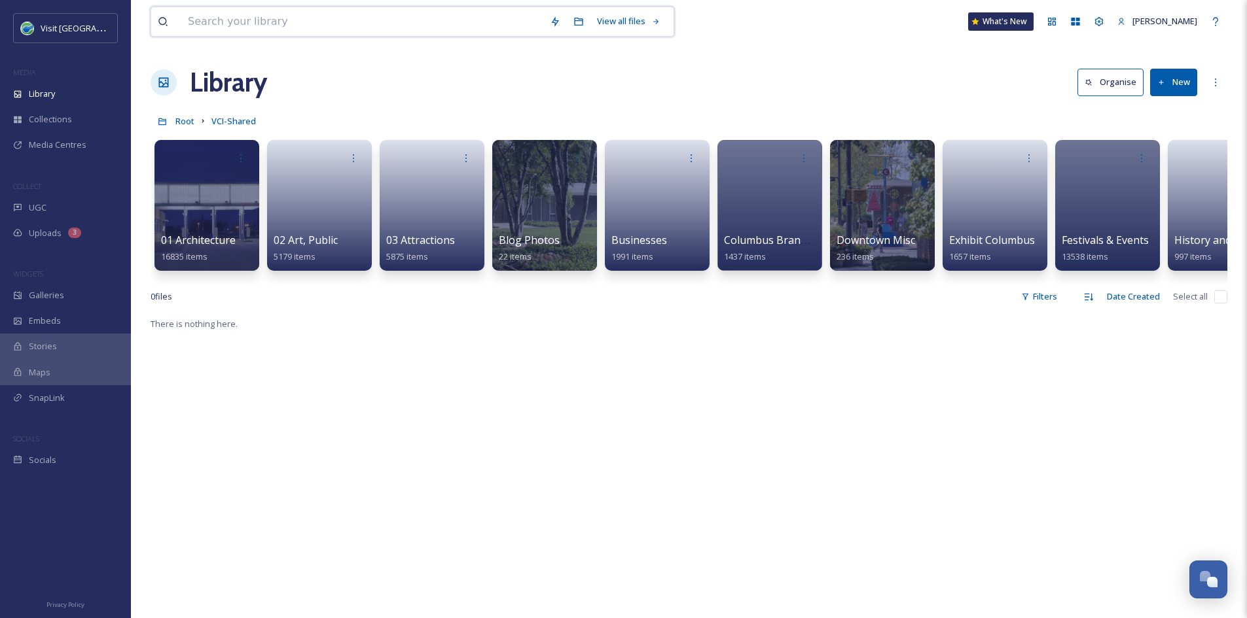
click at [323, 26] on input at bounding box center [362, 21] width 362 height 29
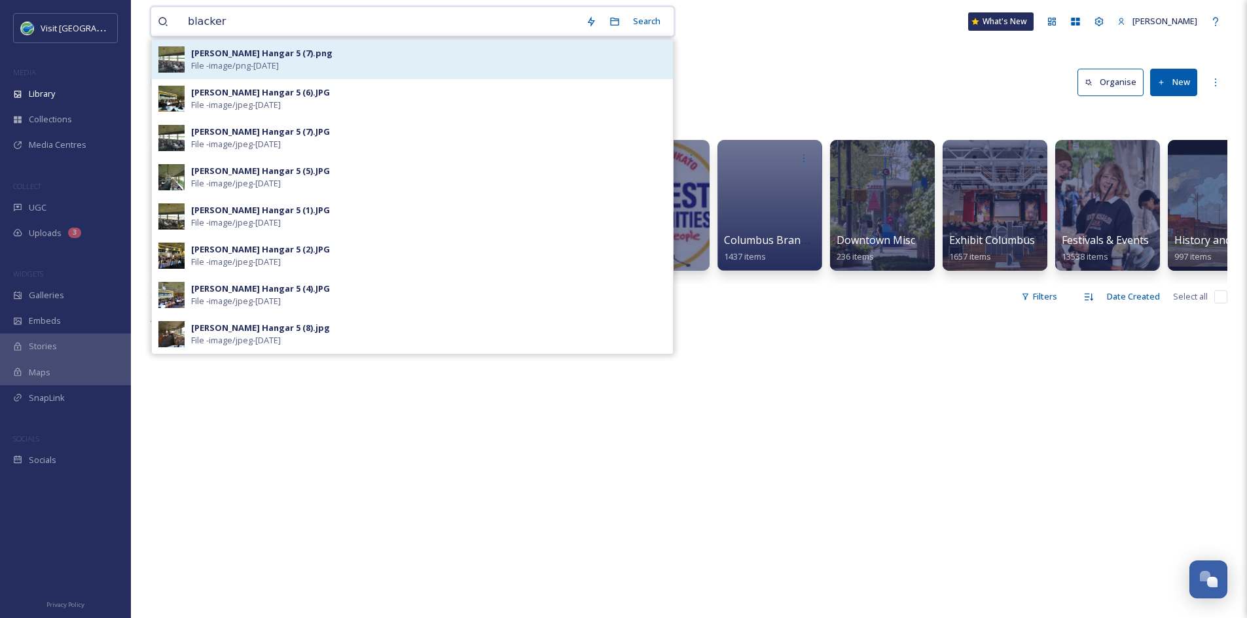
type input "blacker"
click at [268, 58] on div "[PERSON_NAME] Hangar 5 (7).png" at bounding box center [261, 53] width 141 height 12
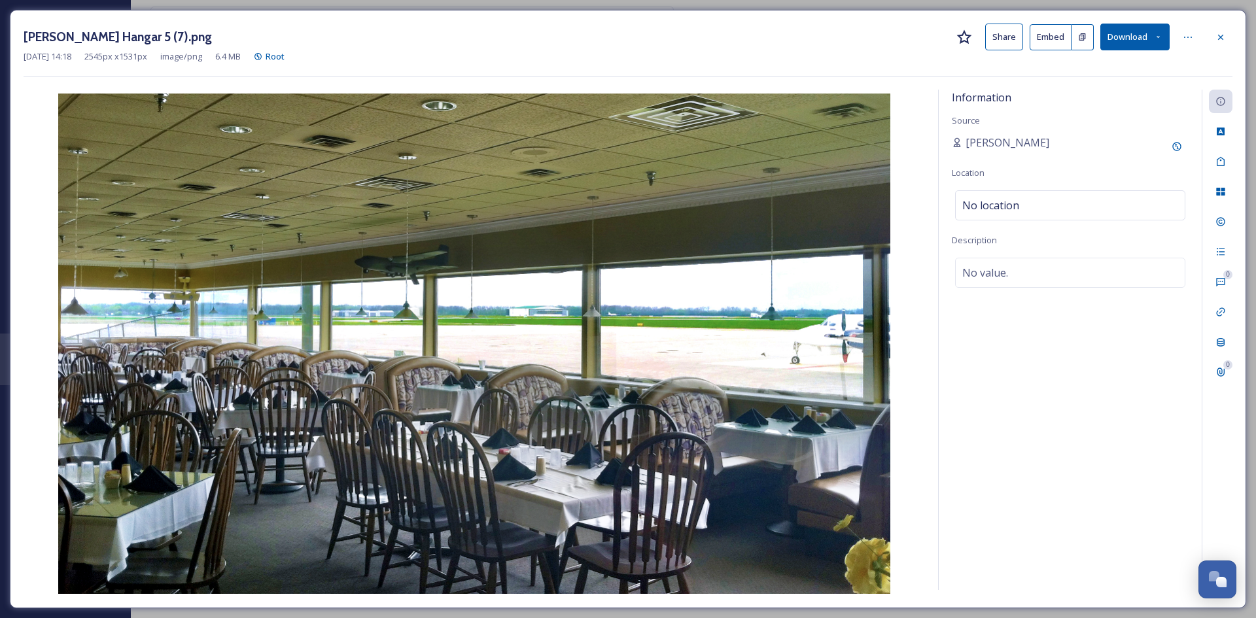
click at [1000, 39] on button "Share" at bounding box center [1004, 37] width 38 height 27
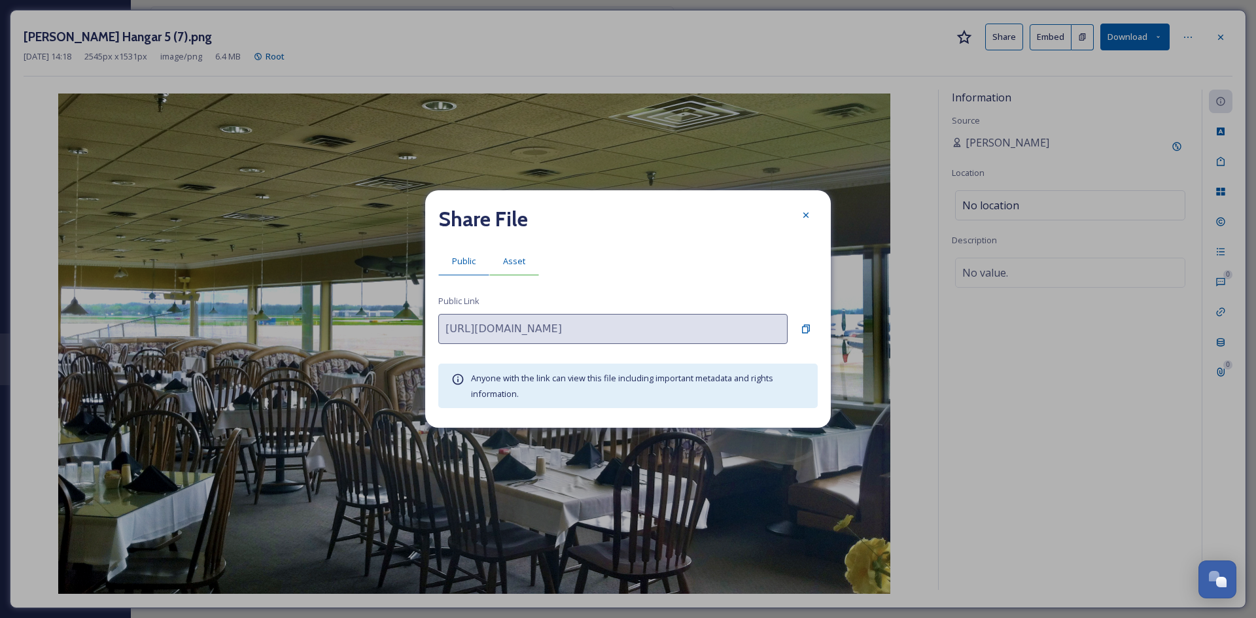
click at [529, 255] on div "Asset" at bounding box center [514, 261] width 50 height 27
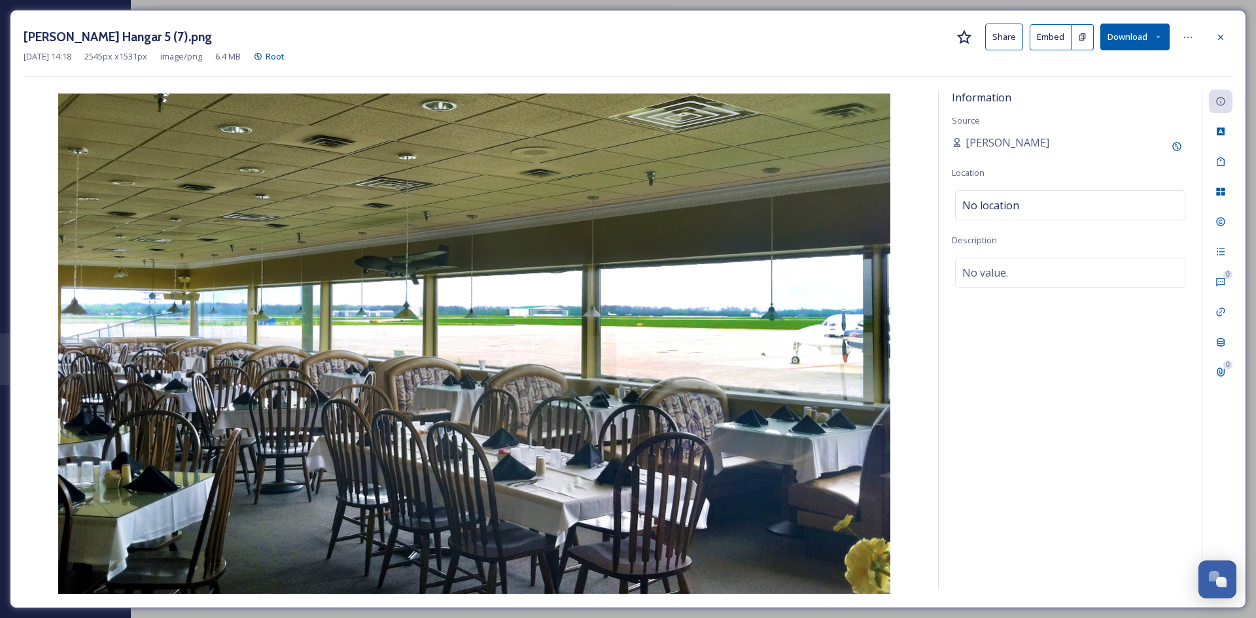
click at [1226, 40] on div at bounding box center [1221, 38] width 24 height 24
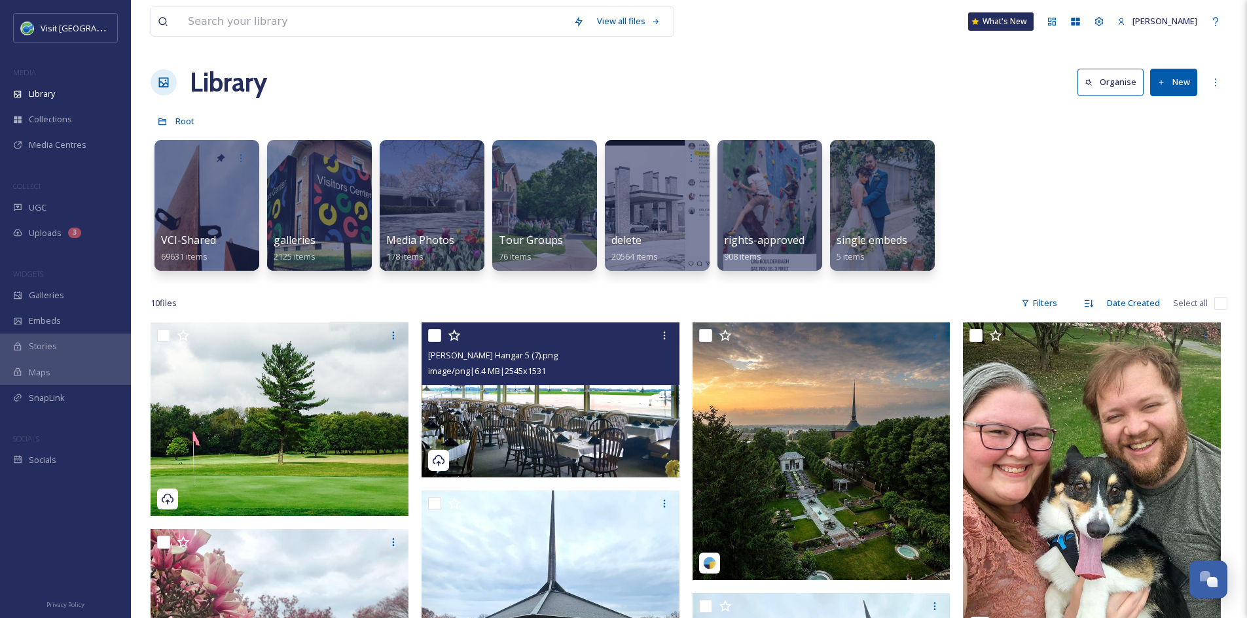
click at [570, 432] on img at bounding box center [550, 400] width 258 height 155
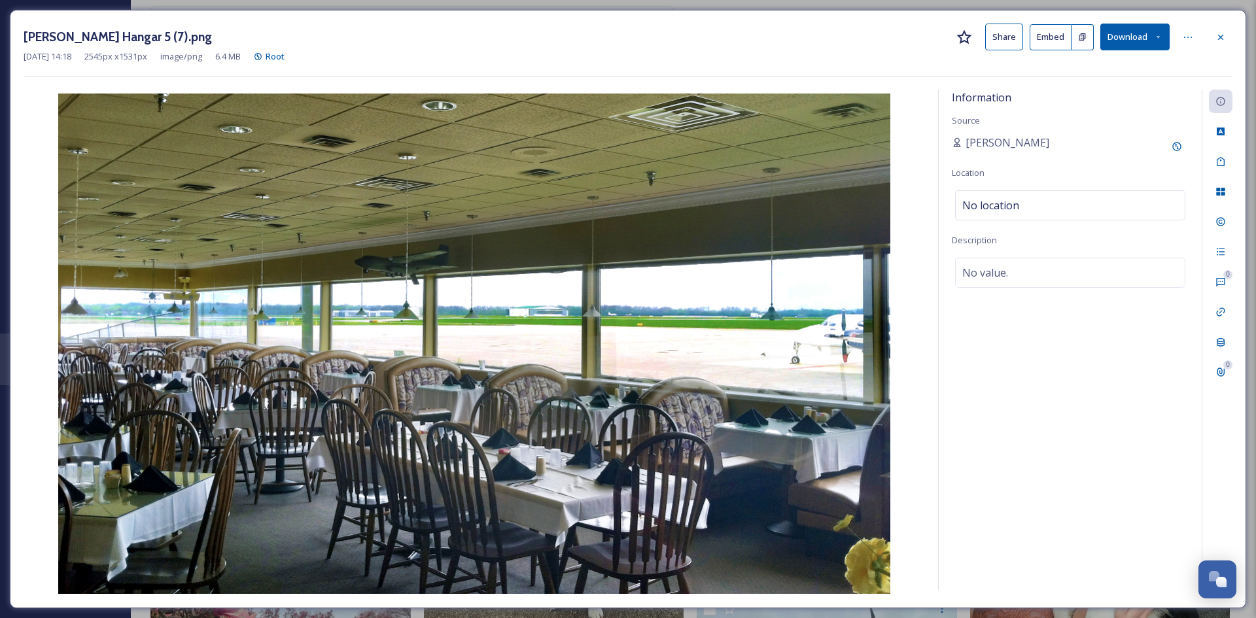
click at [995, 41] on button "Share" at bounding box center [1004, 37] width 38 height 27
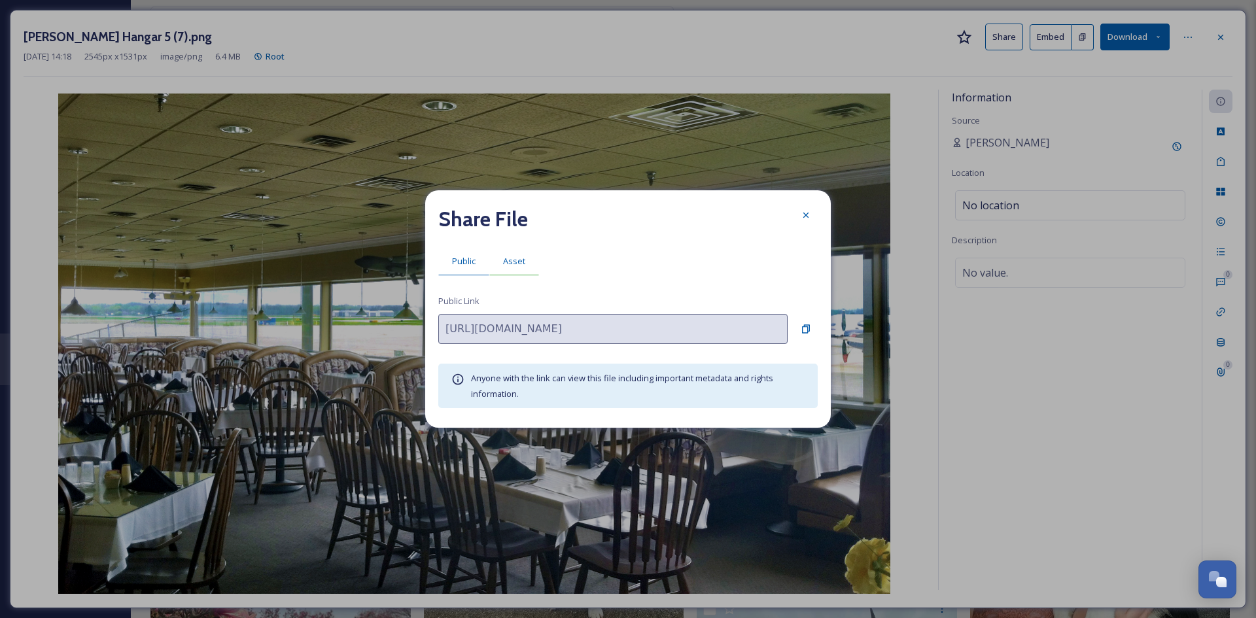
click at [512, 255] on span "Asset" at bounding box center [514, 261] width 22 height 12
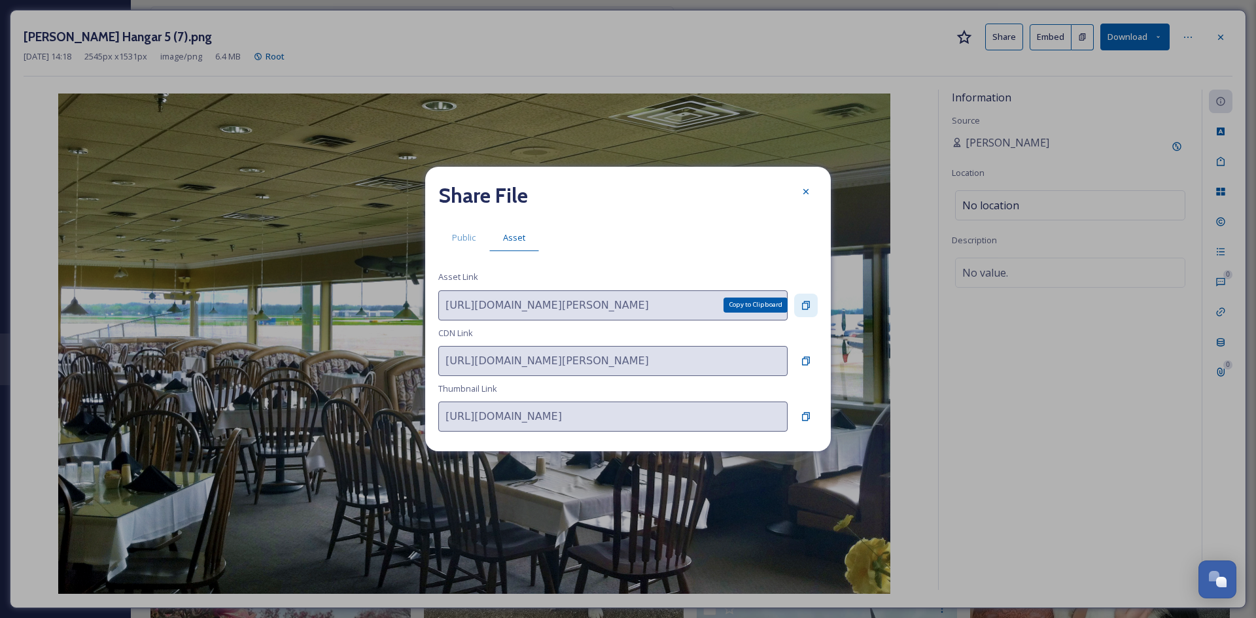
click at [796, 305] on div "Copy to Clipboard" at bounding box center [806, 306] width 24 height 24
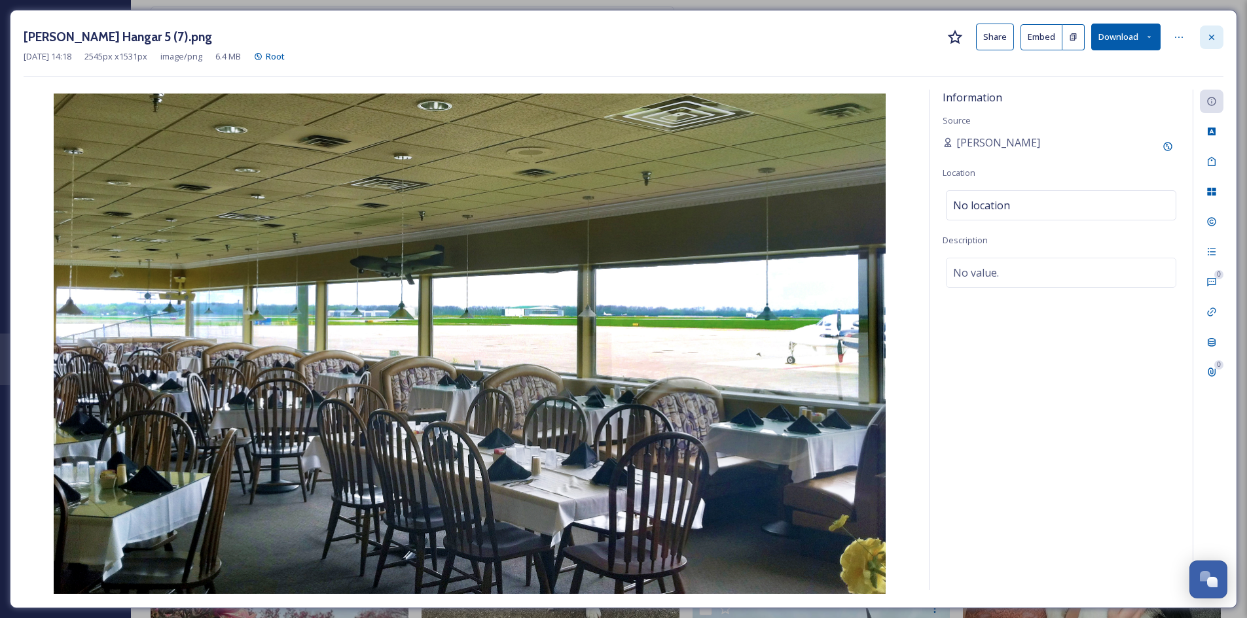
click at [1206, 37] on icon at bounding box center [1211, 37] width 10 height 10
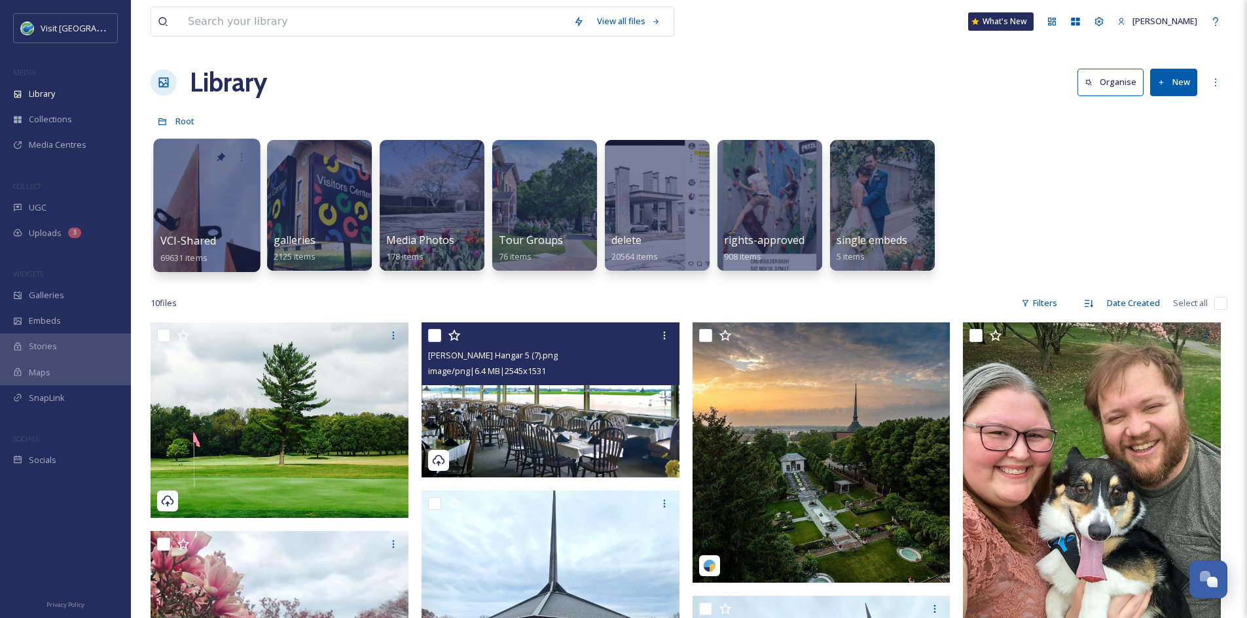
click at [221, 233] on div "VCI-Shared 69631 items" at bounding box center [207, 249] width 94 height 33
click at [198, 235] on span "VCI-Shared" at bounding box center [188, 241] width 56 height 14
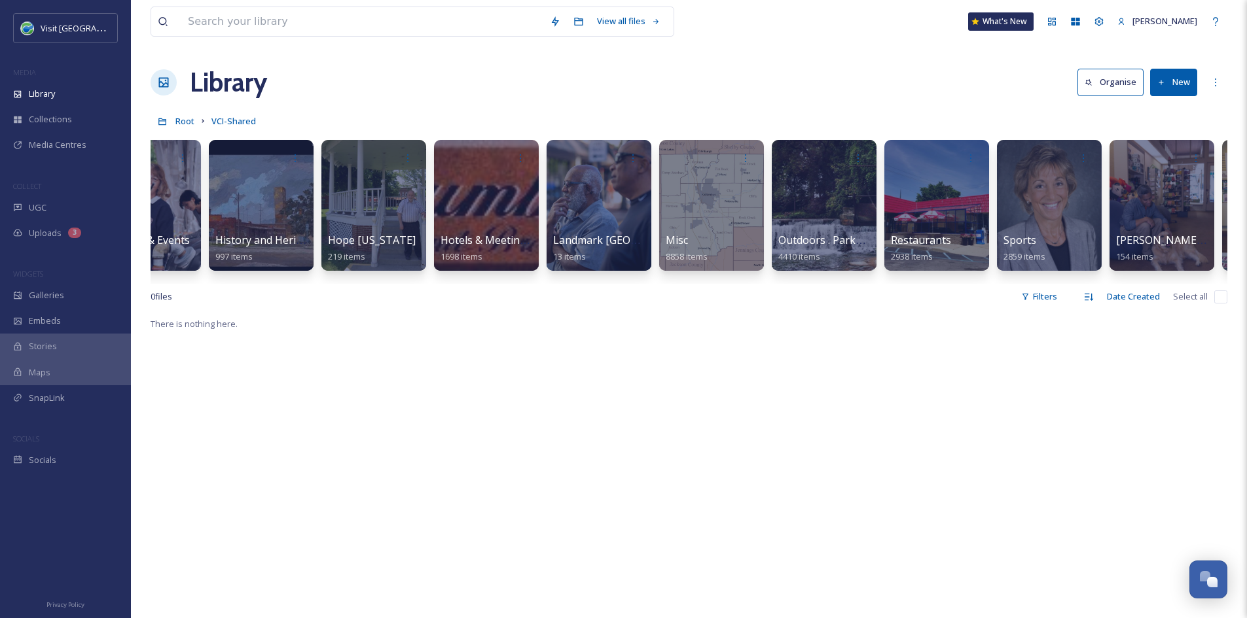
scroll to position [0, 959]
click at [908, 238] on span "Restaurants" at bounding box center [920, 241] width 62 height 14
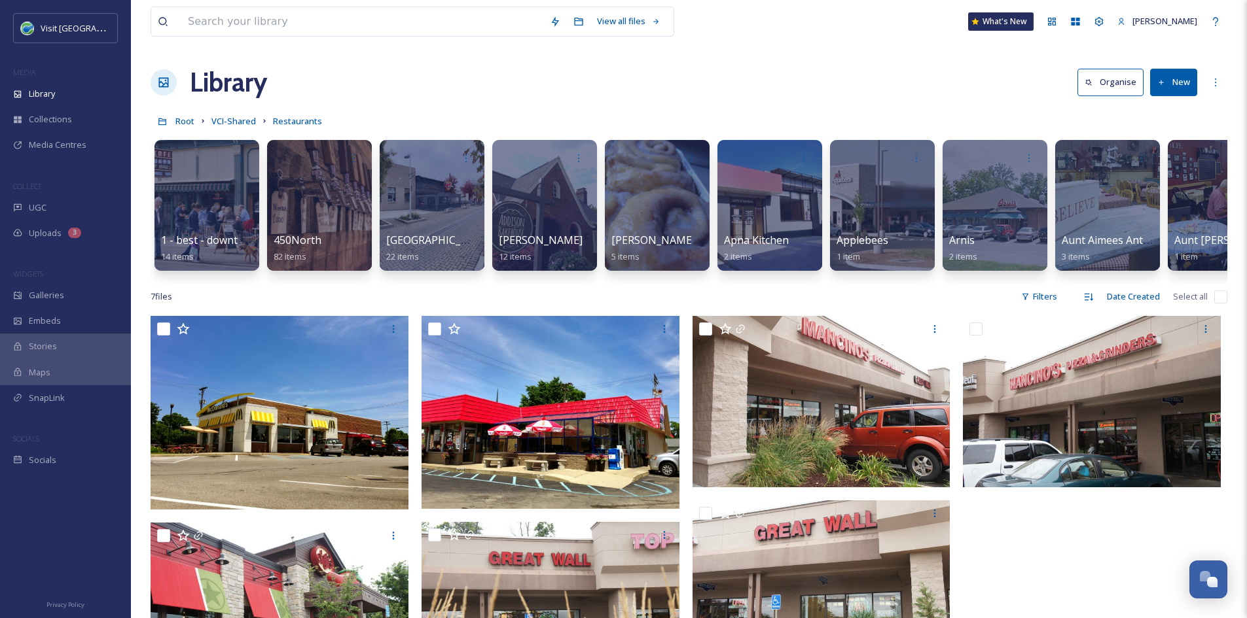
click at [1166, 78] on button "New" at bounding box center [1173, 82] width 47 height 27
click at [1171, 168] on div "Folder" at bounding box center [1159, 164] width 74 height 26
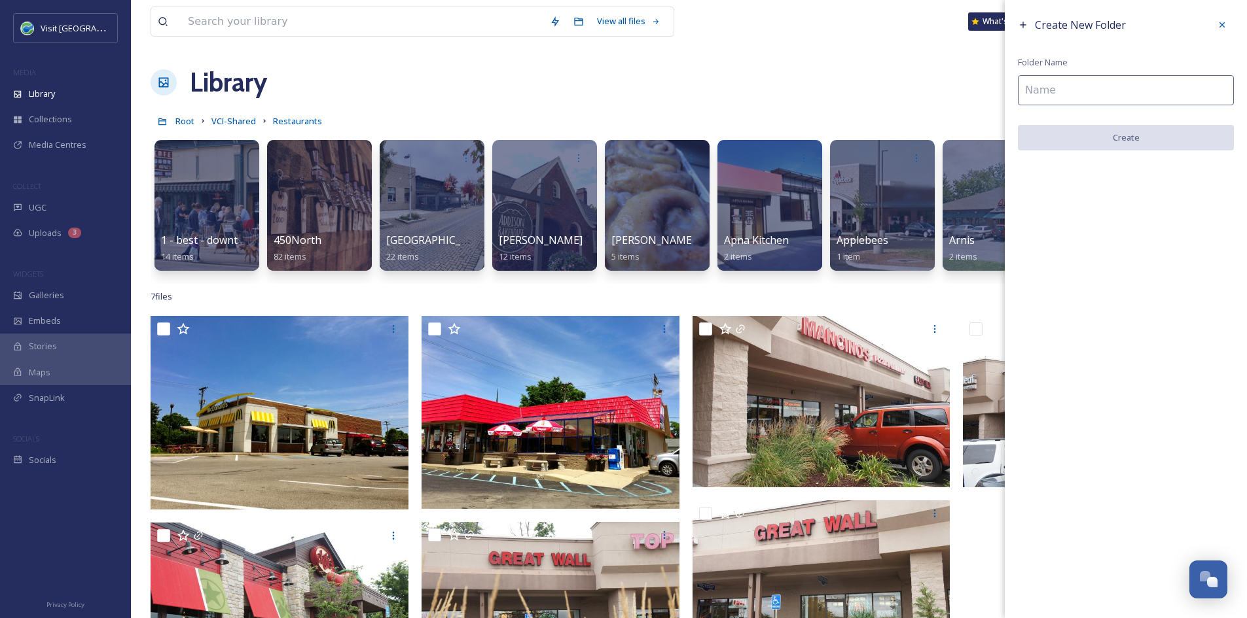
click at [1053, 88] on input at bounding box center [1125, 90] width 216 height 30
paste input "Sojourn Café"
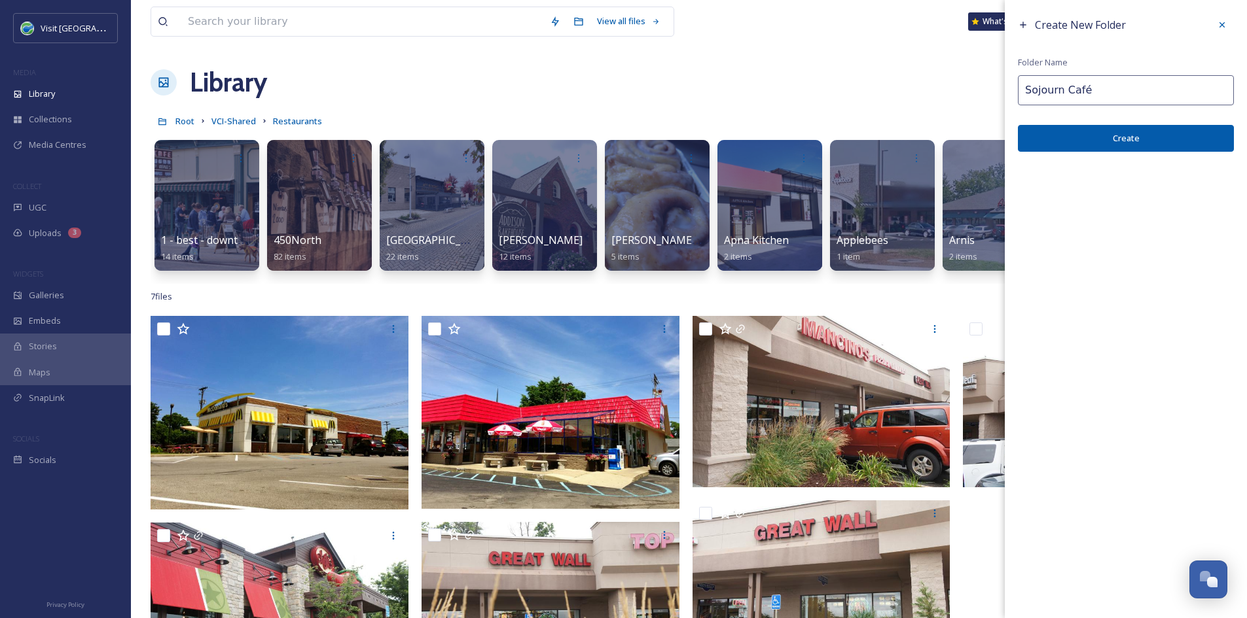
type input "Sojourn Café"
click at [1090, 140] on button "Create" at bounding box center [1125, 138] width 216 height 27
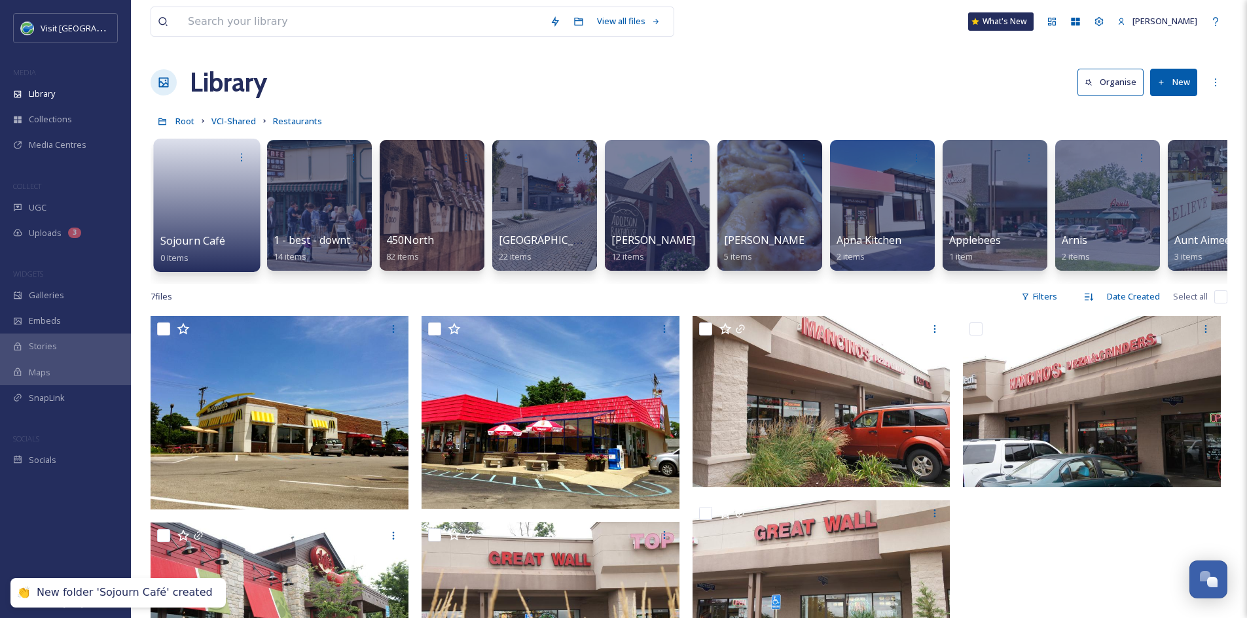
click at [194, 221] on link at bounding box center [207, 200] width 94 height 63
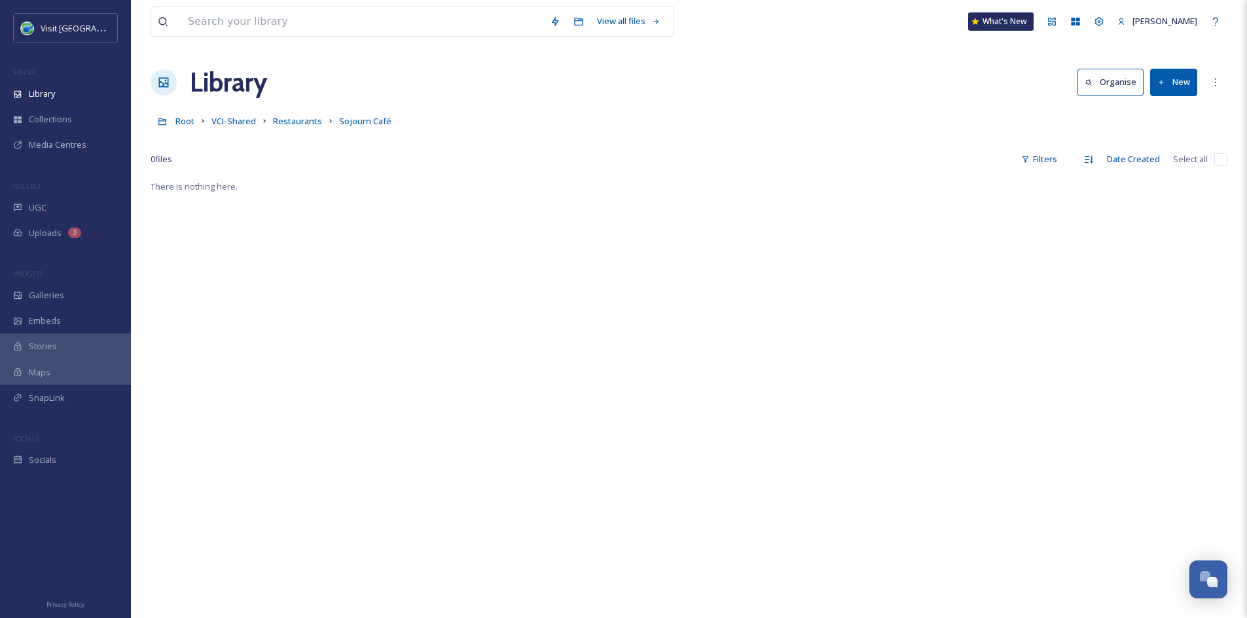
click at [1165, 86] on button "New" at bounding box center [1173, 82] width 47 height 27
click at [1166, 115] on span "File Upload" at bounding box center [1167, 113] width 43 height 12
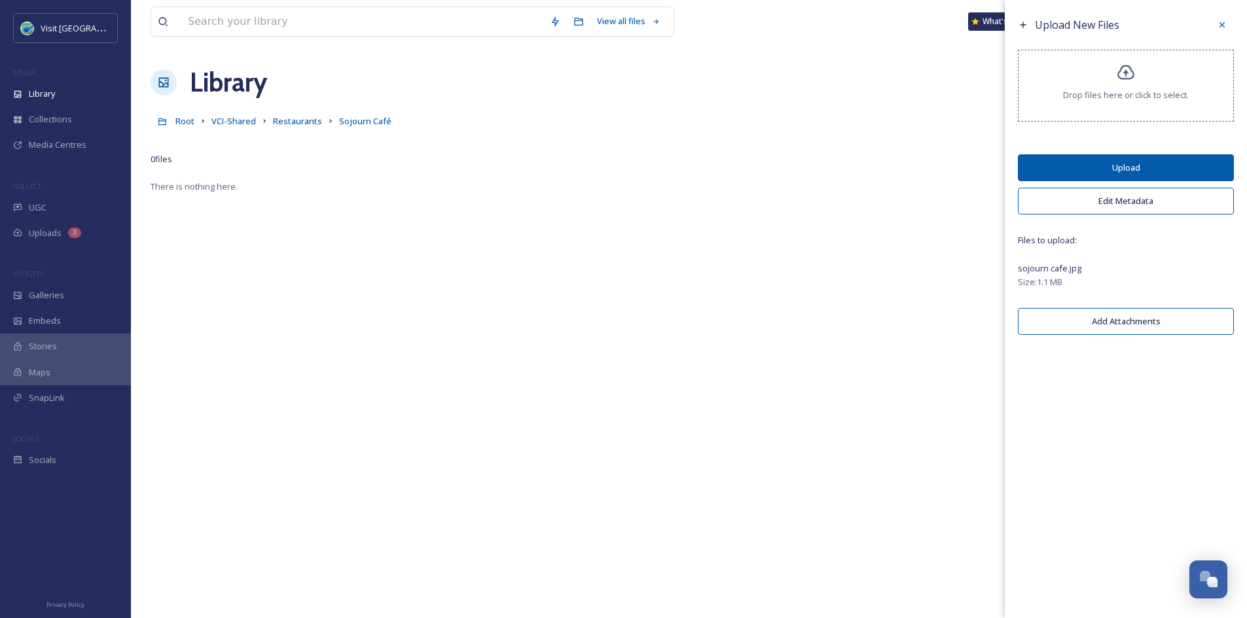
click at [1164, 165] on button "Upload" at bounding box center [1125, 167] width 216 height 27
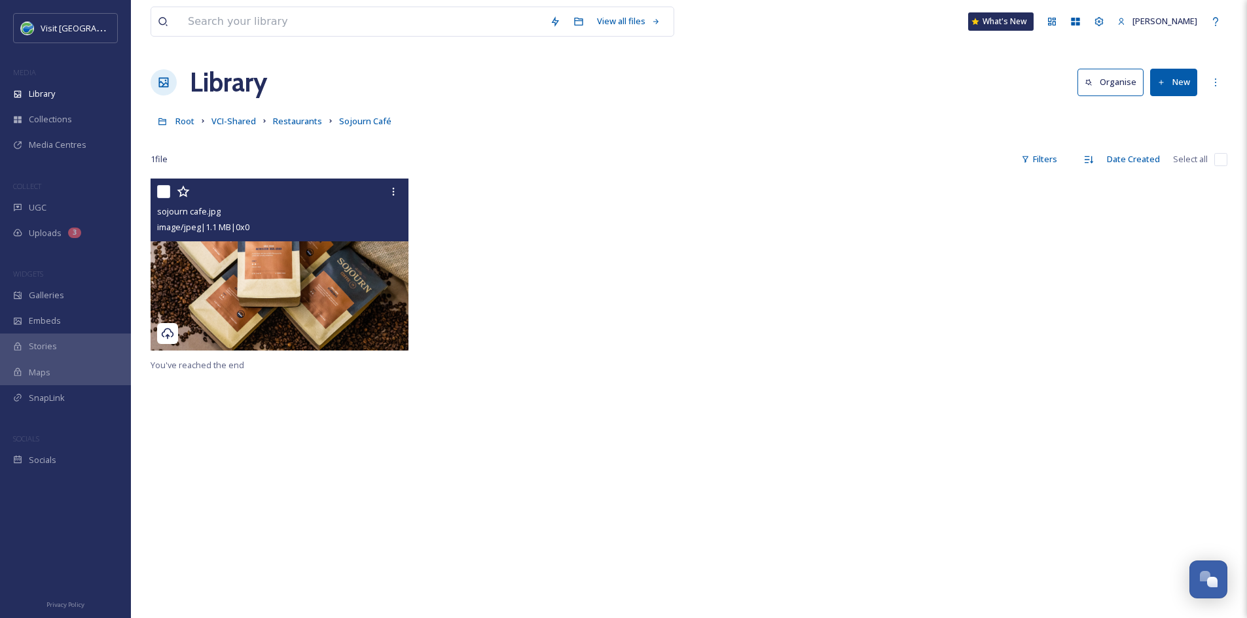
click at [323, 283] on img at bounding box center [279, 265] width 258 height 172
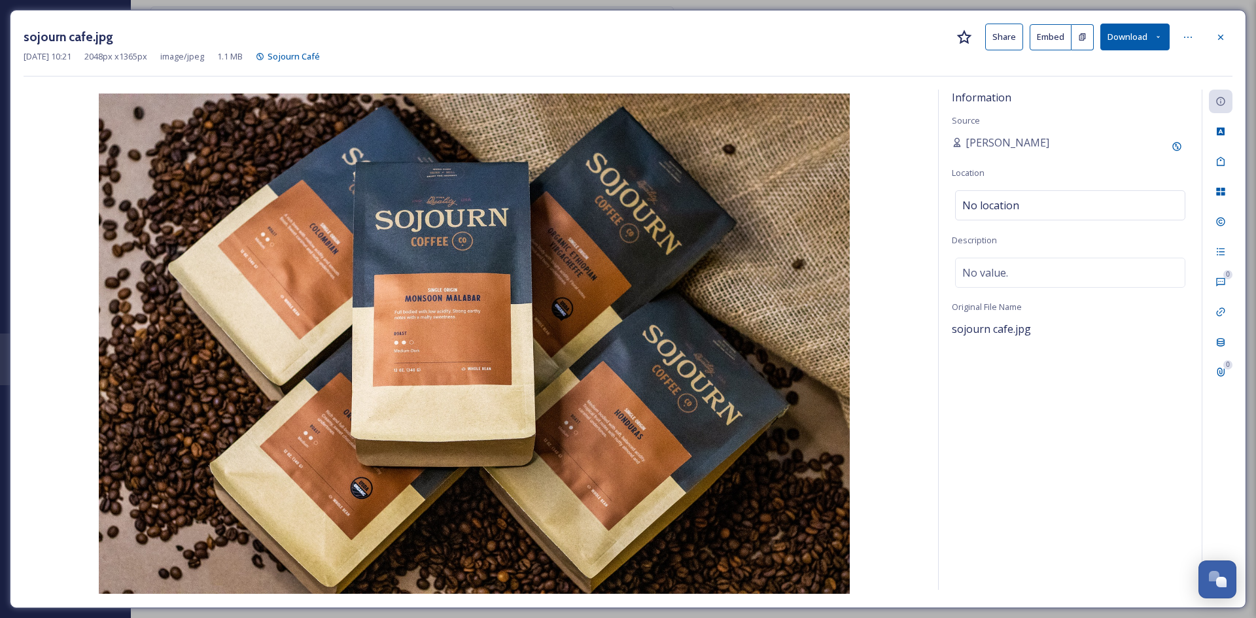
click at [1000, 36] on button "Share" at bounding box center [1004, 37] width 38 height 27
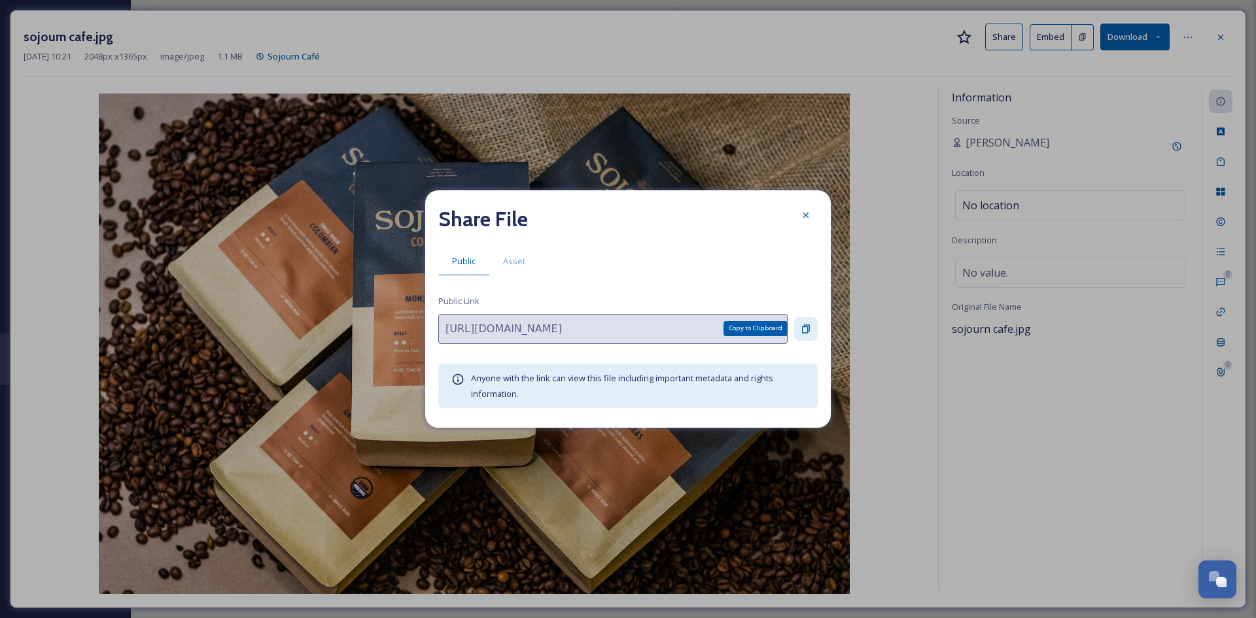
click at [812, 330] on div "Copy to Clipboard" at bounding box center [806, 329] width 24 height 24
click at [801, 217] on icon at bounding box center [806, 215] width 10 height 10
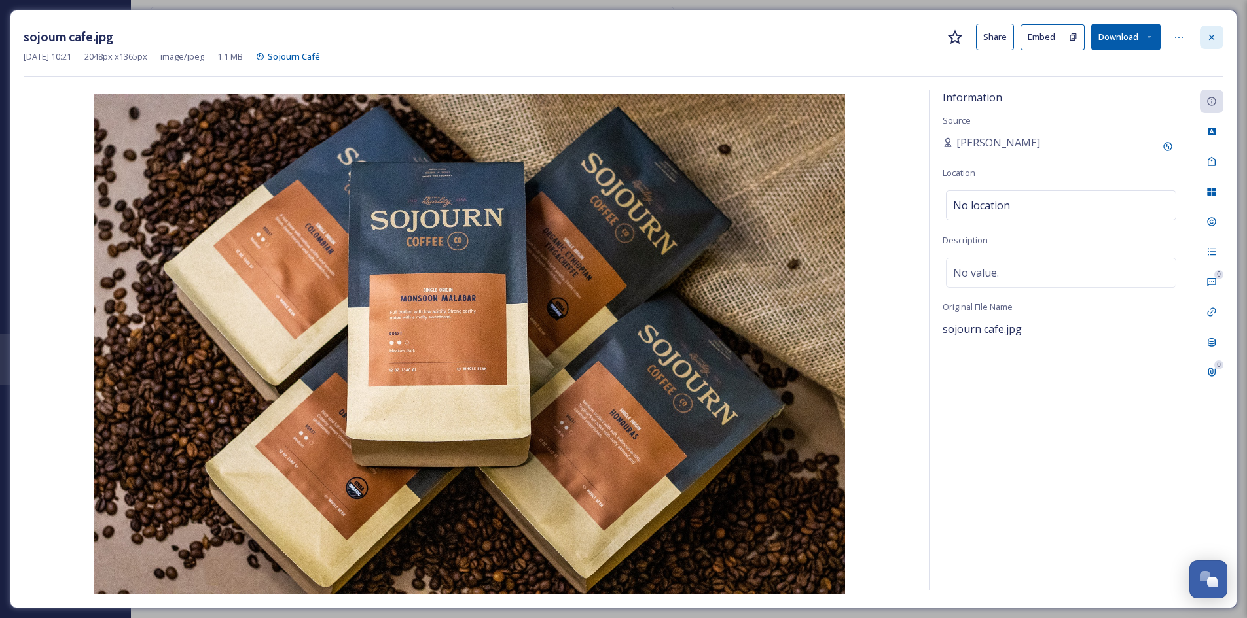
click at [1214, 41] on icon at bounding box center [1211, 37] width 10 height 10
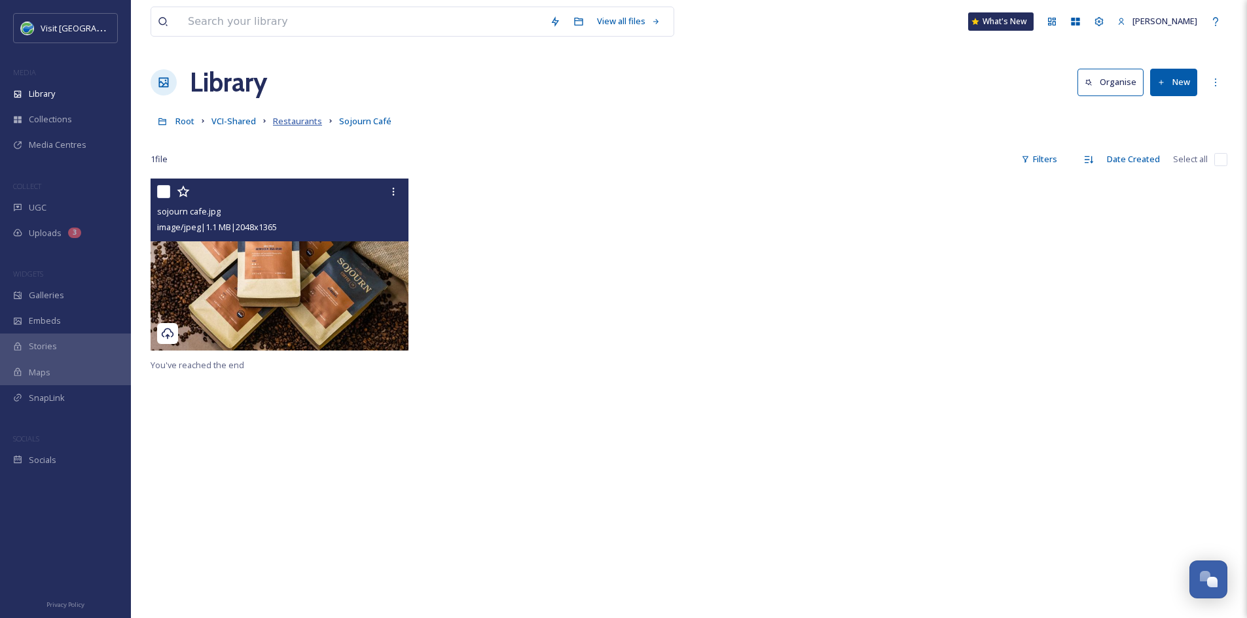
click at [299, 116] on span "Restaurants" at bounding box center [297, 121] width 49 height 12
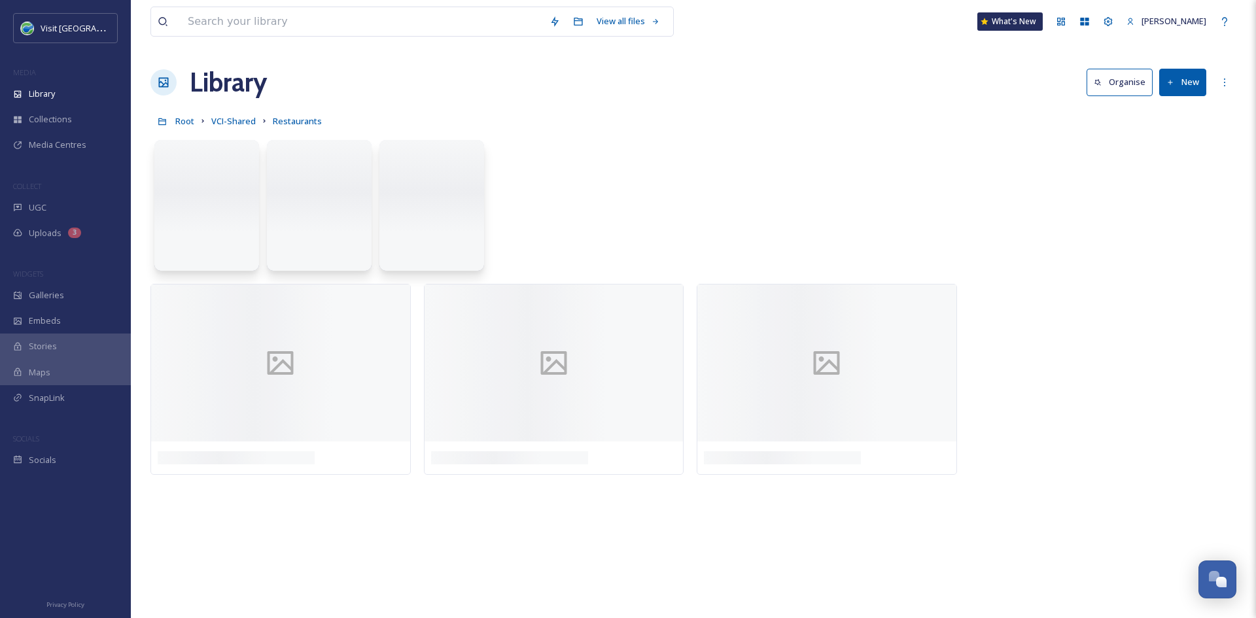
click at [1185, 77] on button "New" at bounding box center [1182, 82] width 47 height 27
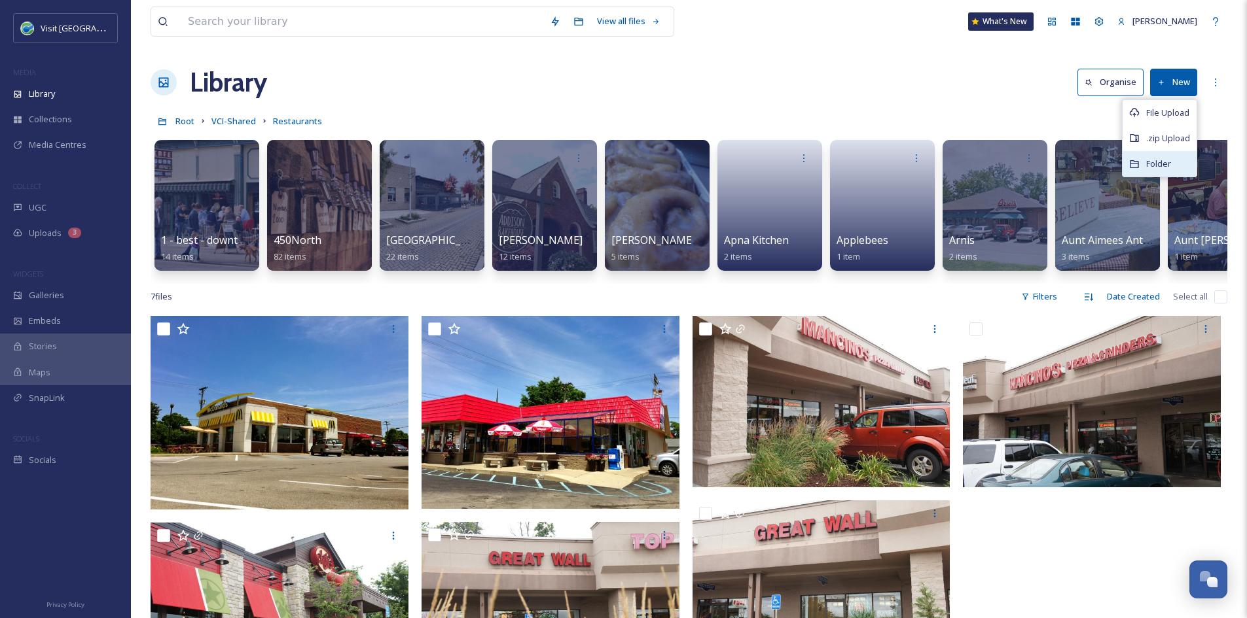
click at [1165, 169] on span "Folder" at bounding box center [1158, 164] width 25 height 12
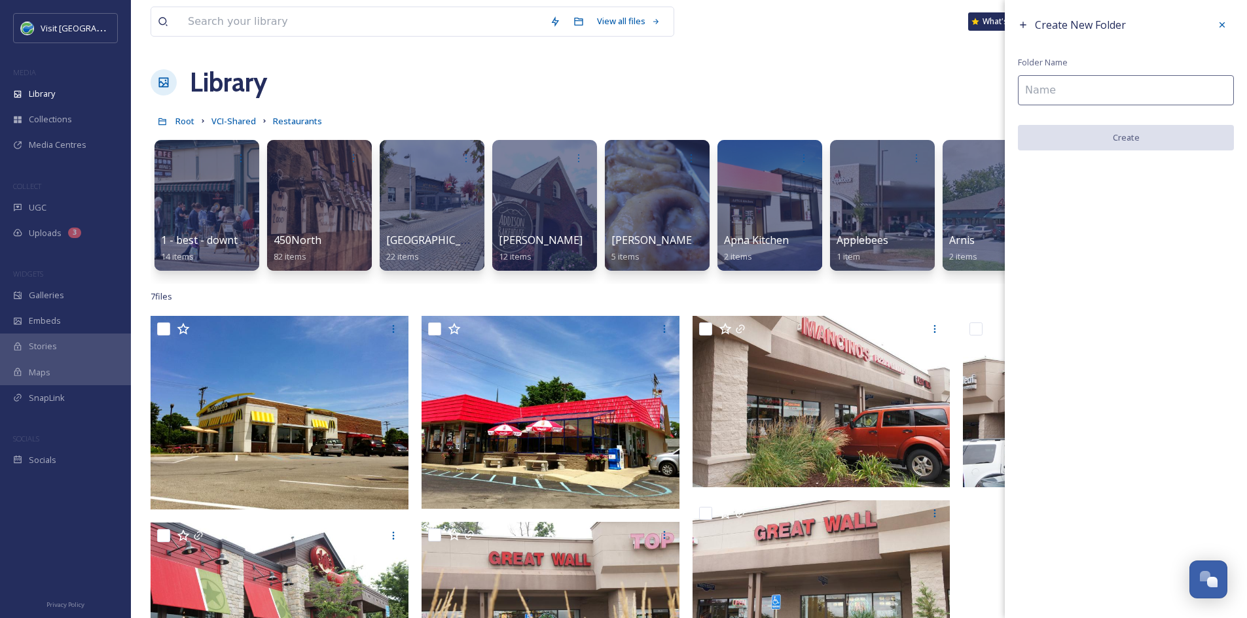
click at [1113, 93] on input at bounding box center [1125, 90] width 216 height 30
click at [1053, 87] on input at bounding box center [1125, 90] width 216 height 30
paste input "YoYo [PERSON_NAME]"
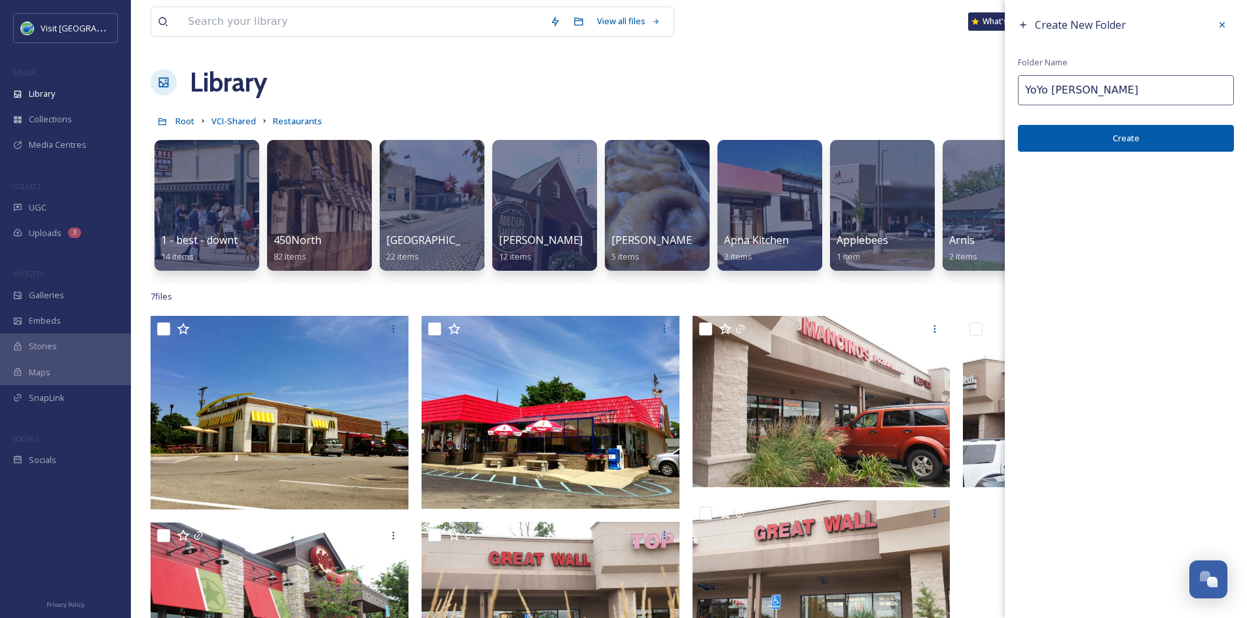
type input "YoYo [PERSON_NAME]"
click at [1066, 137] on button "Create" at bounding box center [1125, 138] width 216 height 27
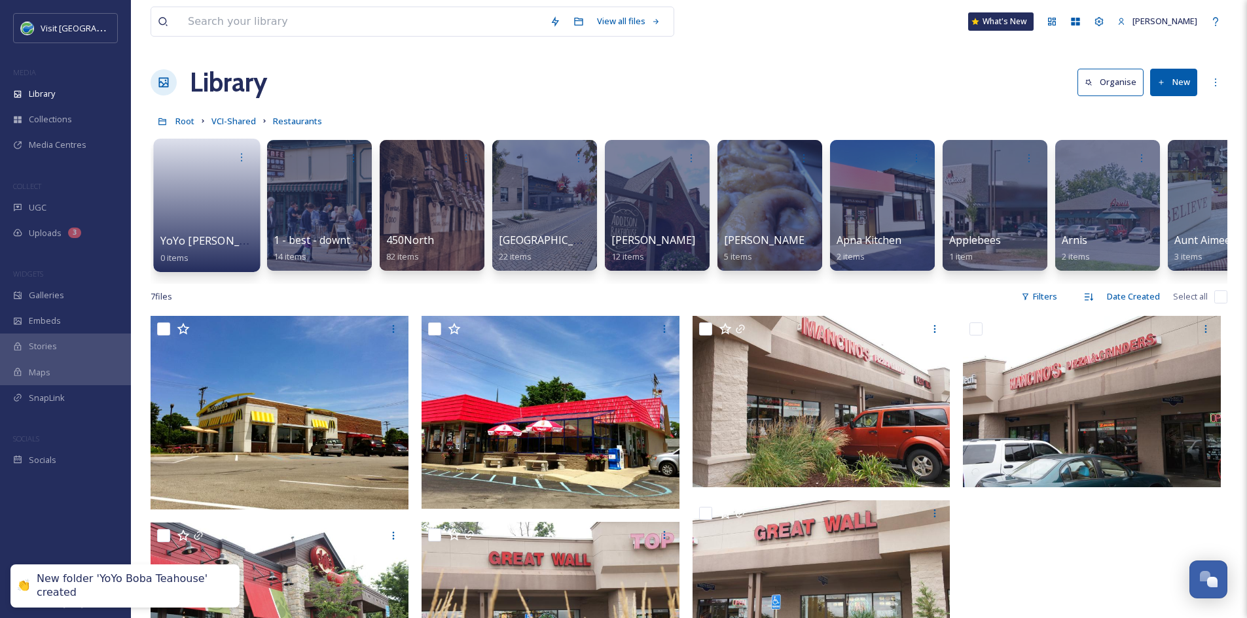
click at [209, 202] on link at bounding box center [207, 200] width 94 height 63
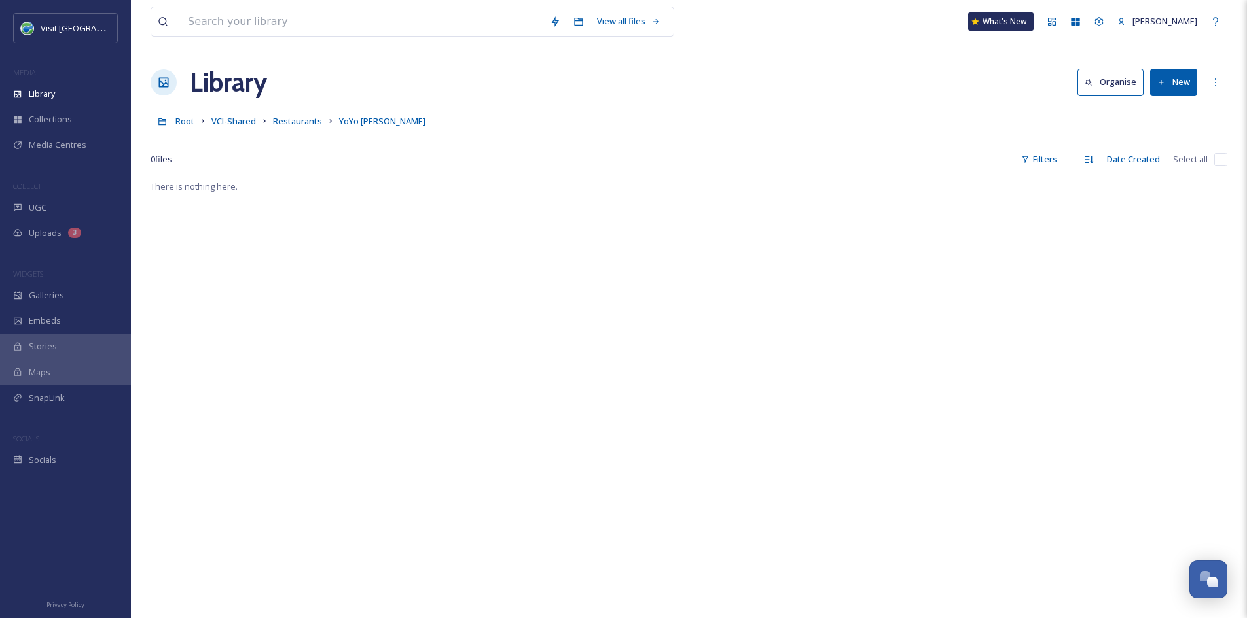
click at [1176, 80] on button "New" at bounding box center [1173, 82] width 47 height 27
click at [1156, 117] on span "File Upload" at bounding box center [1167, 113] width 43 height 12
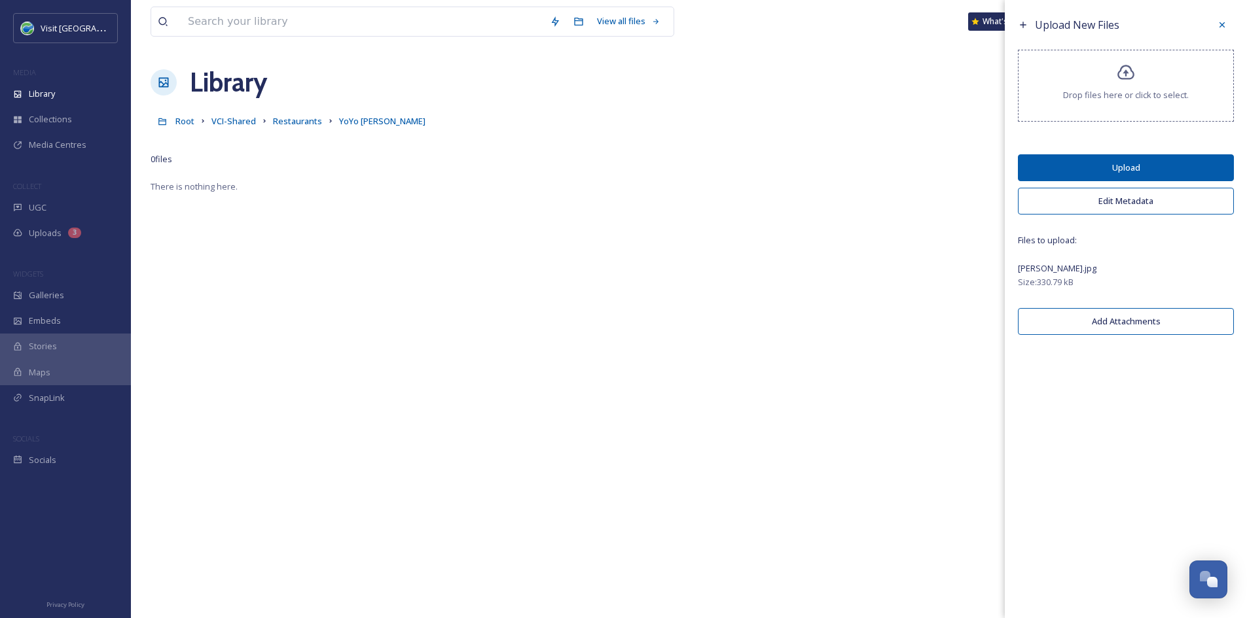
click at [1123, 162] on button "Upload" at bounding box center [1125, 167] width 216 height 27
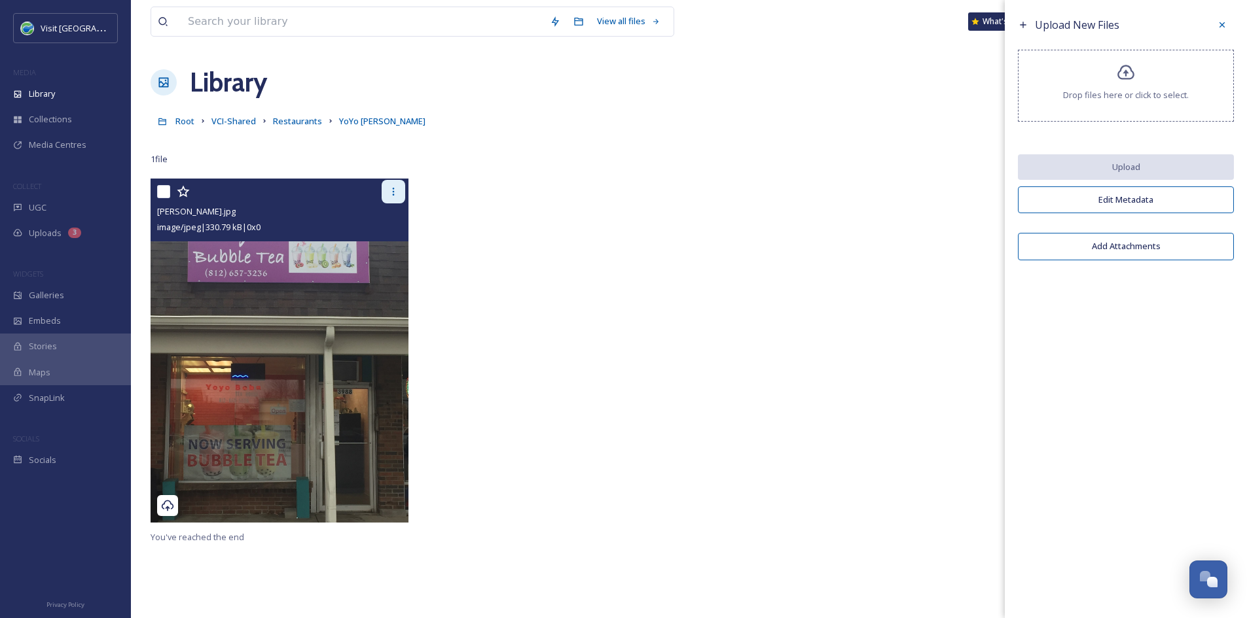
click at [395, 189] on icon at bounding box center [393, 191] width 10 height 10
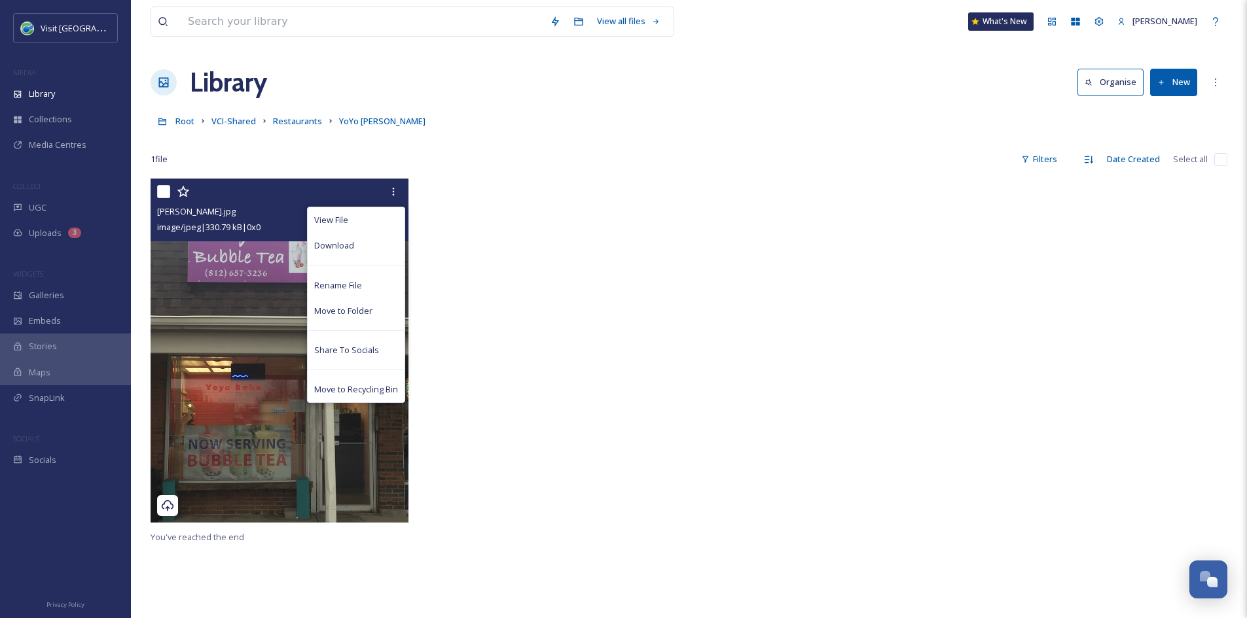
click at [238, 330] on img at bounding box center [279, 351] width 258 height 344
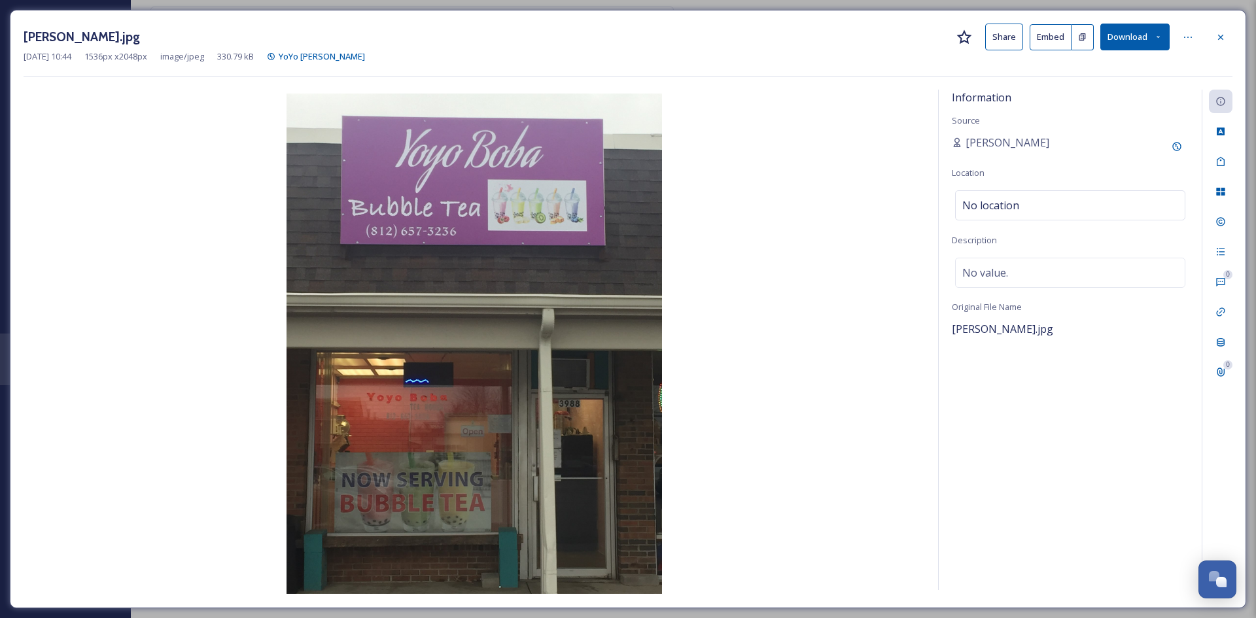
click at [1028, 35] on div "[PERSON_NAME].jpg Share Embed Download" at bounding box center [628, 37] width 1209 height 27
click at [999, 26] on button "Share" at bounding box center [1004, 37] width 38 height 27
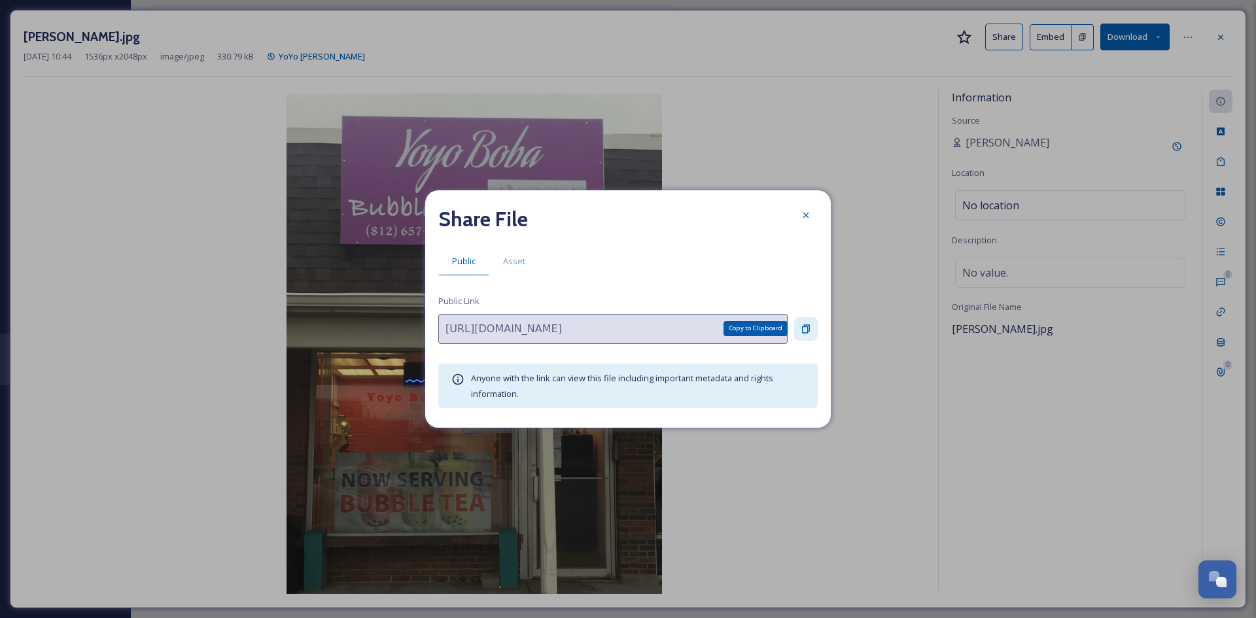
click at [808, 331] on icon at bounding box center [806, 329] width 8 height 9
click at [804, 213] on icon at bounding box center [806, 215] width 5 height 5
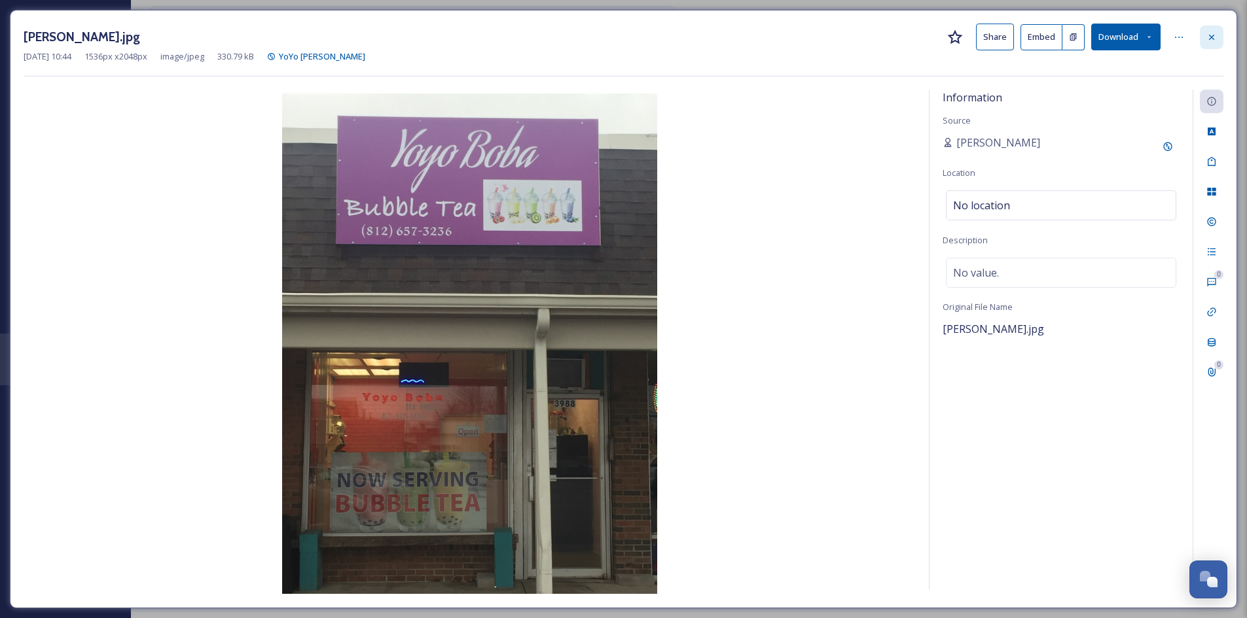
click at [1210, 32] on icon at bounding box center [1211, 37] width 10 height 10
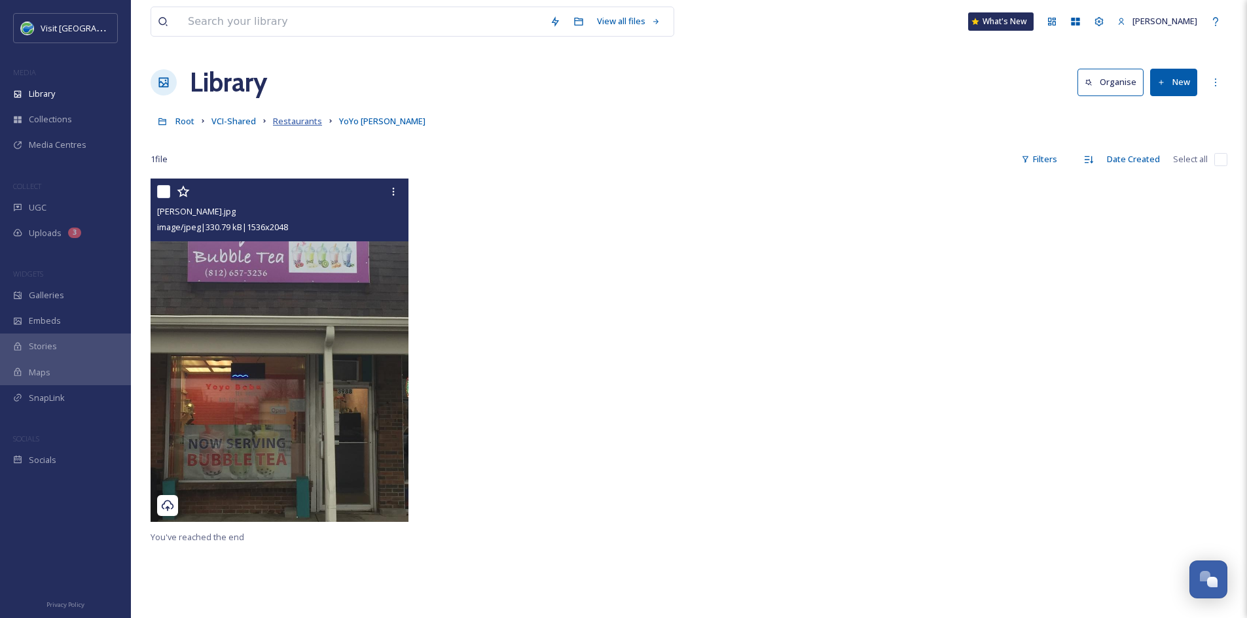
click at [293, 122] on span "Restaurants" at bounding box center [297, 121] width 49 height 12
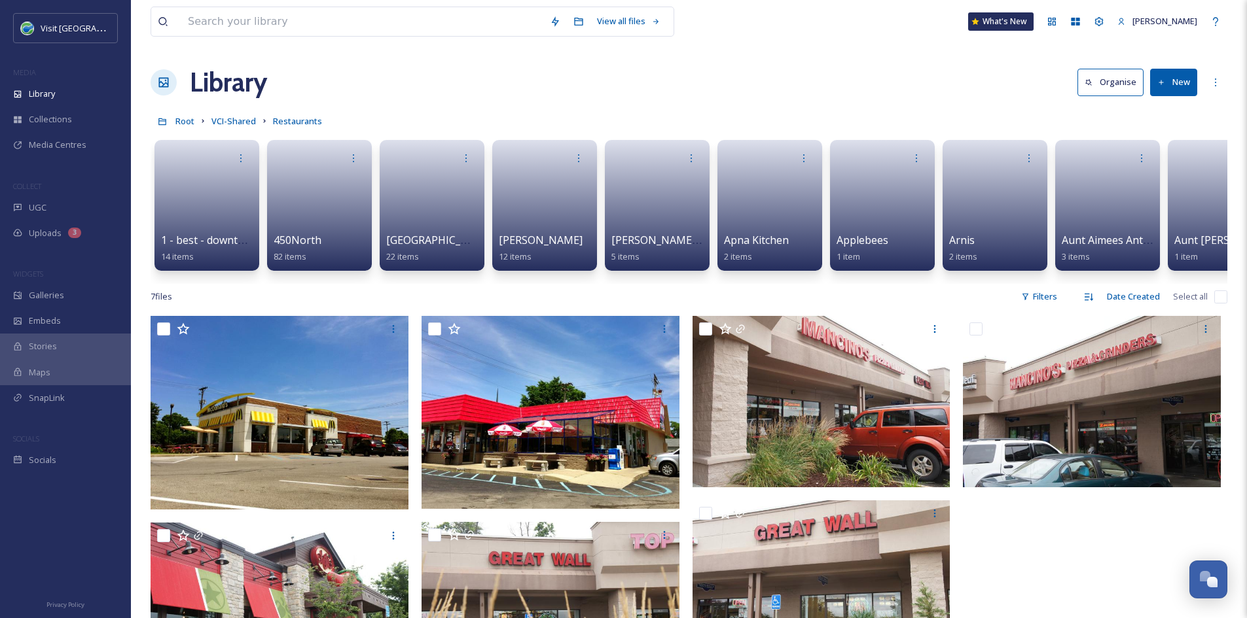
click at [1175, 86] on button "New" at bounding box center [1173, 82] width 47 height 27
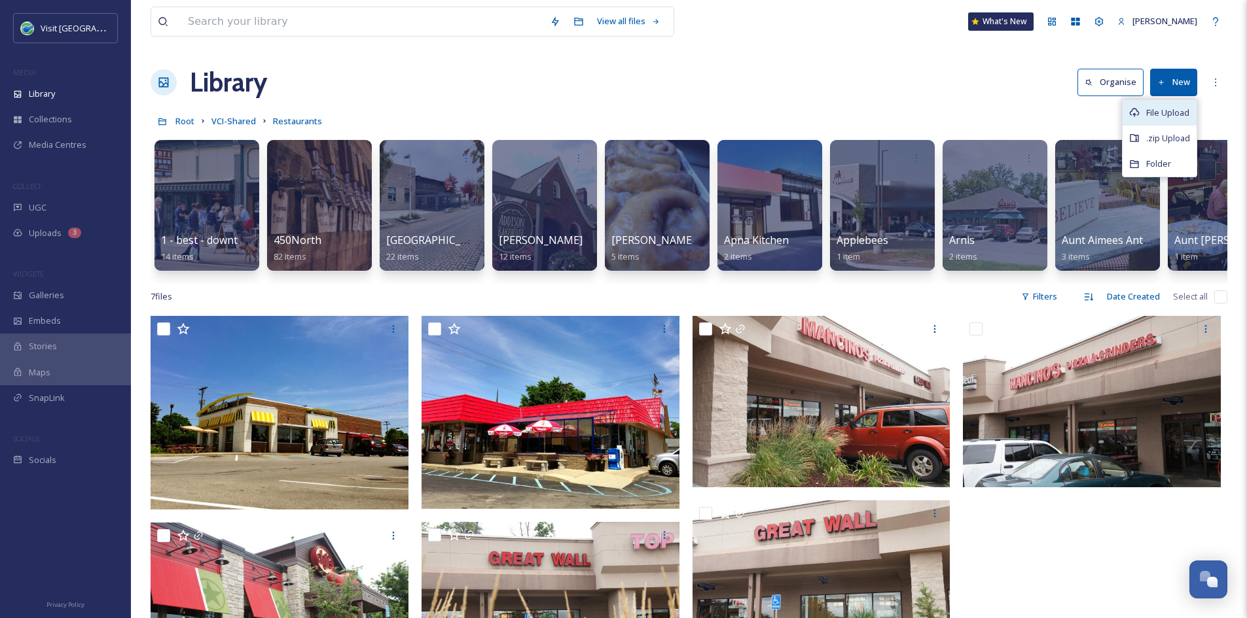
click at [1140, 113] on div "File Upload" at bounding box center [1159, 113] width 74 height 26
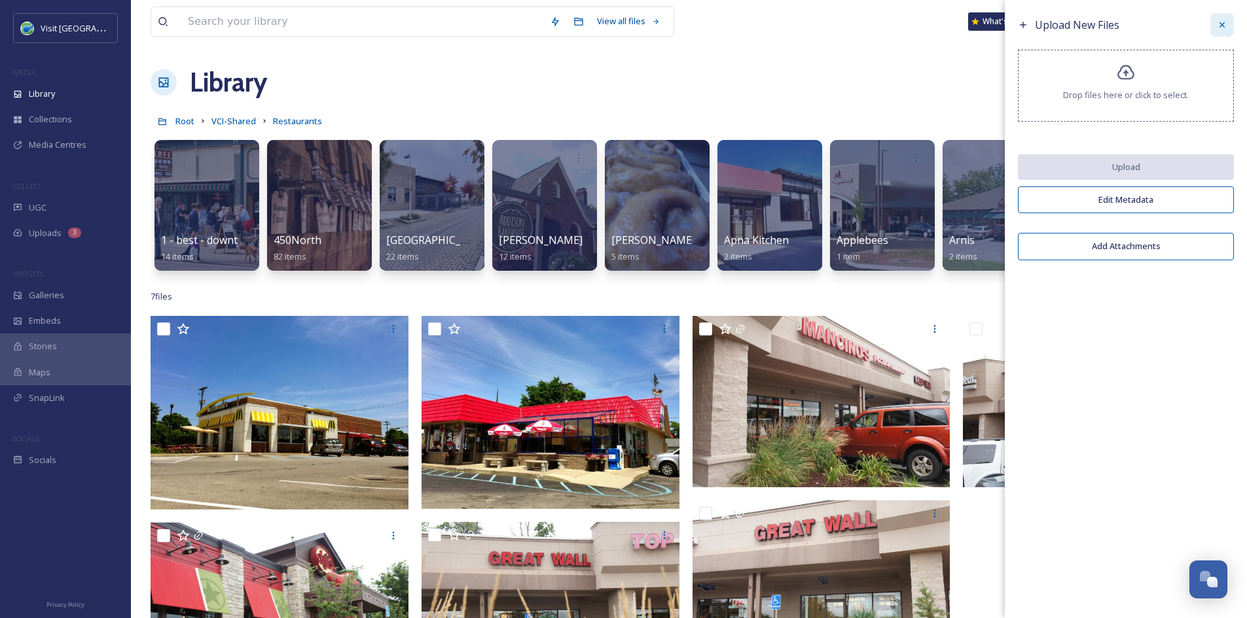
click at [1219, 17] on div at bounding box center [1222, 25] width 24 height 24
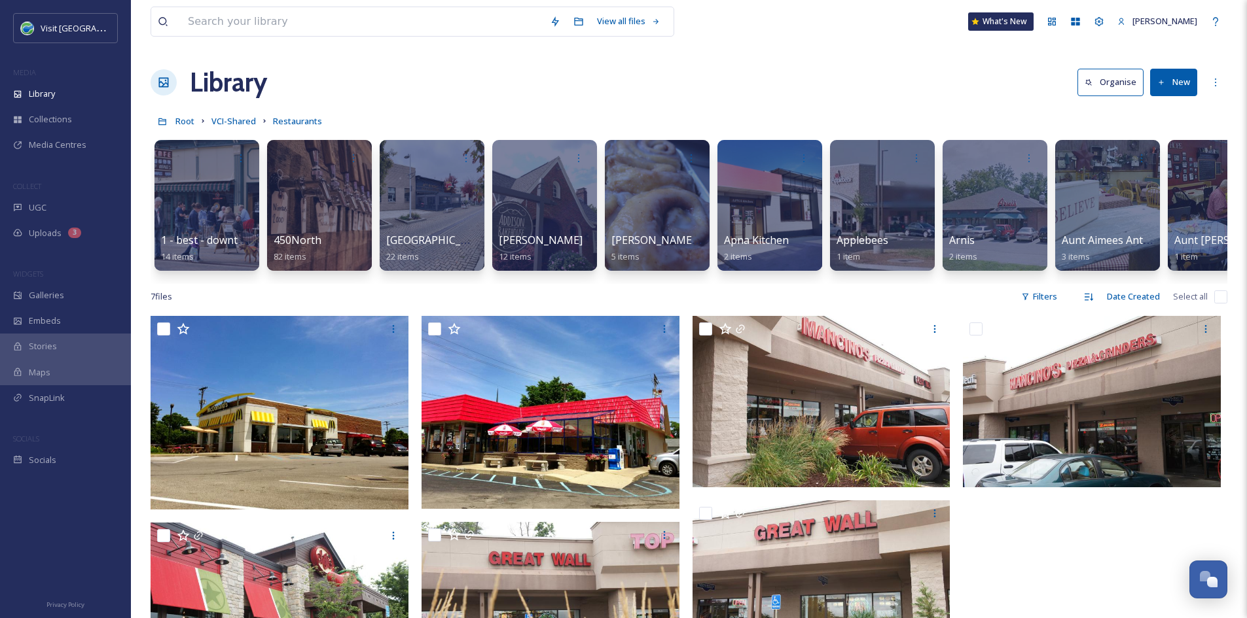
click at [1186, 75] on button "New" at bounding box center [1173, 82] width 47 height 27
click at [1175, 166] on div "Folder" at bounding box center [1159, 164] width 74 height 26
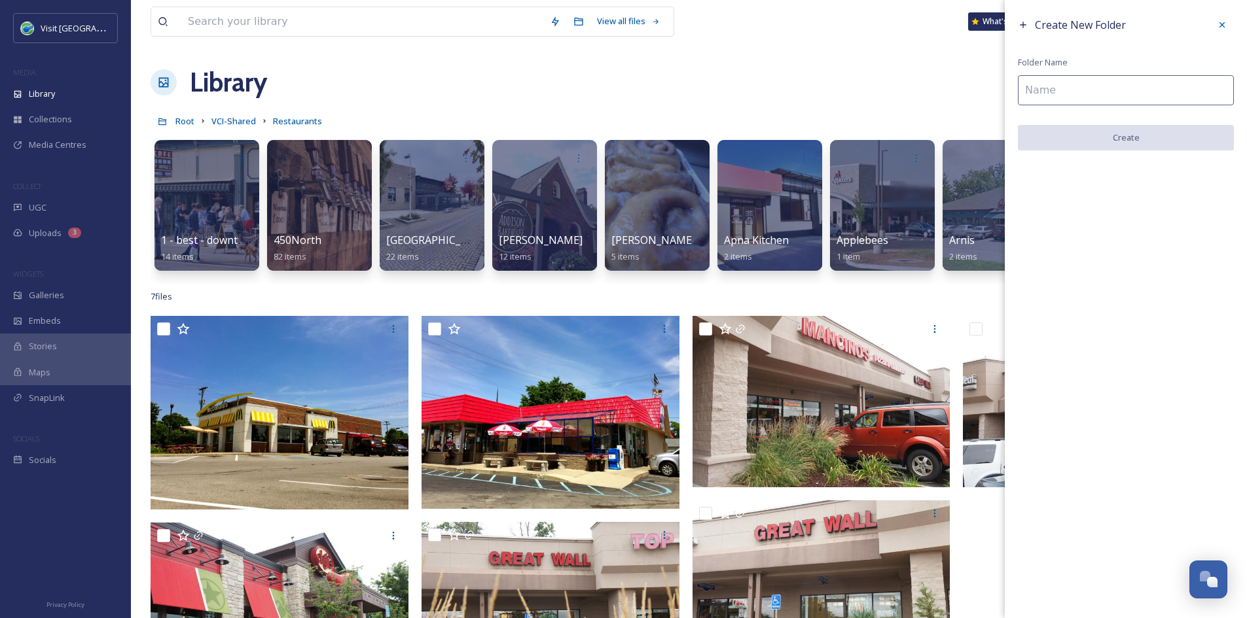
click at [1133, 88] on input at bounding box center [1125, 90] width 216 height 30
click at [1094, 86] on input at bounding box center [1125, 90] width 216 height 30
paste input "Ah-Ha Cafe"
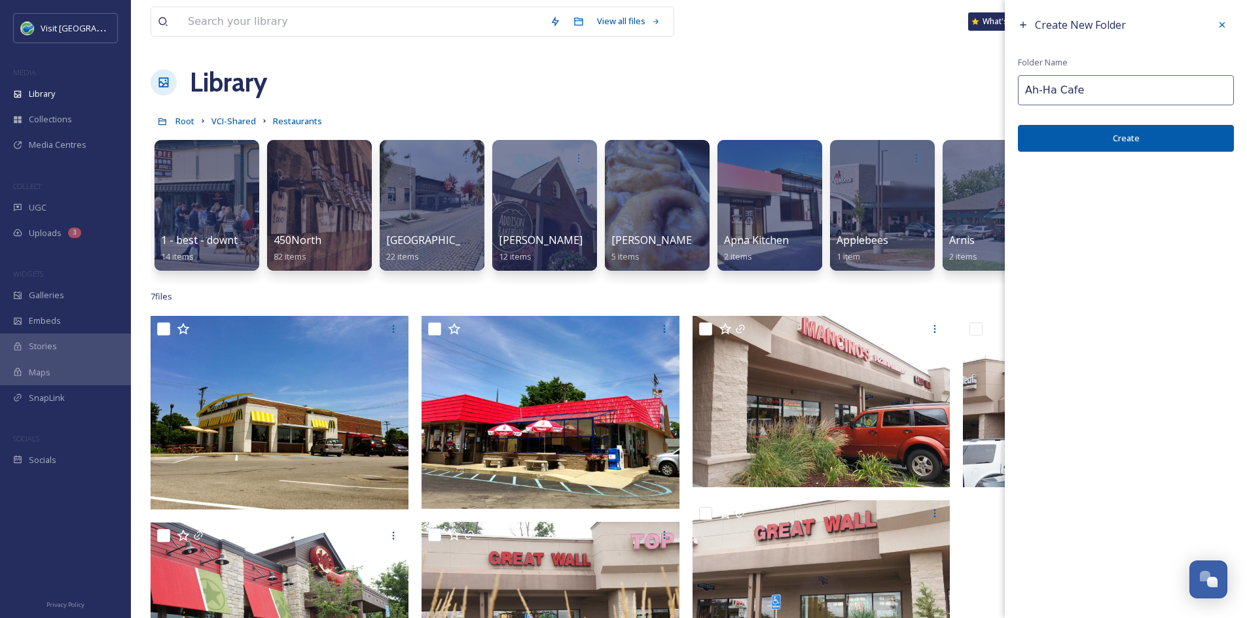
type input "Ah-Ha Cafe"
click at [1105, 154] on div "Create New Folder Folder Name Ah-Ha Cafe Create" at bounding box center [1125, 82] width 242 height 165
click at [1104, 148] on button "Create" at bounding box center [1125, 138] width 216 height 27
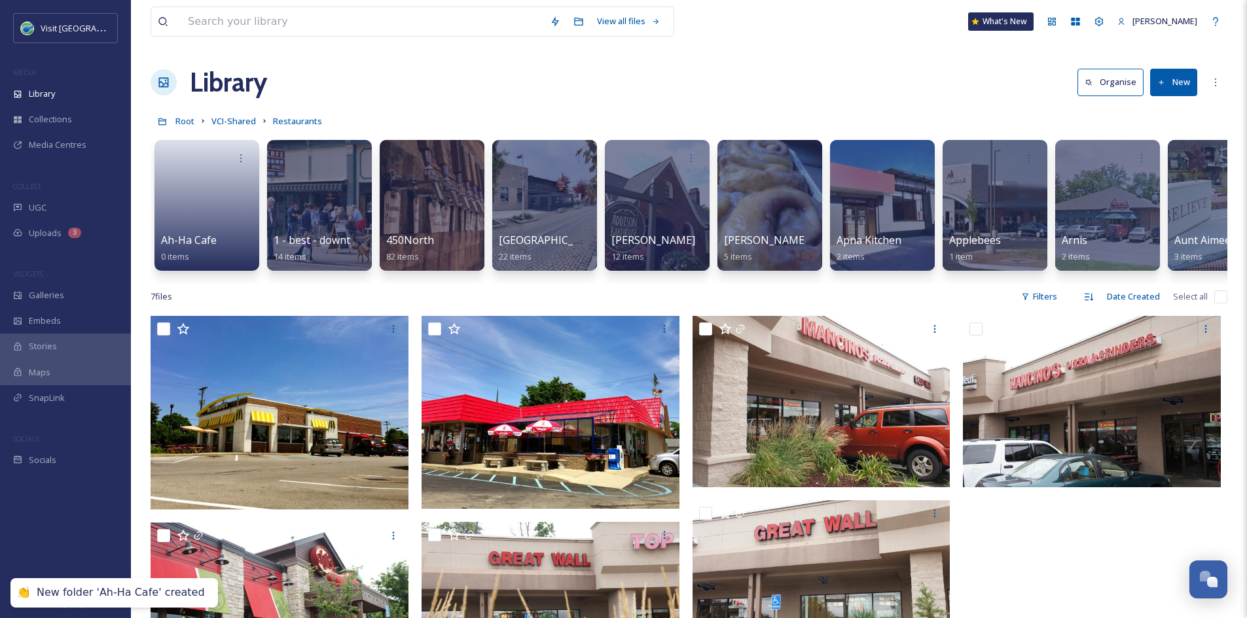
click at [189, 279] on div "Ah-Ha Cafe 0 items 1 - best - downtown dining 14 items 450North 82 items 4th St…" at bounding box center [688, 208] width 1076 height 150
click at [188, 248] on span "Ah-Ha Cafe" at bounding box center [188, 241] width 57 height 14
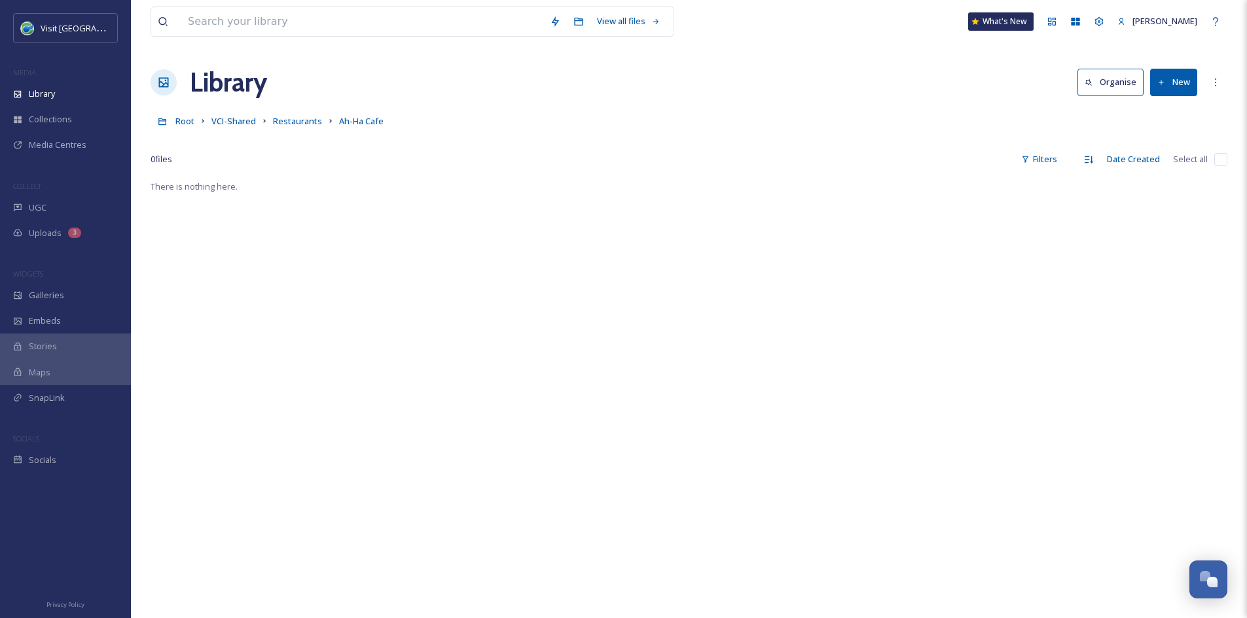
click at [1189, 80] on button "New" at bounding box center [1173, 82] width 47 height 27
click at [1183, 107] on span "File Upload" at bounding box center [1167, 113] width 43 height 12
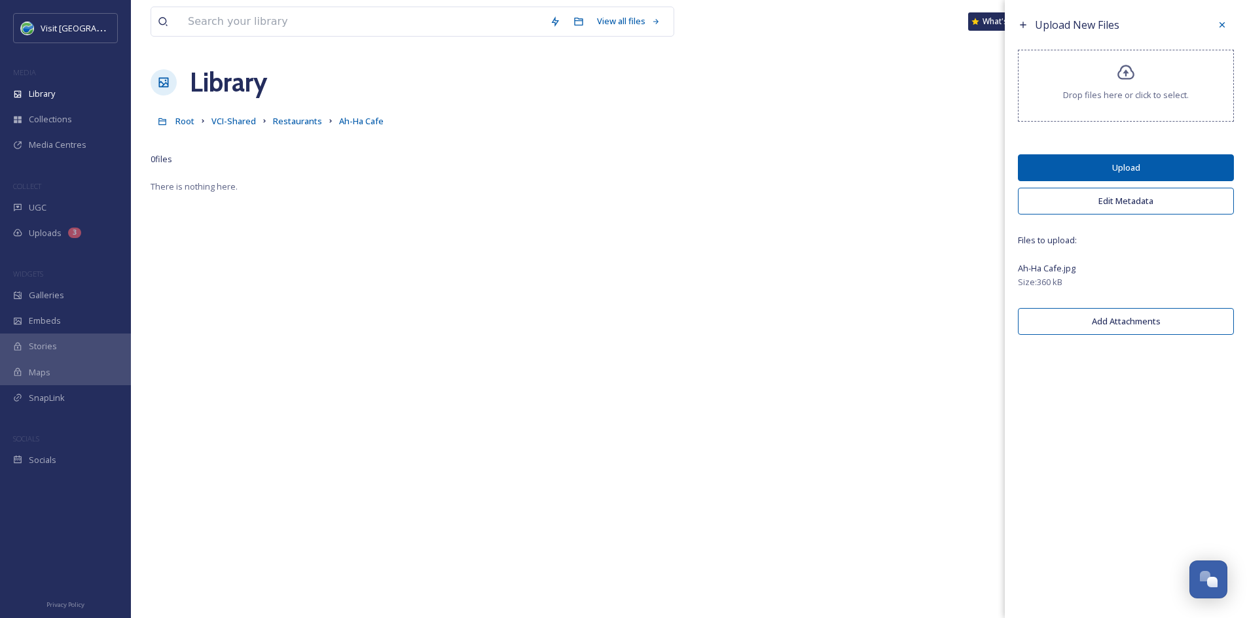
click at [1216, 171] on button "Upload" at bounding box center [1125, 167] width 216 height 27
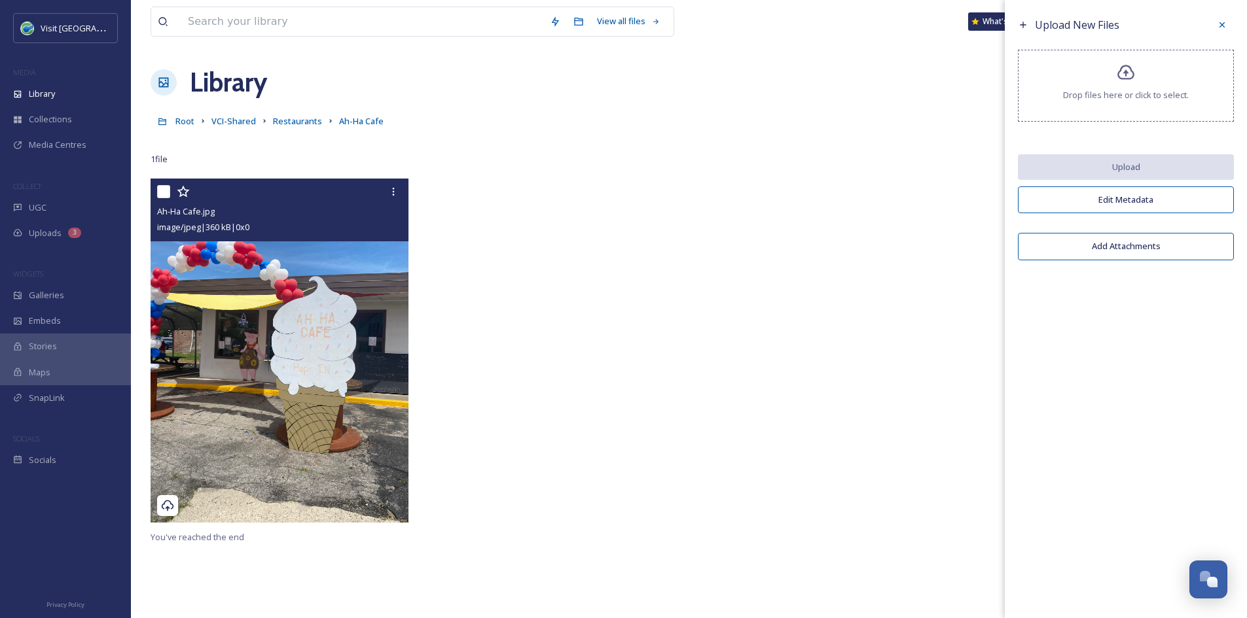
click at [298, 386] on img at bounding box center [279, 351] width 258 height 344
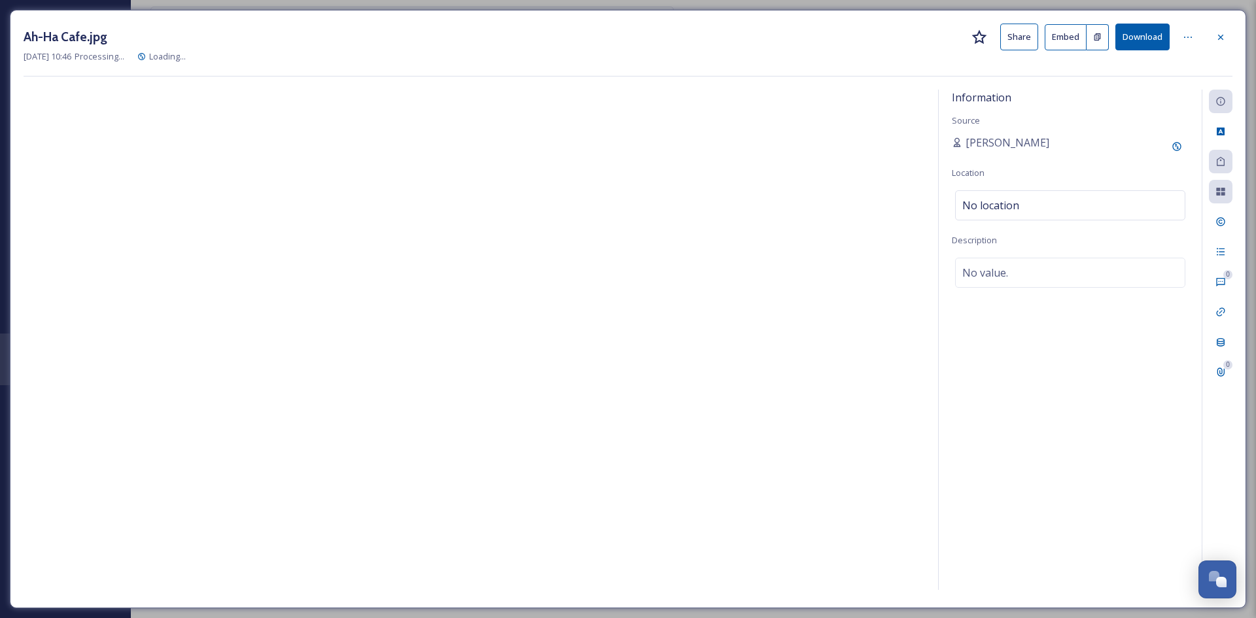
click at [1020, 33] on button "Share" at bounding box center [1019, 37] width 38 height 27
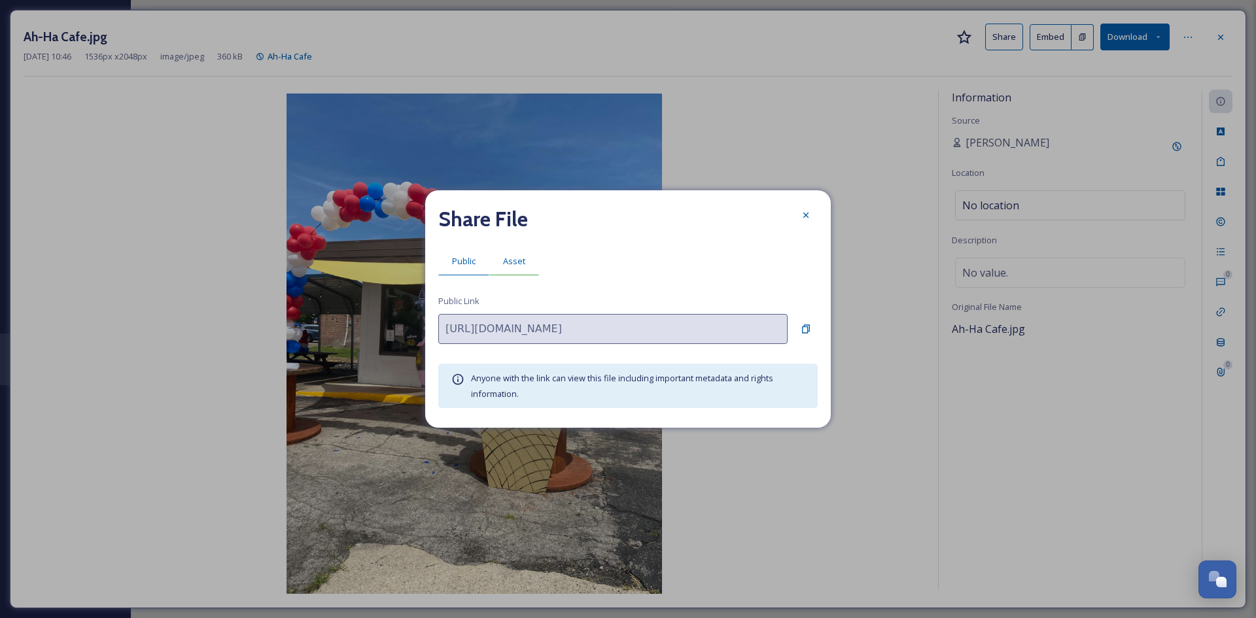
click at [519, 262] on span "Asset" at bounding box center [514, 261] width 22 height 12
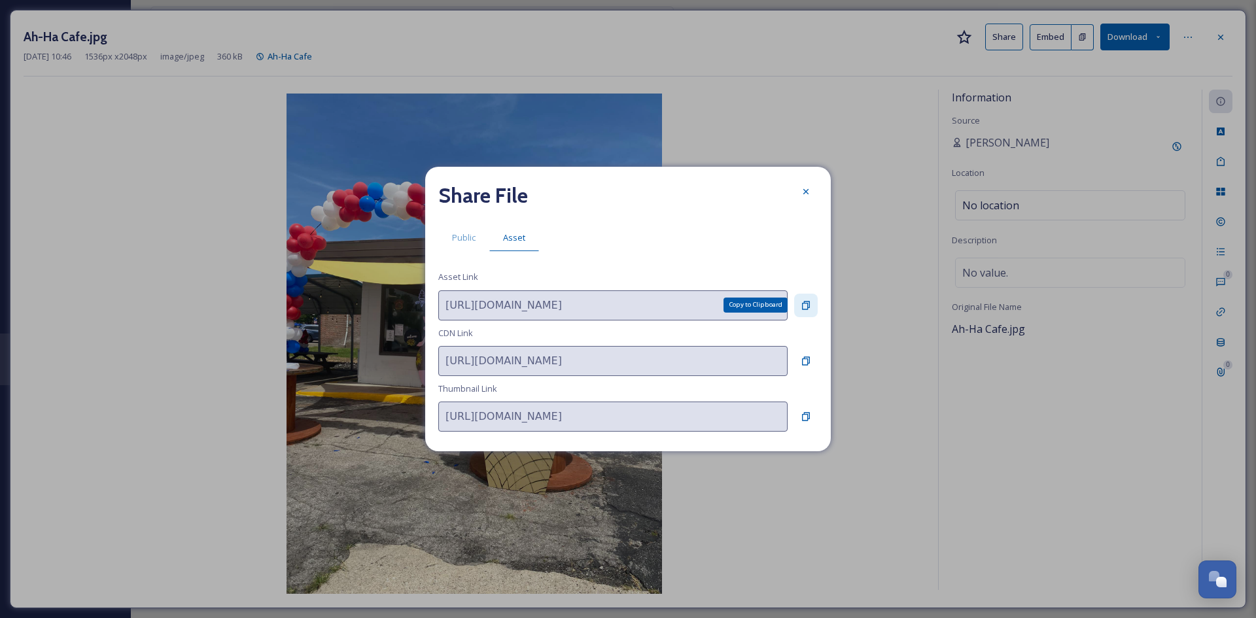
click at [798, 305] on div "Copy to Clipboard" at bounding box center [806, 306] width 24 height 24
click at [806, 192] on icon at bounding box center [806, 191] width 5 height 5
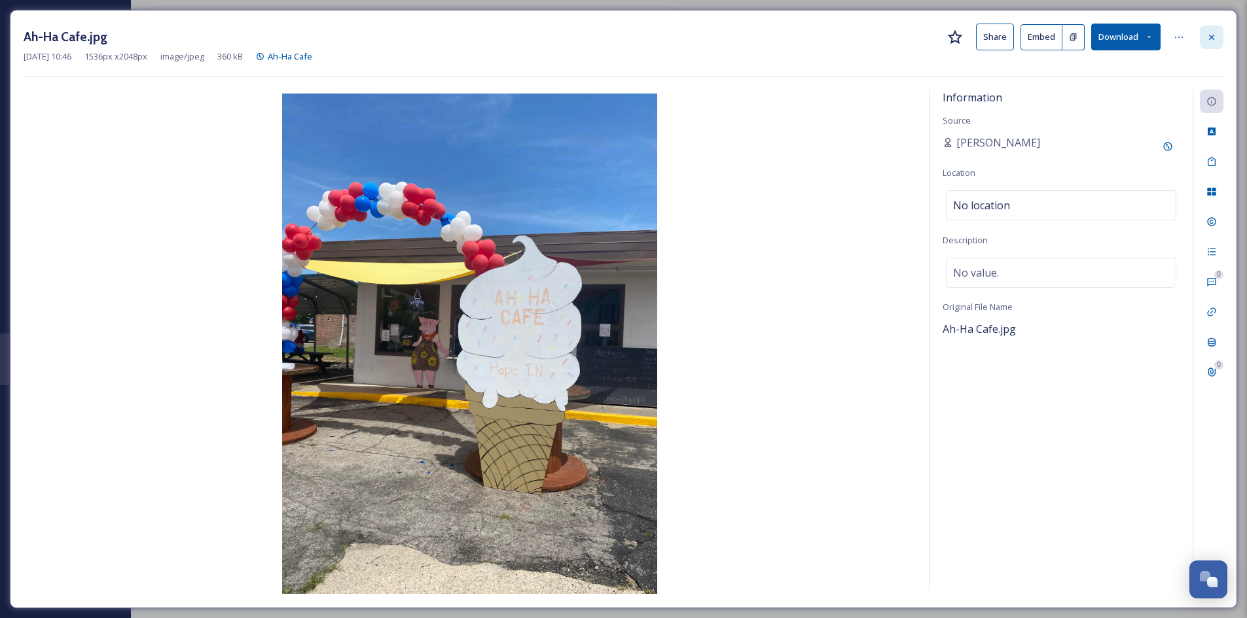
click at [1218, 33] on div at bounding box center [1211, 38] width 24 height 24
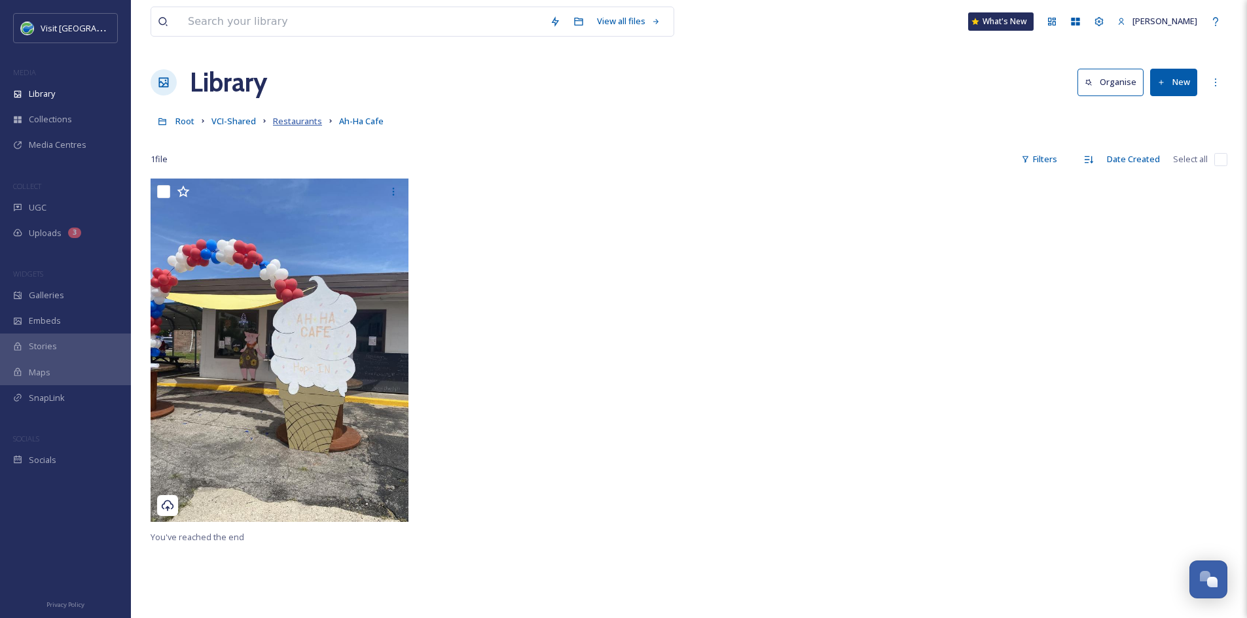
click at [302, 116] on span "Restaurants" at bounding box center [297, 121] width 49 height 12
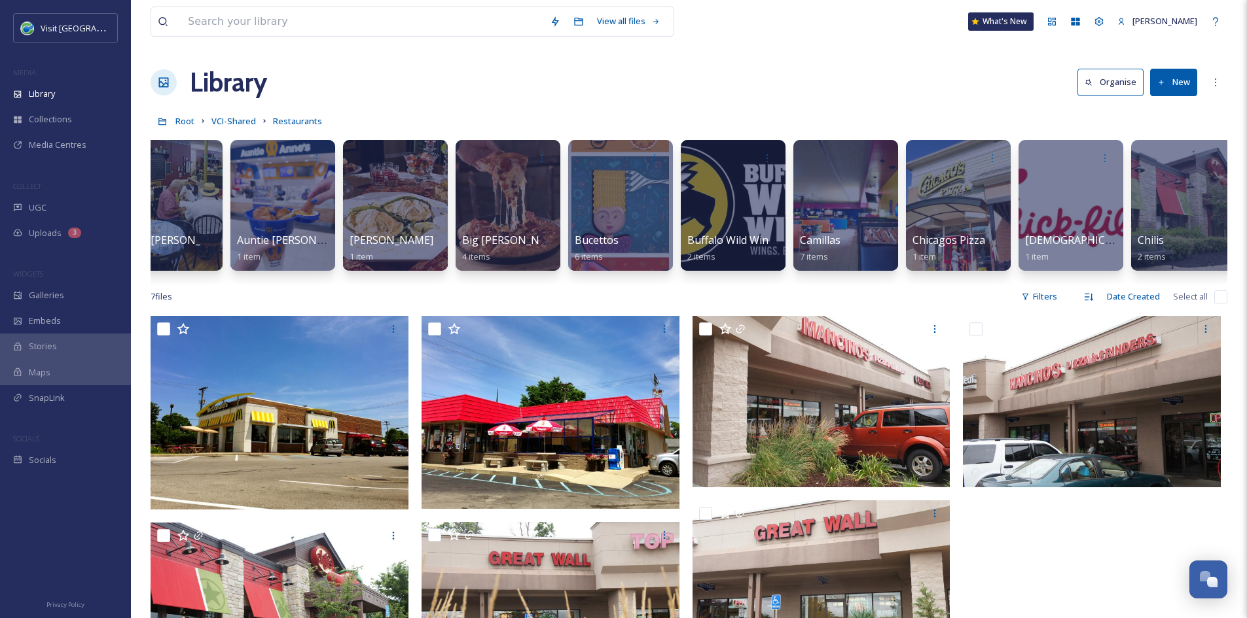
scroll to position [0, 1178]
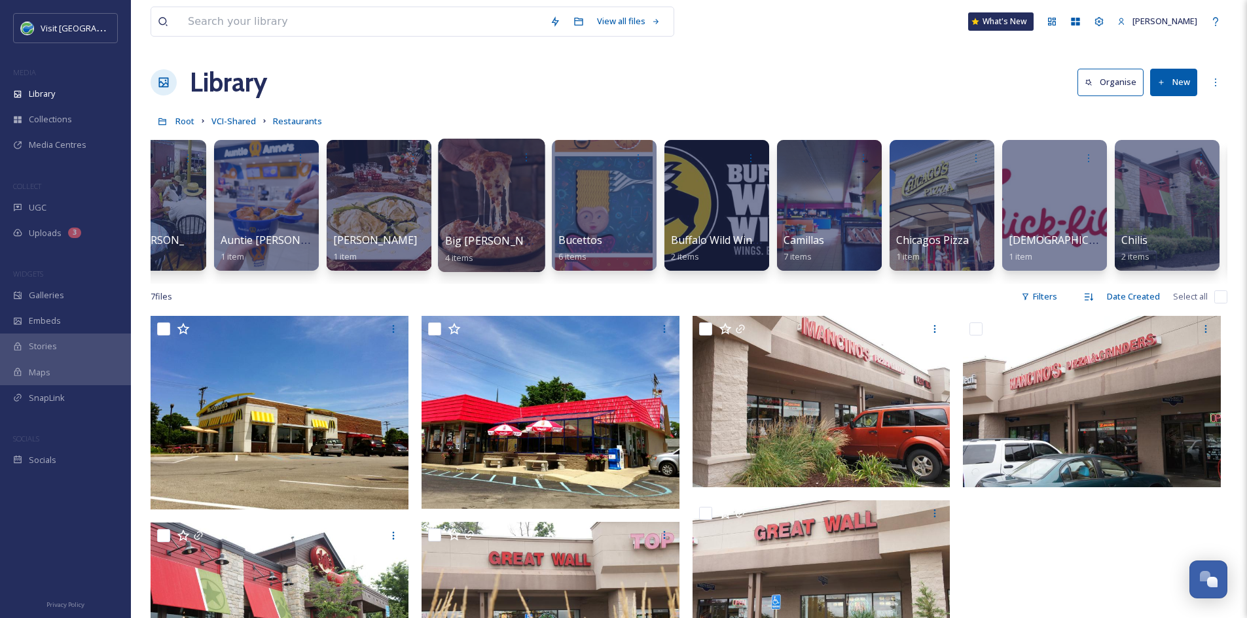
click at [487, 234] on span "Big [PERSON_NAME] at [GEOGRAPHIC_DATA]" at bounding box center [559, 241] width 228 height 14
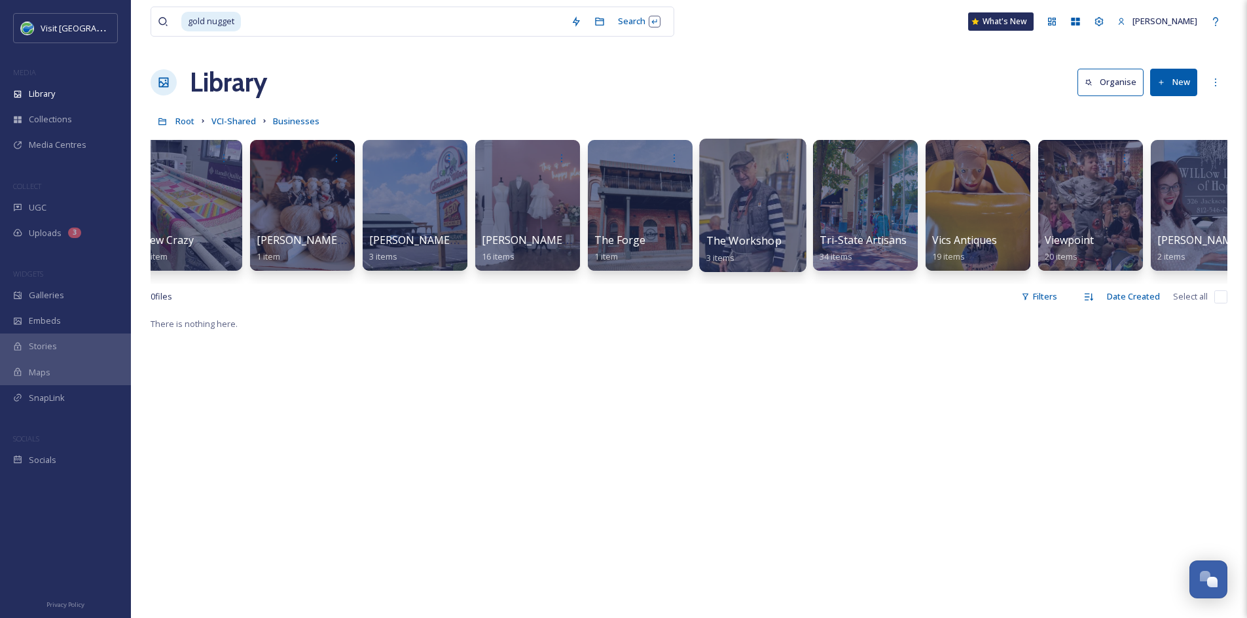
scroll to position [0, 6094]
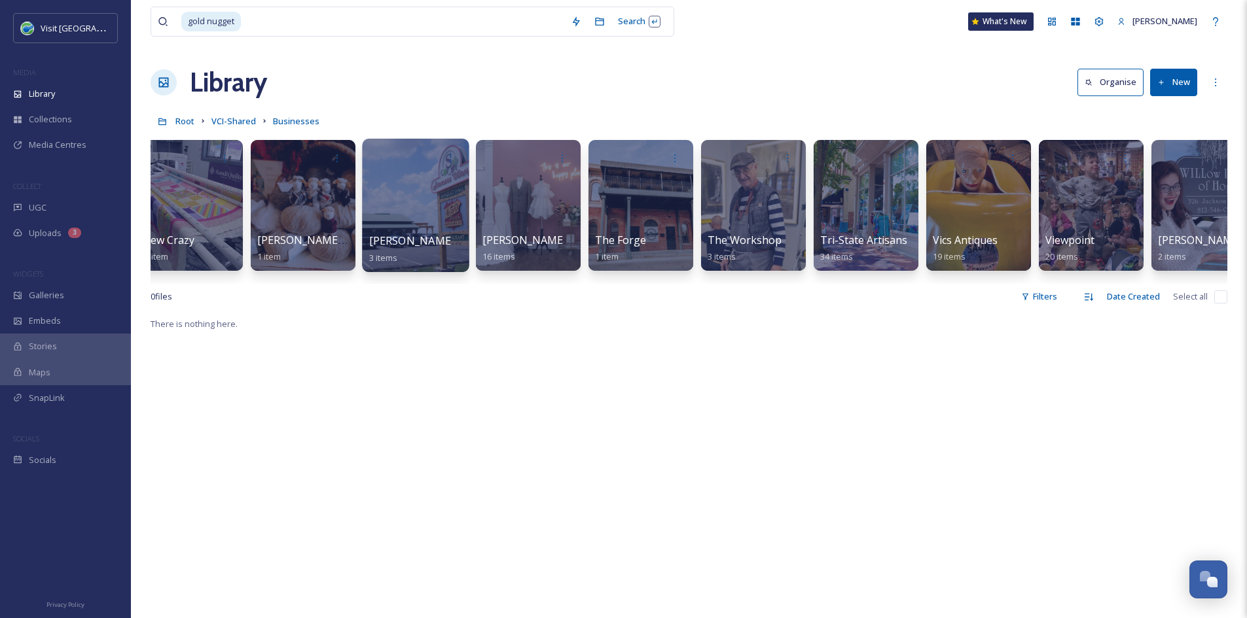
click at [416, 240] on span "[PERSON_NAME] Winery" at bounding box center [431, 241] width 124 height 14
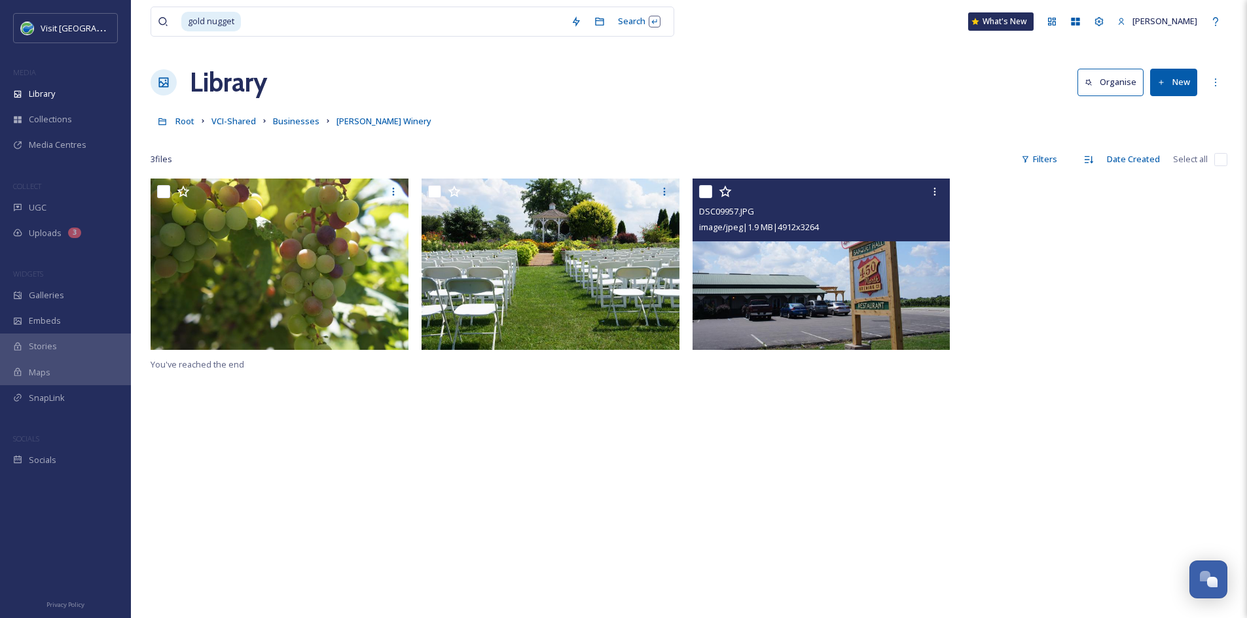
click at [834, 294] on img at bounding box center [821, 264] width 258 height 171
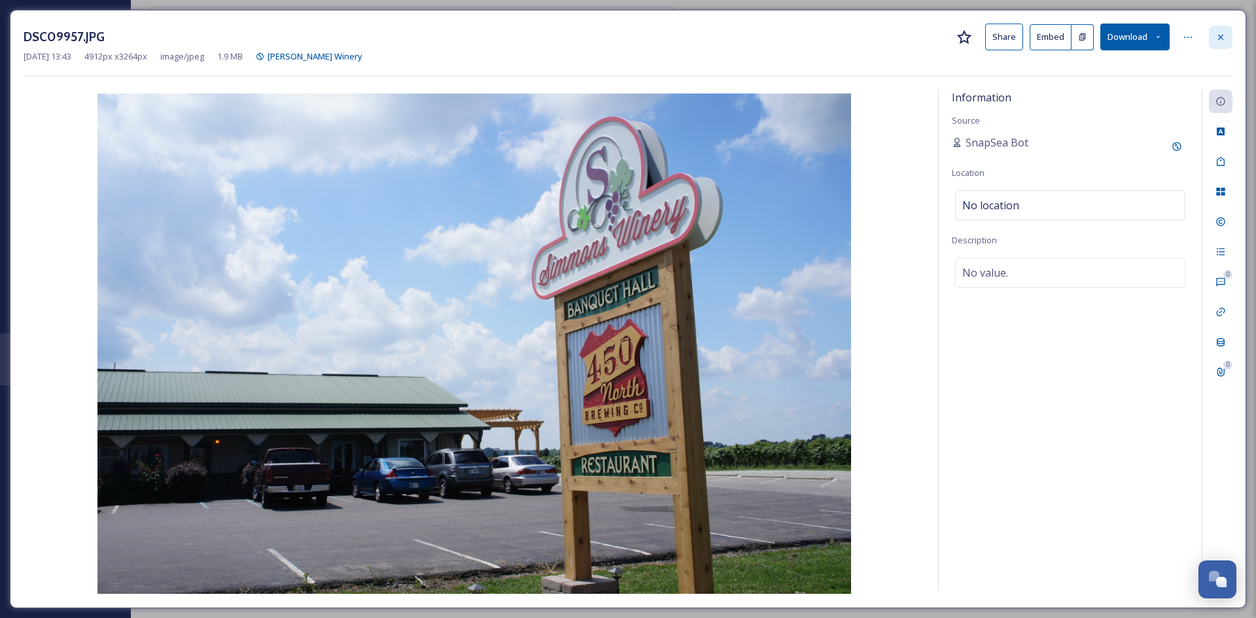
click at [1225, 40] on icon at bounding box center [1221, 37] width 10 height 10
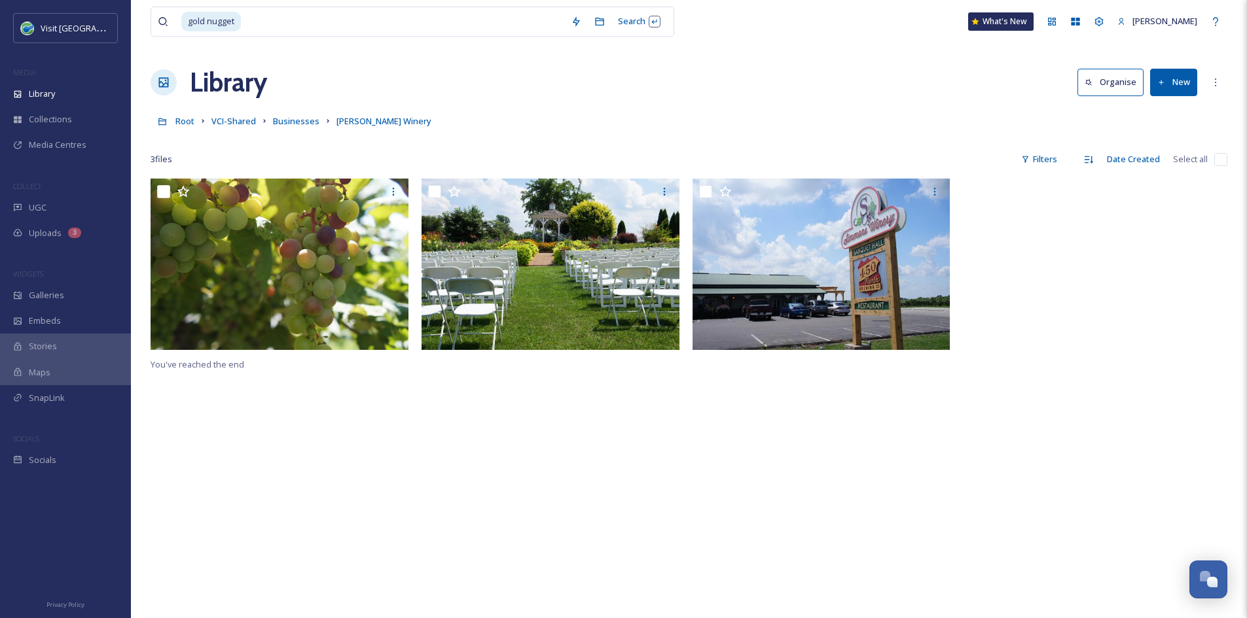
click at [1170, 84] on button "New" at bounding box center [1173, 82] width 47 height 27
click at [1152, 119] on div "File Upload" at bounding box center [1159, 113] width 74 height 26
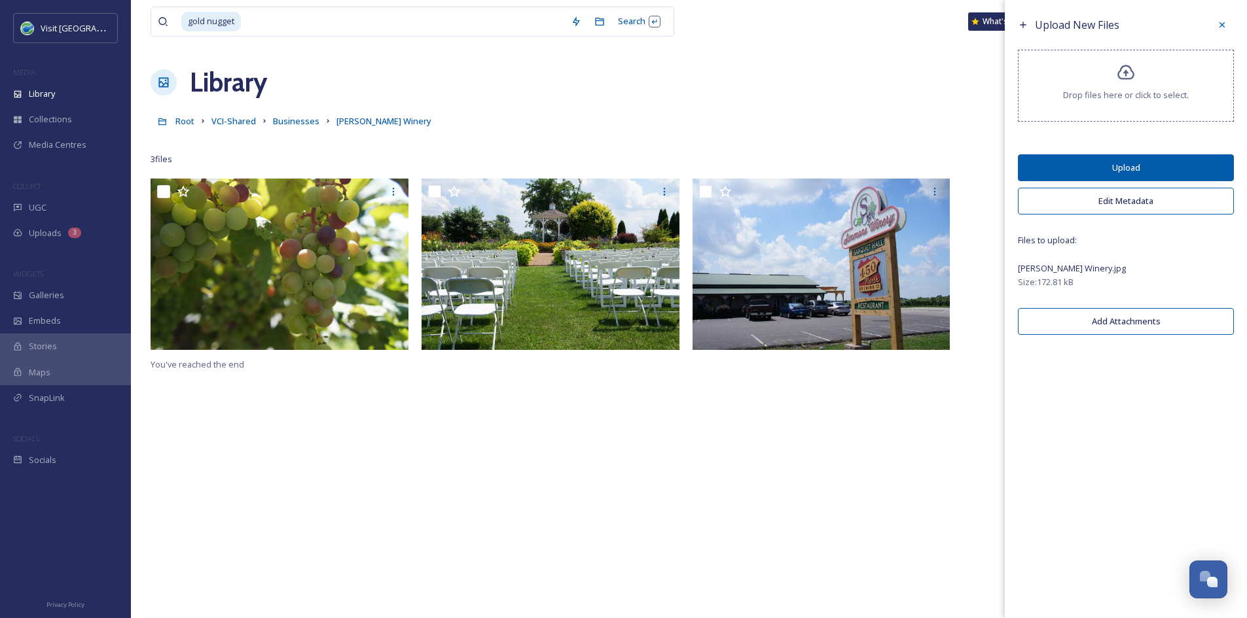
click at [1105, 164] on button "Upload" at bounding box center [1125, 167] width 216 height 27
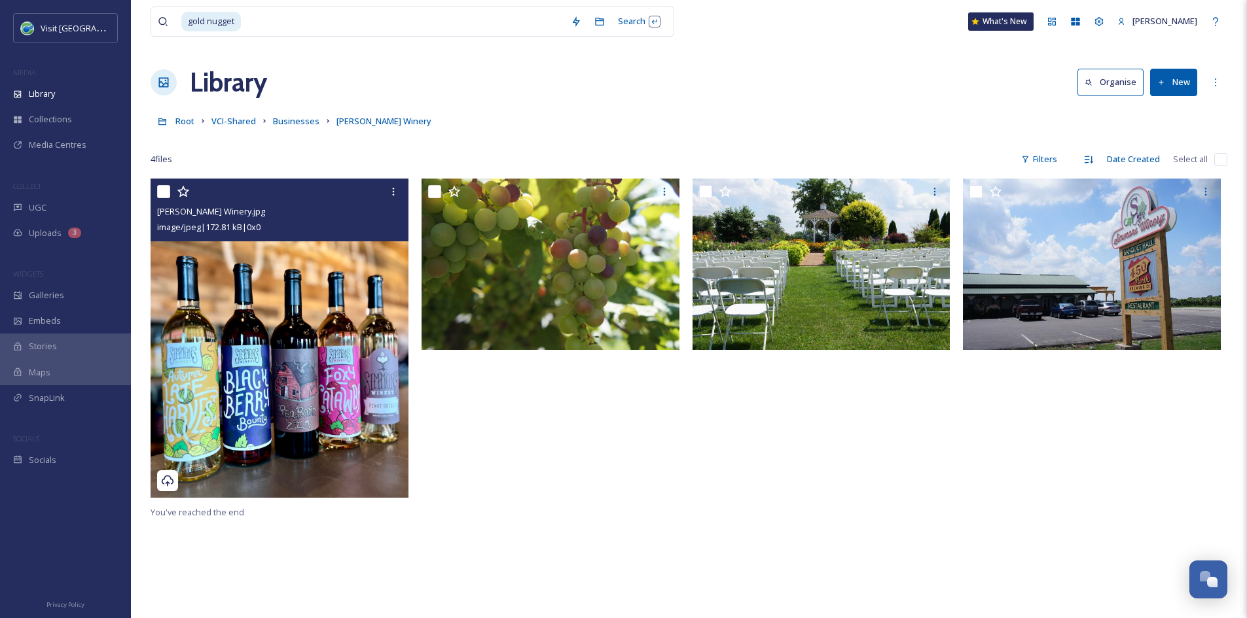
click at [253, 342] on img at bounding box center [279, 338] width 258 height 319
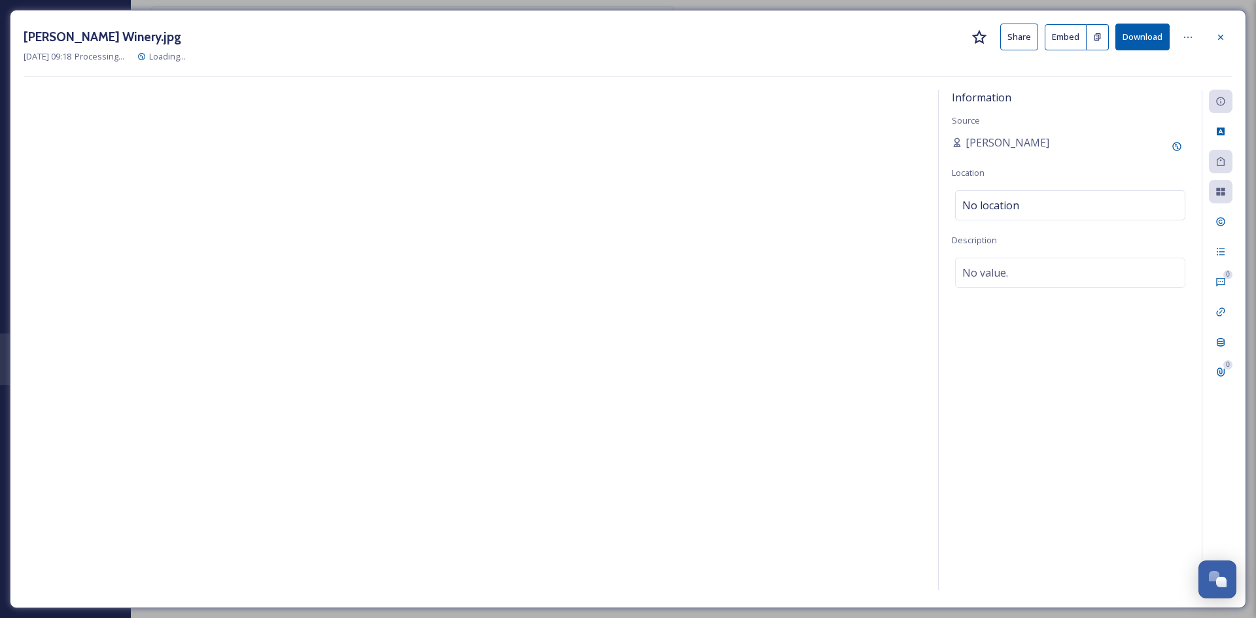
click at [1031, 37] on div "Simmons Winery.jpg Share Embed Download" at bounding box center [628, 37] width 1209 height 27
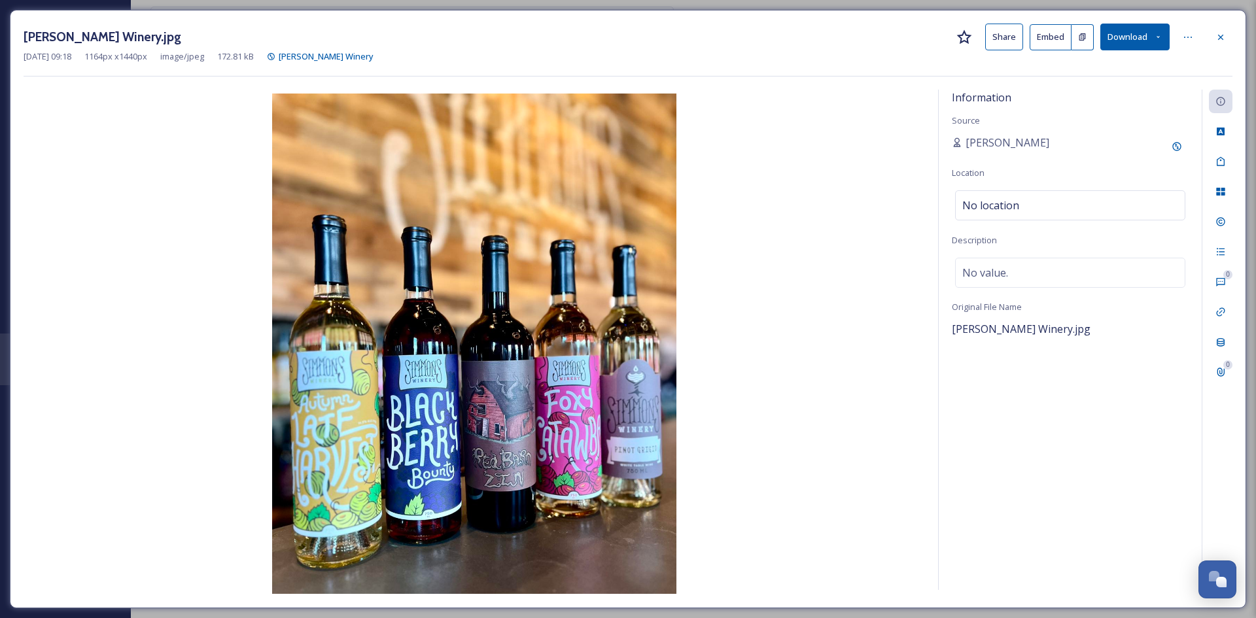
click at [1011, 35] on button "Share" at bounding box center [1004, 37] width 38 height 27
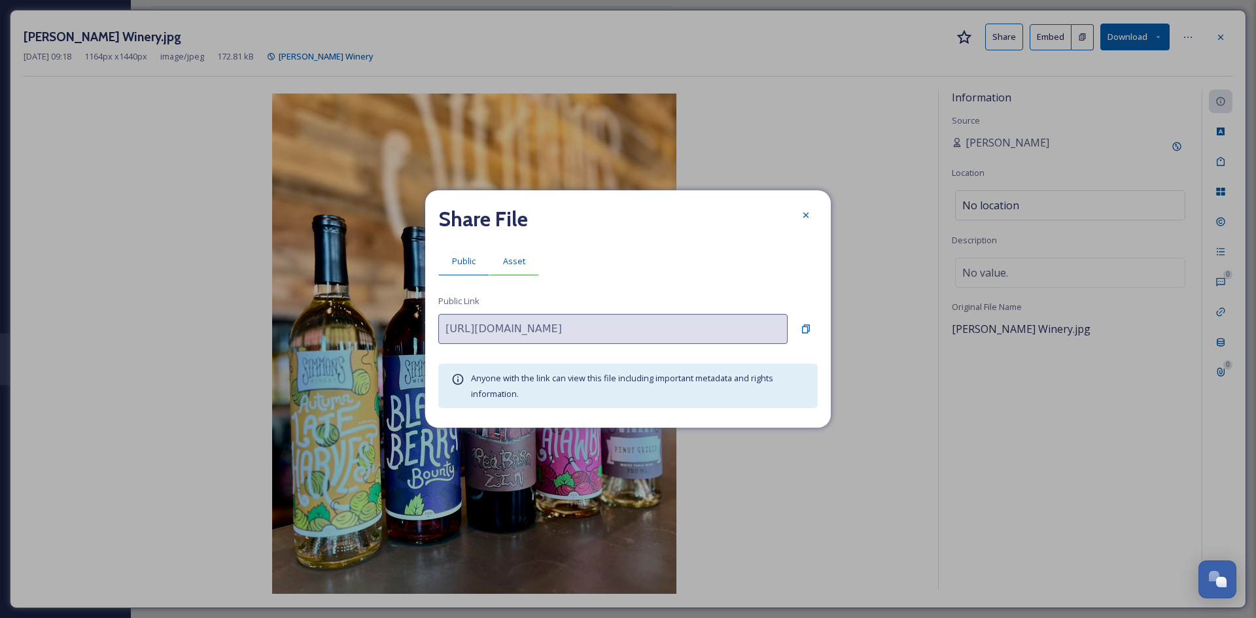
click at [519, 266] on span "Asset" at bounding box center [514, 261] width 22 height 12
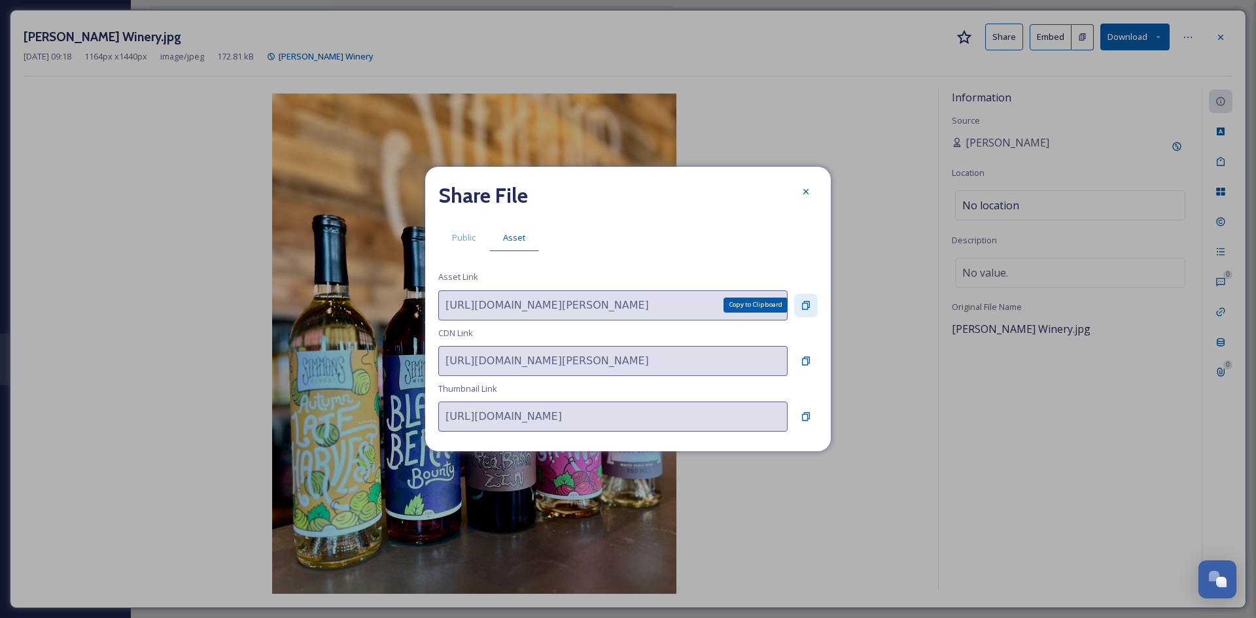
click at [805, 301] on icon at bounding box center [806, 305] width 8 height 9
click at [796, 191] on div at bounding box center [806, 192] width 24 height 24
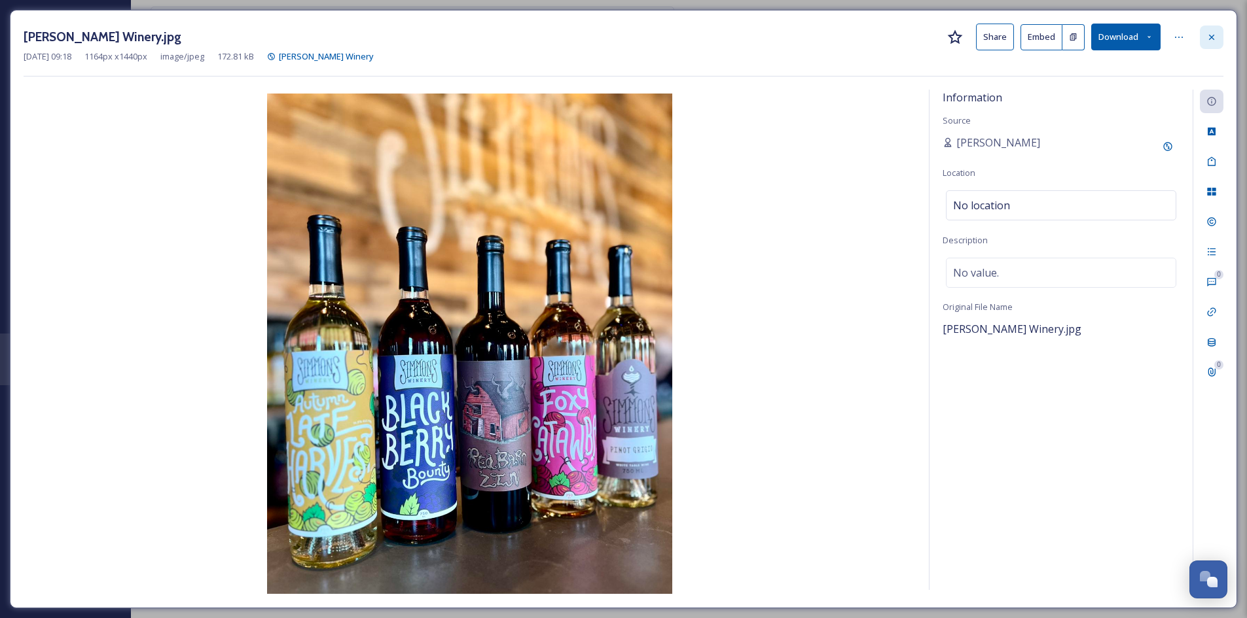
click at [1211, 38] on icon at bounding box center [1211, 36] width 5 height 5
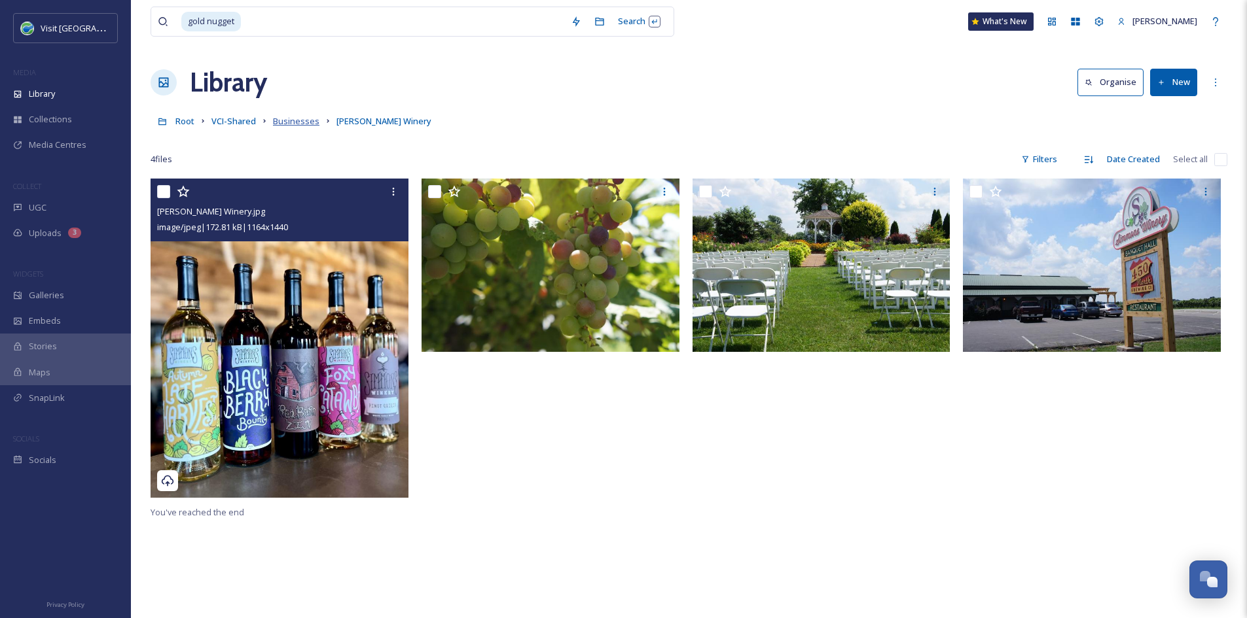
click at [279, 122] on span "Businesses" at bounding box center [296, 121] width 46 height 12
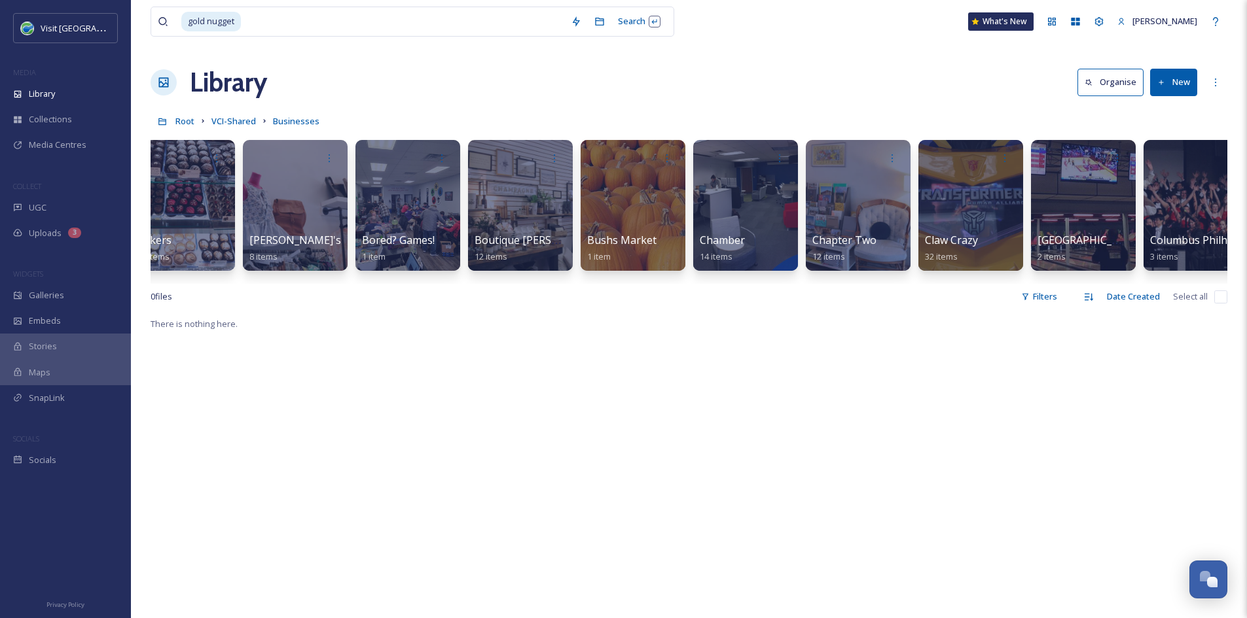
scroll to position [0, 363]
click at [241, 117] on span "VCI-Shared" at bounding box center [233, 121] width 44 height 12
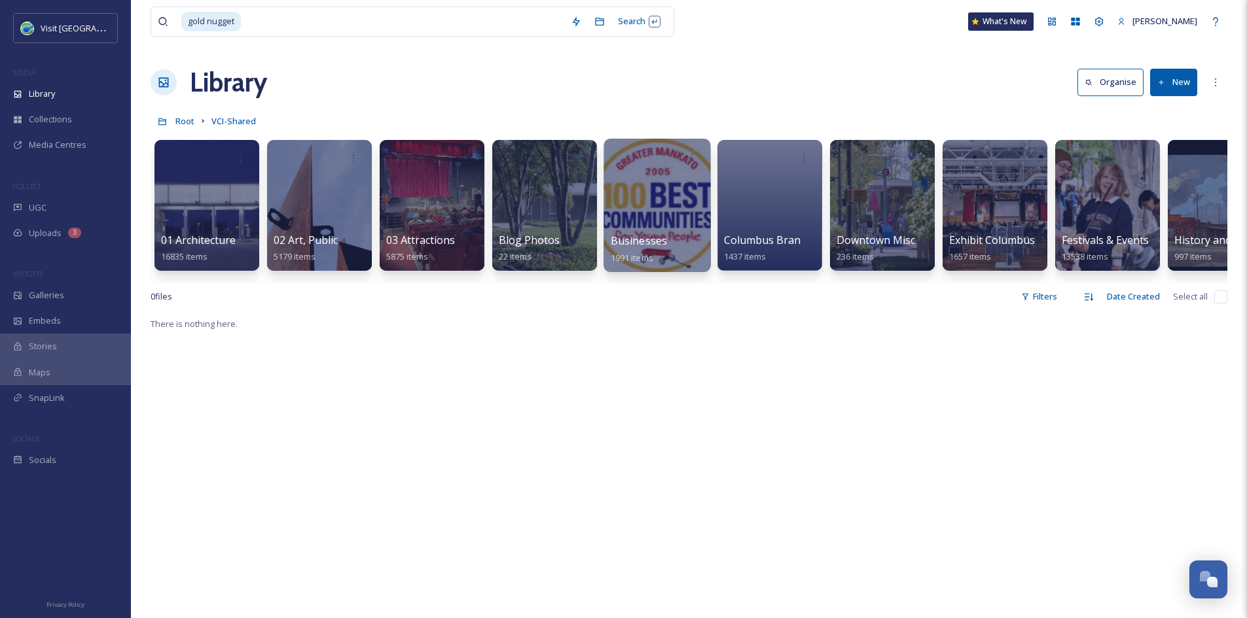
click at [643, 223] on div at bounding box center [656, 205] width 107 height 133
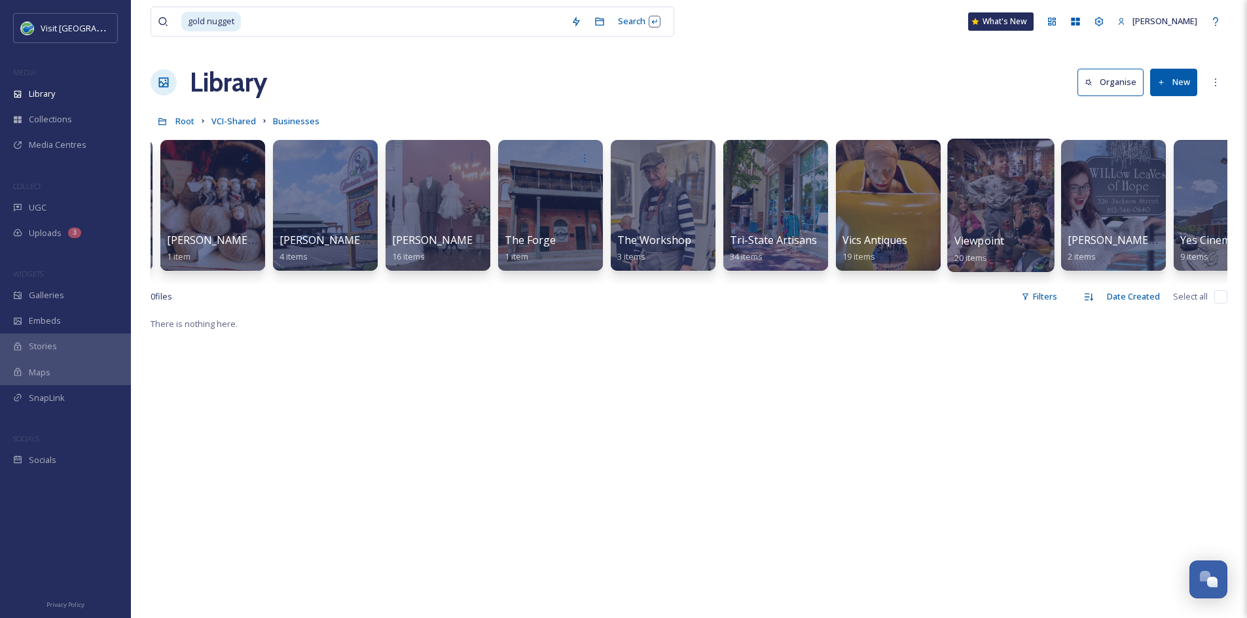
scroll to position [0, 6183]
click at [226, 128] on link "VCI-Shared" at bounding box center [233, 121] width 44 height 16
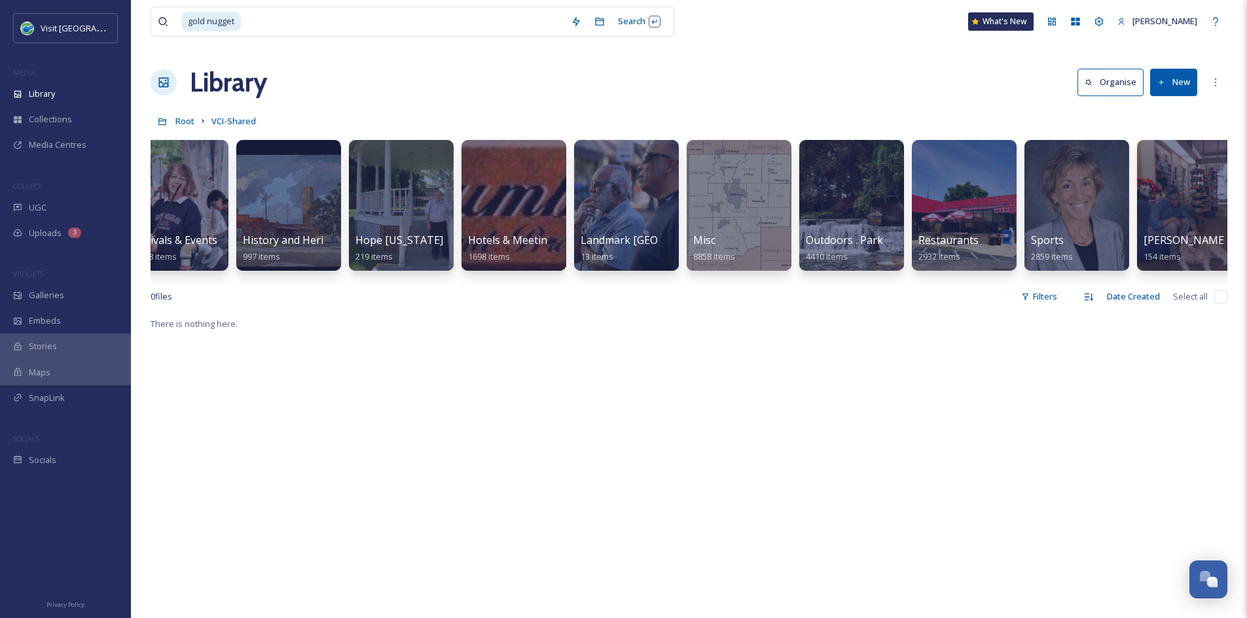
scroll to position [0, 1154]
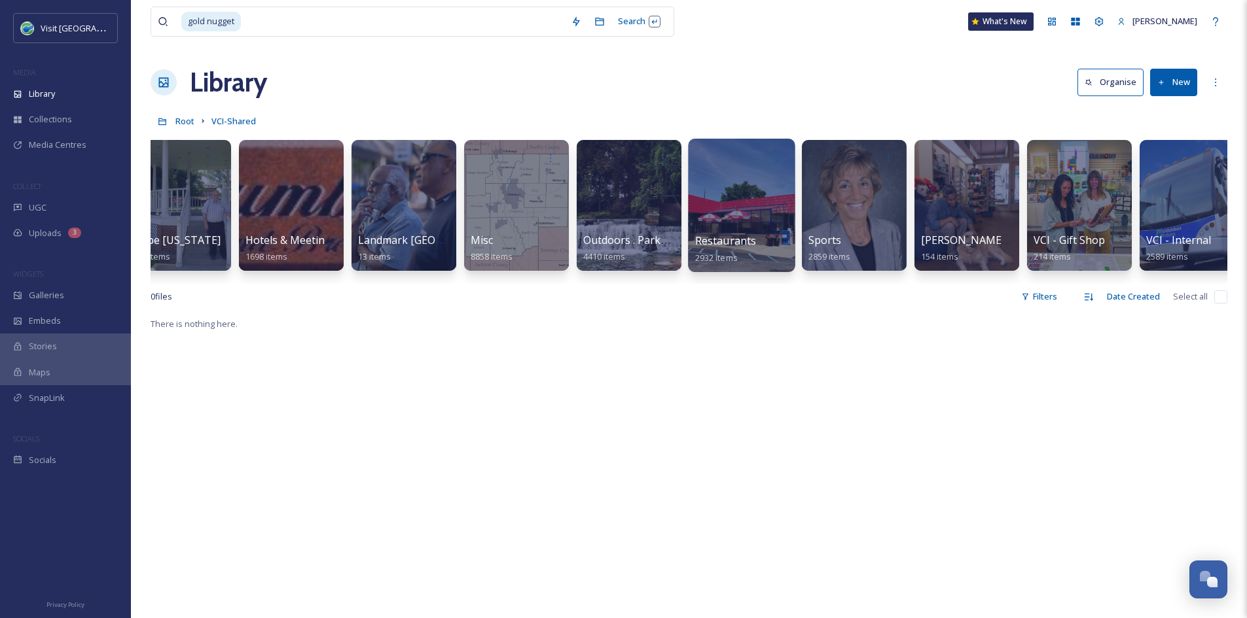
click at [766, 232] on div at bounding box center [741, 205] width 107 height 133
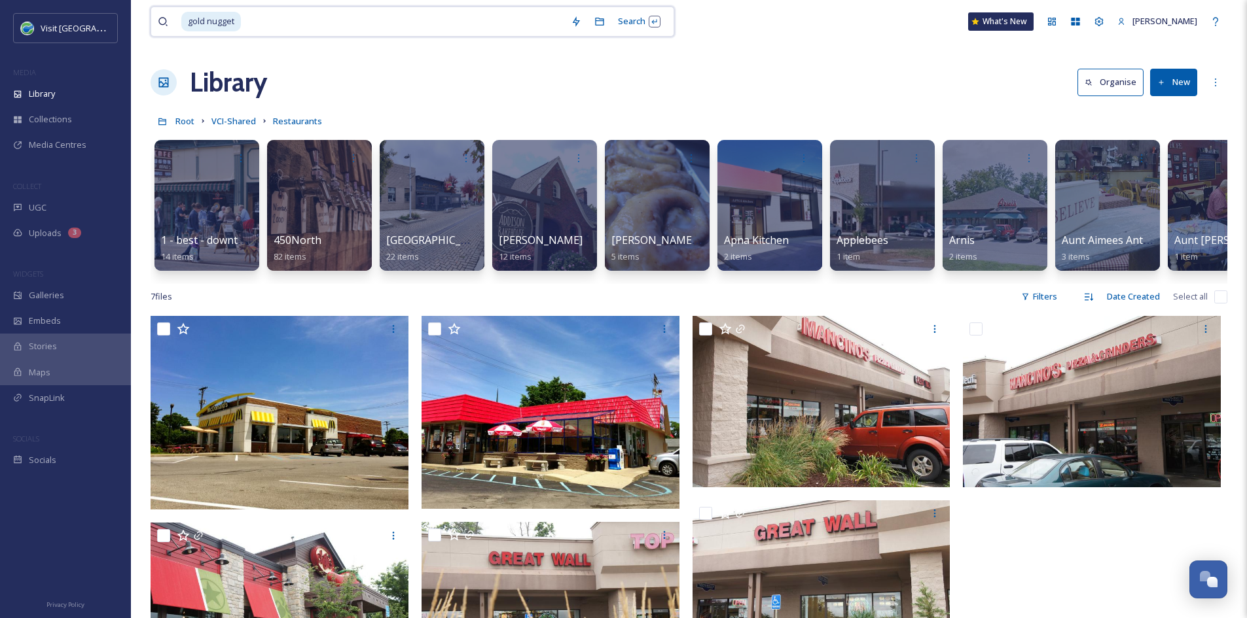
click at [242, 18] on input at bounding box center [403, 21] width 322 height 29
type input "g"
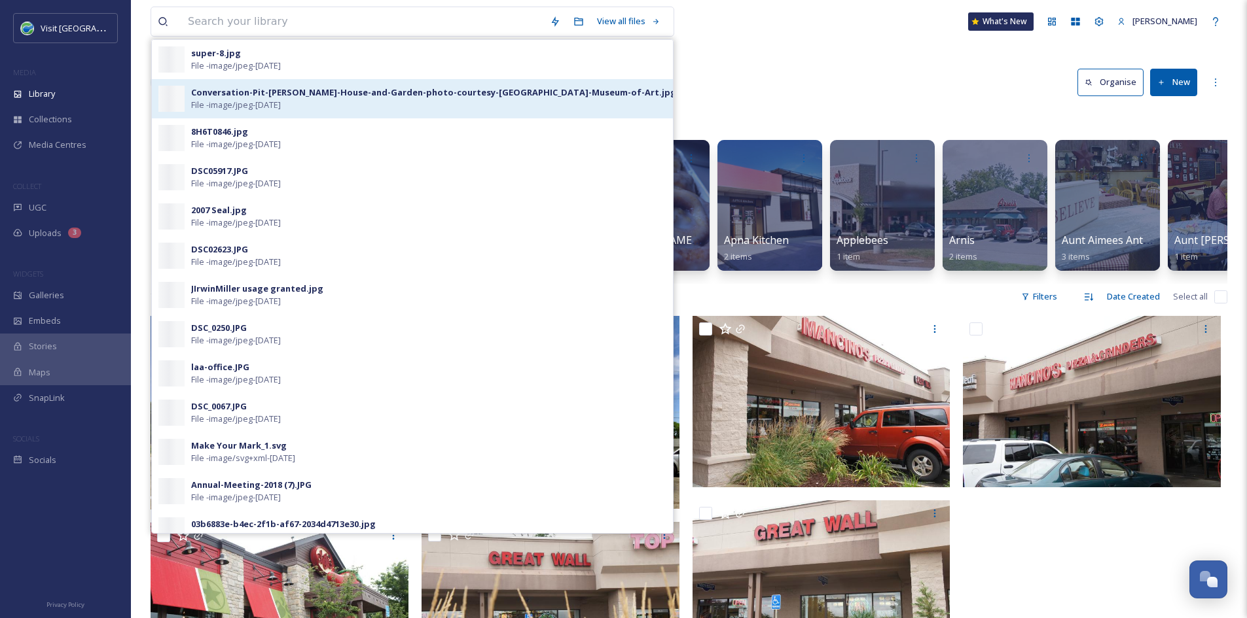
click at [423, 96] on div "Conversation-Pit-Miller-House-and-Garden-photo-courtesy-Indianapolis-Museum-of-…" at bounding box center [433, 92] width 485 height 12
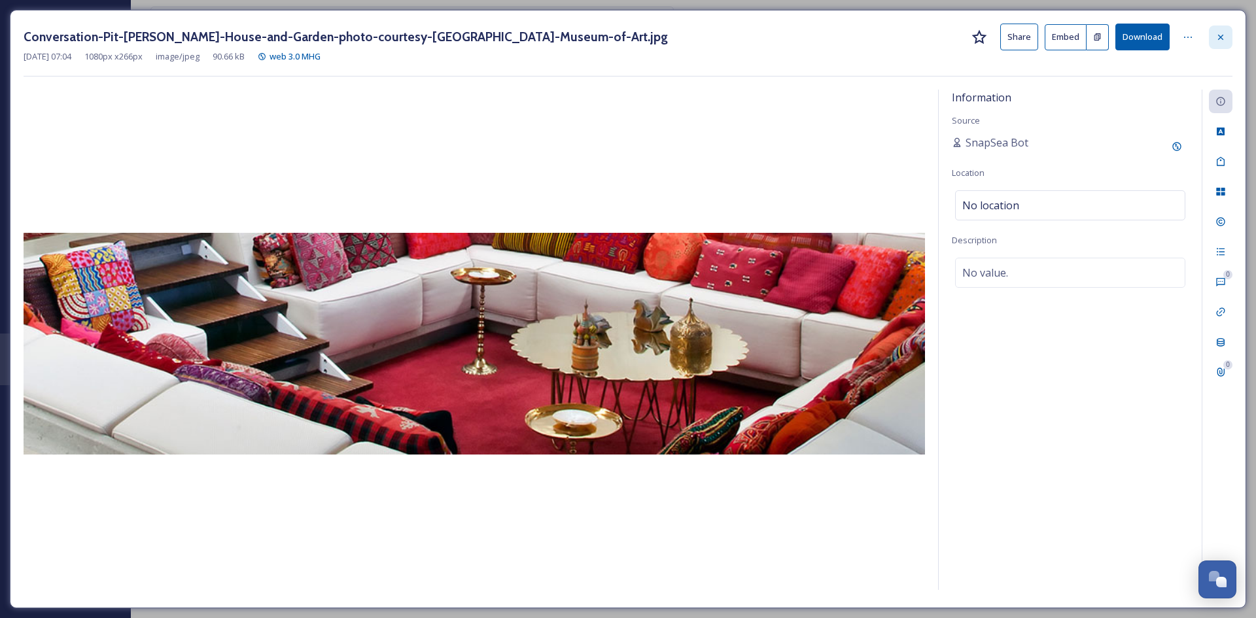
click at [1218, 36] on icon at bounding box center [1221, 37] width 10 height 10
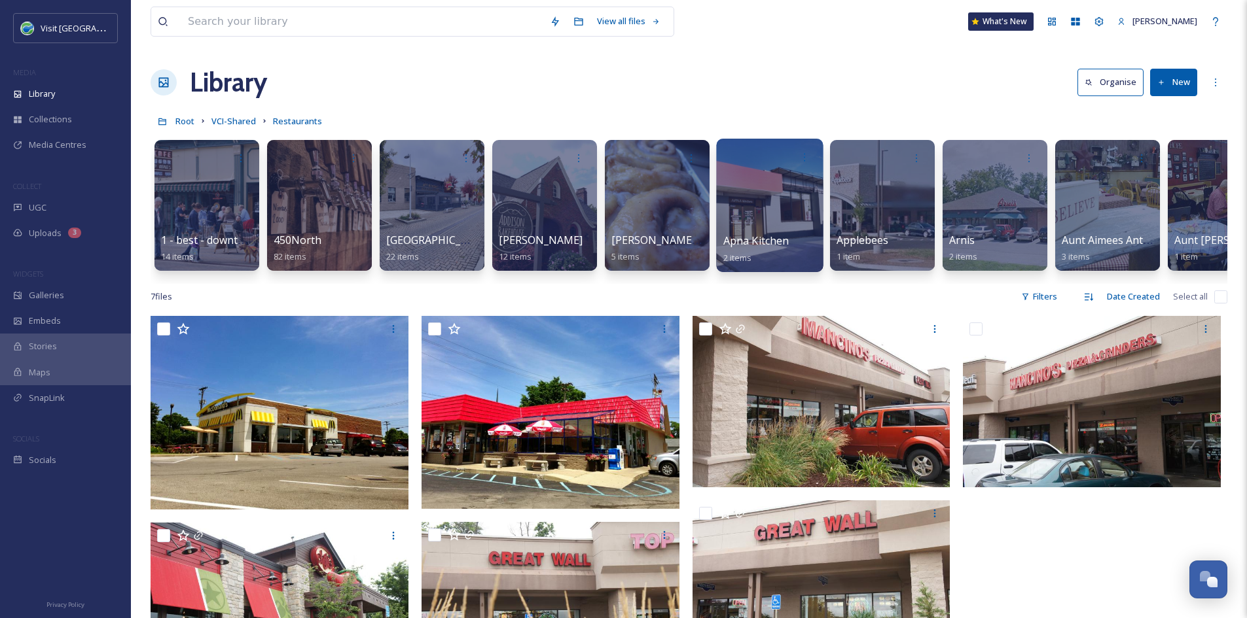
click at [771, 216] on div at bounding box center [769, 205] width 107 height 133
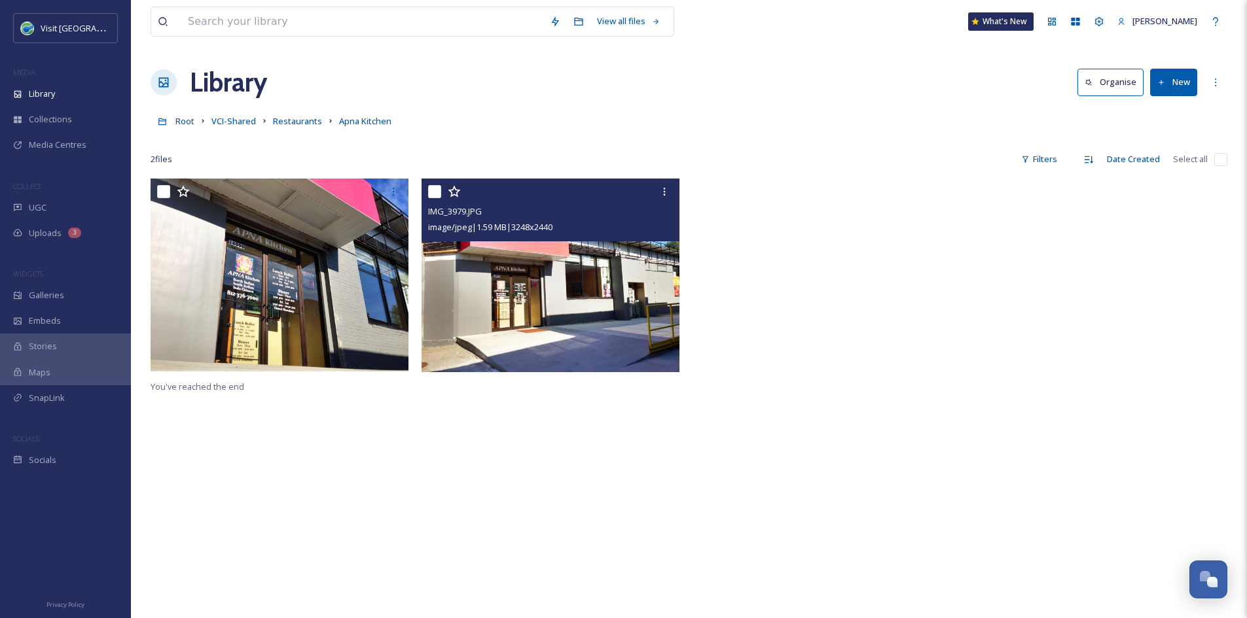
click at [546, 334] on img at bounding box center [550, 276] width 258 height 194
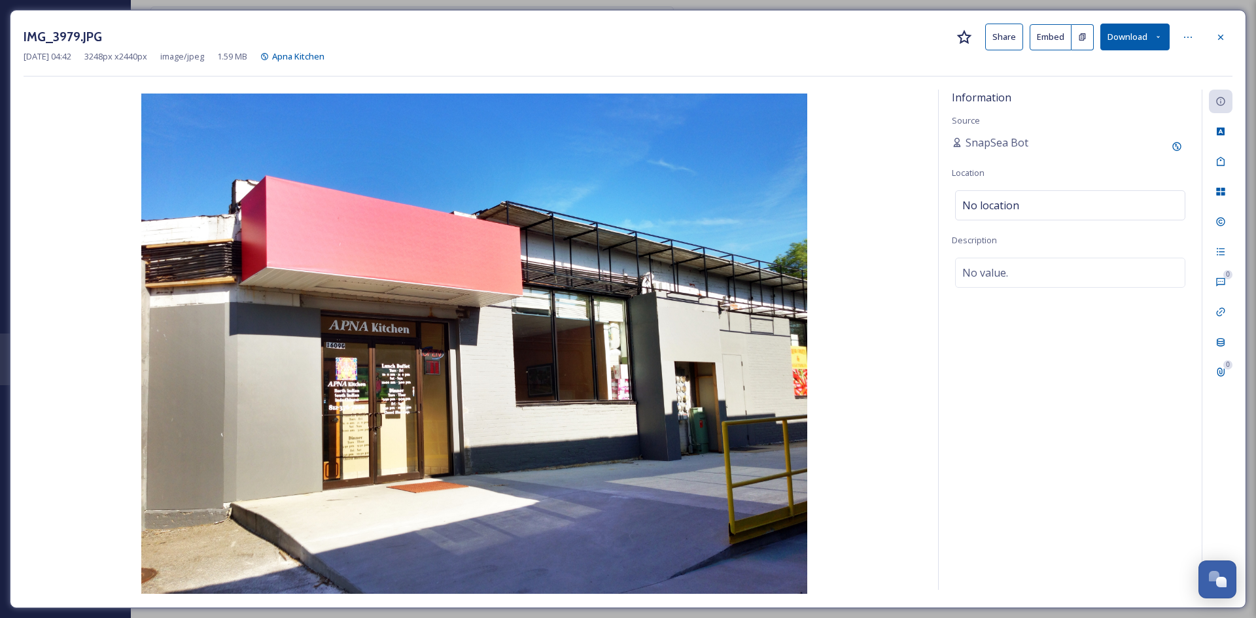
click at [998, 39] on button "Share" at bounding box center [1004, 37] width 38 height 27
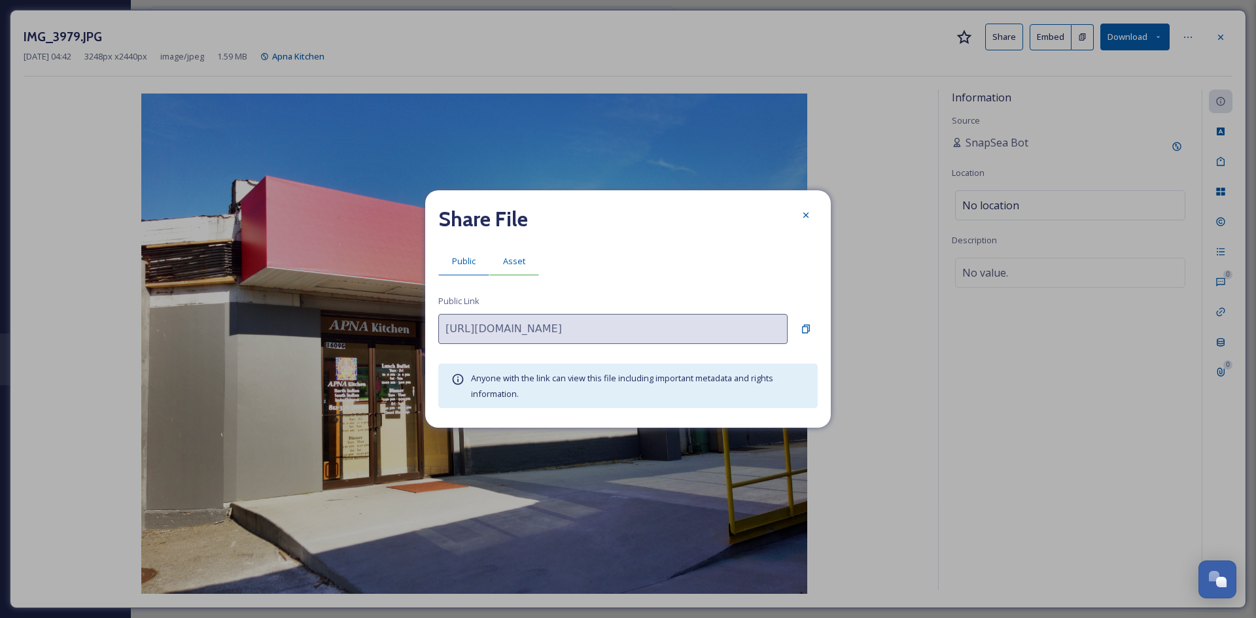
click at [510, 260] on span "Asset" at bounding box center [514, 261] width 22 height 12
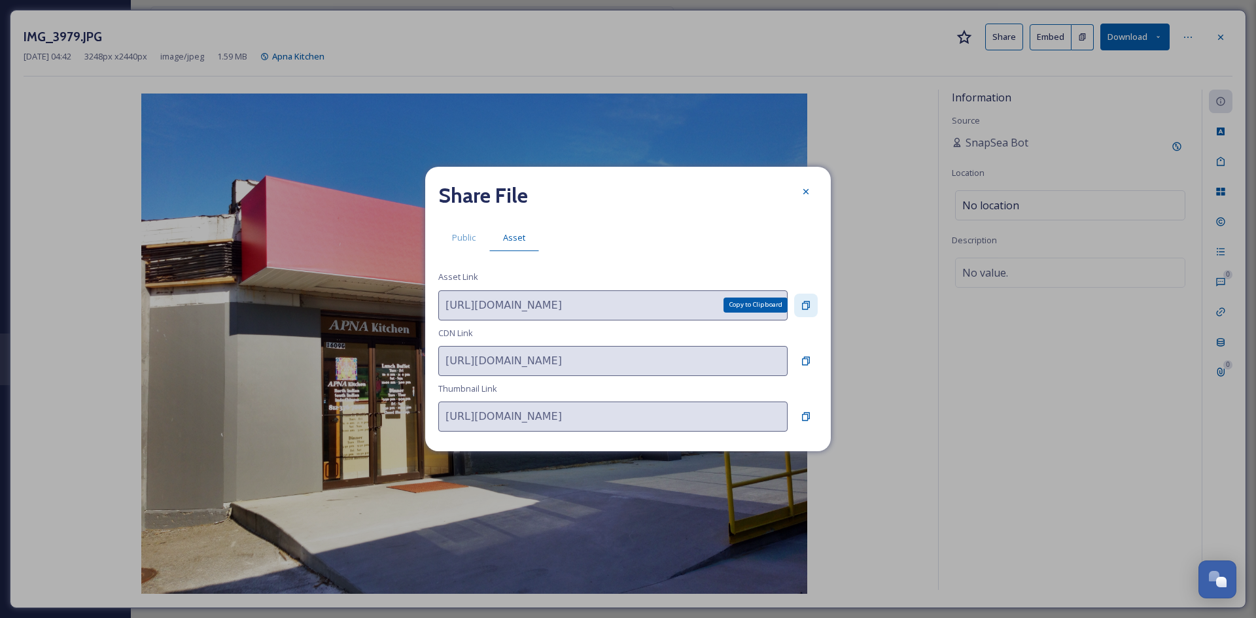
click at [805, 302] on icon at bounding box center [806, 305] width 10 height 10
click at [800, 192] on div at bounding box center [806, 192] width 24 height 24
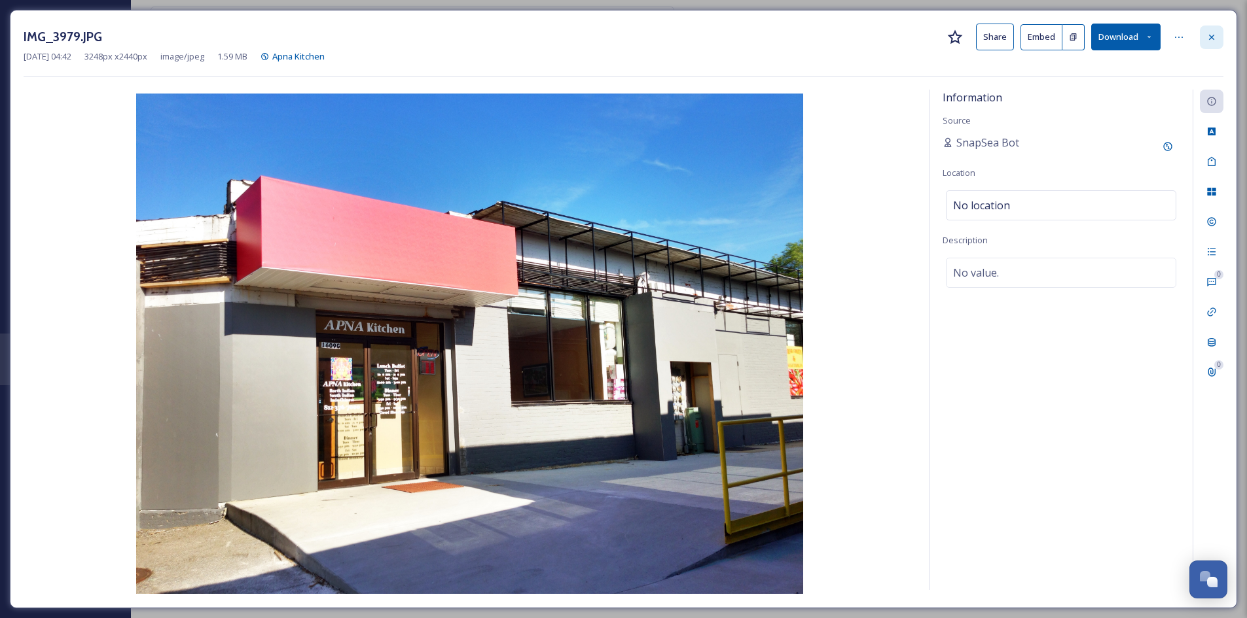
click at [1216, 37] on div at bounding box center [1211, 38] width 24 height 24
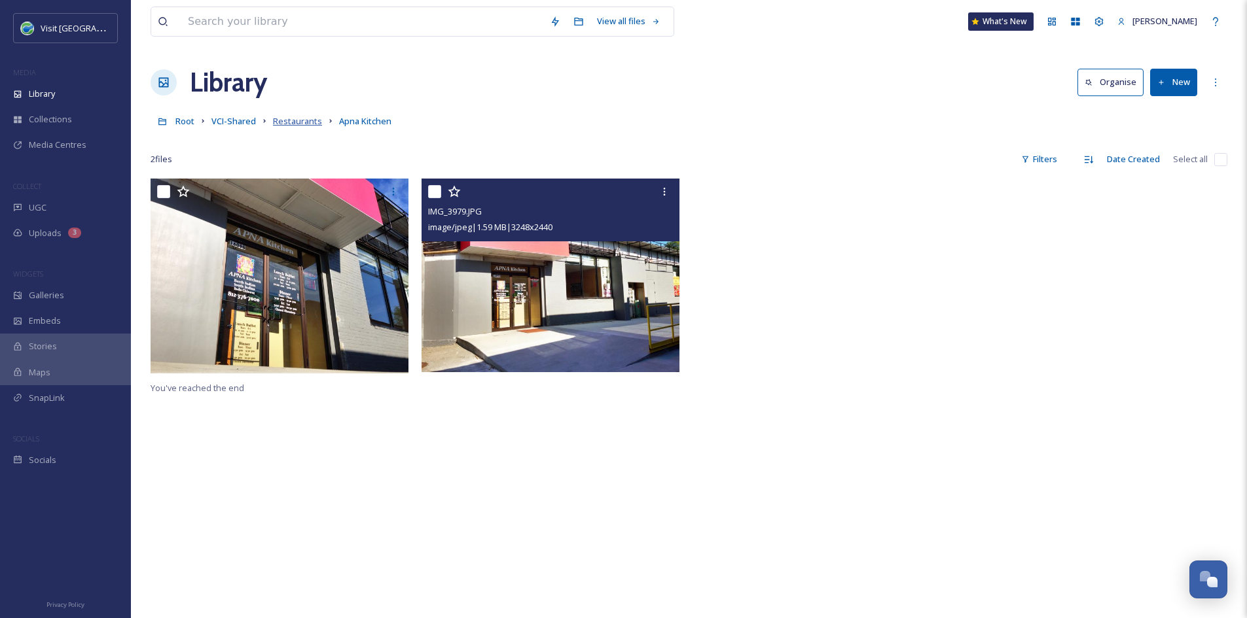
click at [298, 123] on span "Restaurants" at bounding box center [297, 121] width 49 height 12
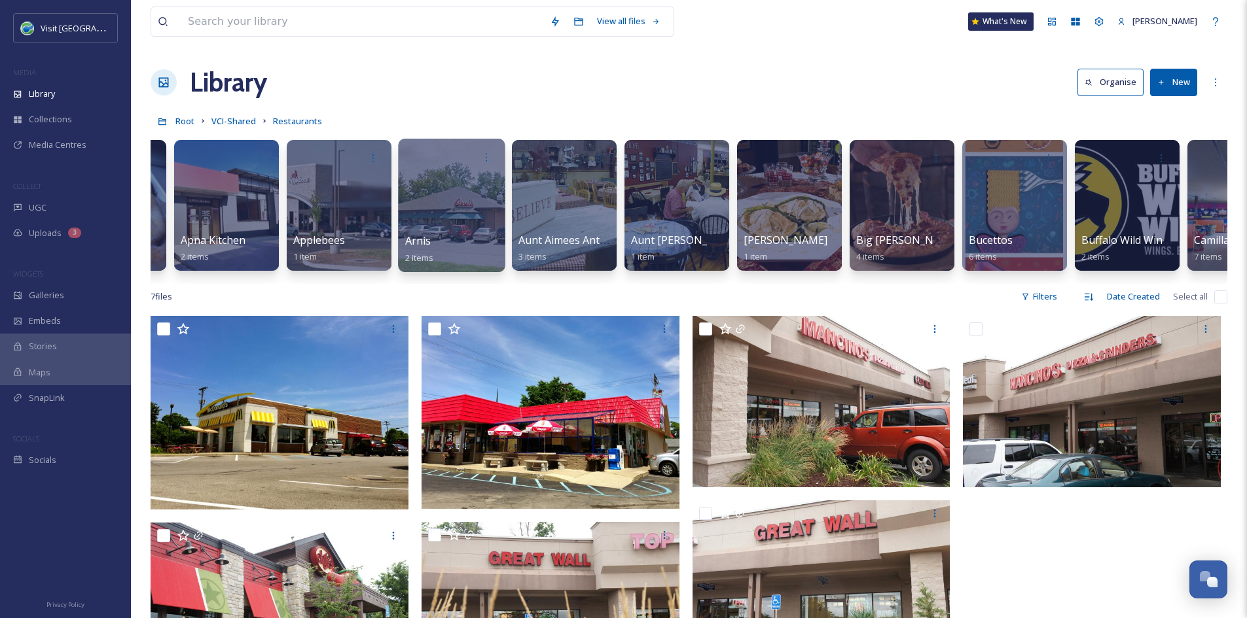
scroll to position [0, 675]
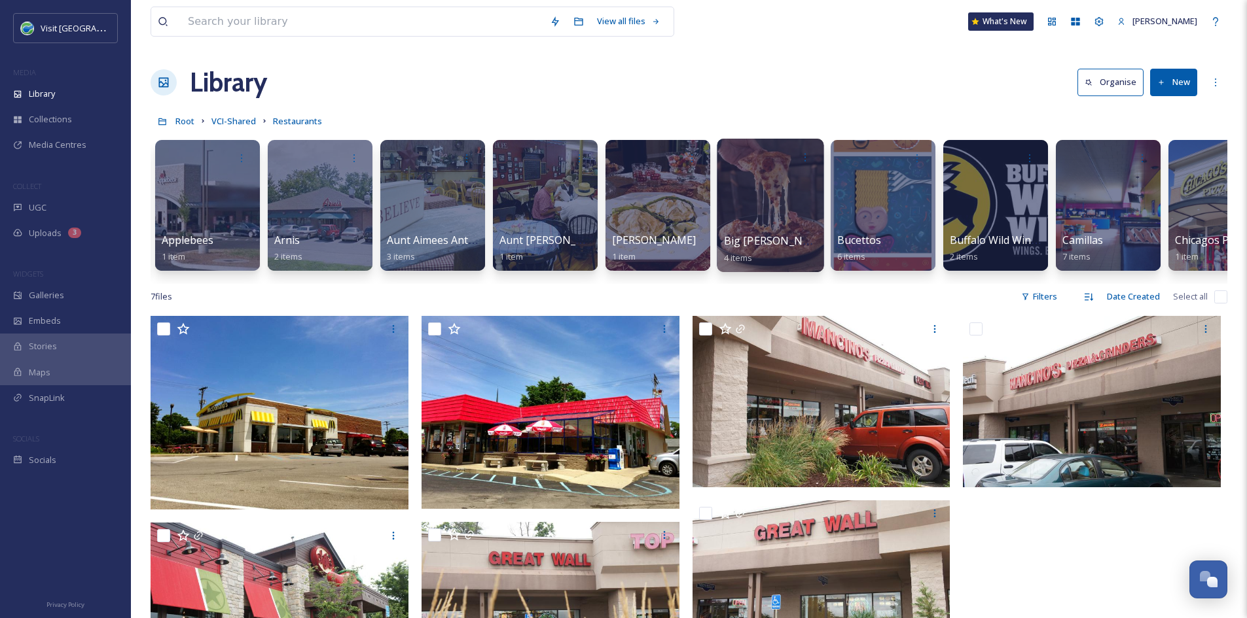
click at [756, 238] on span "Big [PERSON_NAME] at [GEOGRAPHIC_DATA]" at bounding box center [838, 241] width 228 height 14
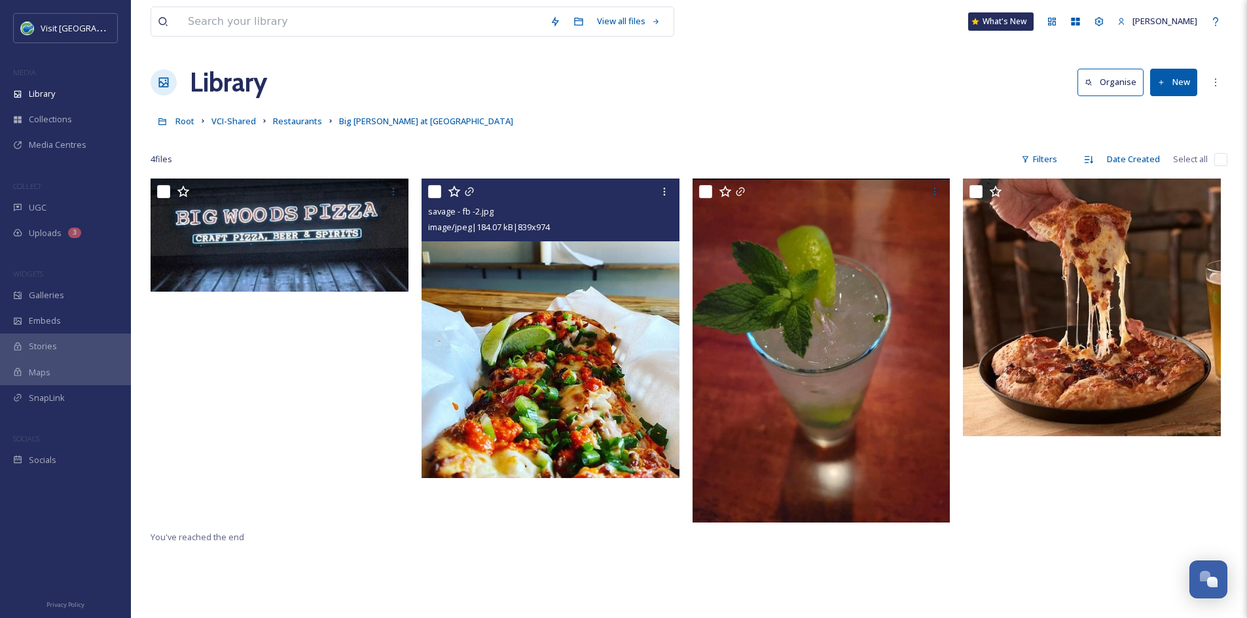
click at [436, 192] on input "checkbox" at bounding box center [434, 191] width 13 height 13
checkbox input "true"
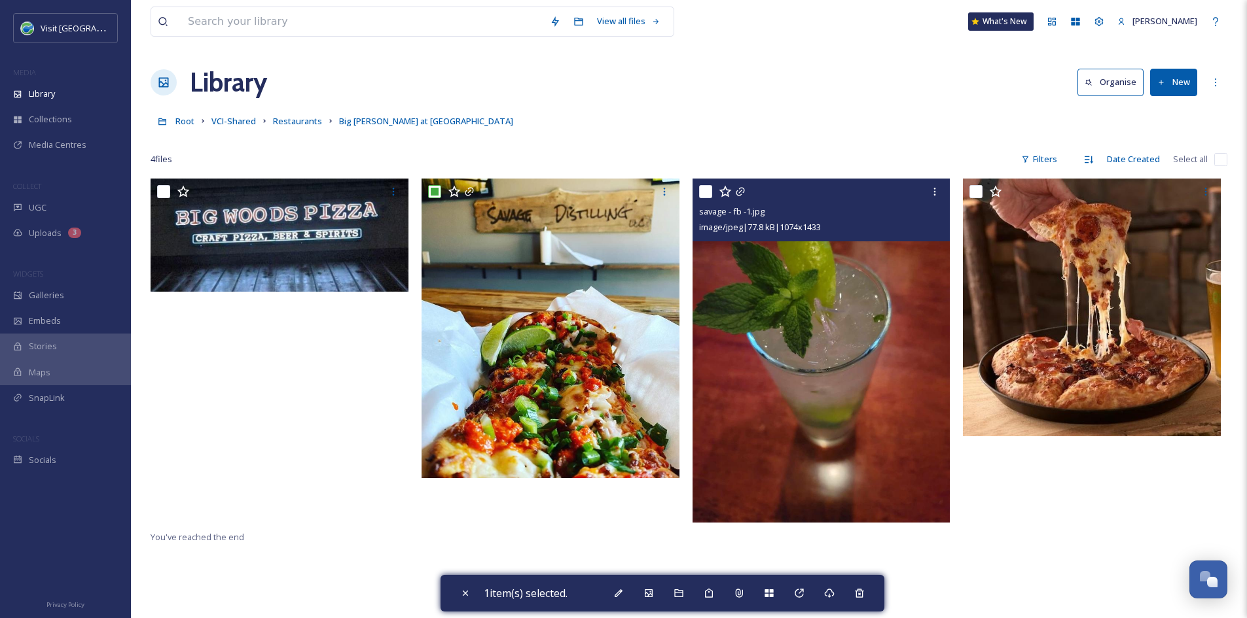
click at [706, 189] on input "checkbox" at bounding box center [705, 191] width 13 height 13
checkbox input "true"
click at [930, 194] on icon at bounding box center [934, 191] width 10 height 10
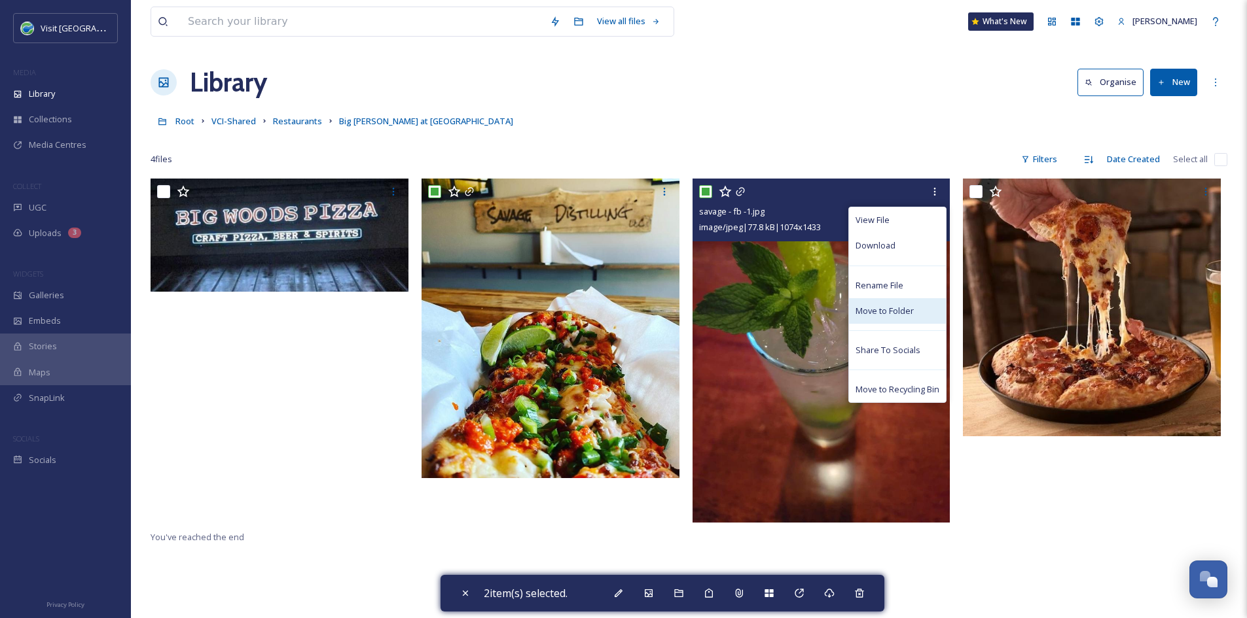
click at [895, 309] on span "Move to Folder" at bounding box center [884, 311] width 58 height 12
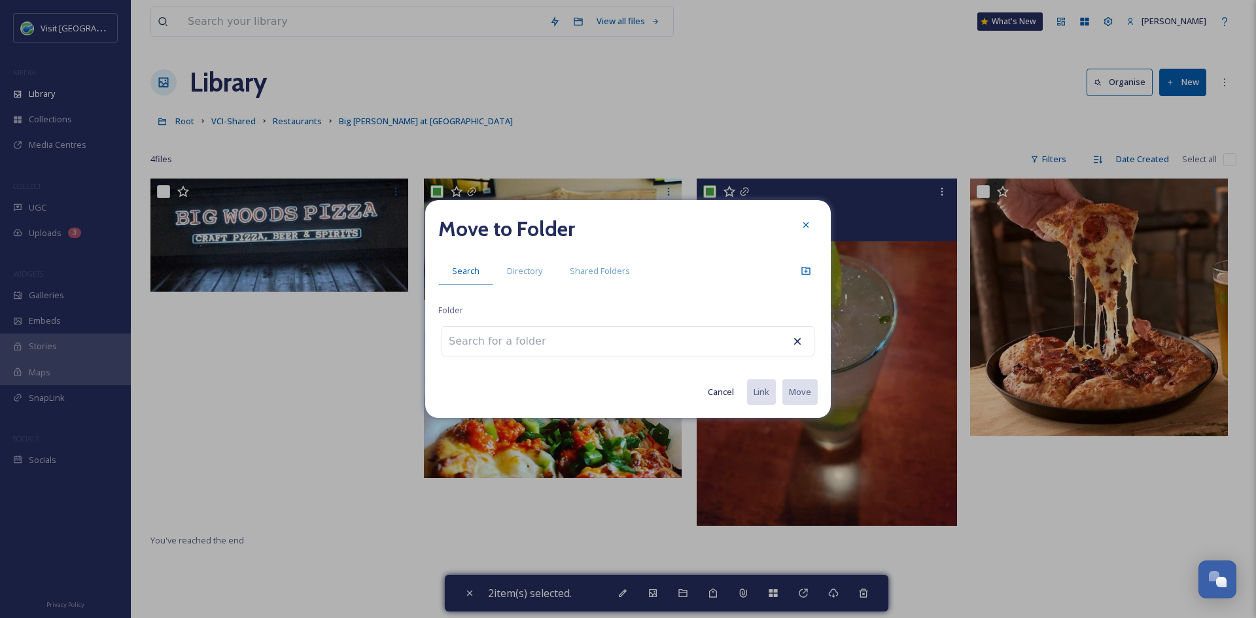
click at [510, 345] on input at bounding box center [514, 341] width 144 height 29
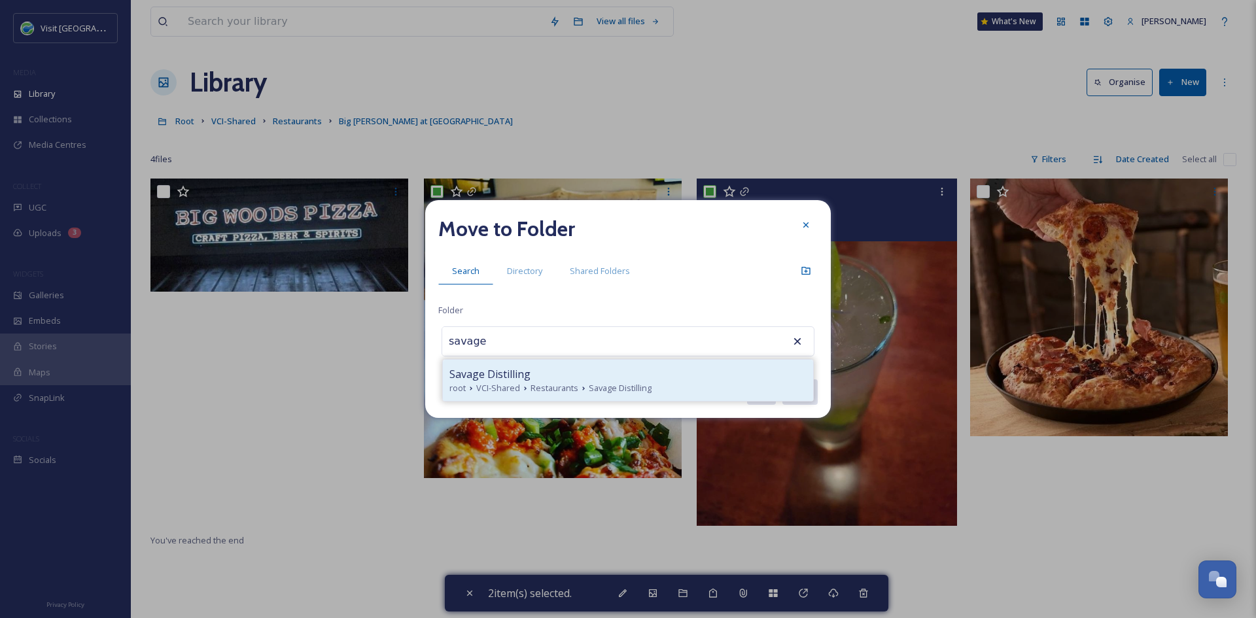
click at [514, 378] on span "Savage Distilling" at bounding box center [490, 374] width 81 height 16
type input "Savage Distilling"
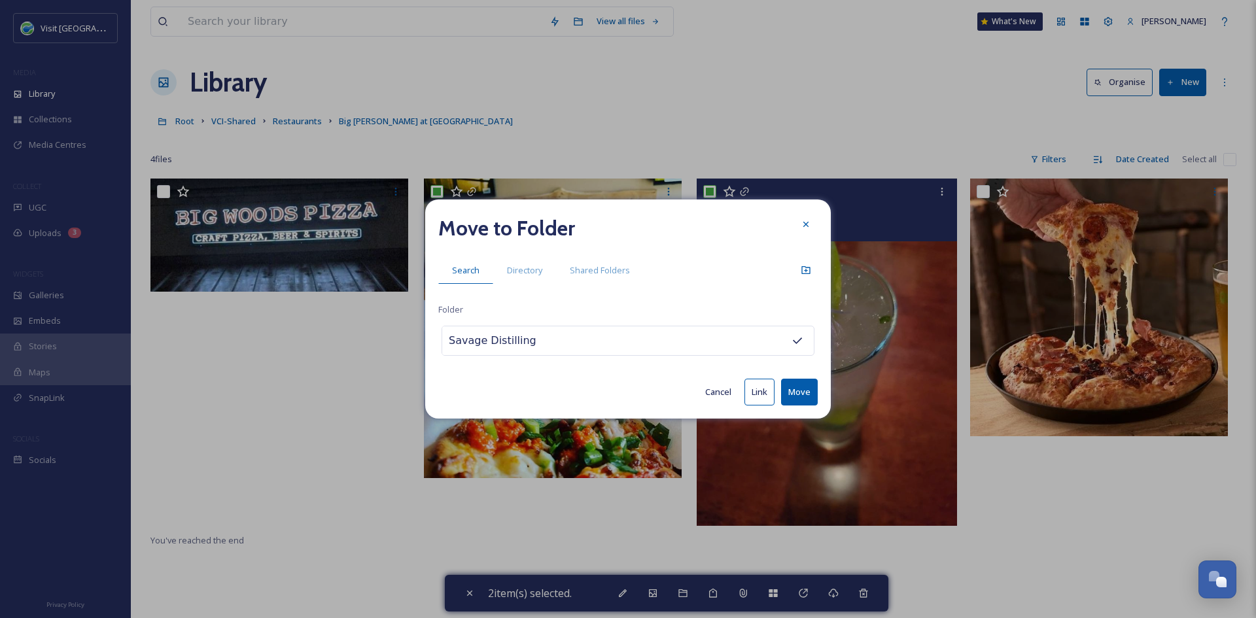
click at [815, 389] on button "Move" at bounding box center [799, 392] width 37 height 27
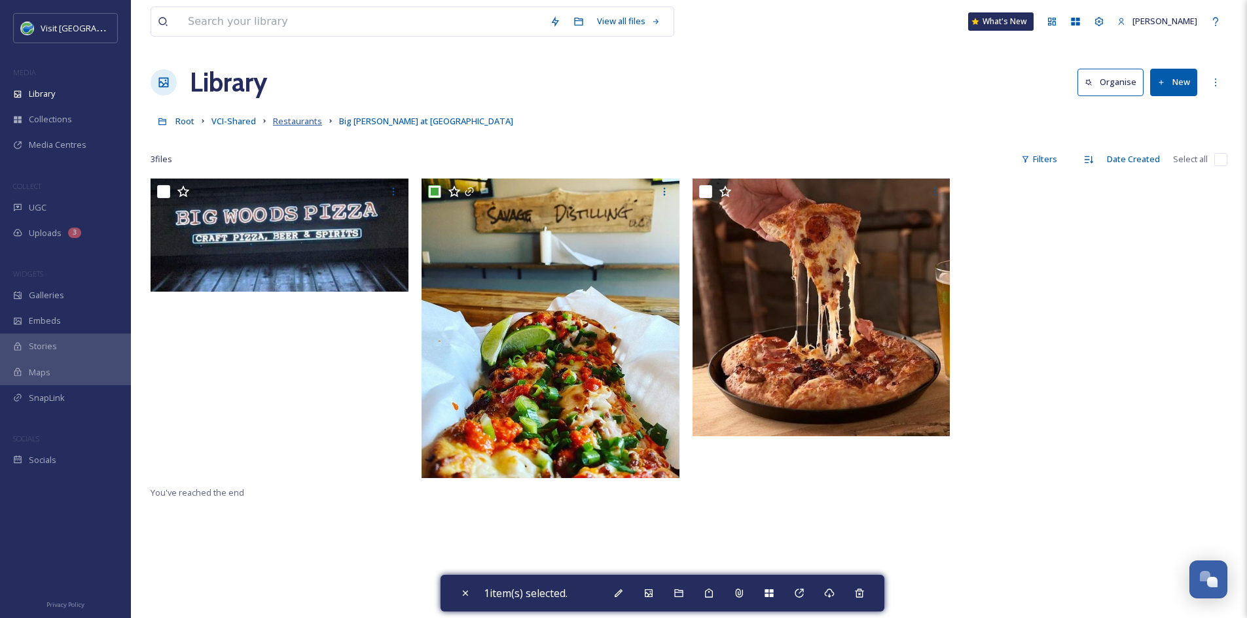
click at [299, 120] on span "Restaurants" at bounding box center [297, 121] width 49 height 12
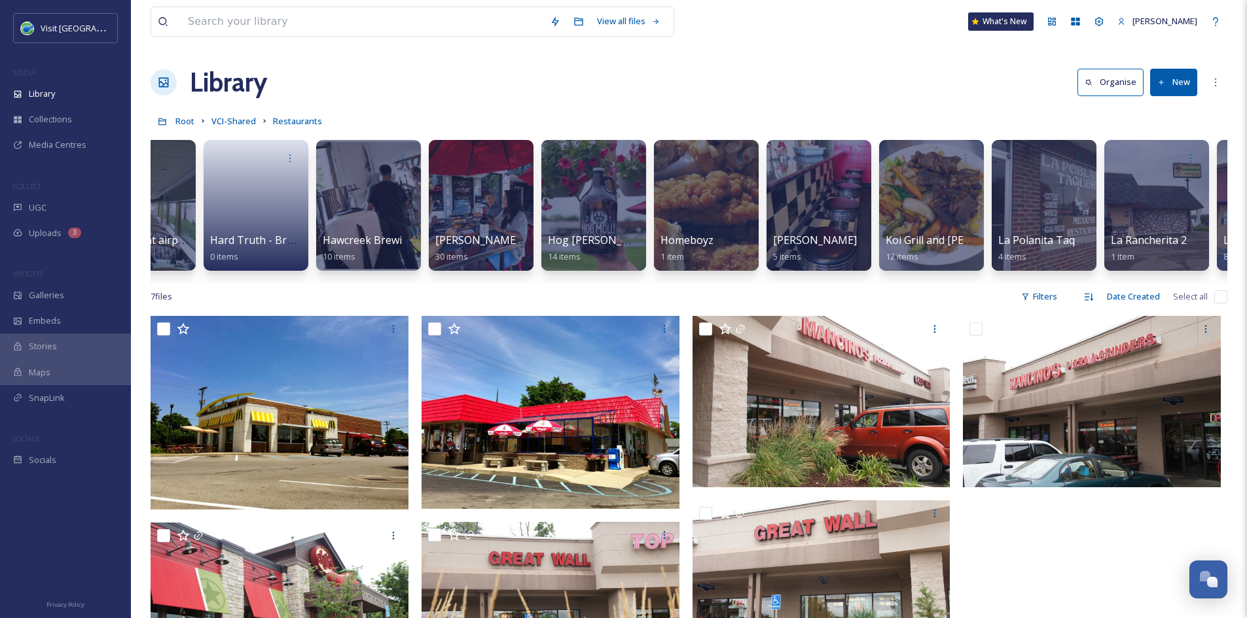
scroll to position [0, 4340]
click at [617, 209] on div at bounding box center [593, 205] width 107 height 133
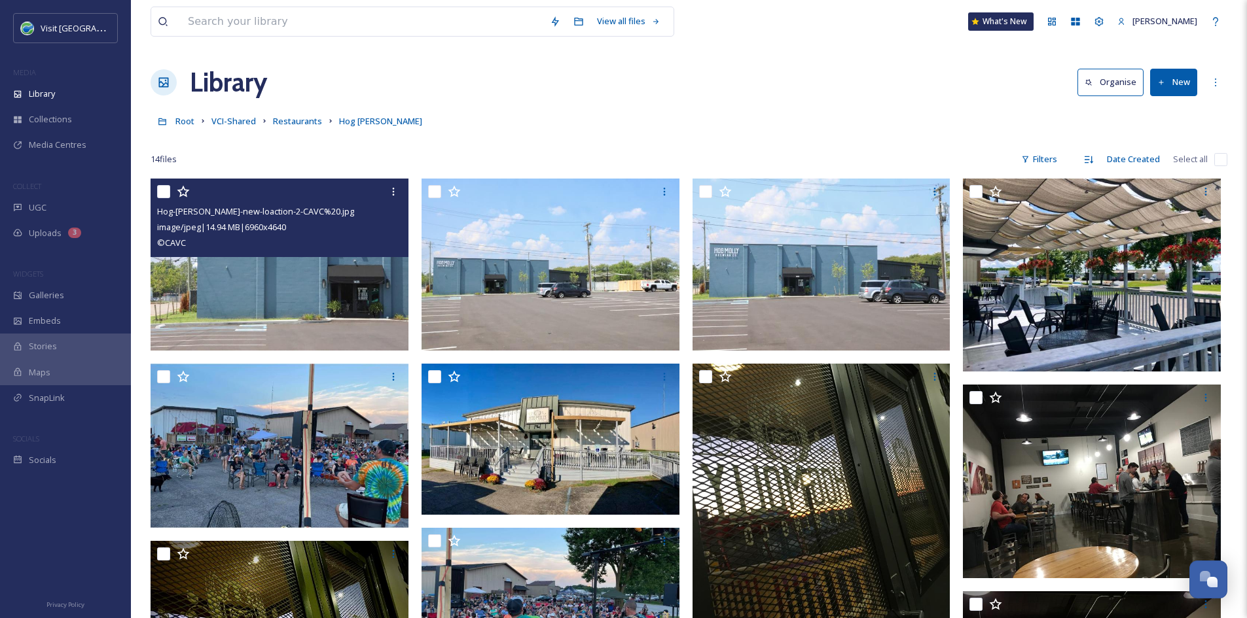
click at [332, 269] on img at bounding box center [279, 265] width 258 height 172
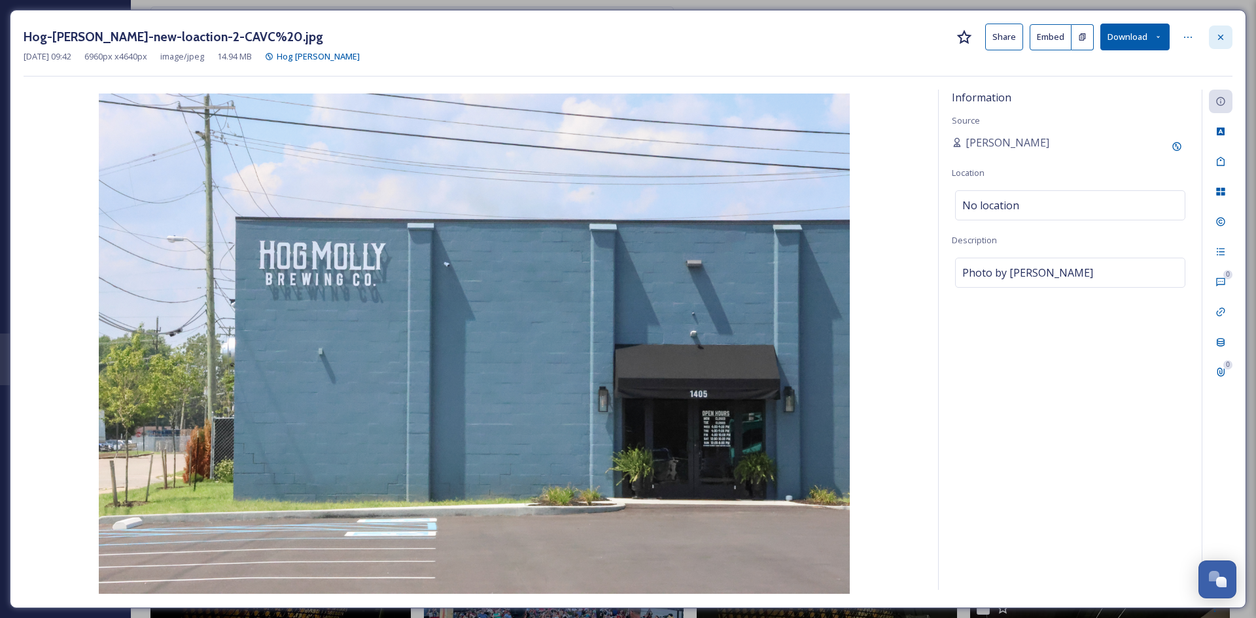
click at [1221, 37] on icon at bounding box center [1220, 36] width 5 height 5
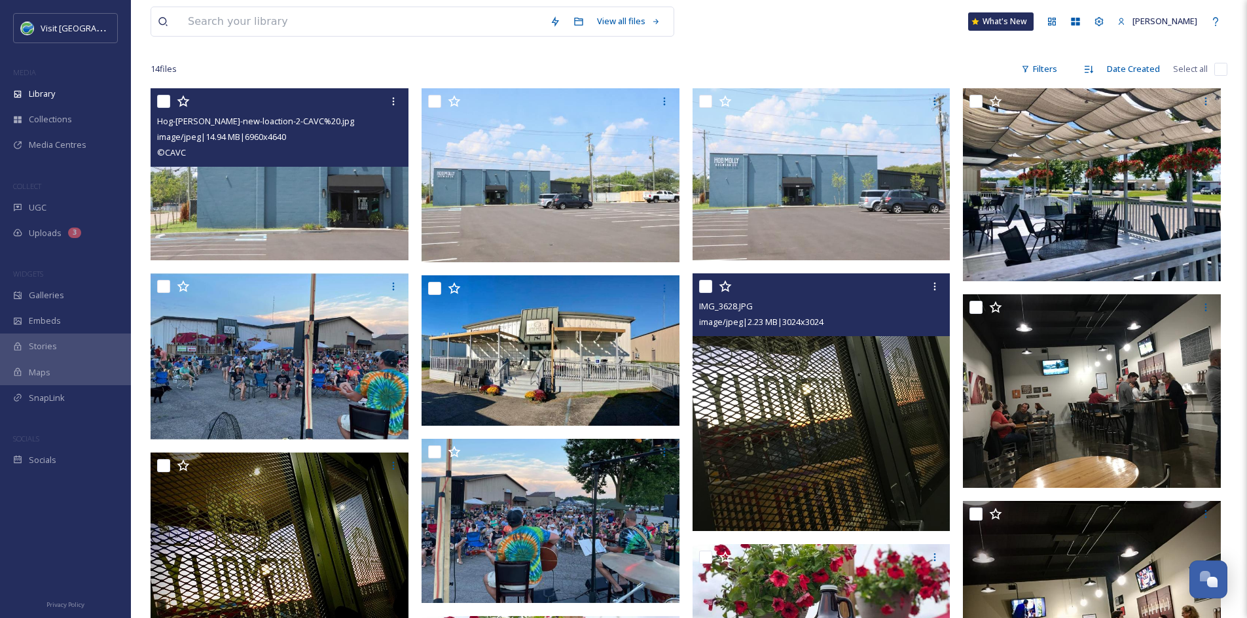
scroll to position [90, 0]
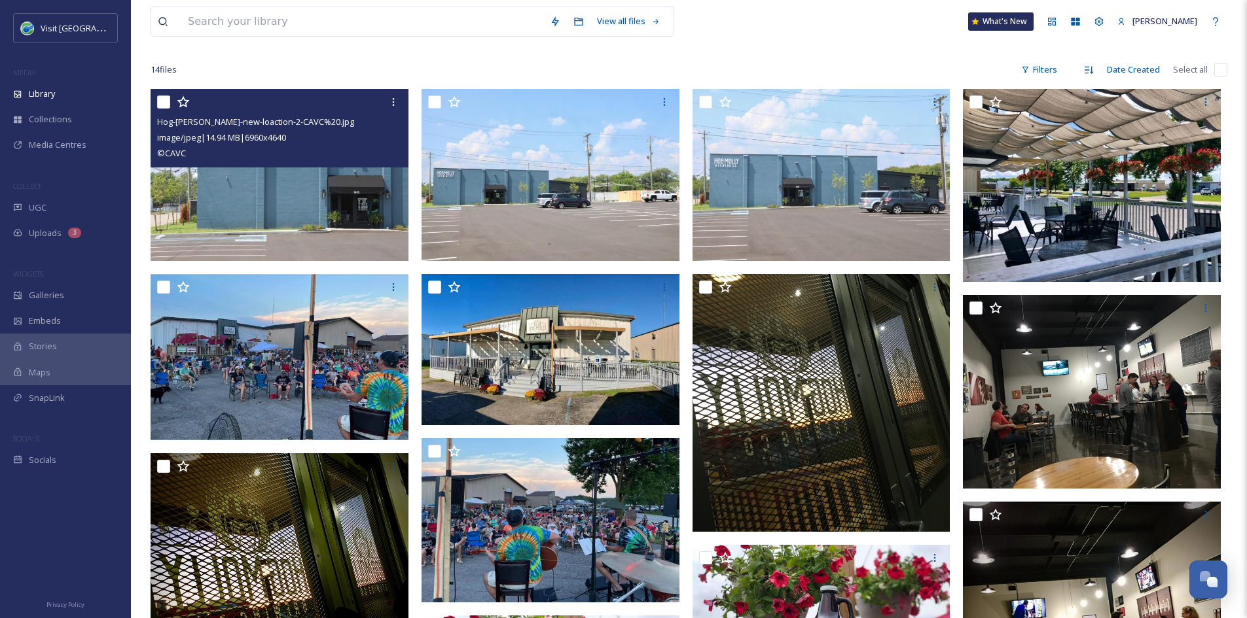
click at [306, 194] on img at bounding box center [279, 175] width 258 height 172
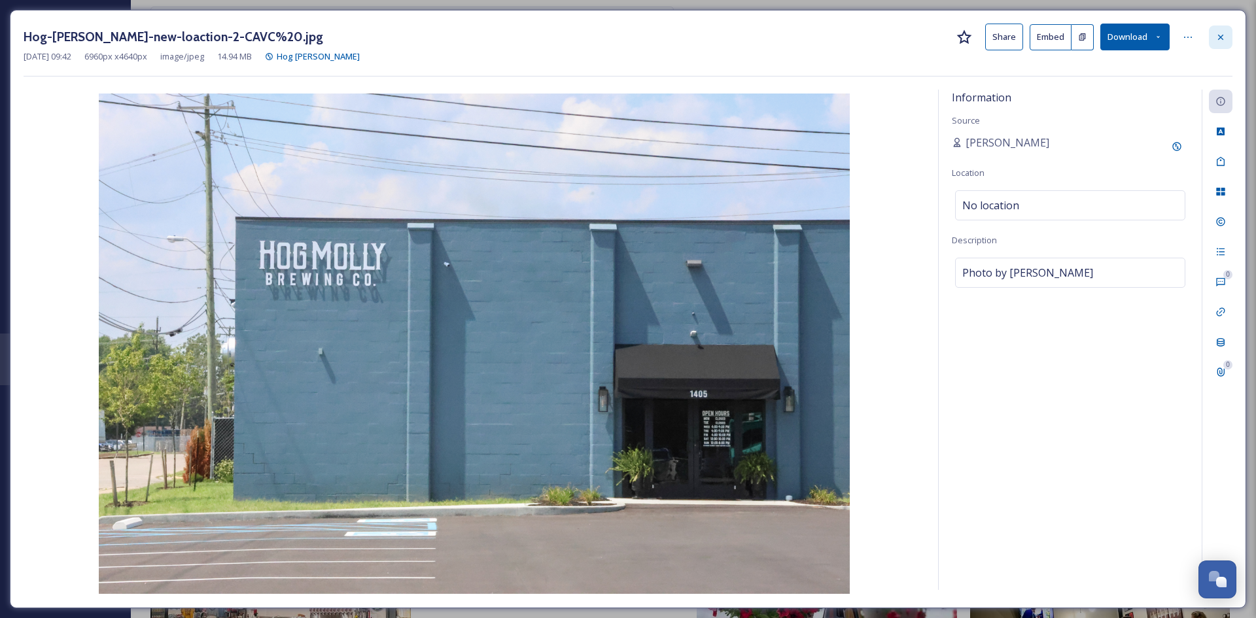
click at [1225, 41] on icon at bounding box center [1221, 37] width 10 height 10
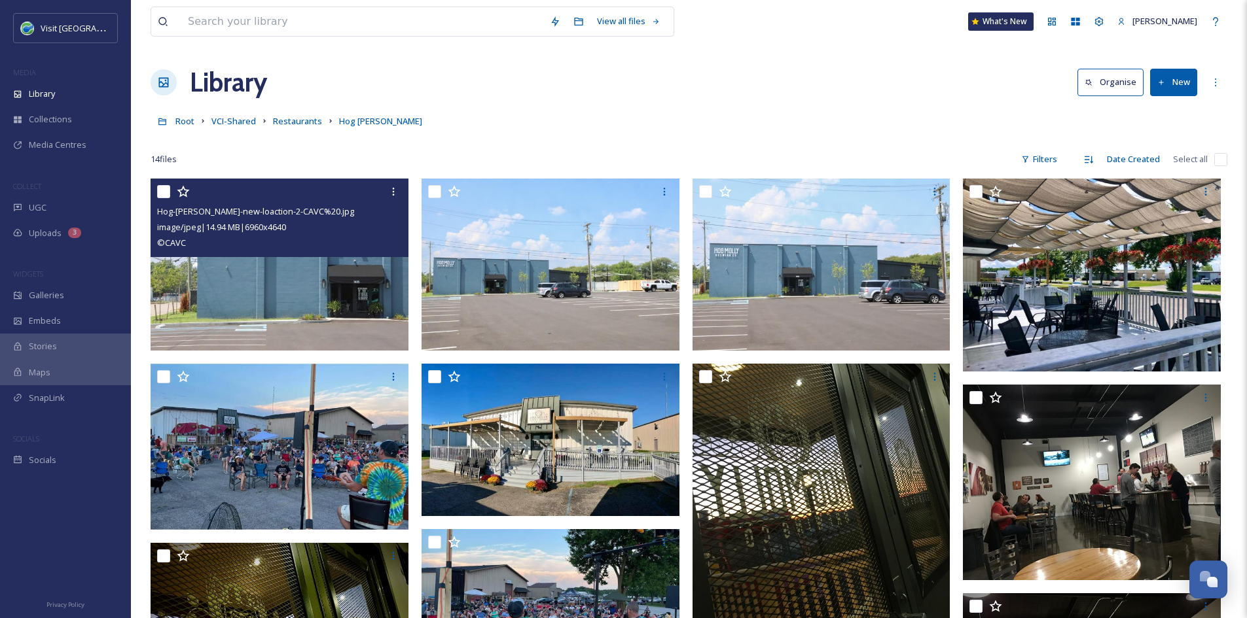
click at [1184, 79] on button "New" at bounding box center [1173, 82] width 47 height 27
click at [1171, 118] on span "File Upload" at bounding box center [1167, 113] width 43 height 12
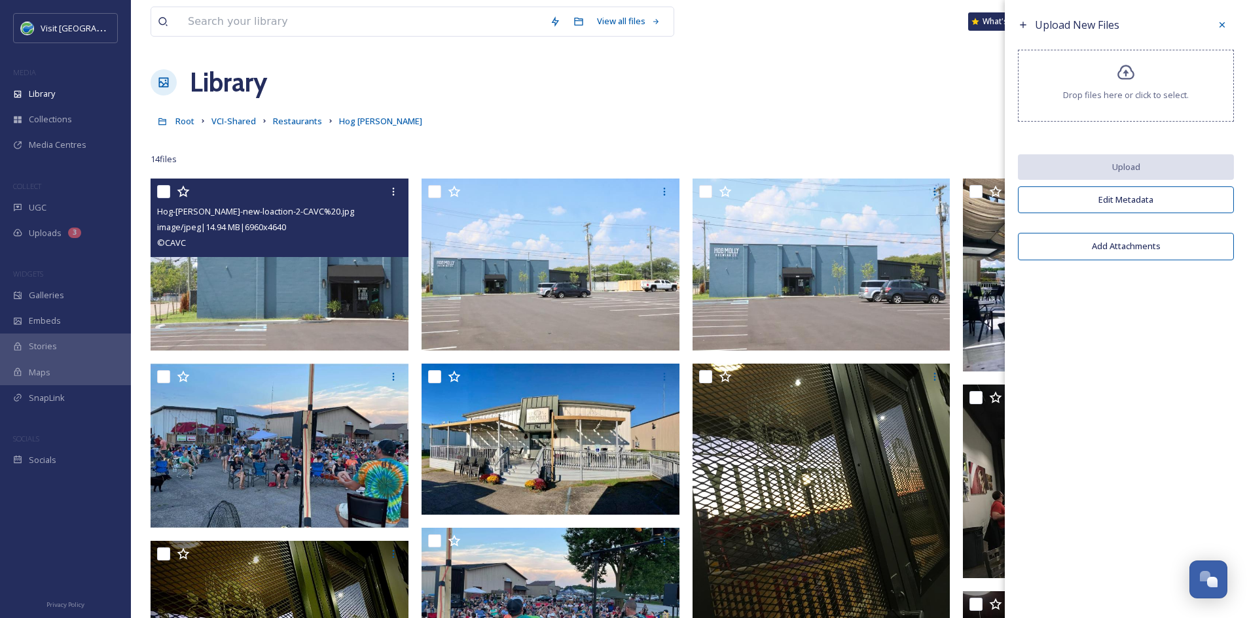
click at [1124, 79] on icon at bounding box center [1125, 72] width 17 height 15
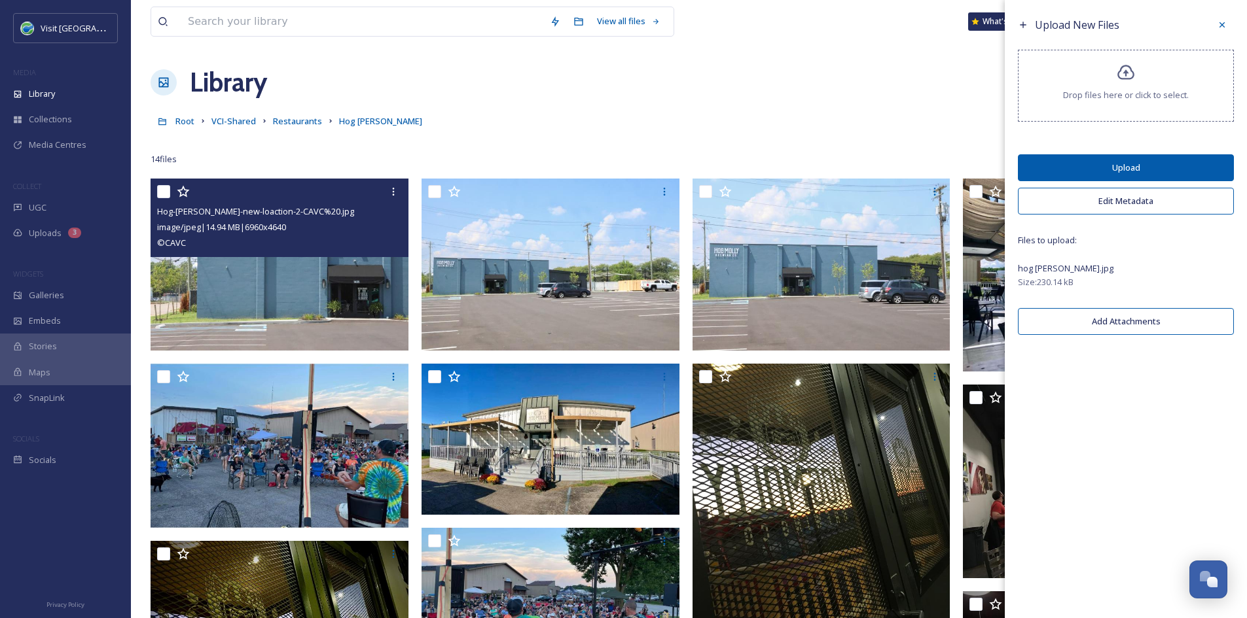
click at [1141, 170] on button "Upload" at bounding box center [1125, 167] width 216 height 27
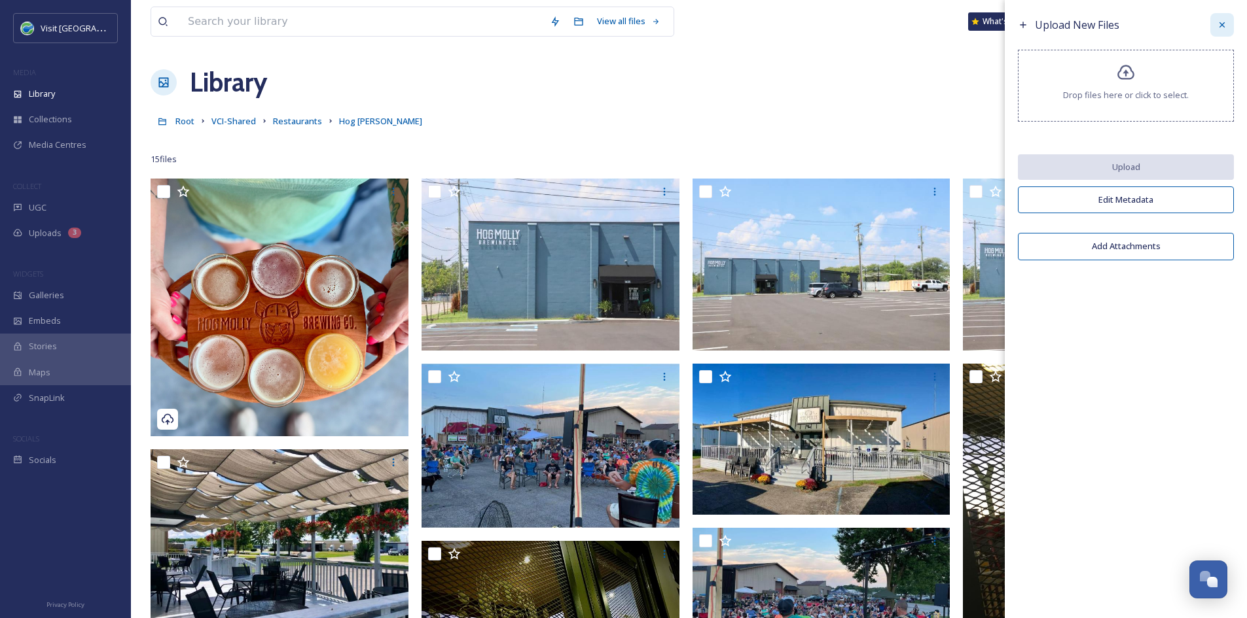
click at [1218, 26] on icon at bounding box center [1221, 25] width 10 height 10
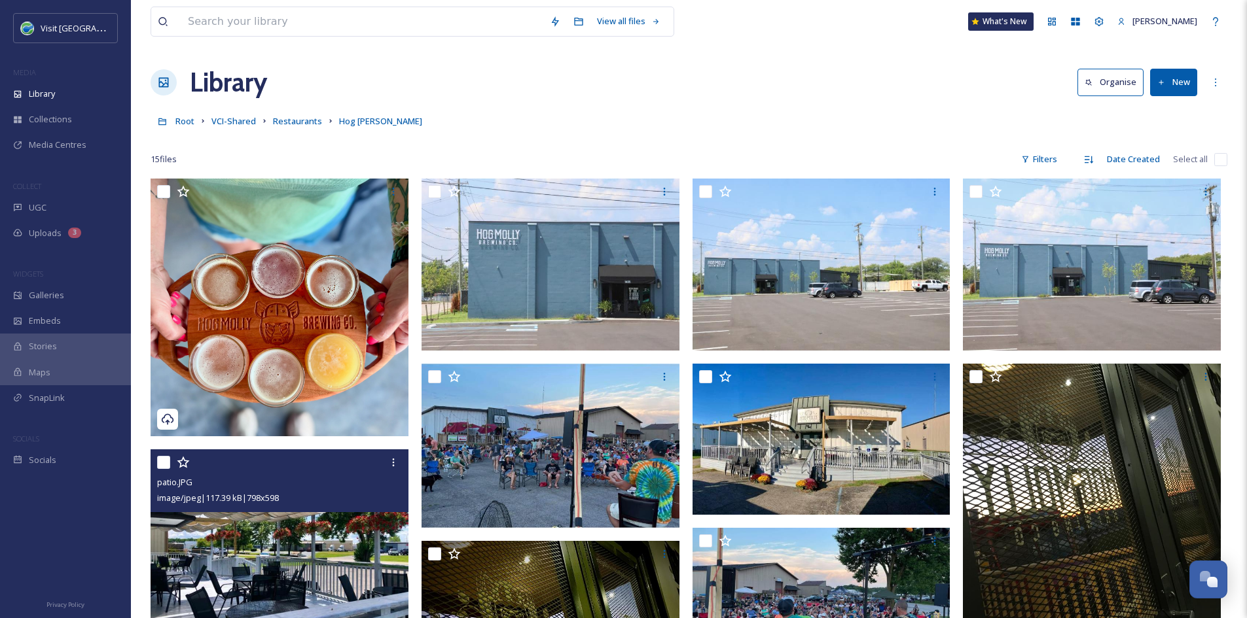
click at [282, 540] on img at bounding box center [279, 547] width 258 height 194
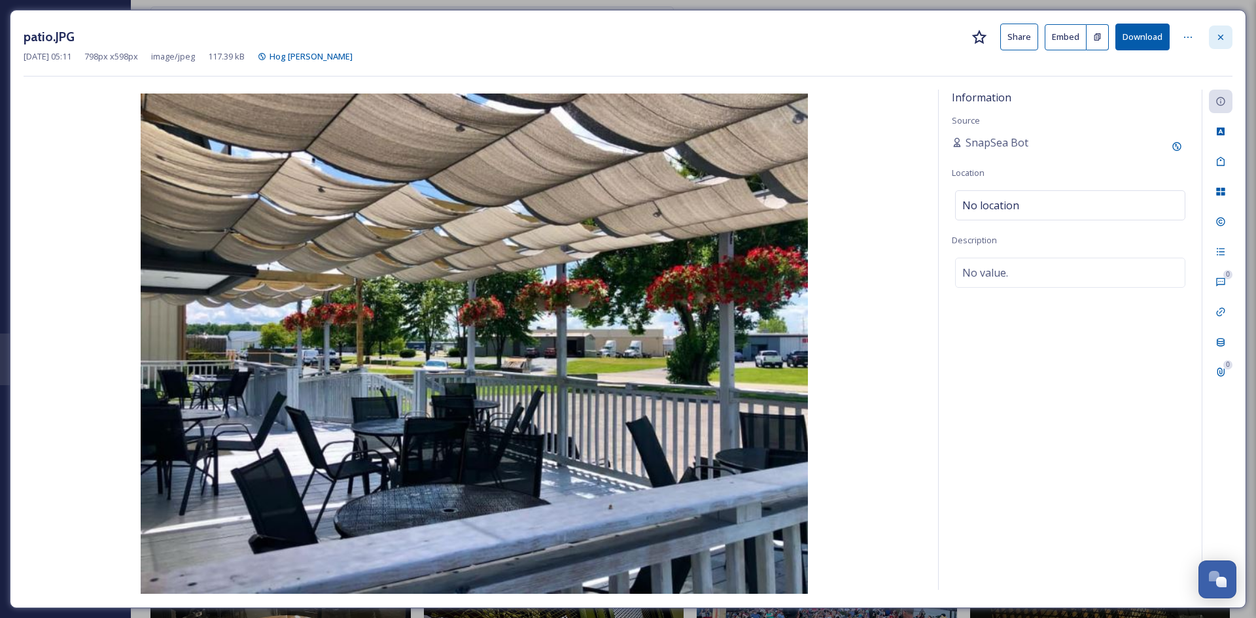
click at [1228, 35] on div at bounding box center [1221, 38] width 24 height 24
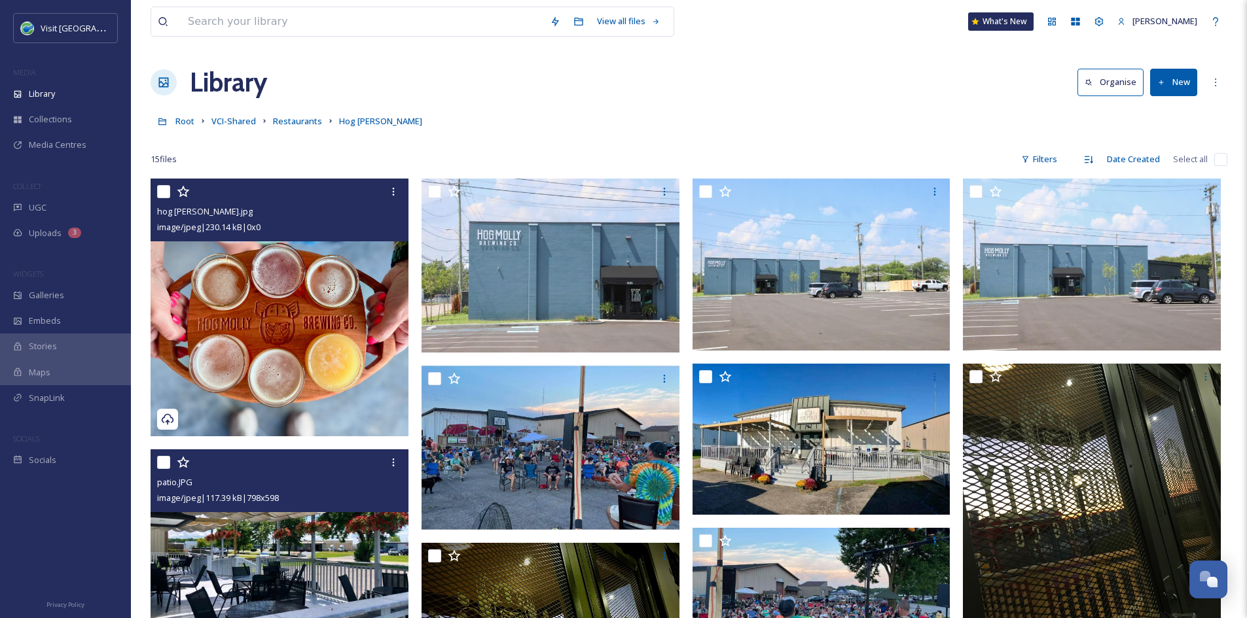
click at [344, 305] on img at bounding box center [279, 308] width 258 height 258
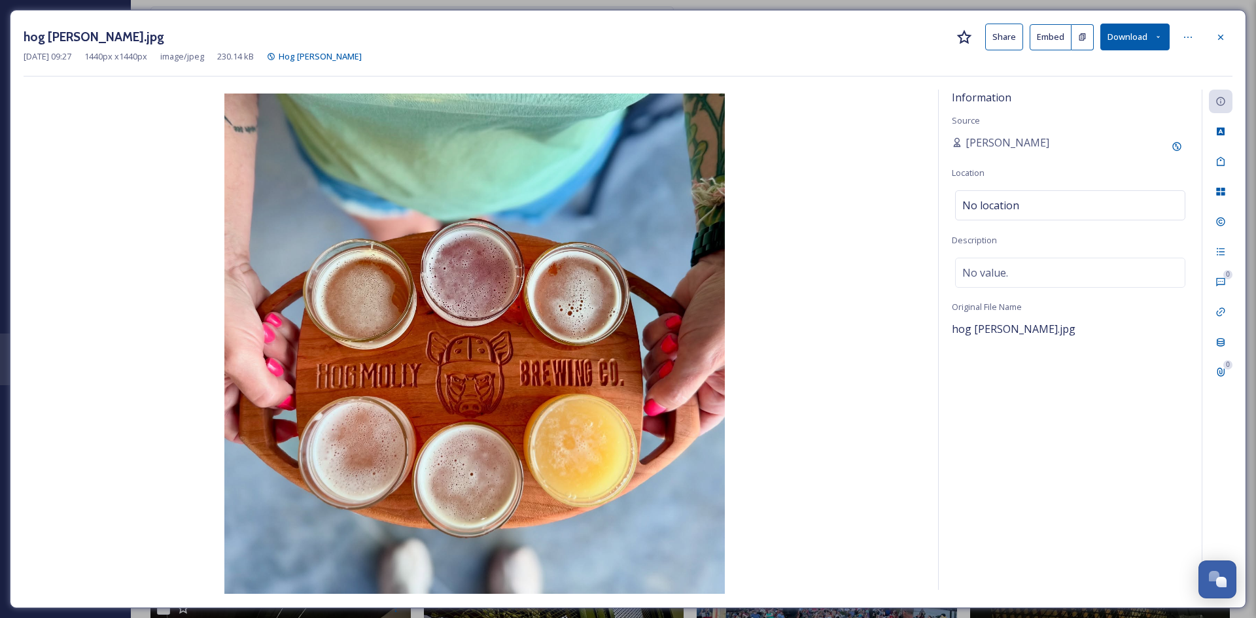
click at [1004, 43] on button "Share" at bounding box center [1004, 37] width 38 height 27
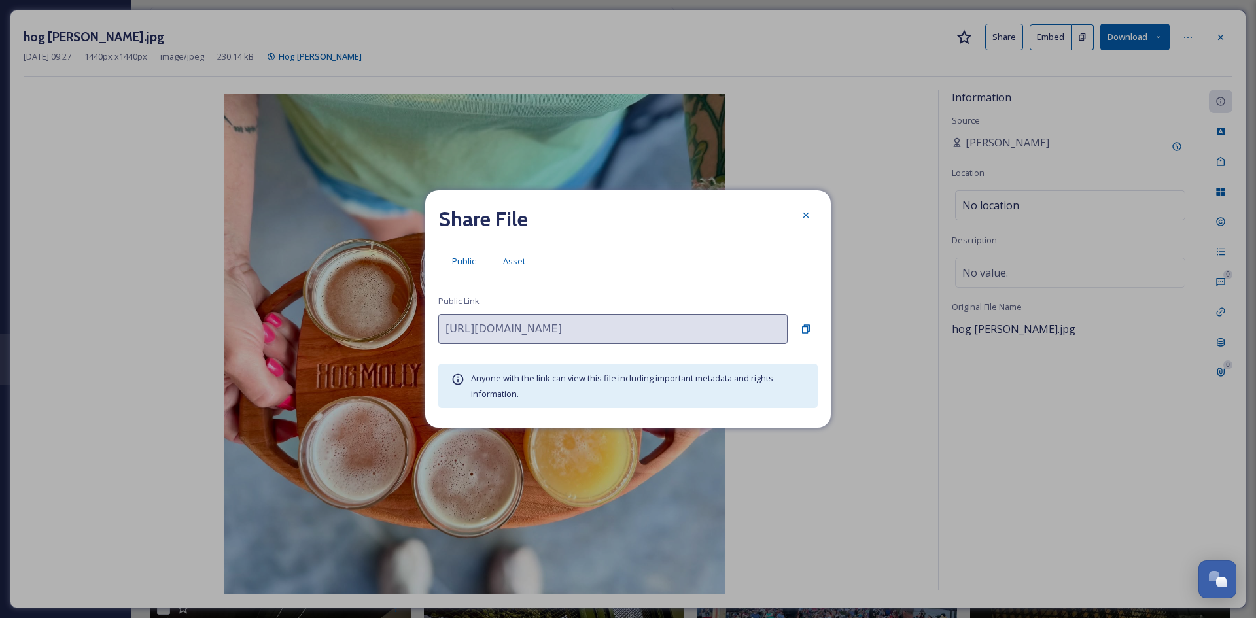
click at [529, 261] on div "Asset" at bounding box center [514, 261] width 50 height 27
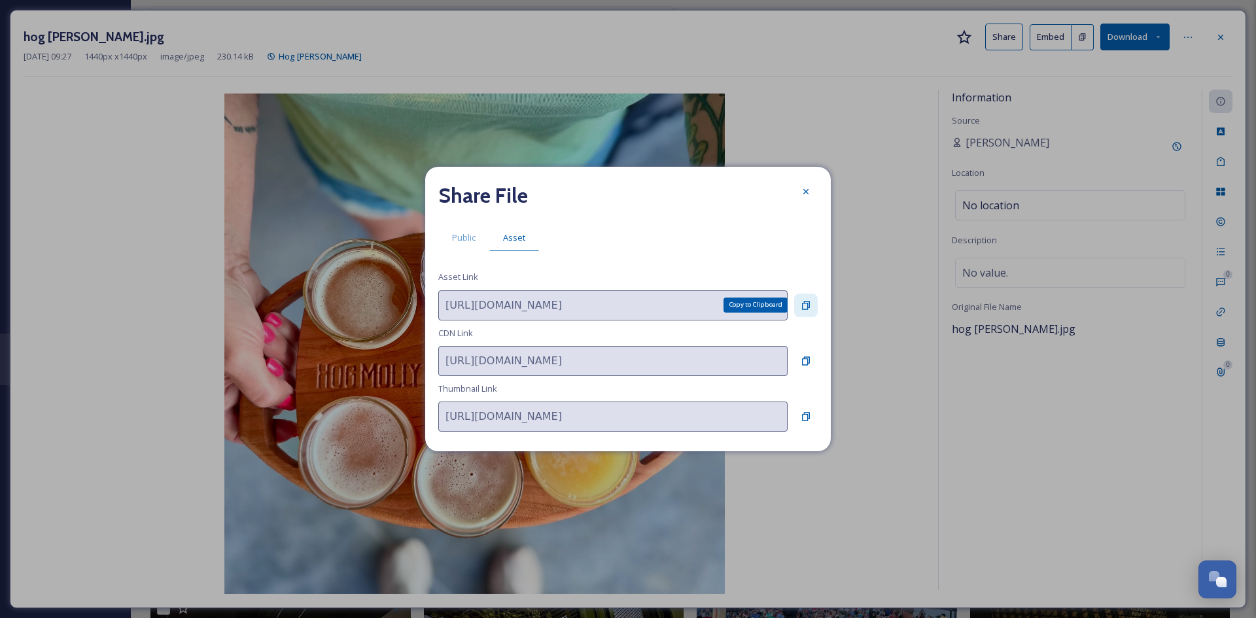
click at [799, 311] on div "Copy to Clipboard" at bounding box center [806, 306] width 24 height 24
click at [804, 190] on icon at bounding box center [806, 191] width 5 height 5
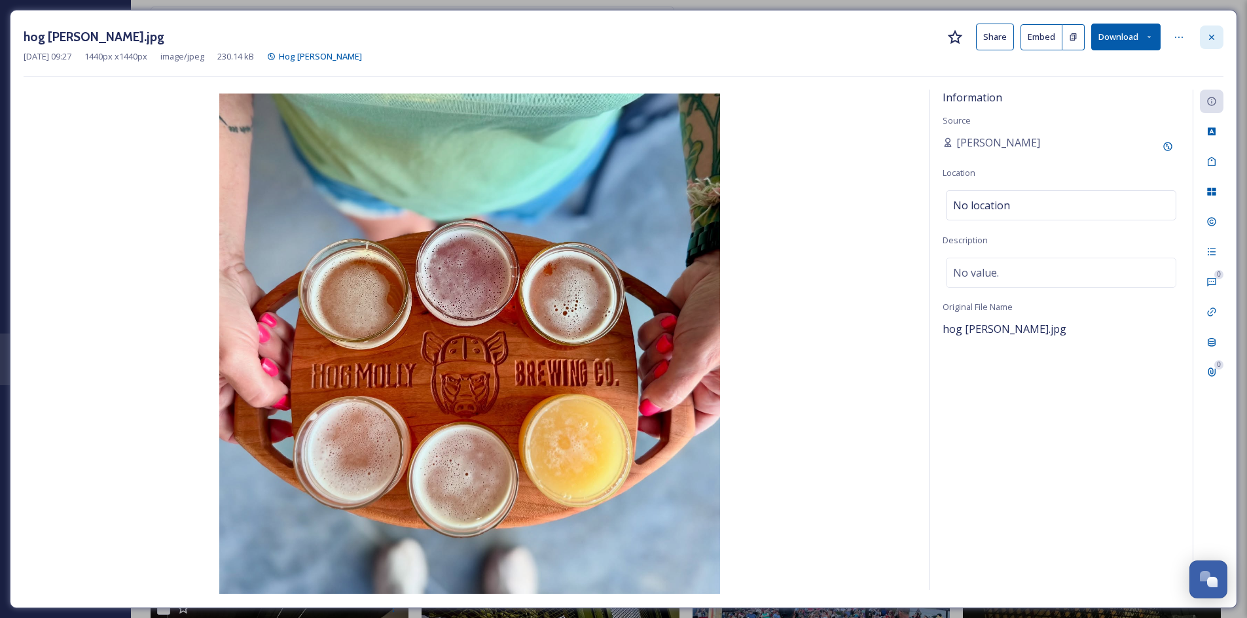
click at [1212, 32] on icon at bounding box center [1211, 37] width 10 height 10
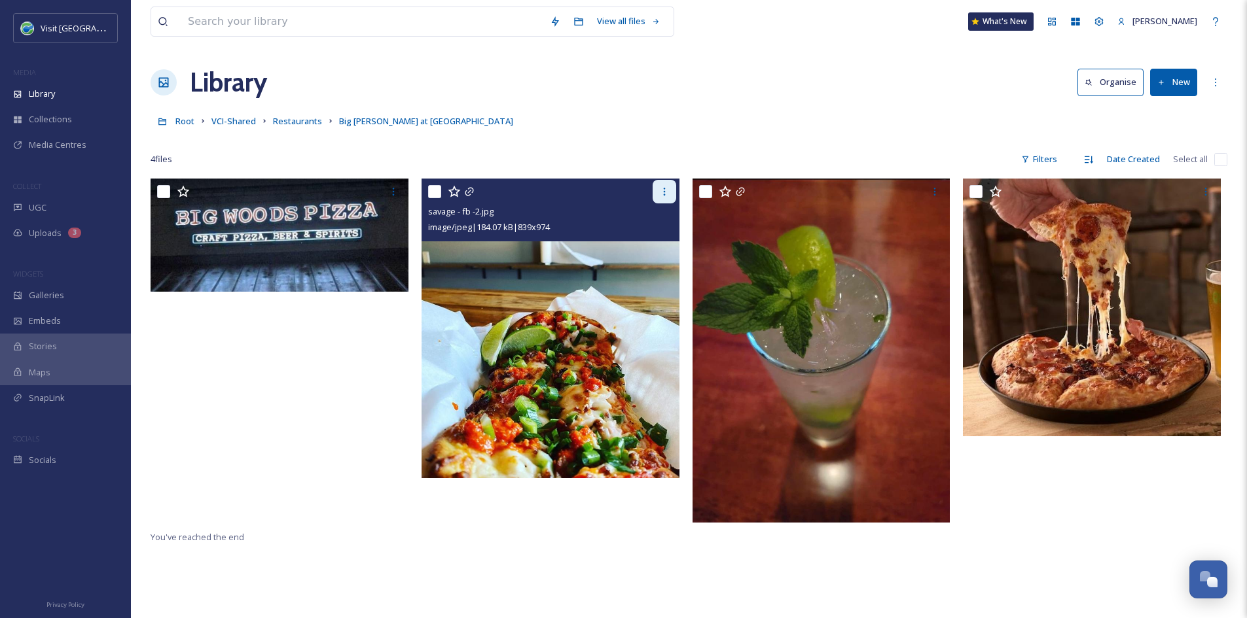
click at [664, 188] on icon at bounding box center [664, 192] width 2 height 8
click at [428, 196] on input "checkbox" at bounding box center [434, 191] width 13 height 13
checkbox input "true"
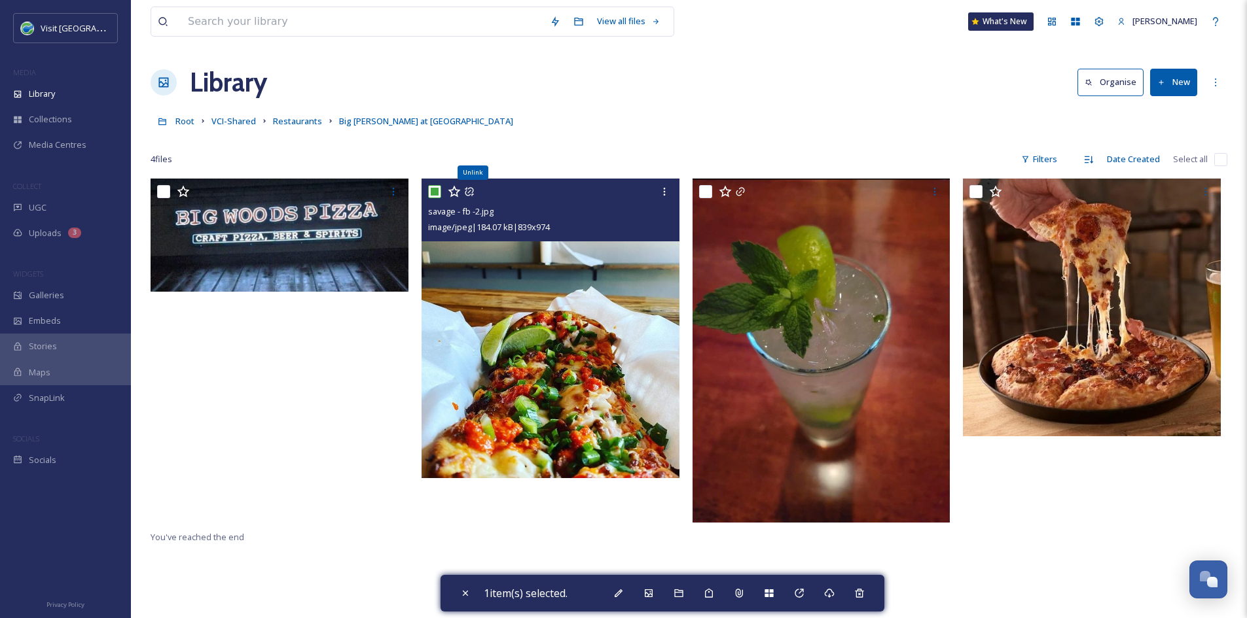
click at [476, 168] on div "Unlink" at bounding box center [472, 173] width 31 height 14
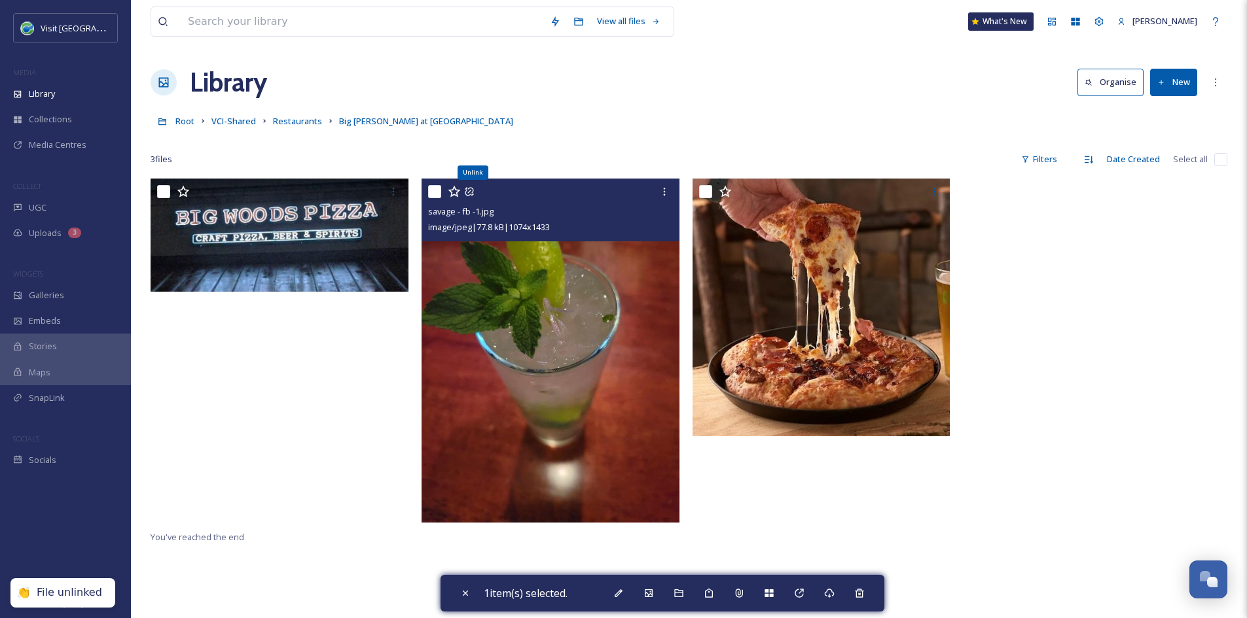
click at [472, 192] on icon at bounding box center [469, 192] width 9 height 9
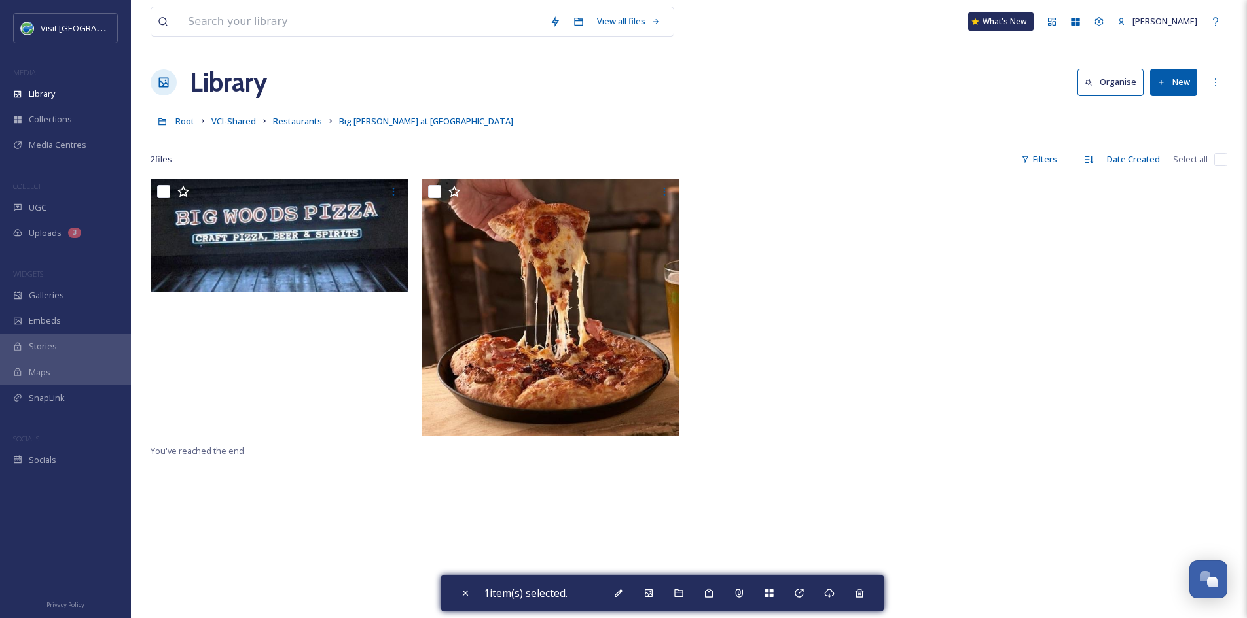
click at [1184, 88] on button "New" at bounding box center [1173, 82] width 47 height 27
click at [1143, 114] on div "File Upload" at bounding box center [1159, 113] width 74 height 26
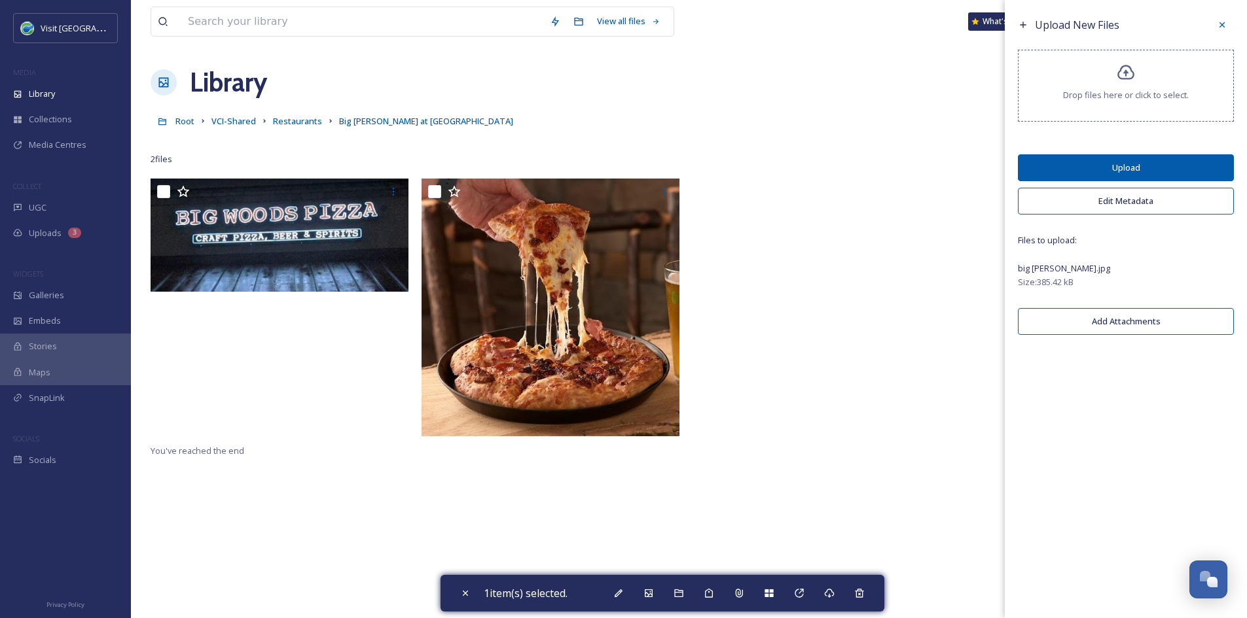
click at [1194, 167] on button "Upload" at bounding box center [1125, 167] width 216 height 27
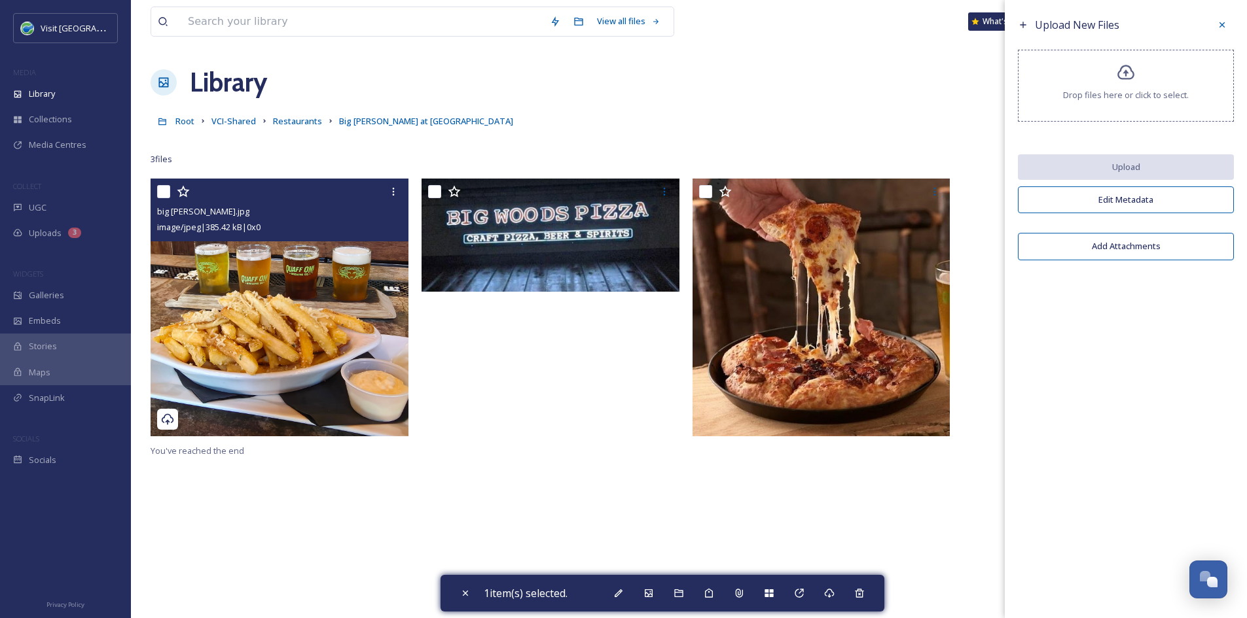
click at [338, 299] on img at bounding box center [279, 308] width 258 height 258
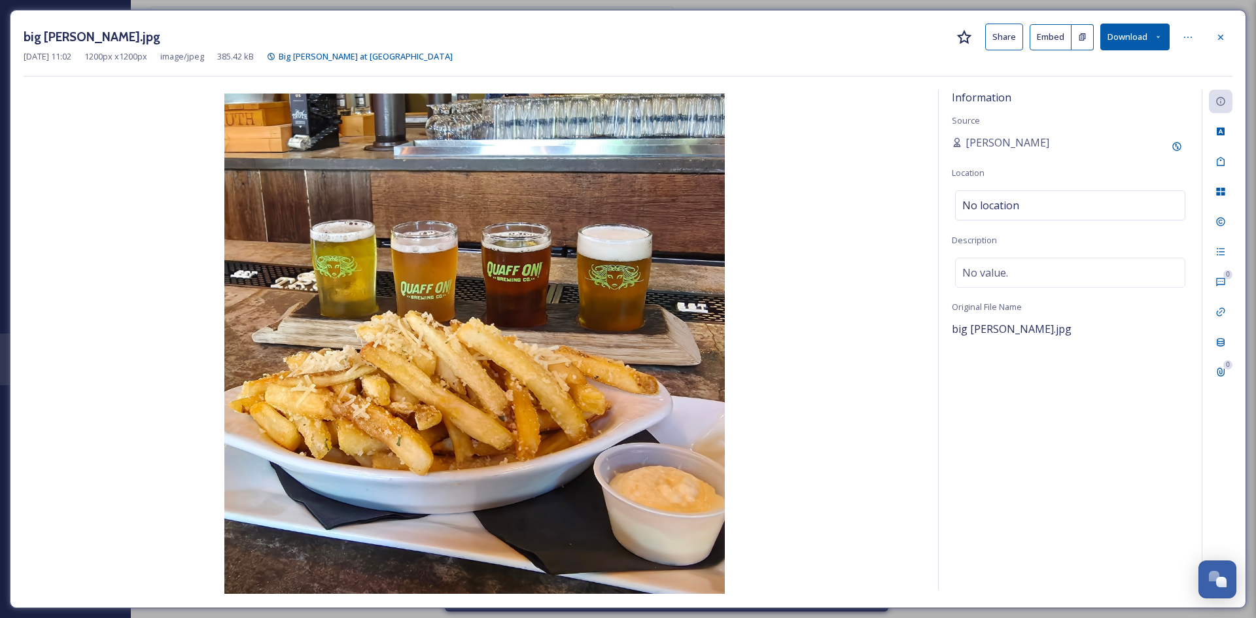
click at [1027, 31] on div "big woods.jpg Share Embed Download" at bounding box center [628, 37] width 1209 height 27
click at [1006, 33] on button "Share" at bounding box center [1004, 37] width 38 height 27
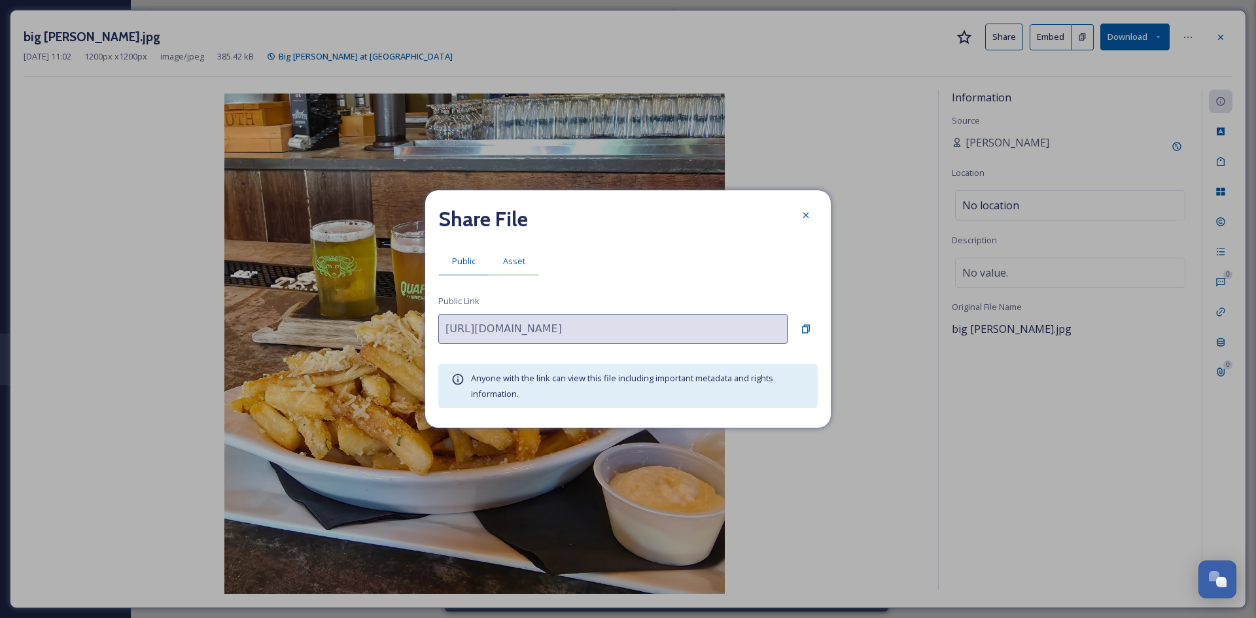
click at [520, 258] on span "Asset" at bounding box center [514, 261] width 22 height 12
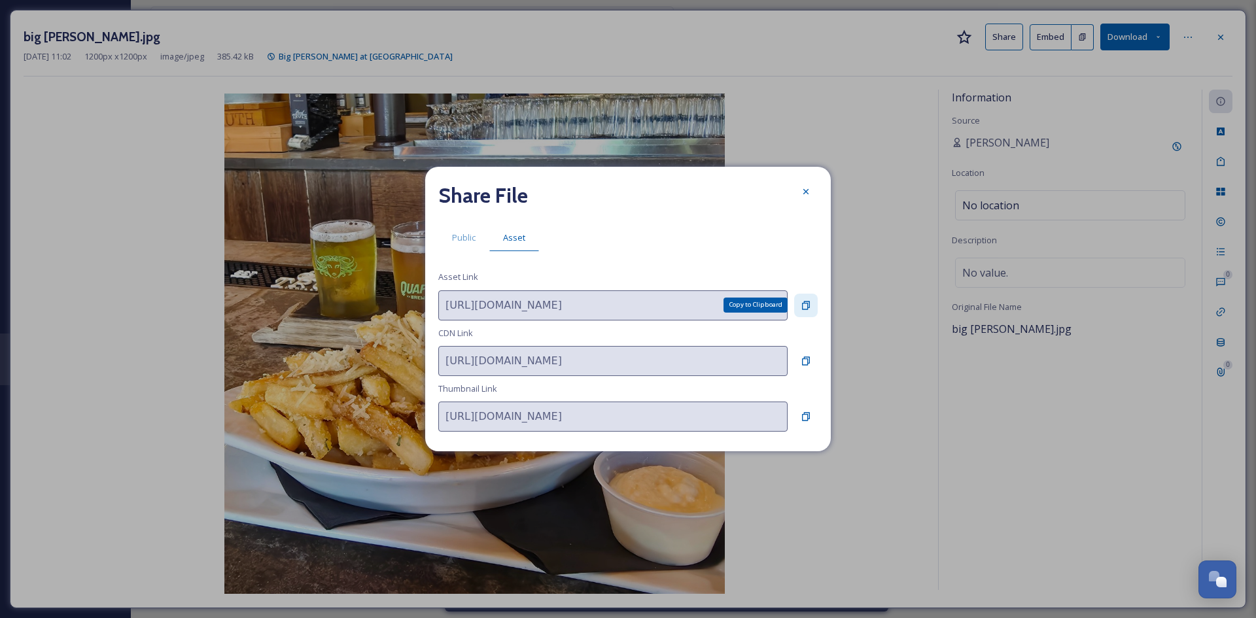
click at [807, 307] on icon at bounding box center [806, 305] width 8 height 9
click at [809, 196] on icon at bounding box center [806, 191] width 10 height 10
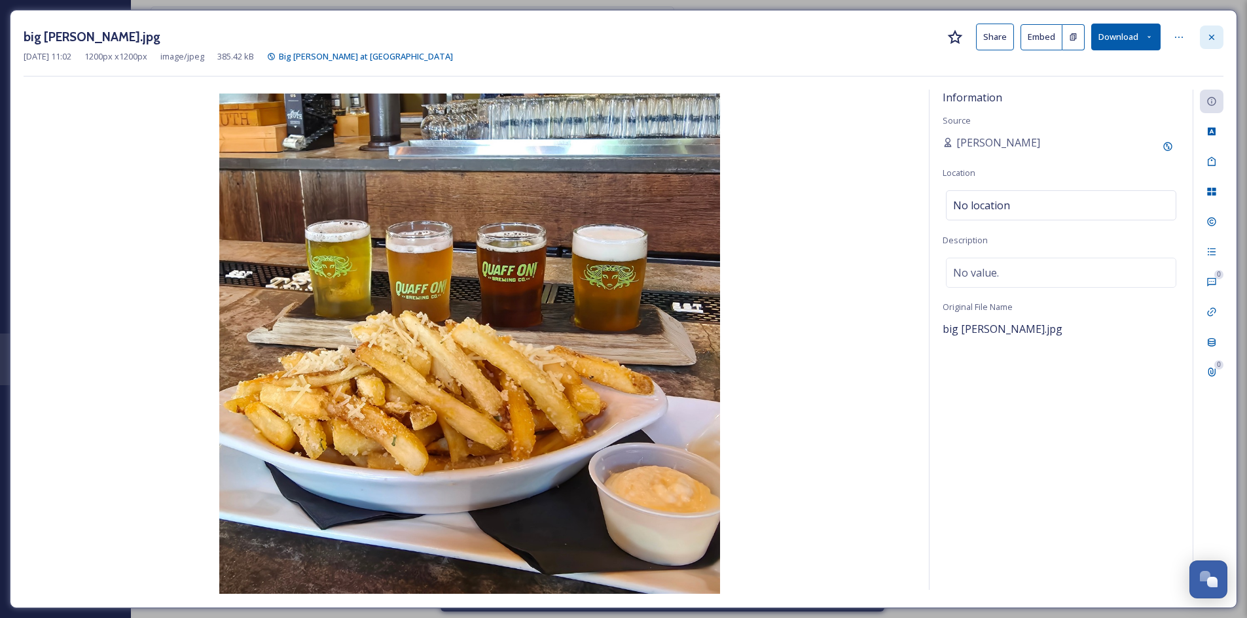
click at [1214, 40] on icon at bounding box center [1211, 37] width 10 height 10
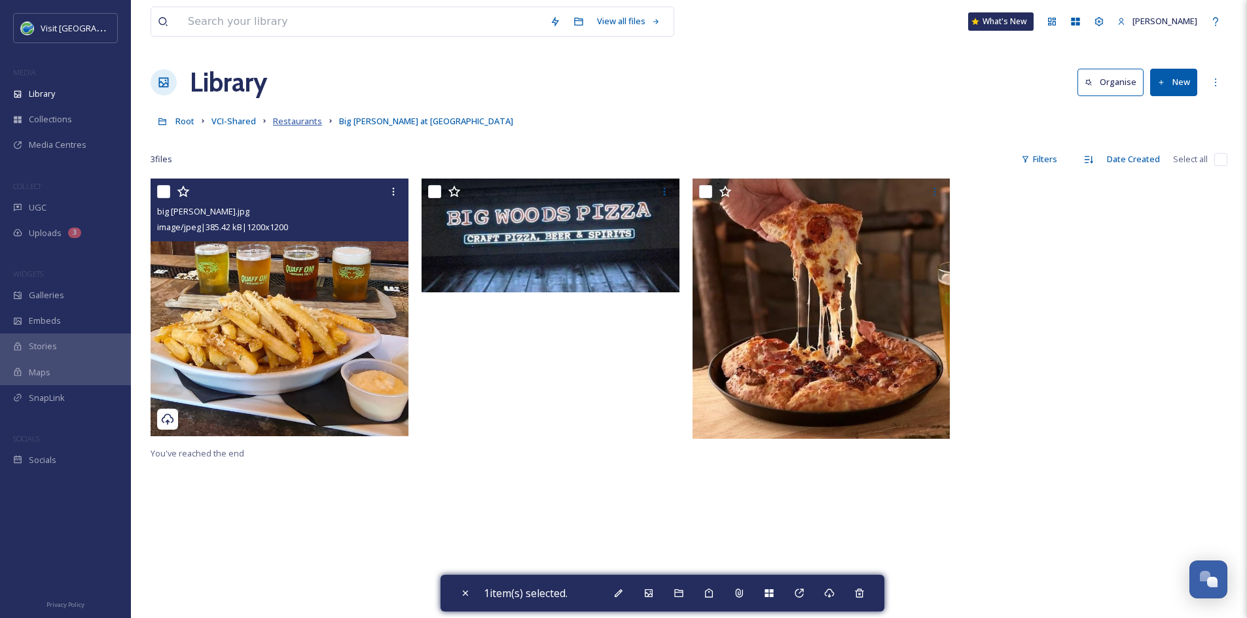
click at [295, 117] on span "Restaurants" at bounding box center [297, 121] width 49 height 12
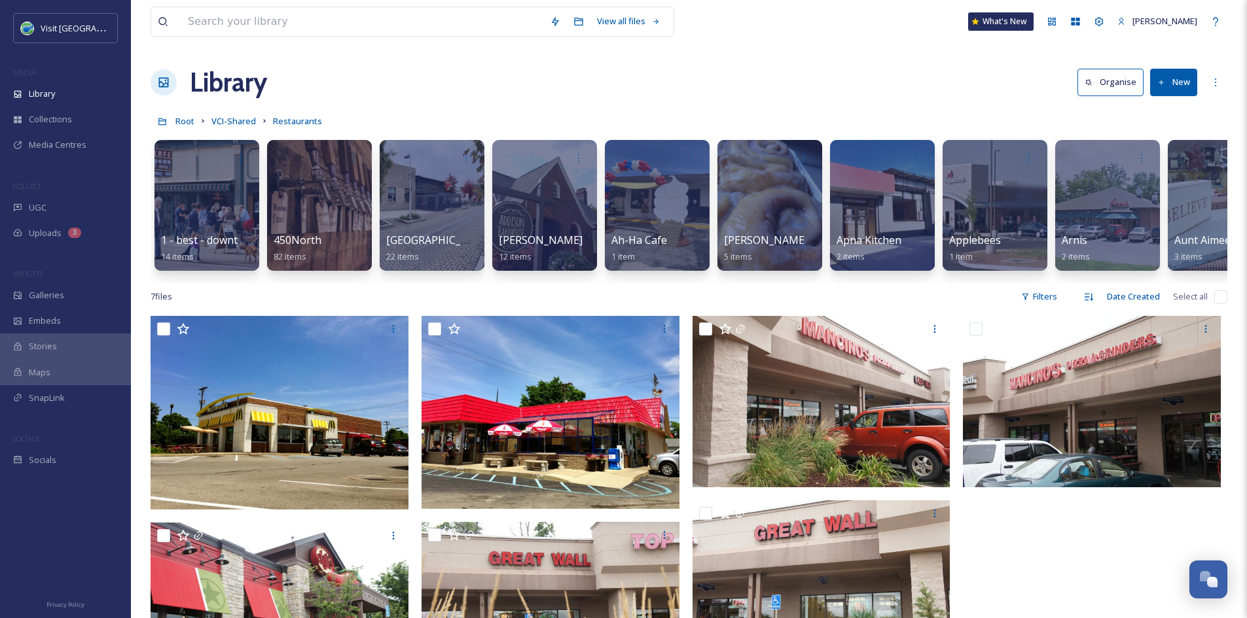
click at [1173, 85] on button "New" at bounding box center [1173, 82] width 47 height 27
click at [1154, 163] on span "Folder" at bounding box center [1158, 164] width 25 height 12
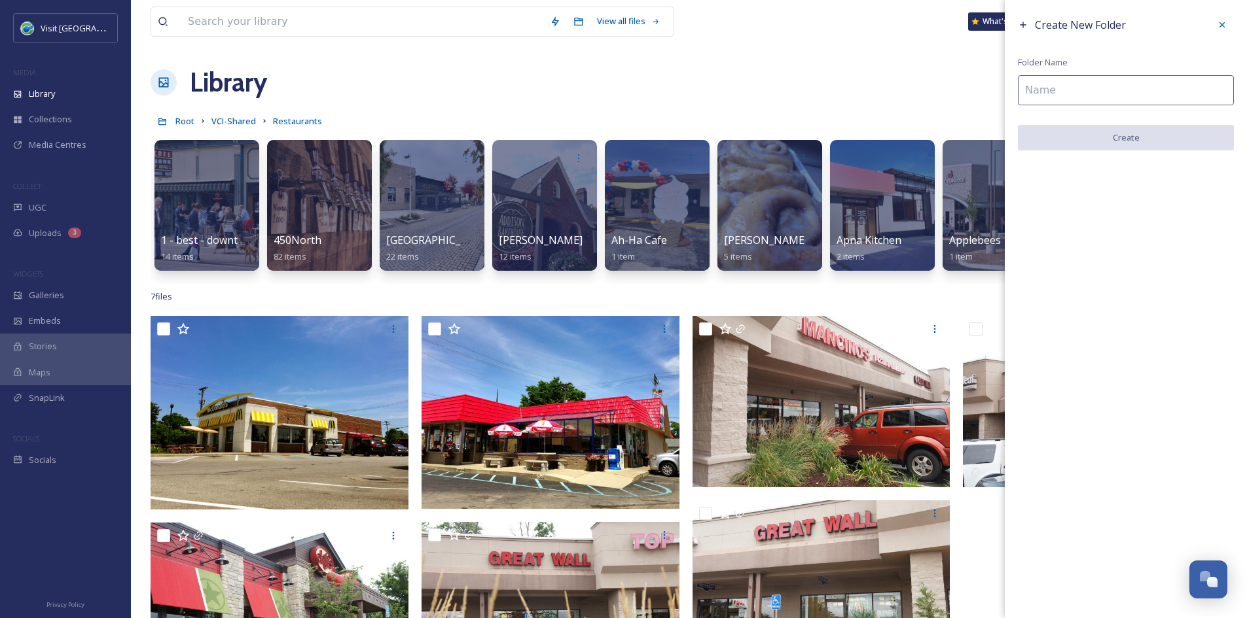
click at [1108, 86] on input at bounding box center [1125, 90] width 216 height 30
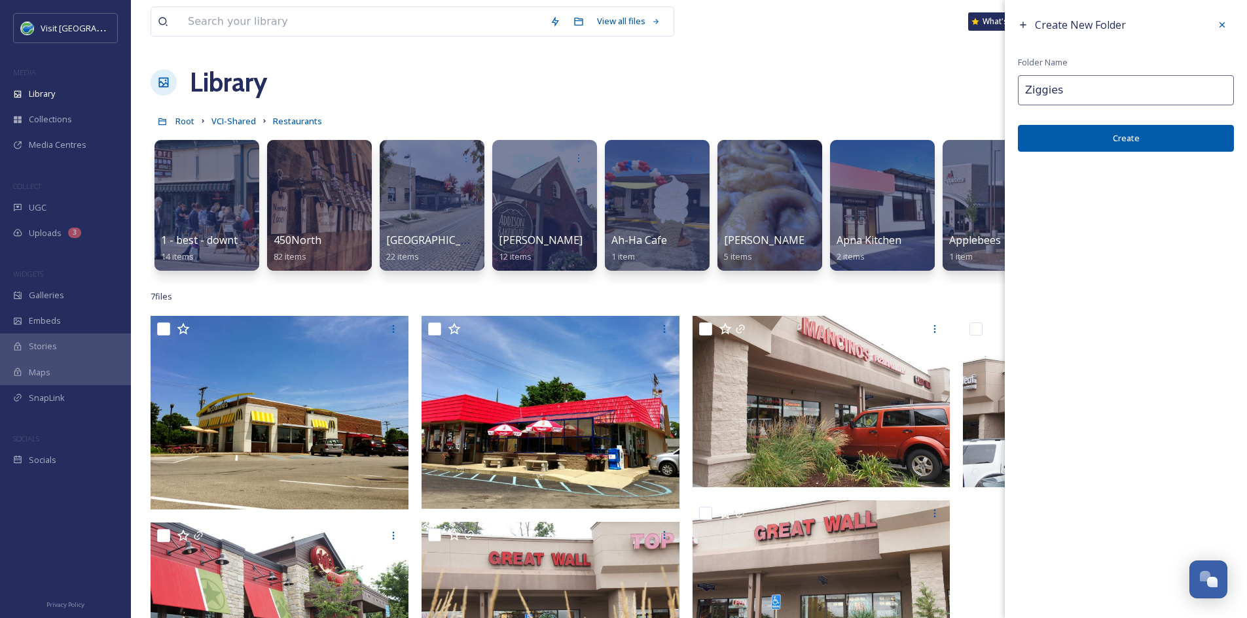
type input "Ziggies"
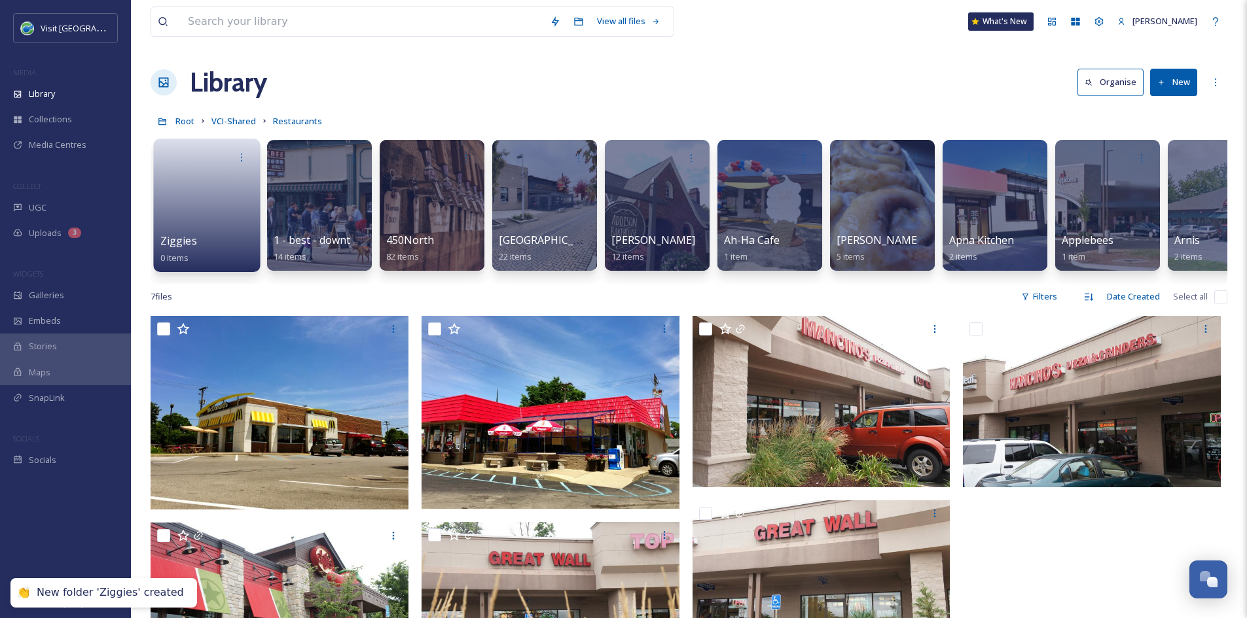
click at [222, 210] on link at bounding box center [207, 200] width 94 height 63
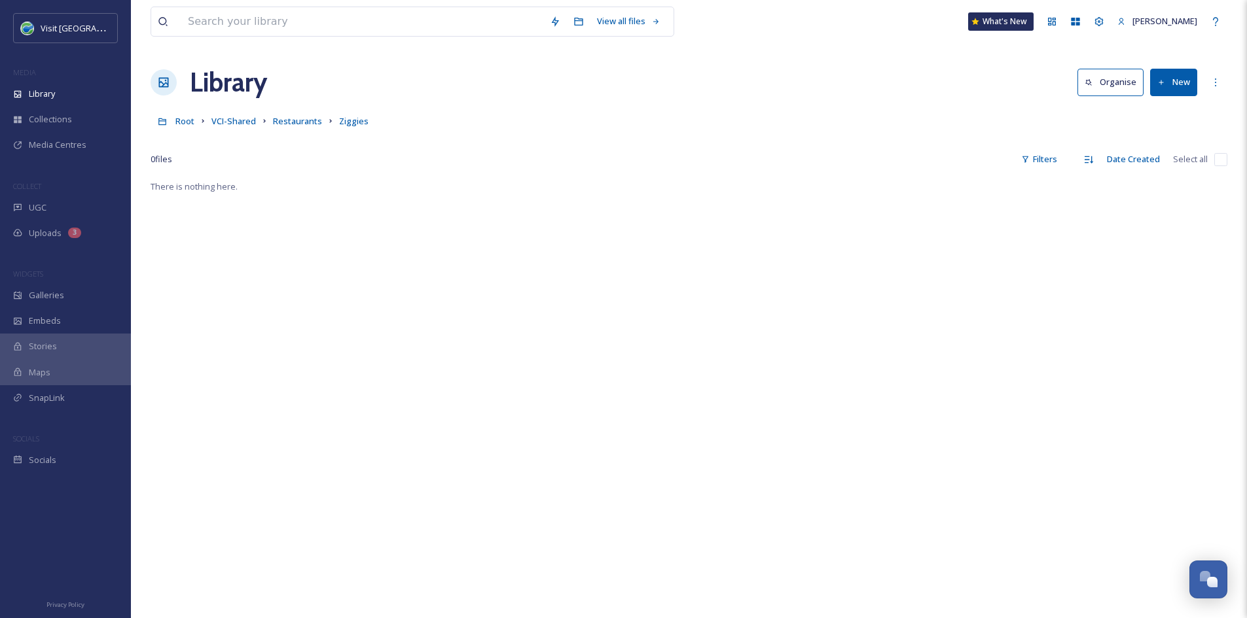
click at [1177, 77] on button "New" at bounding box center [1173, 82] width 47 height 27
click at [1163, 105] on div "File Upload" at bounding box center [1159, 113] width 74 height 26
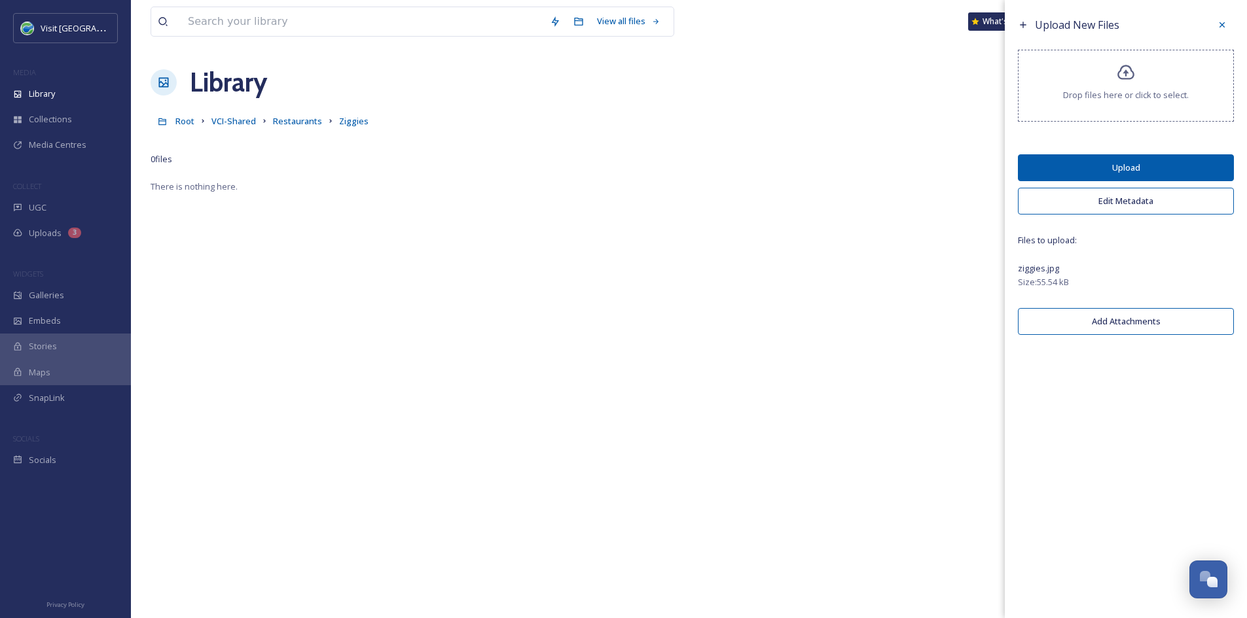
click at [1088, 164] on button "Upload" at bounding box center [1125, 167] width 216 height 27
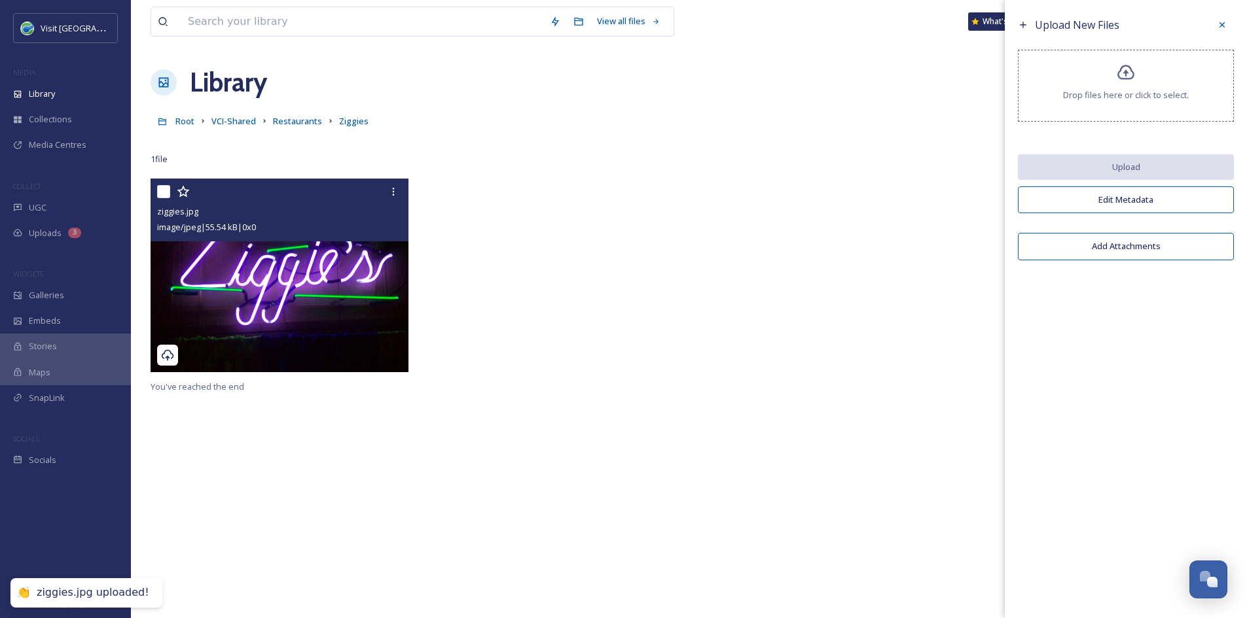
click at [318, 300] on img at bounding box center [279, 276] width 258 height 194
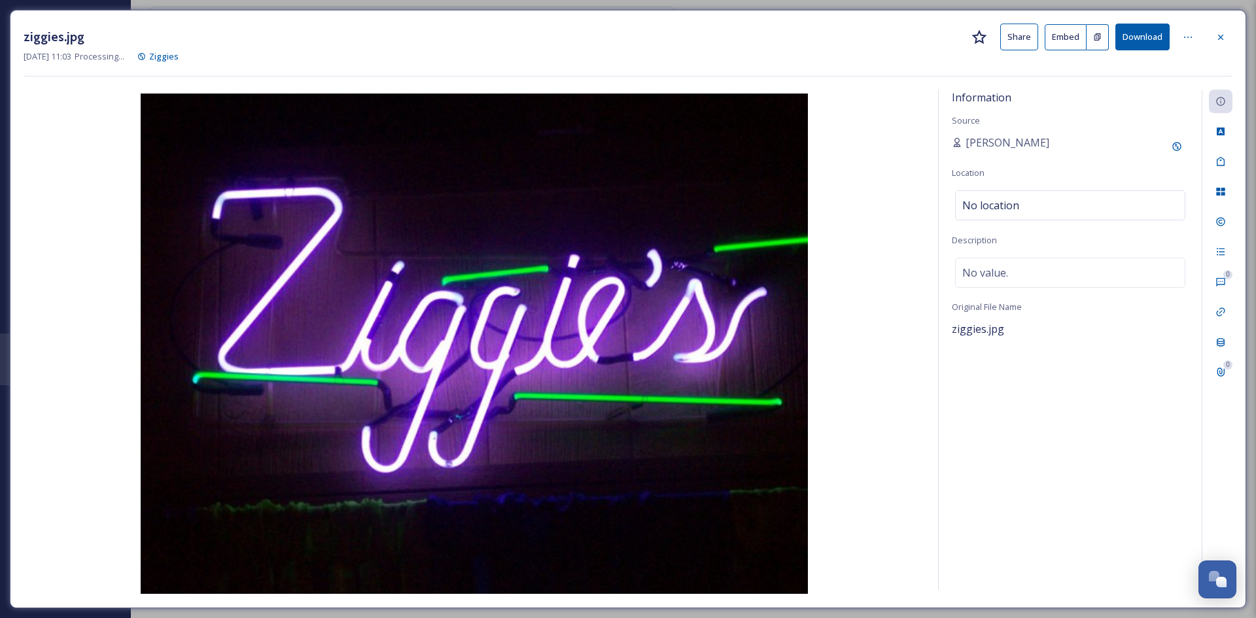
click at [1019, 32] on button "Share" at bounding box center [1019, 37] width 38 height 27
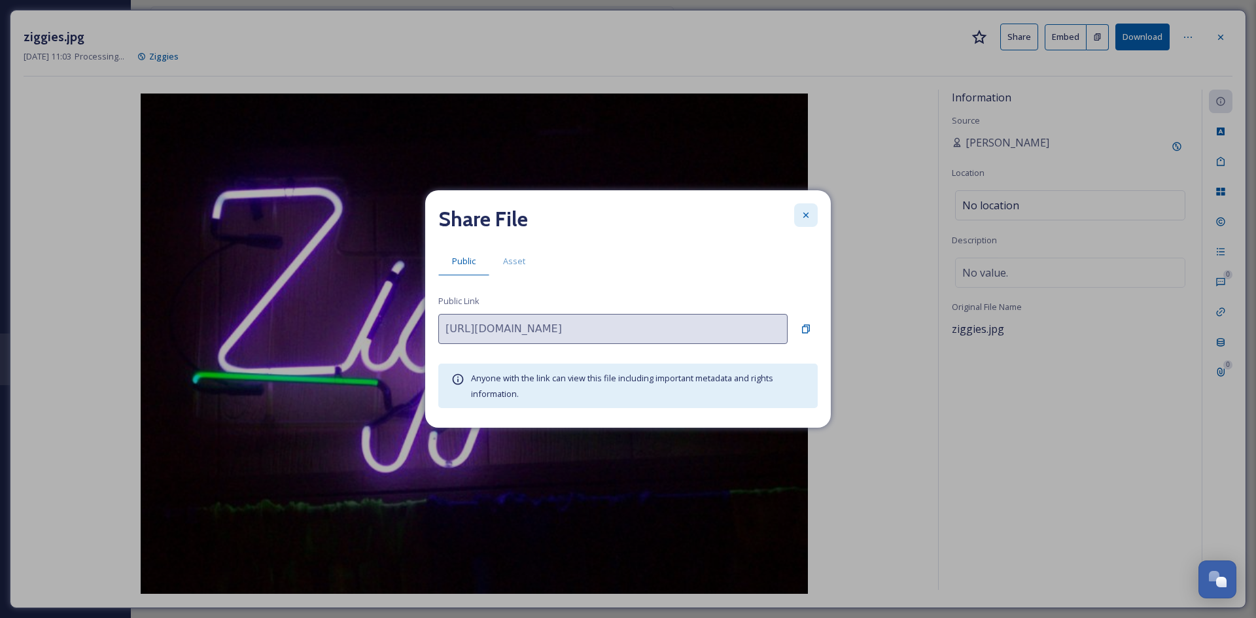
click at [808, 213] on icon at bounding box center [806, 215] width 10 height 10
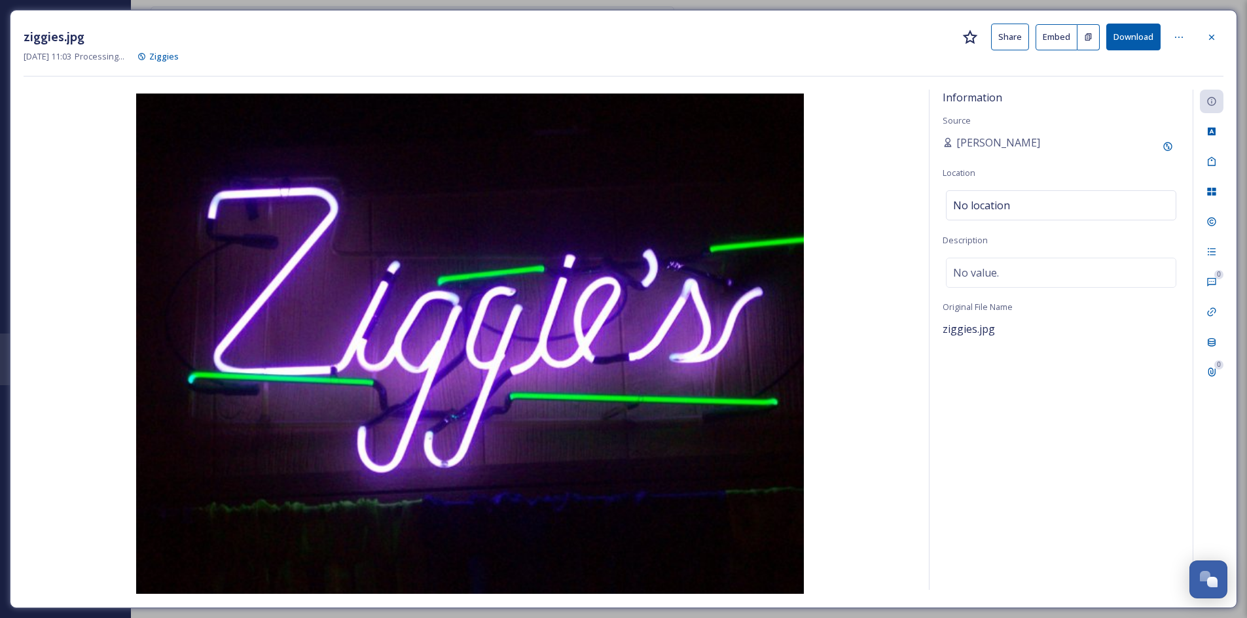
scroll to position [179, 0]
click at [1207, 36] on icon at bounding box center [1211, 37] width 10 height 10
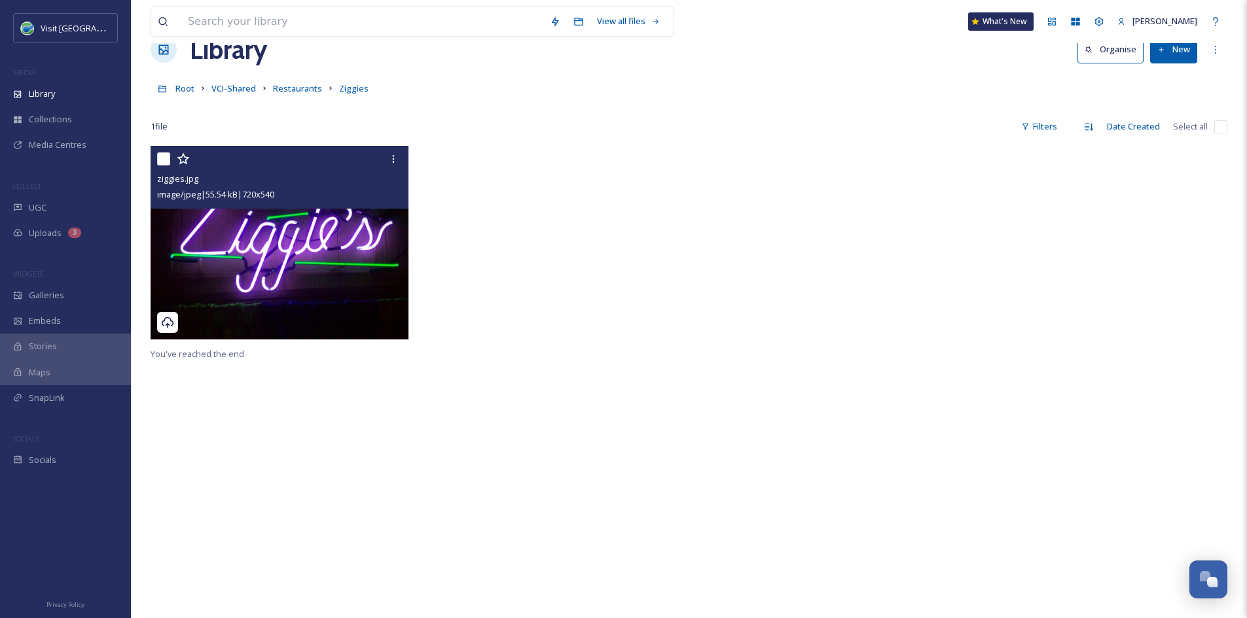
scroll to position [32, 0]
click at [291, 281] on img at bounding box center [279, 244] width 258 height 194
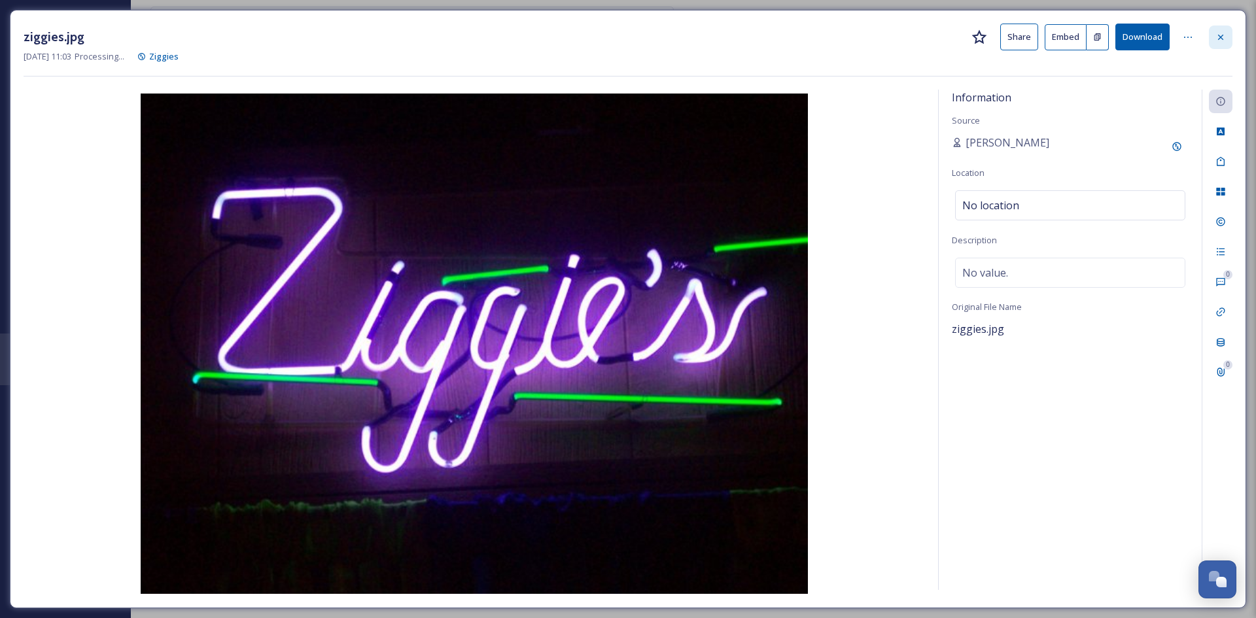
click at [1218, 34] on icon at bounding box center [1221, 37] width 10 height 10
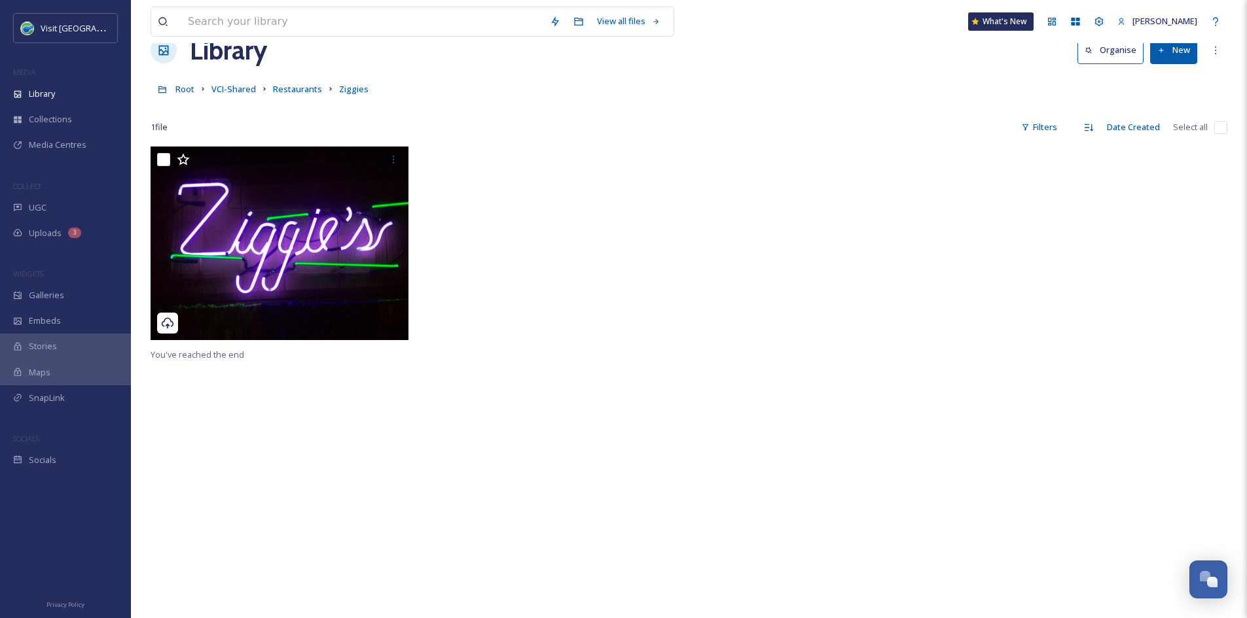
click at [1165, 54] on icon at bounding box center [1161, 50] width 9 height 9
click at [1149, 82] on span "File Upload" at bounding box center [1167, 81] width 43 height 12
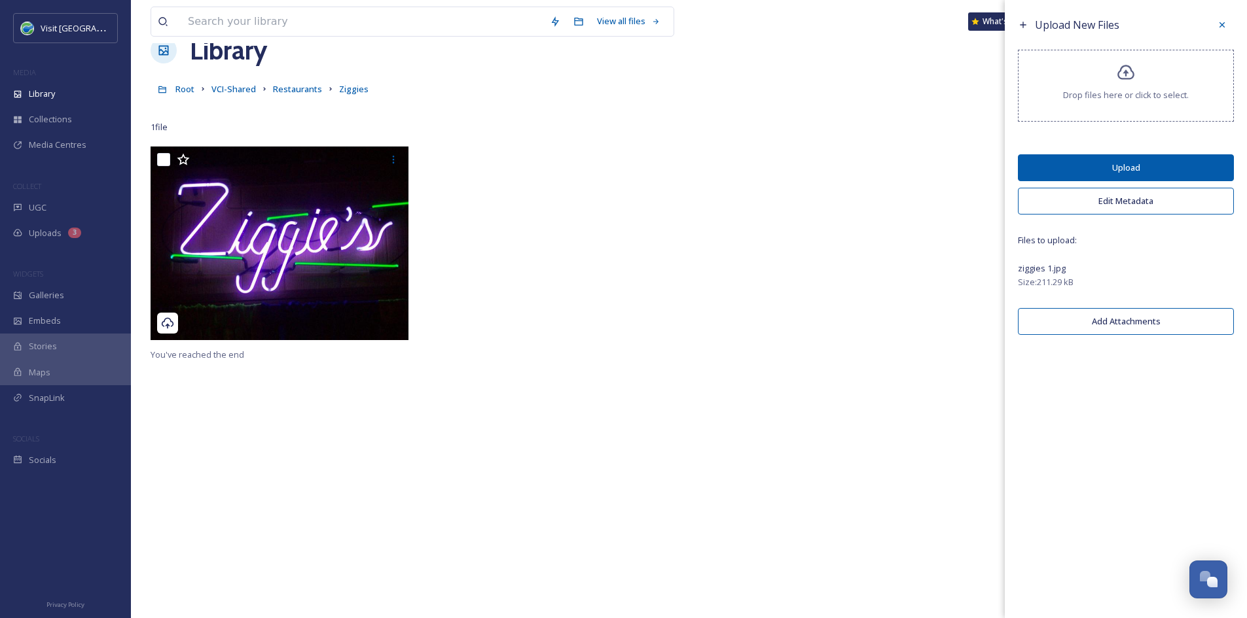
click at [1116, 161] on button "Upload" at bounding box center [1125, 167] width 216 height 27
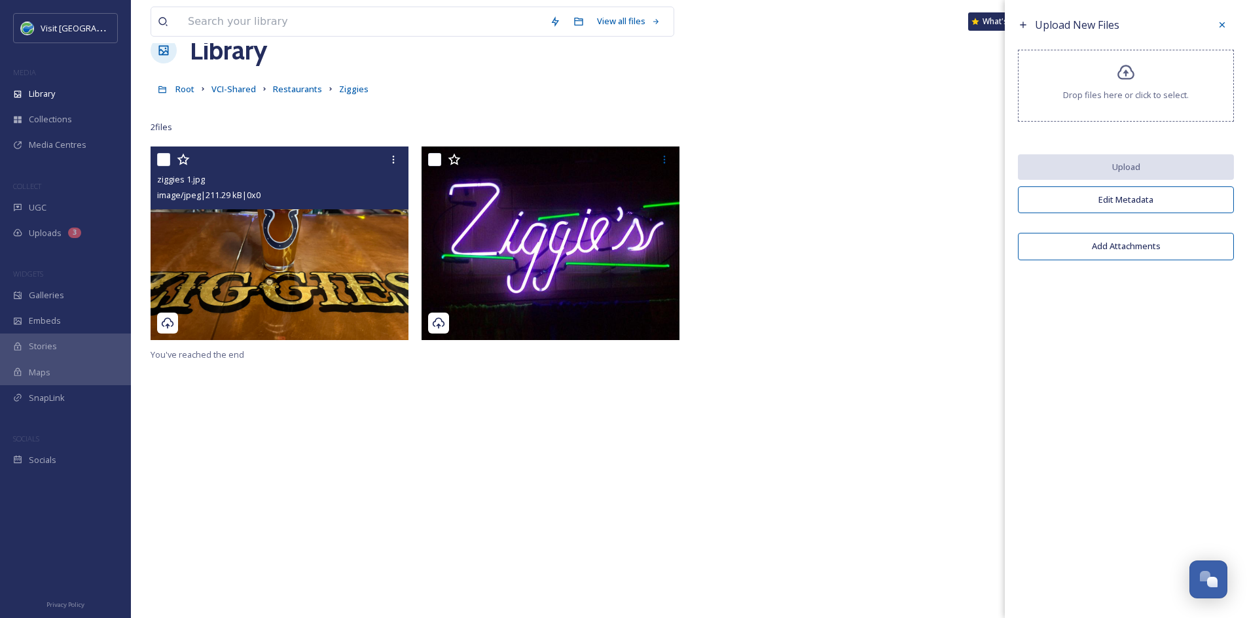
click at [266, 239] on img at bounding box center [279, 244] width 258 height 194
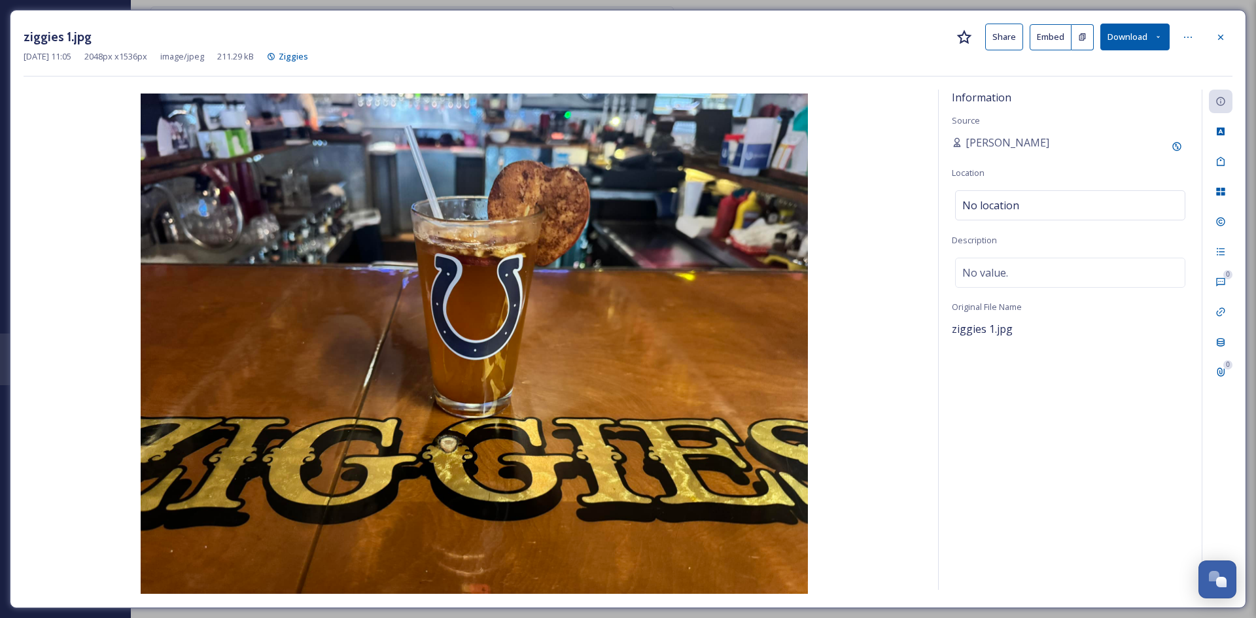
click at [1005, 39] on button "Share" at bounding box center [1004, 37] width 38 height 27
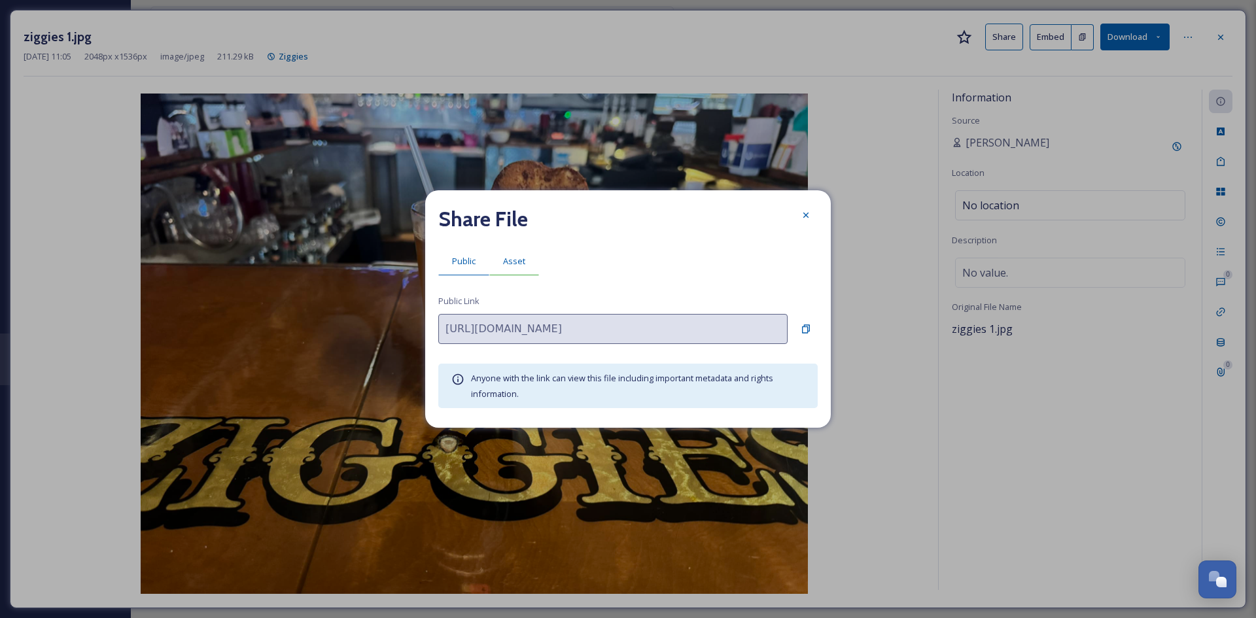
click at [510, 261] on span "Asset" at bounding box center [514, 261] width 22 height 12
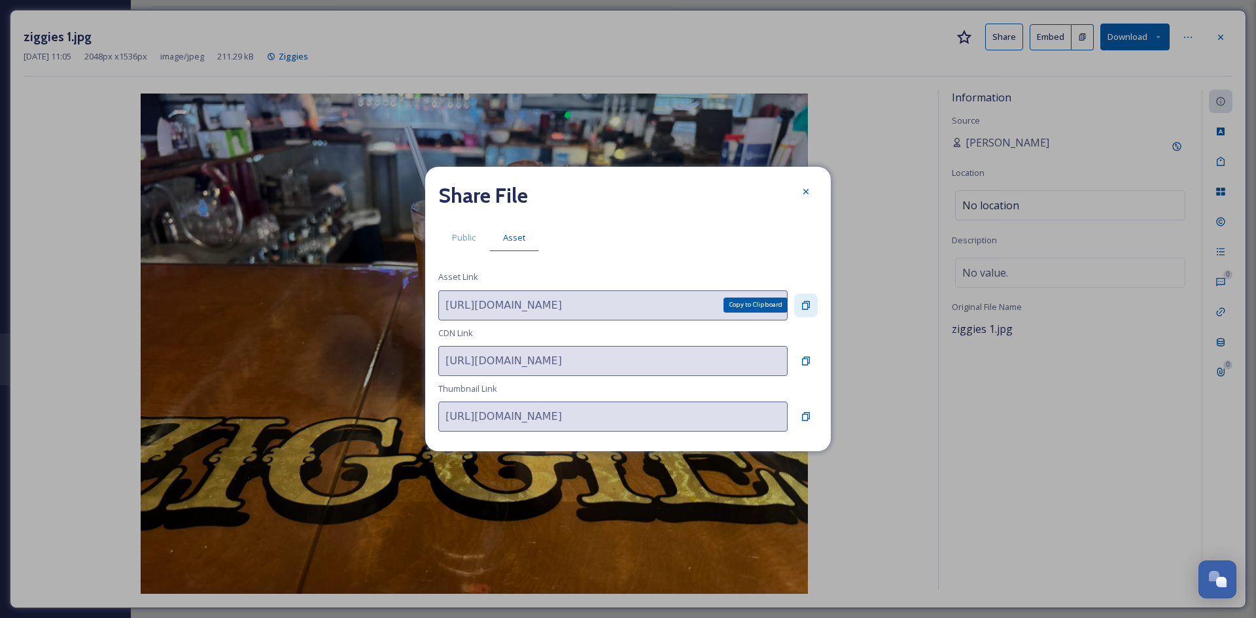
click at [809, 306] on icon at bounding box center [806, 305] width 8 height 9
click at [805, 190] on icon at bounding box center [806, 191] width 10 height 10
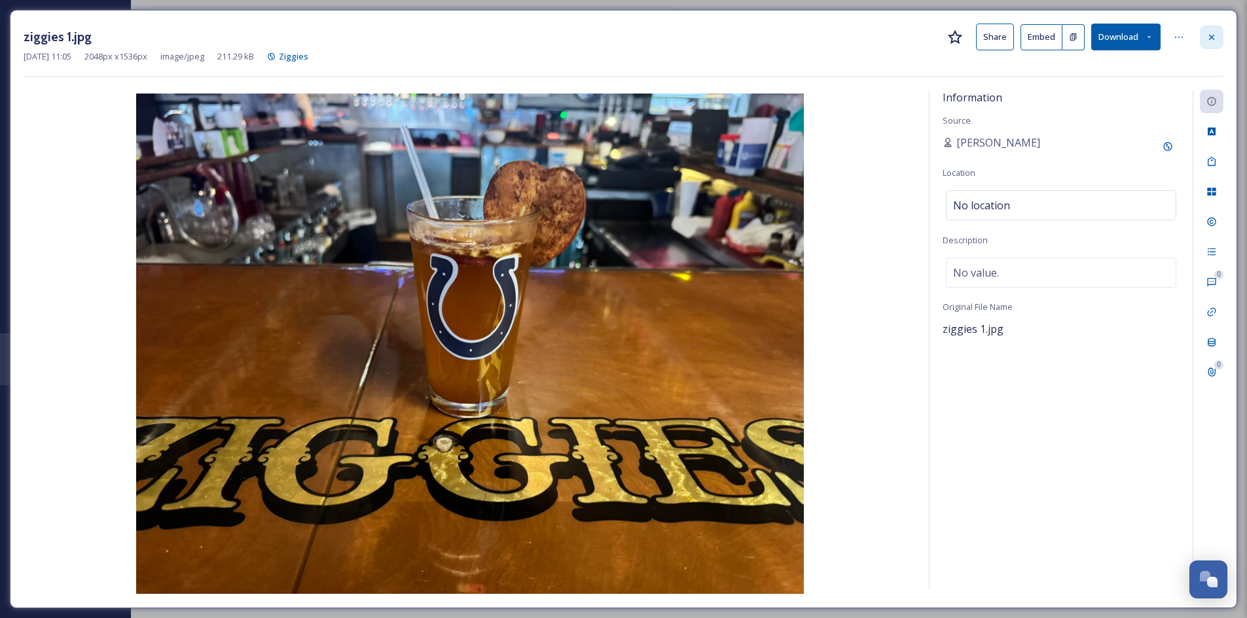
click at [1214, 35] on icon at bounding box center [1211, 37] width 10 height 10
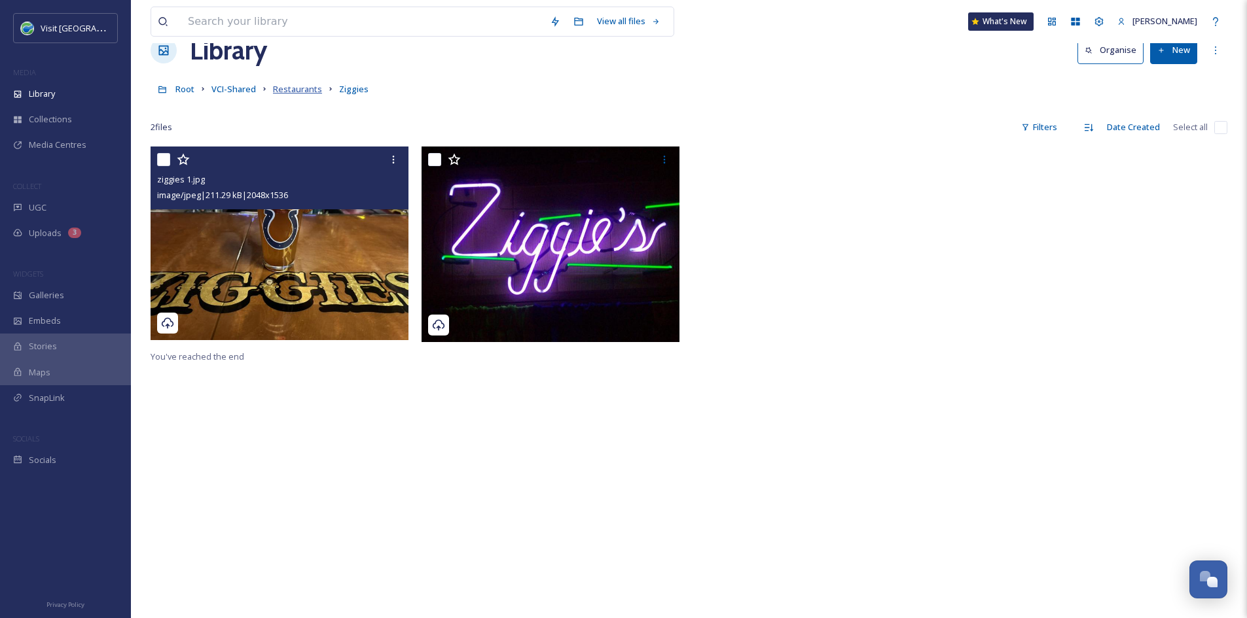
click at [286, 88] on span "Restaurants" at bounding box center [297, 89] width 49 height 12
